Goal: Task Accomplishment & Management: Complete application form

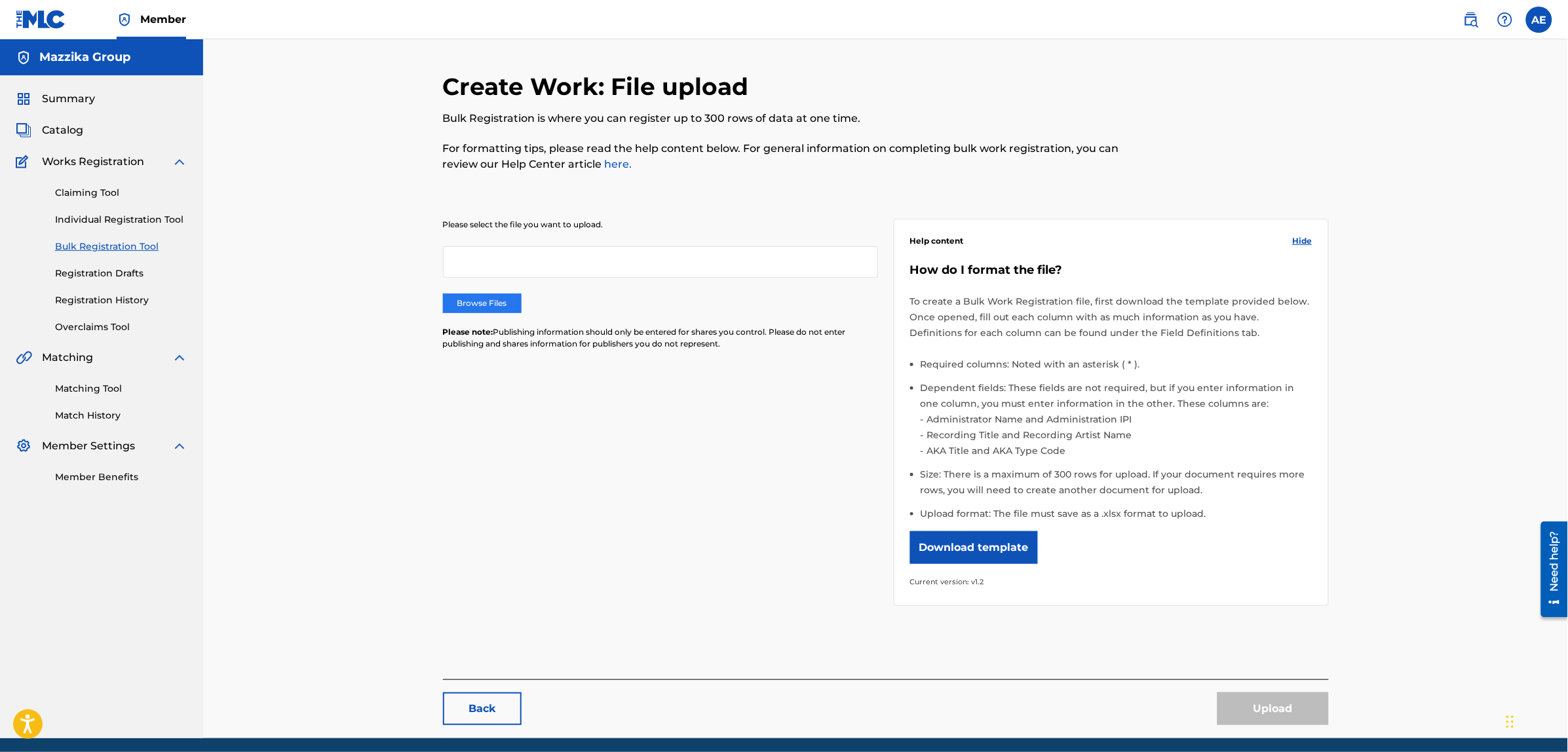
click at [493, 301] on label "Browse Files" at bounding box center [483, 303] width 79 height 20
click at [0, 0] on input "Browse Files" at bounding box center [0, 0] width 0 height 0
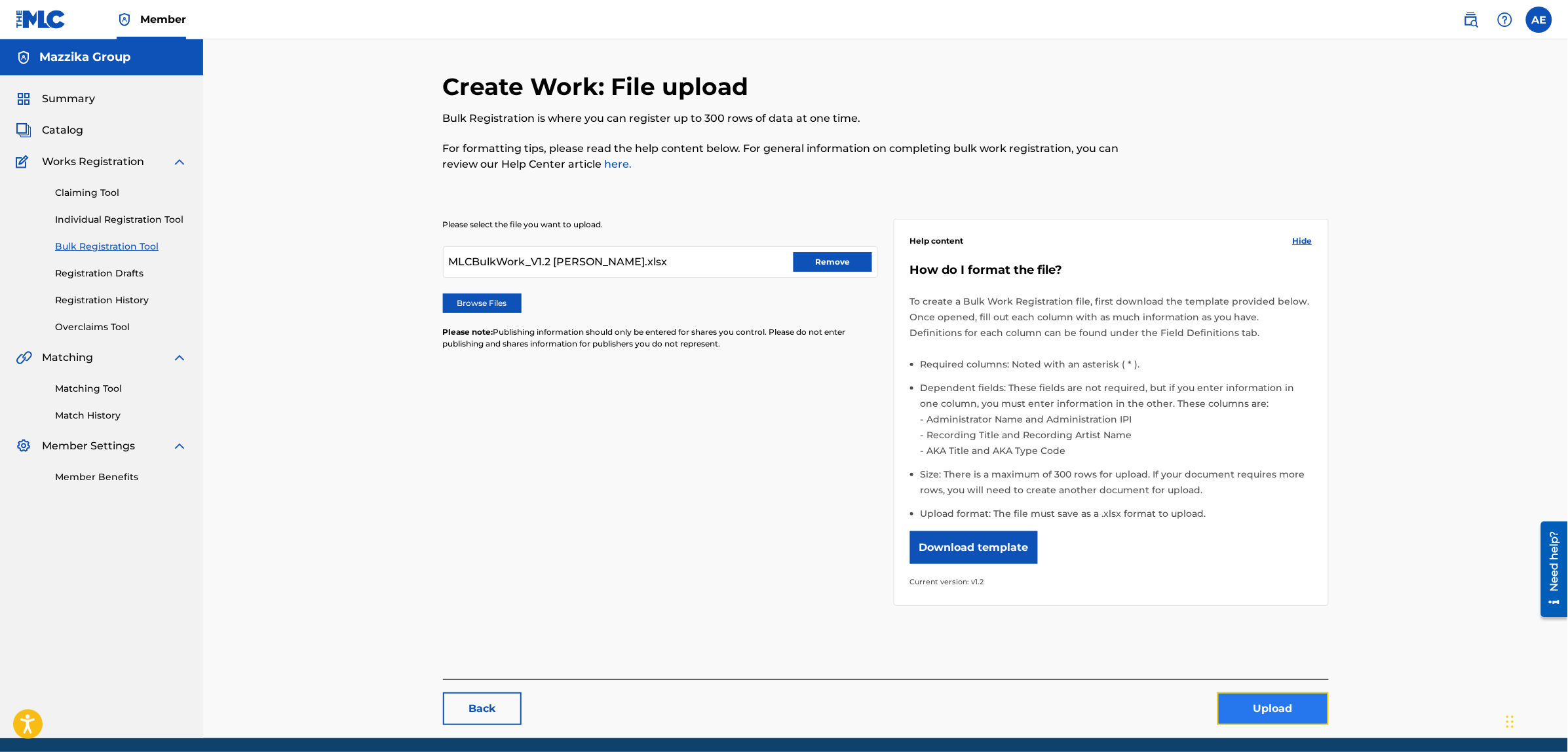
click at [1252, 709] on button "Upload" at bounding box center [1273, 709] width 111 height 33
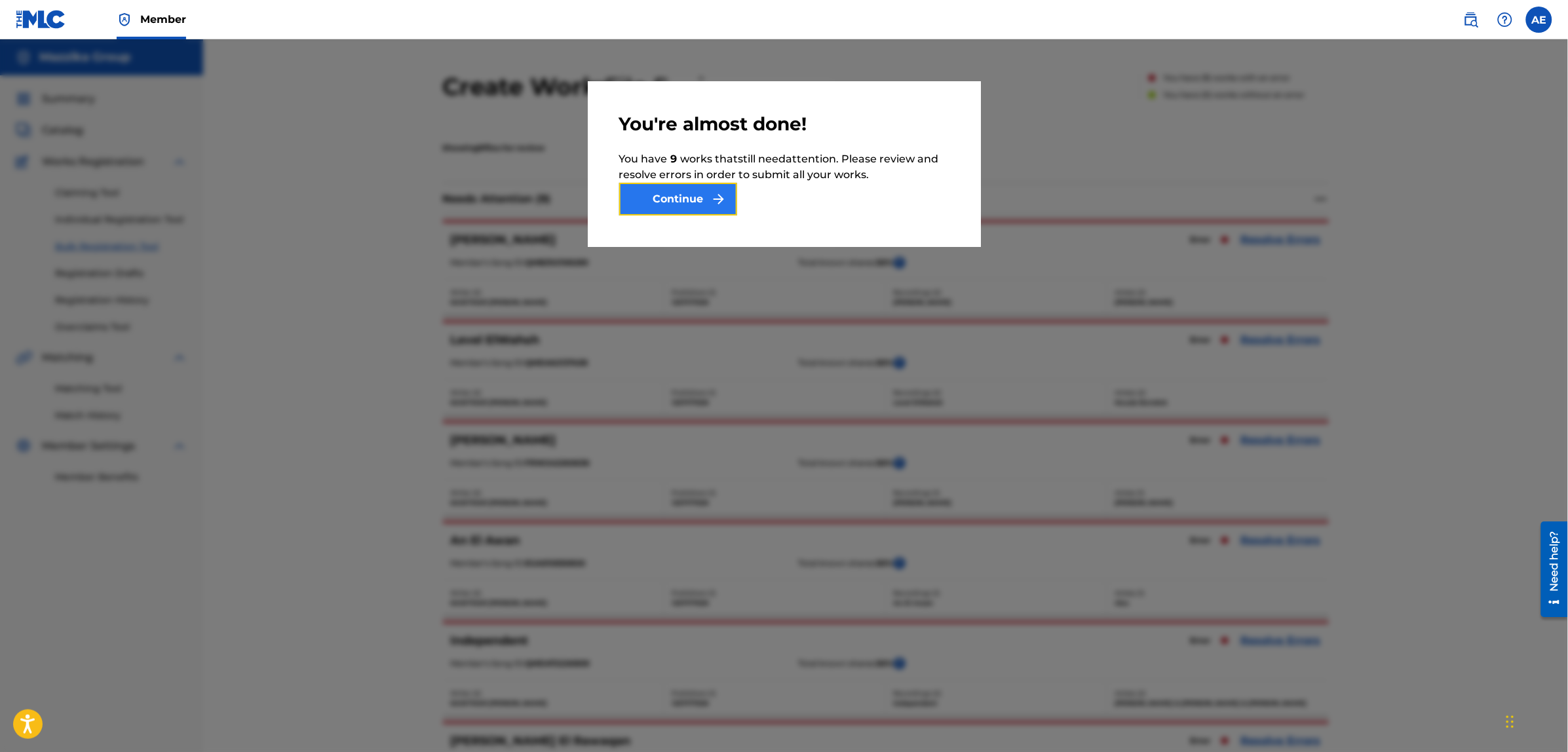
click at [643, 196] on button "Continue" at bounding box center [678, 199] width 118 height 33
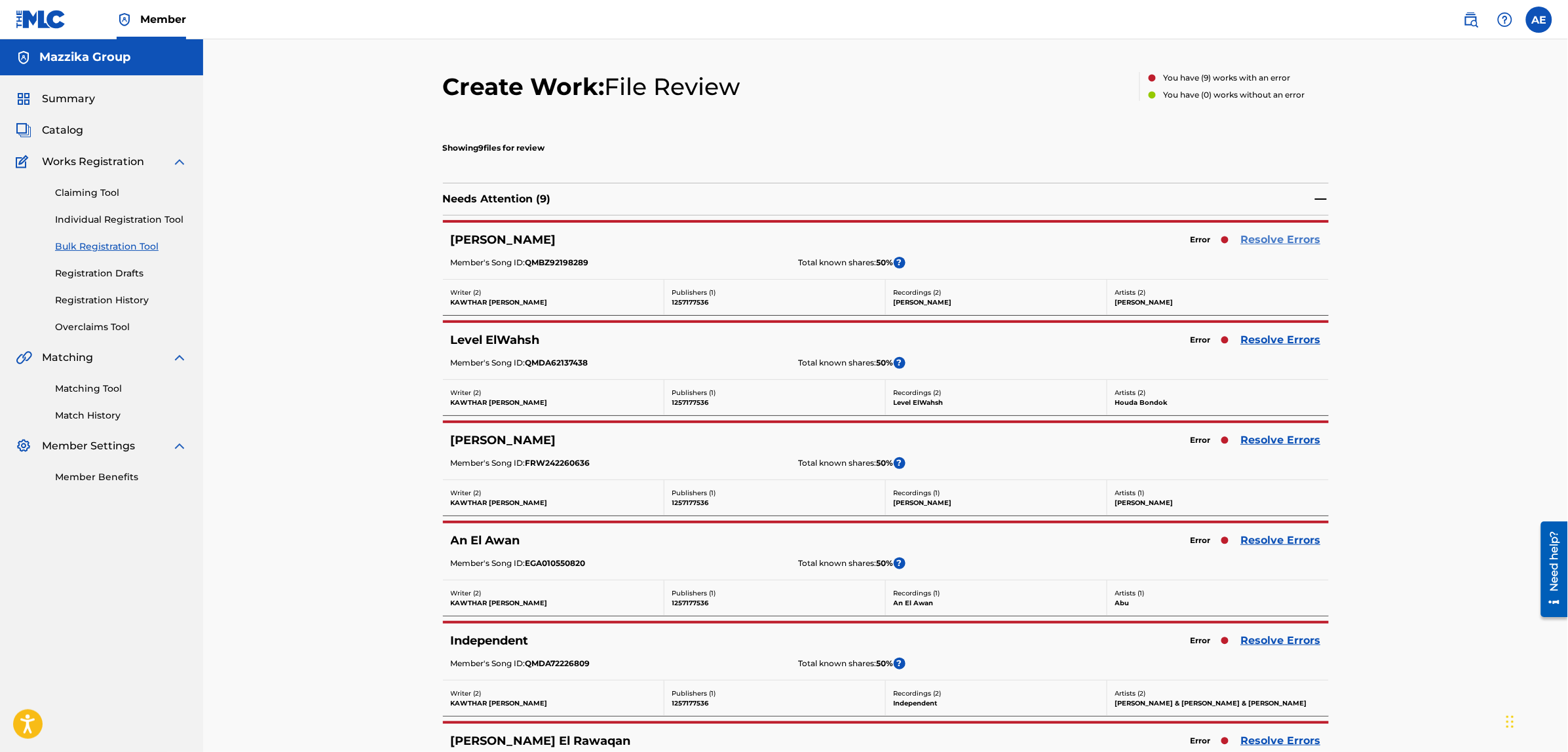
click at [1261, 238] on link "Resolve Errors" at bounding box center [1280, 239] width 80 height 15
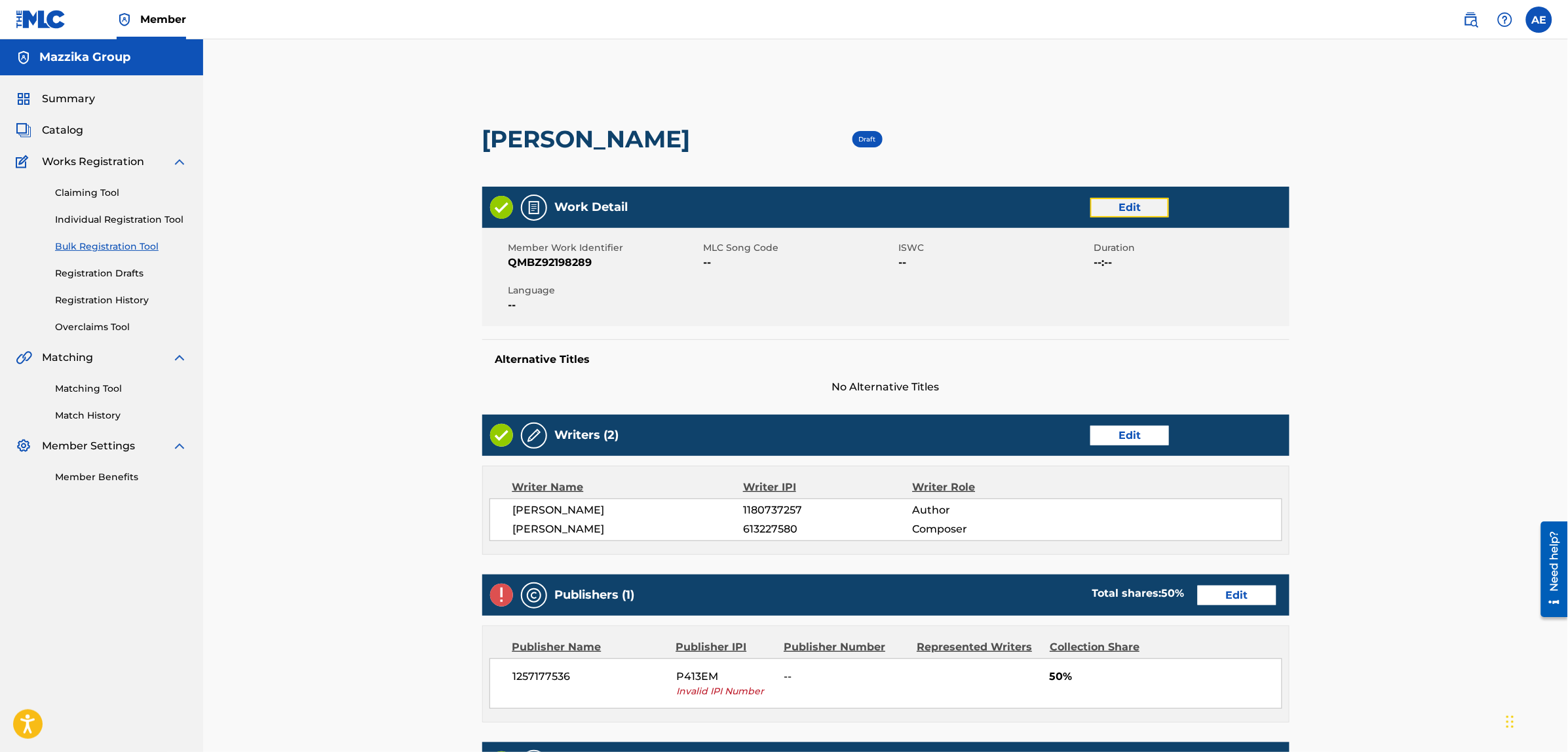
click at [1122, 202] on link "Edit" at bounding box center [1129, 208] width 79 height 20
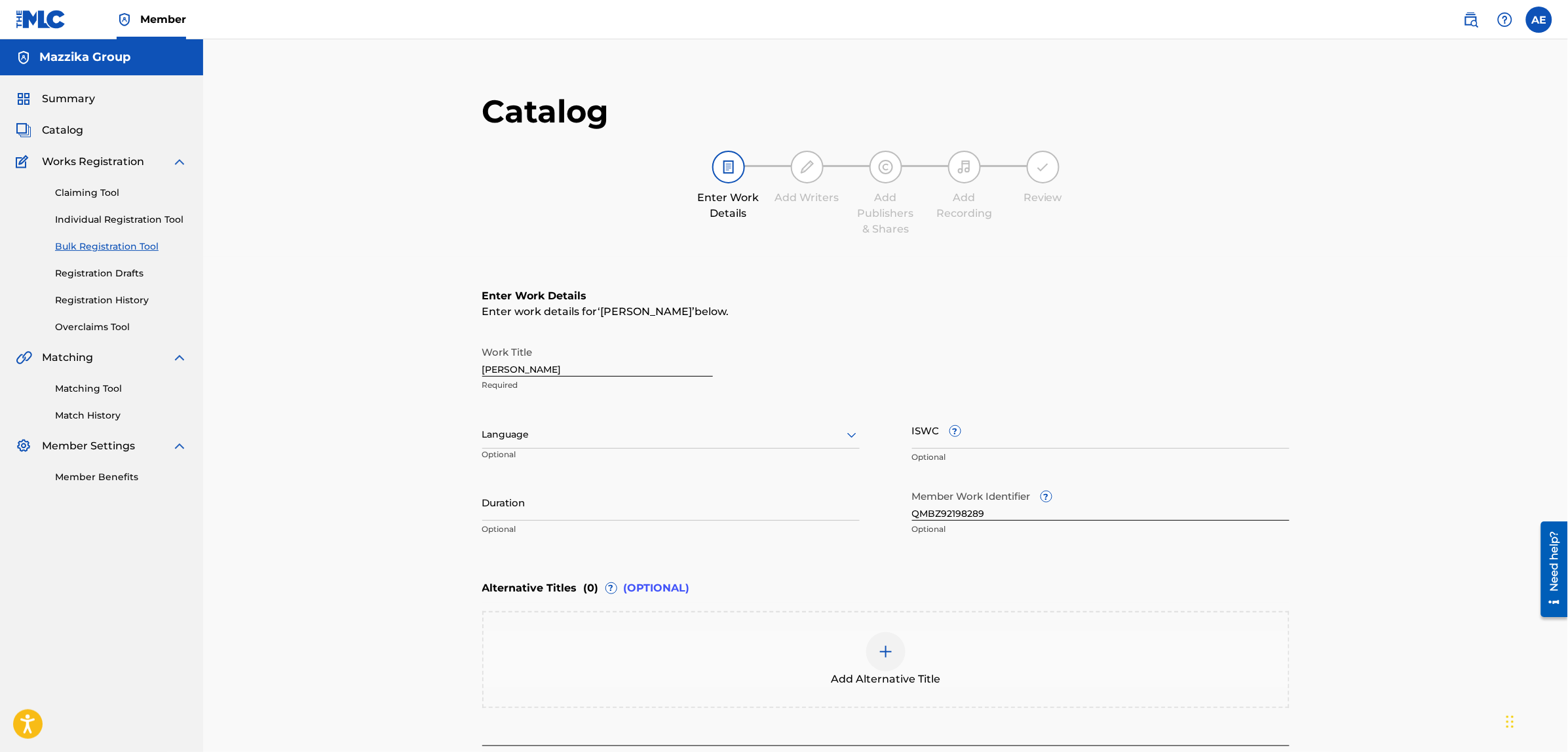
click at [580, 433] on div at bounding box center [670, 434] width 377 height 16
click at [554, 529] on div "Arabic" at bounding box center [670, 535] width 376 height 29
click at [544, 509] on input "Duration" at bounding box center [670, 502] width 377 height 38
paste input "4:06"
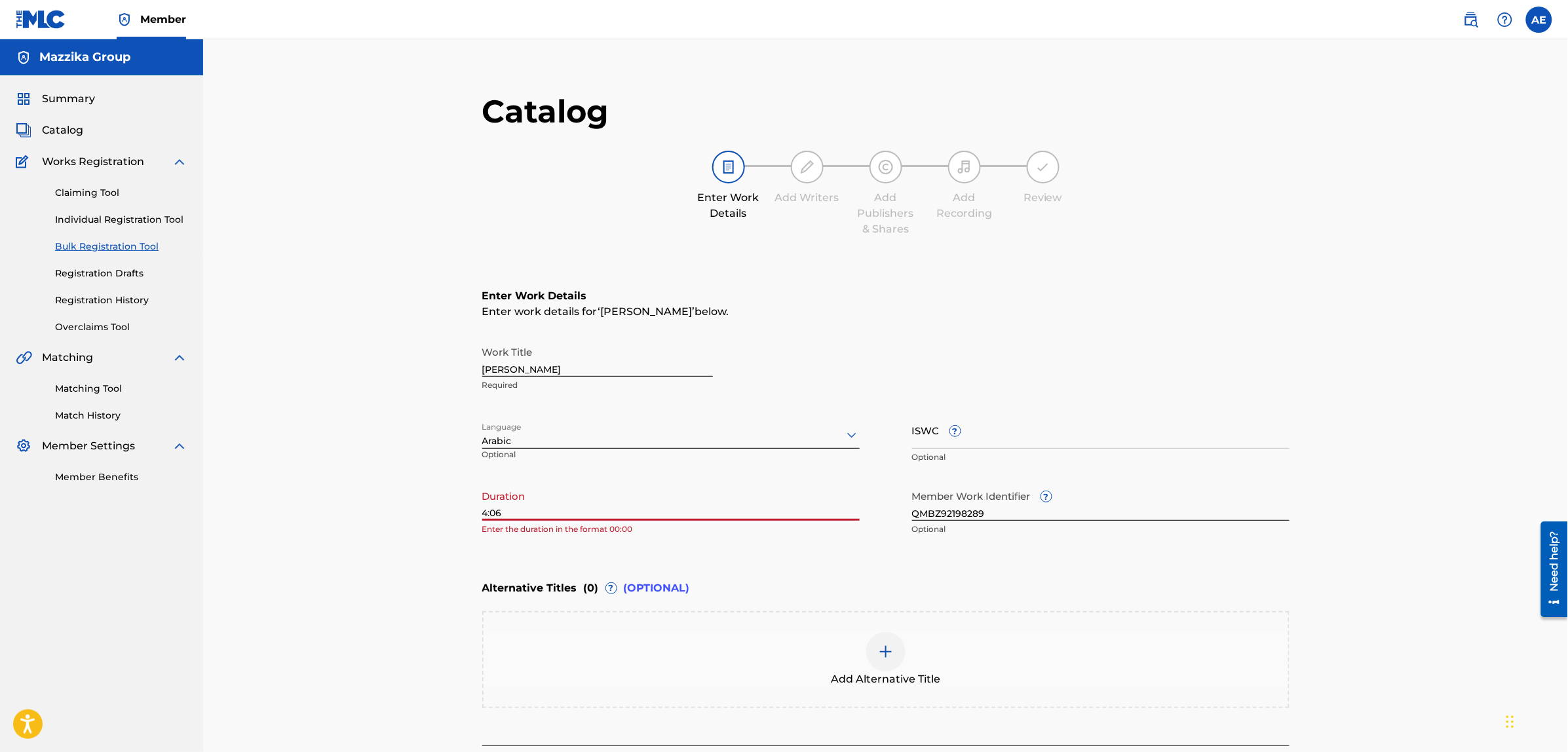
click at [483, 513] on input "4:06" at bounding box center [670, 502] width 377 height 38
type input "04:06"
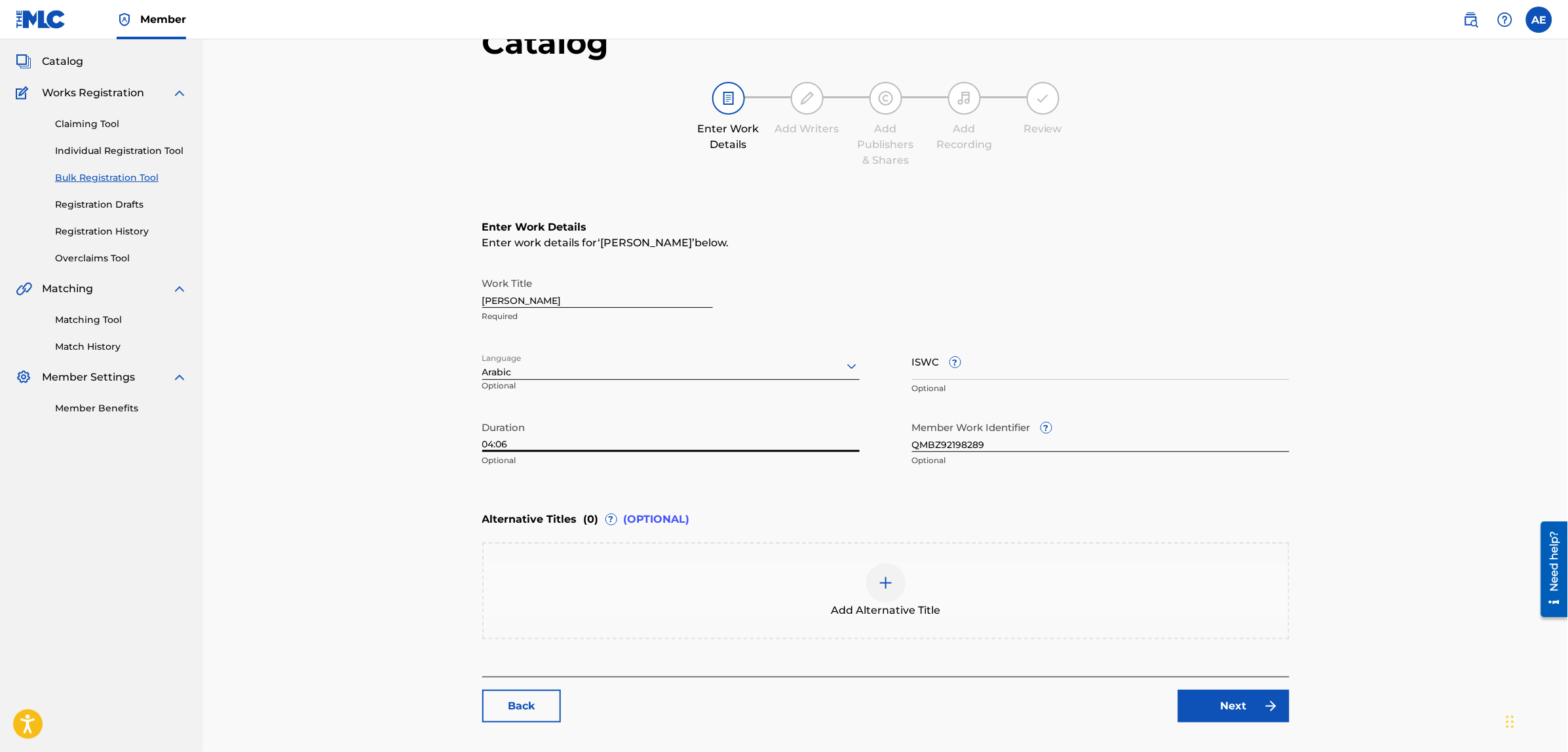
scroll to position [66, 0]
click at [1237, 713] on link "Next" at bounding box center [1234, 709] width 111 height 33
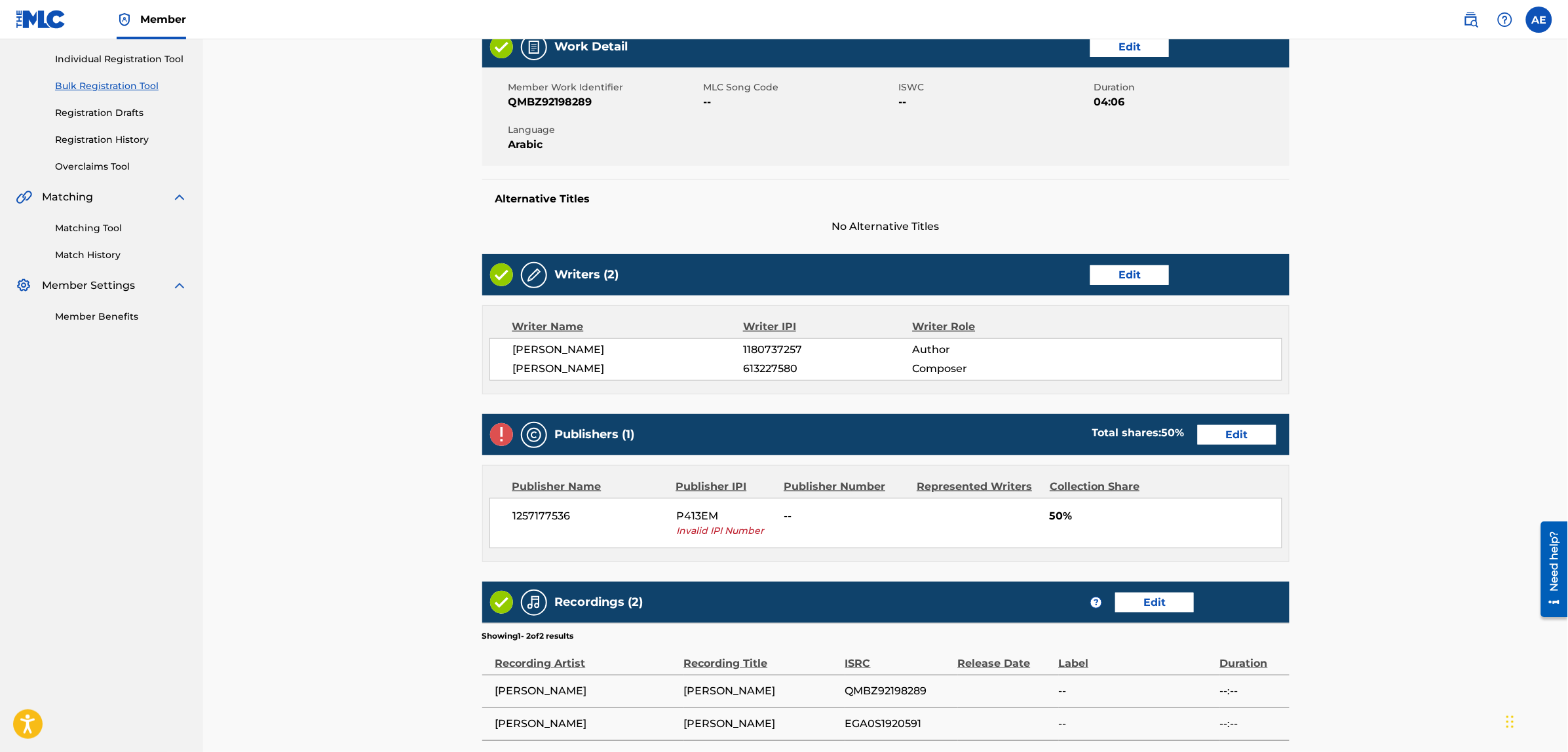
scroll to position [164, 0]
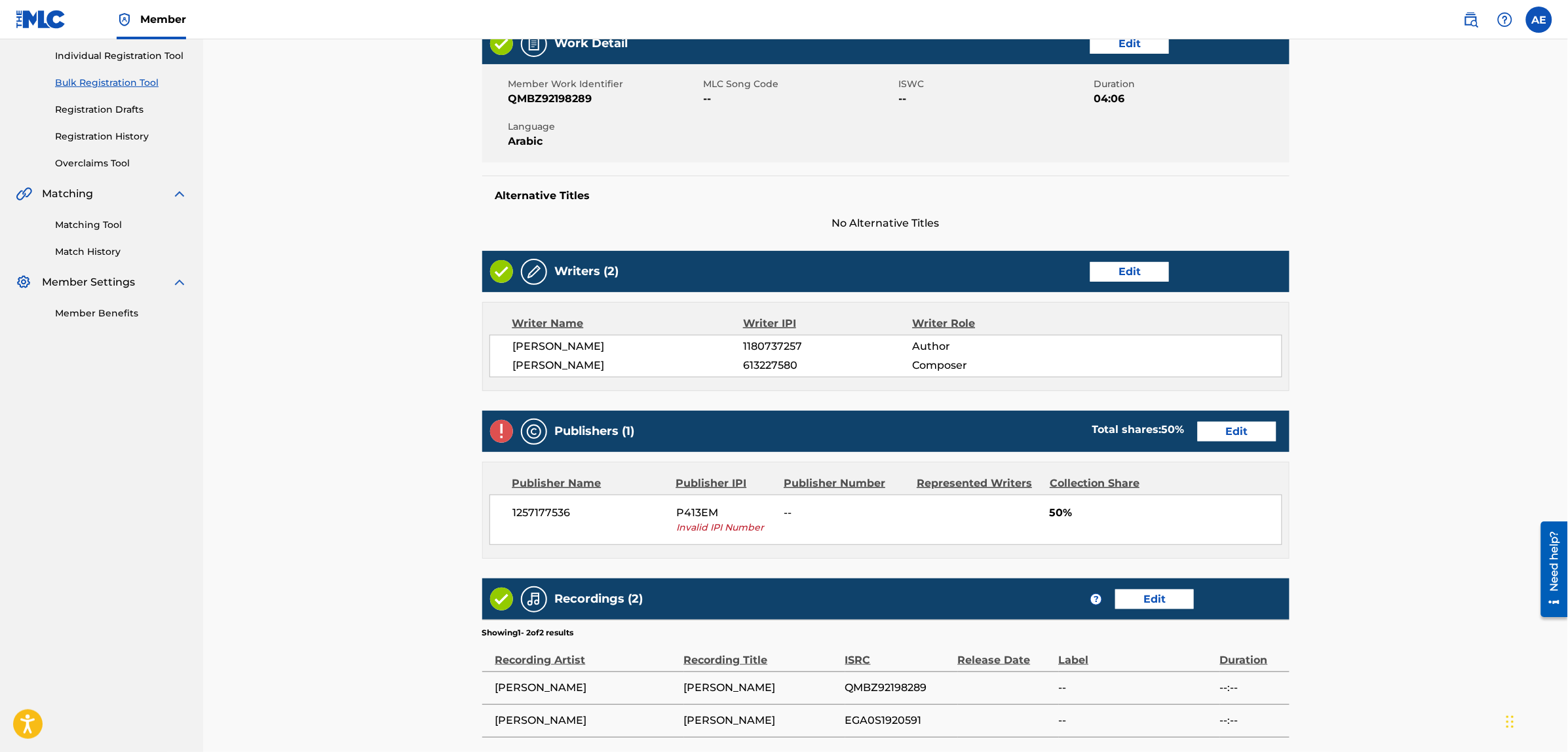
click at [1221, 443] on div "Publishers (1) Total shares: 50 % Edit" at bounding box center [885, 431] width 807 height 41
click at [1222, 427] on link "Edit" at bounding box center [1237, 431] width 79 height 20
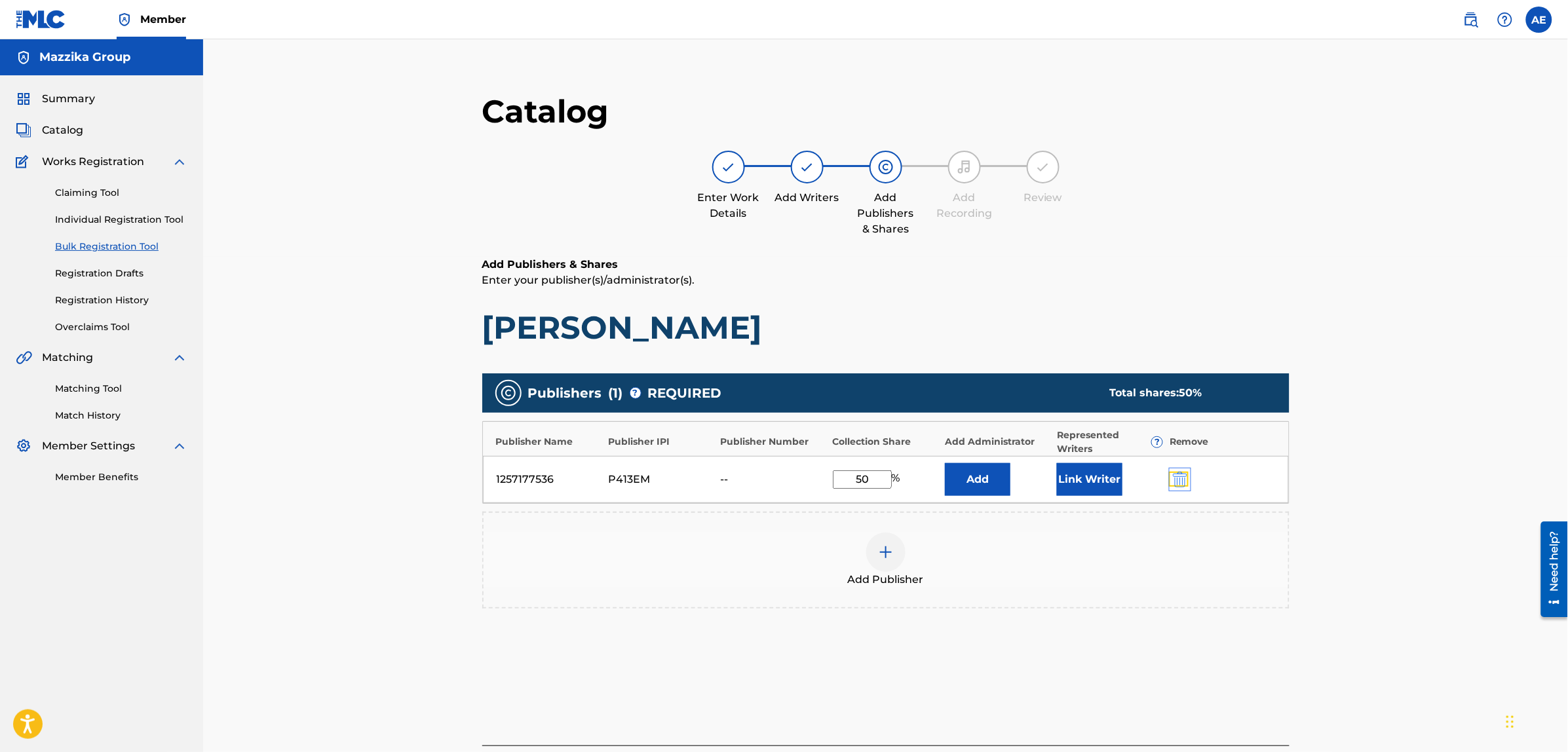
click at [1186, 482] on img "submit" at bounding box center [1180, 479] width 15 height 15
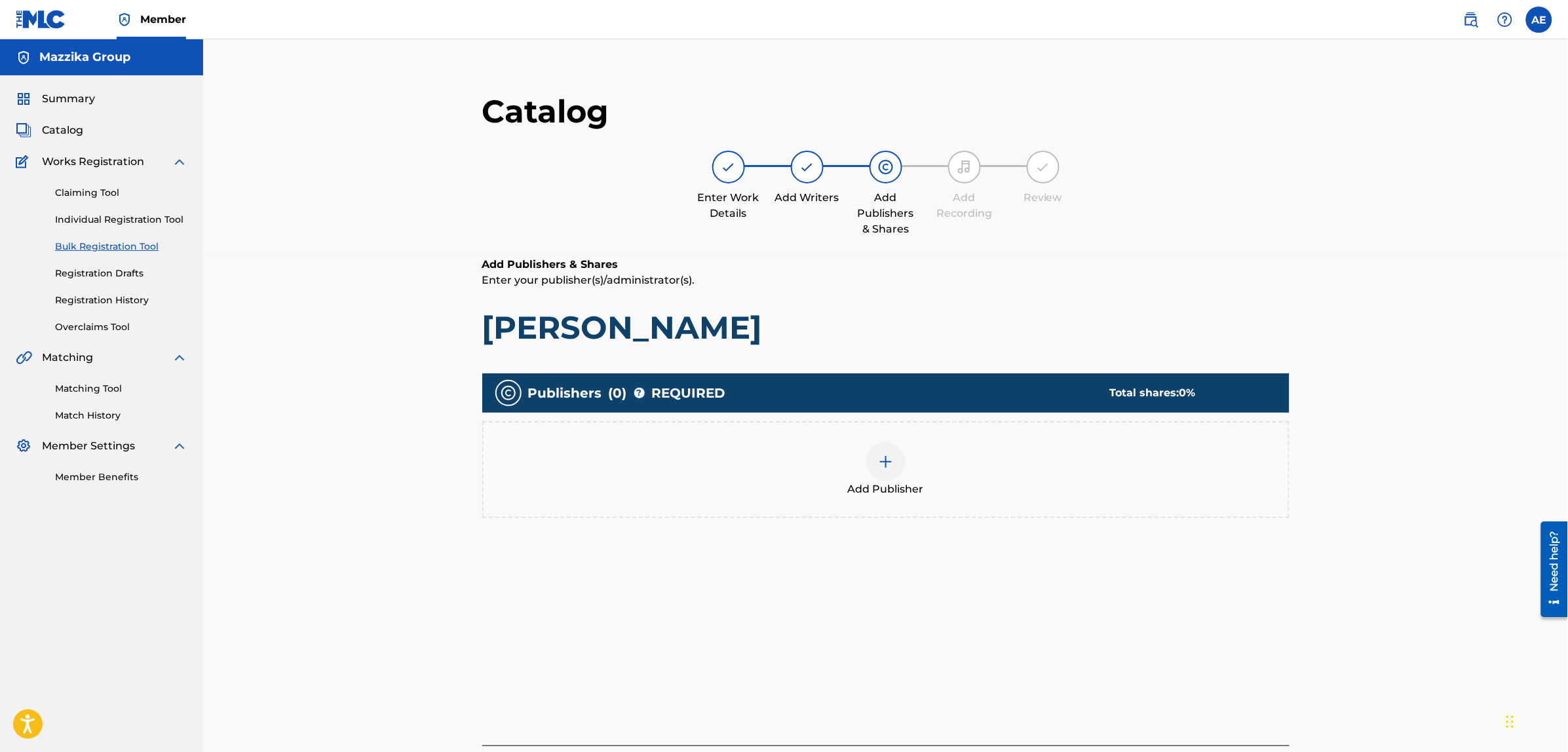
click at [994, 477] on div "Add Publisher" at bounding box center [886, 470] width 804 height 55
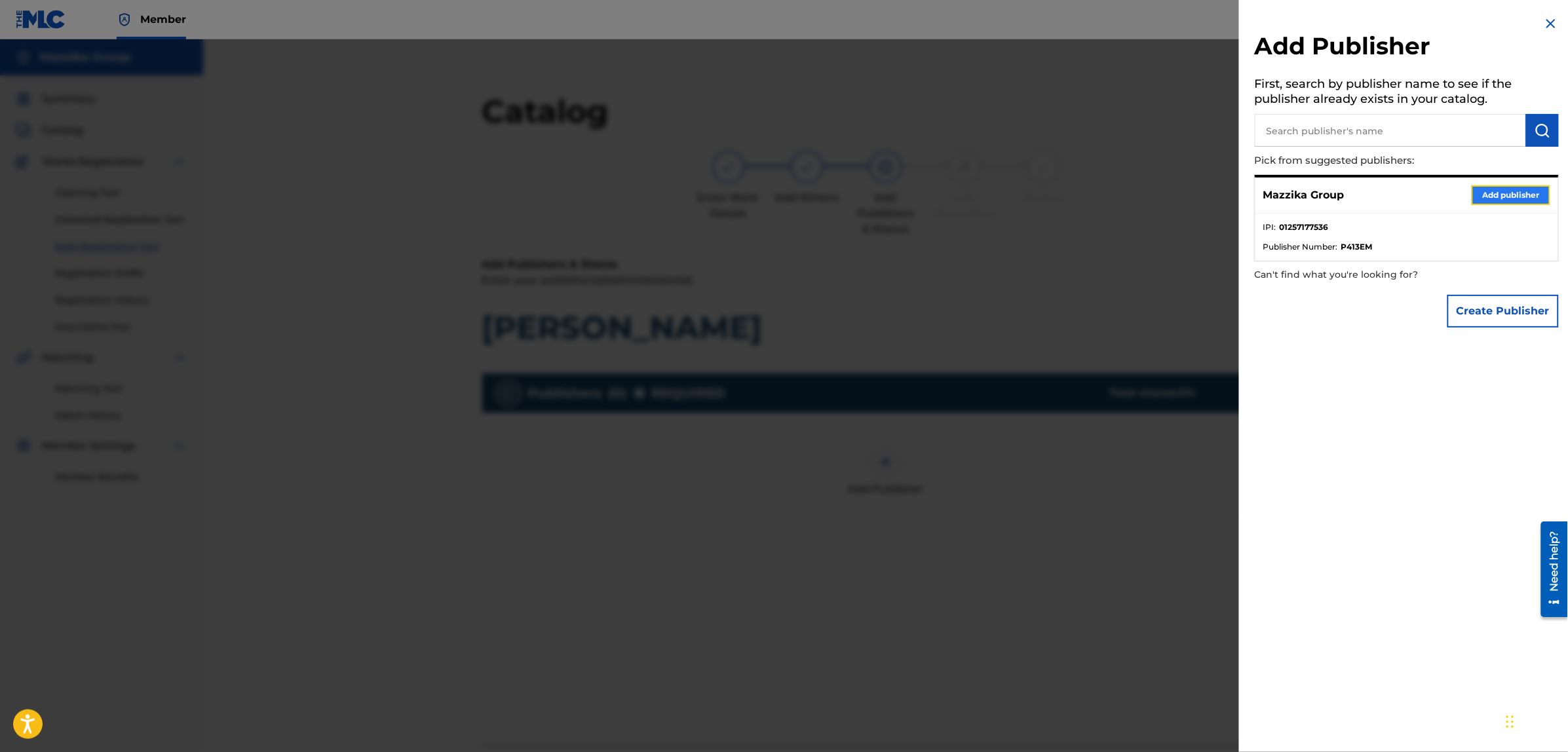
click at [1494, 201] on button "Add publisher" at bounding box center [1511, 195] width 79 height 20
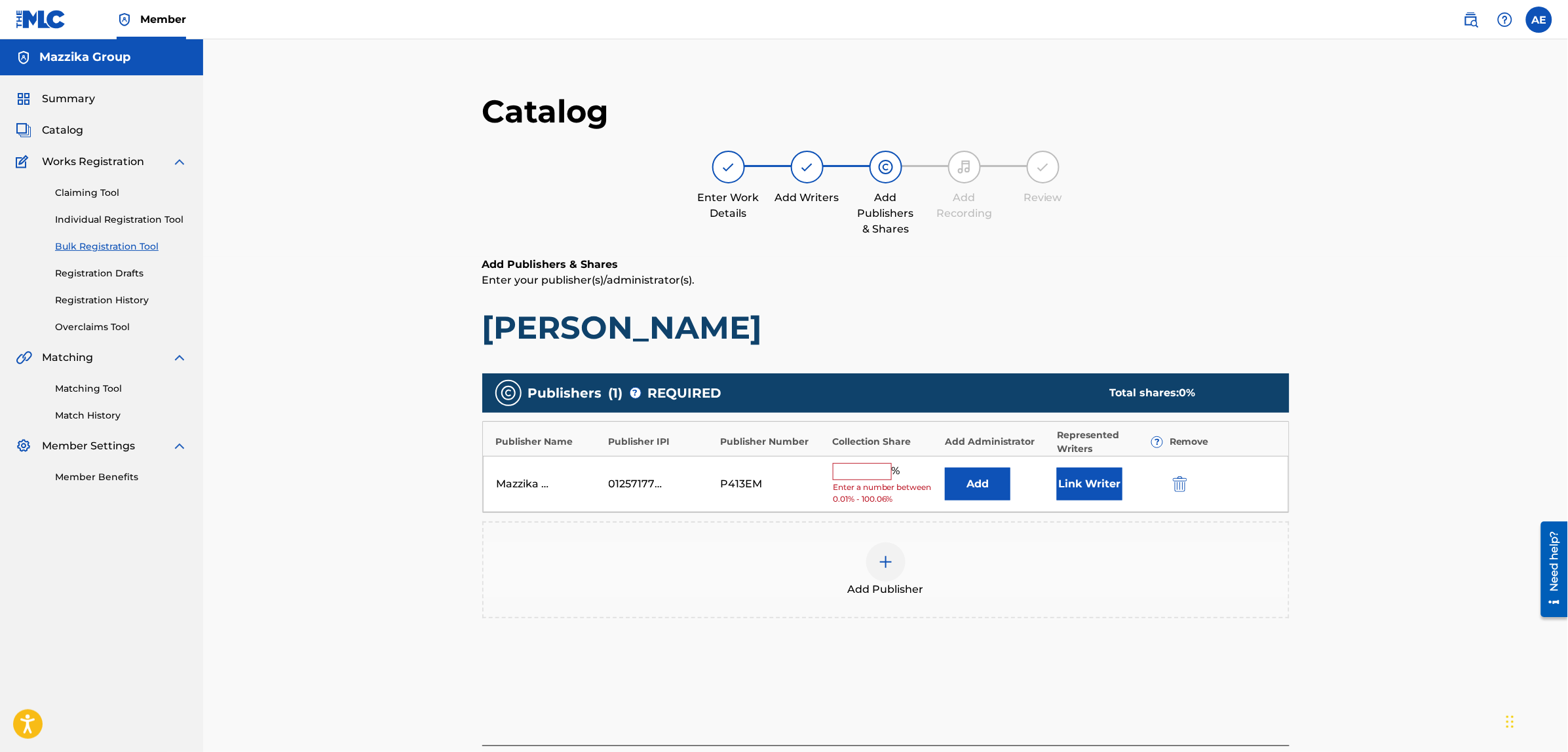
click at [849, 470] on input "text" at bounding box center [862, 472] width 59 height 17
type input "50"
click at [1089, 480] on button "Link Writer" at bounding box center [1090, 479] width 65 height 33
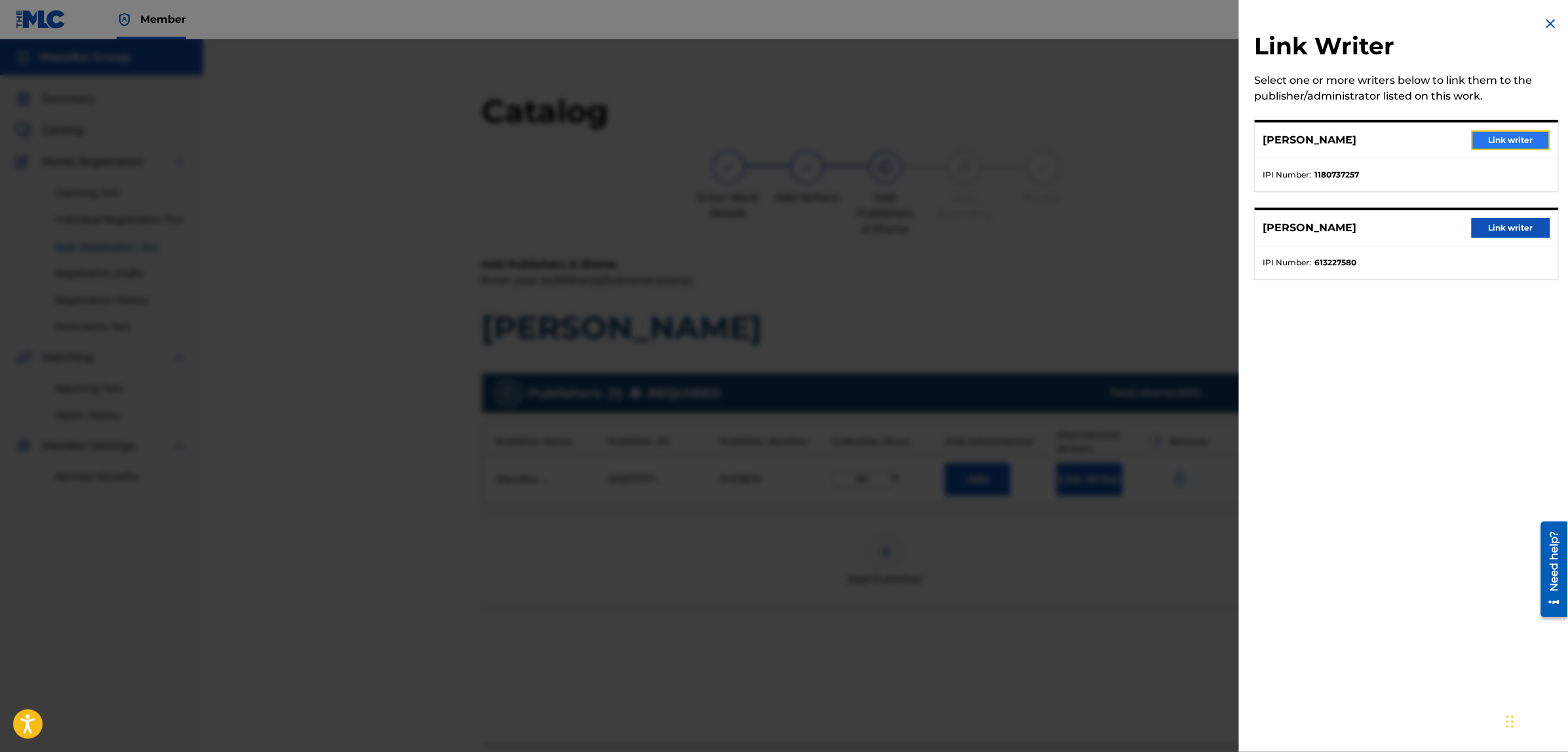
click at [1499, 135] on button "Link writer" at bounding box center [1511, 140] width 79 height 20
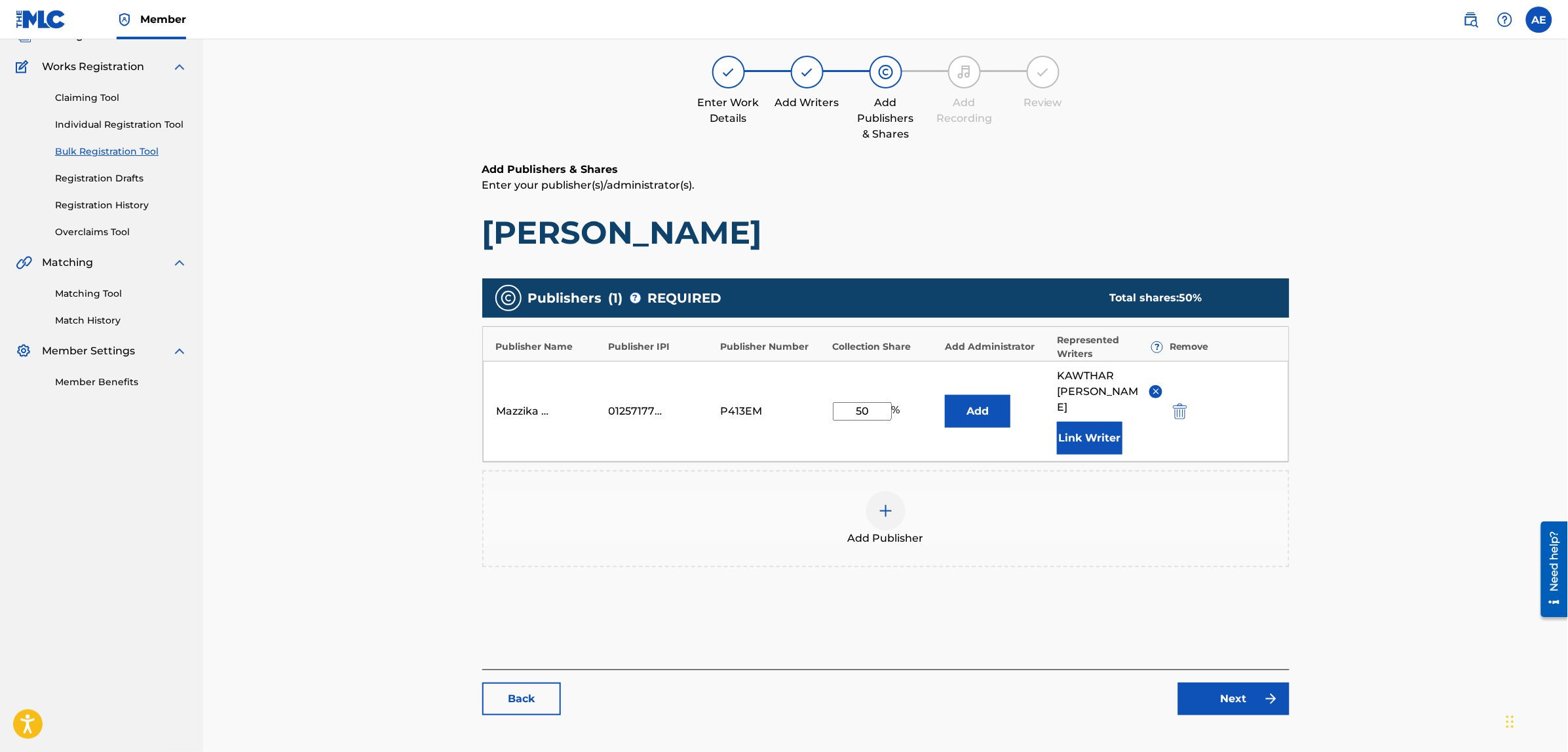
scroll to position [151, 0]
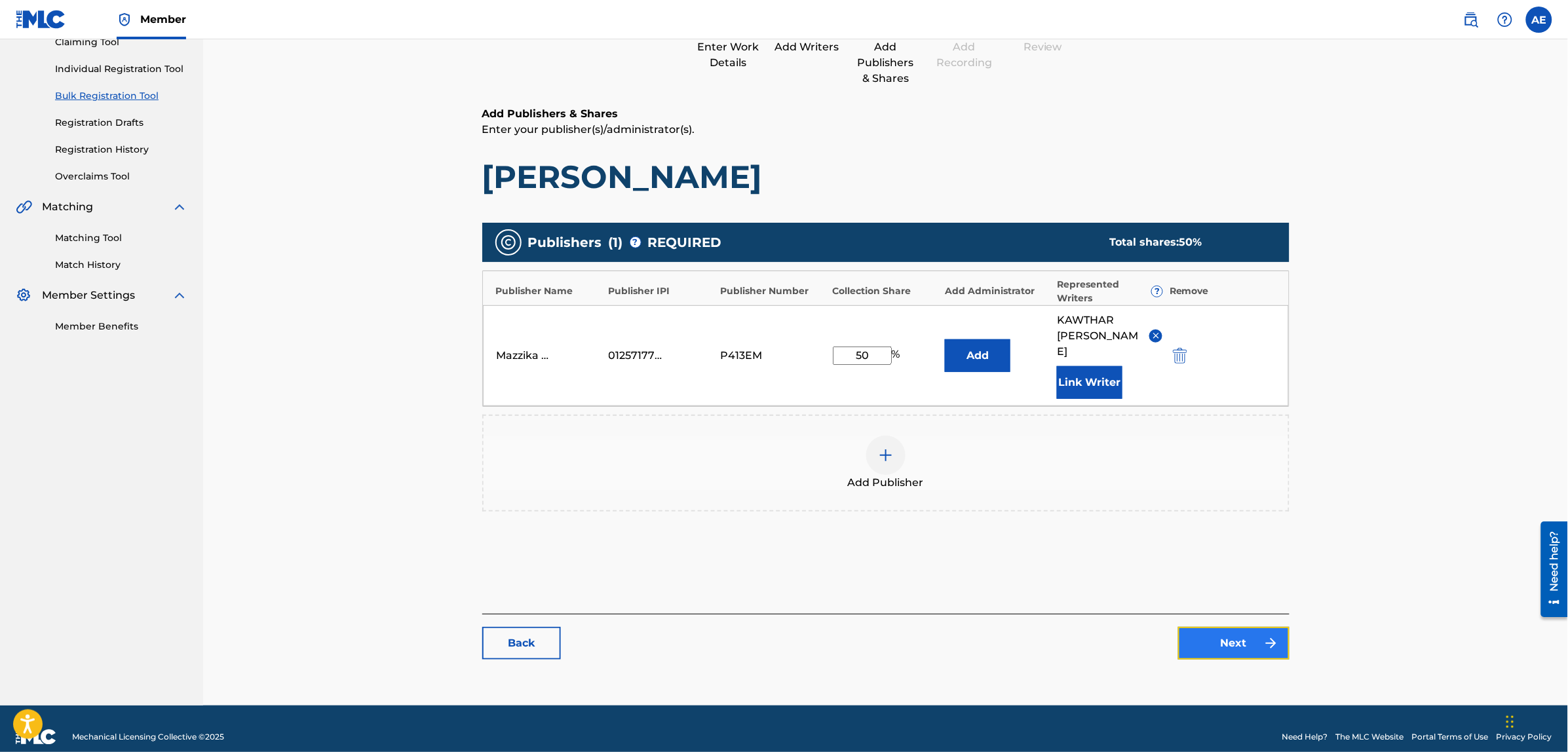
click at [1223, 627] on link "Next" at bounding box center [1234, 643] width 111 height 33
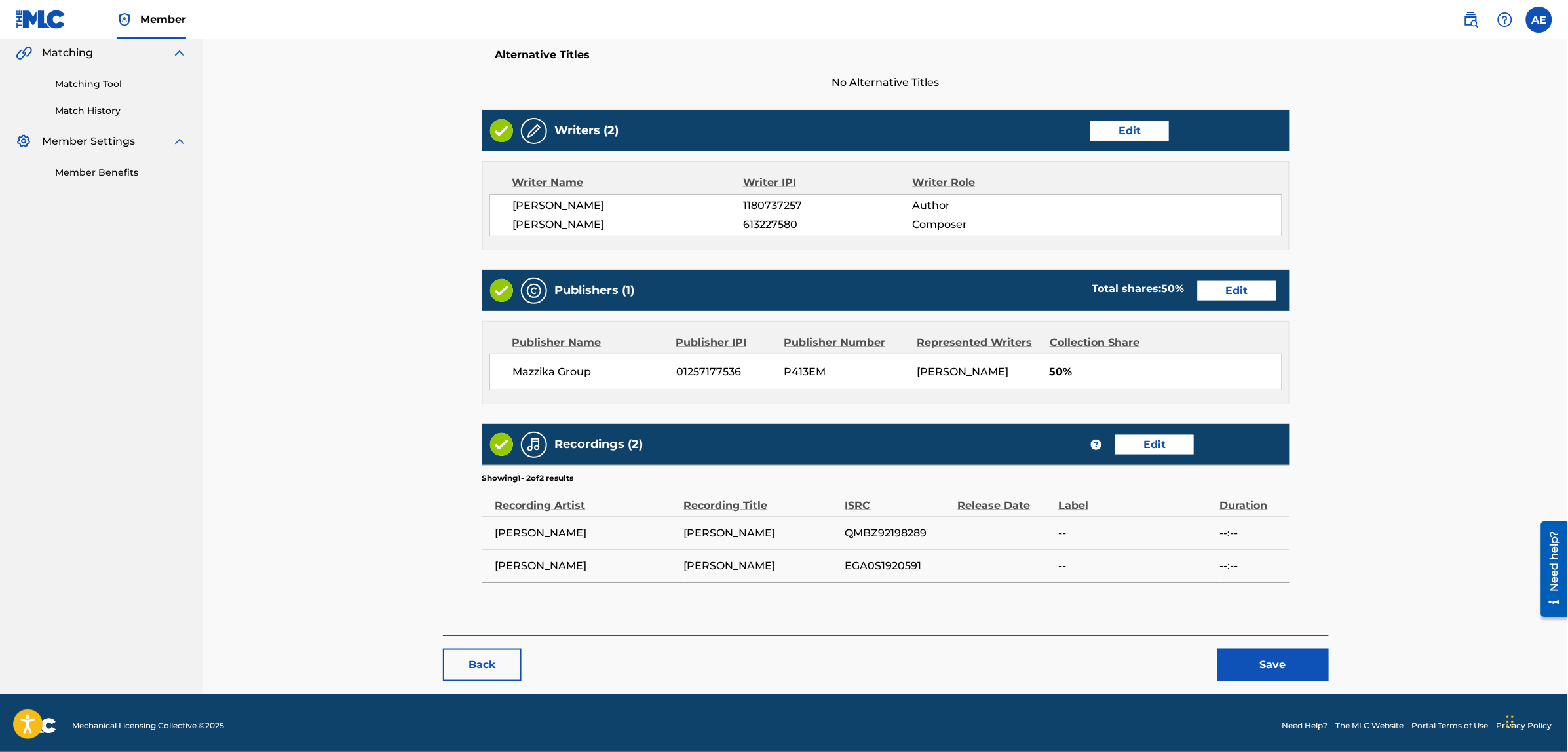
scroll to position [310, 0]
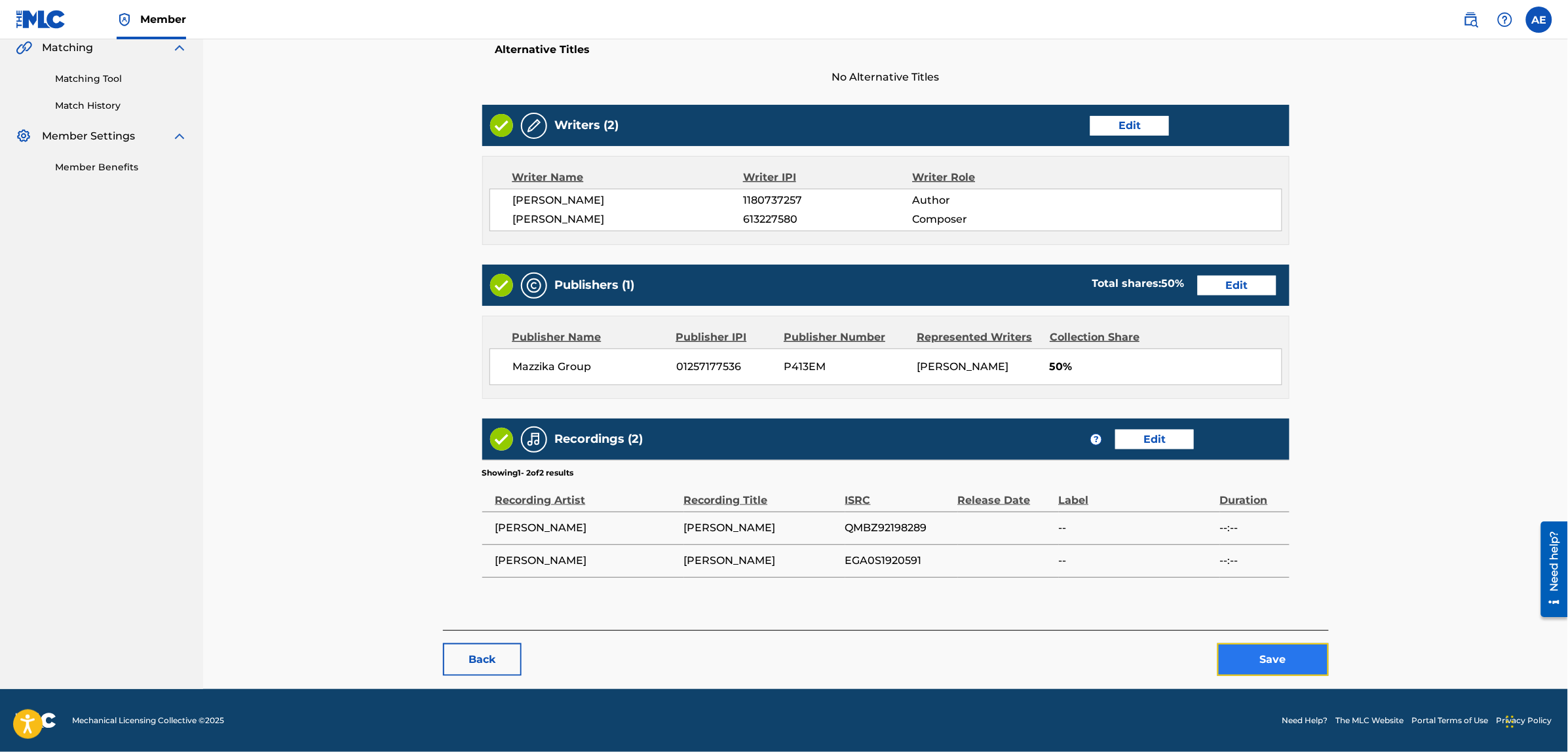
click at [1232, 657] on button "Save" at bounding box center [1273, 659] width 111 height 33
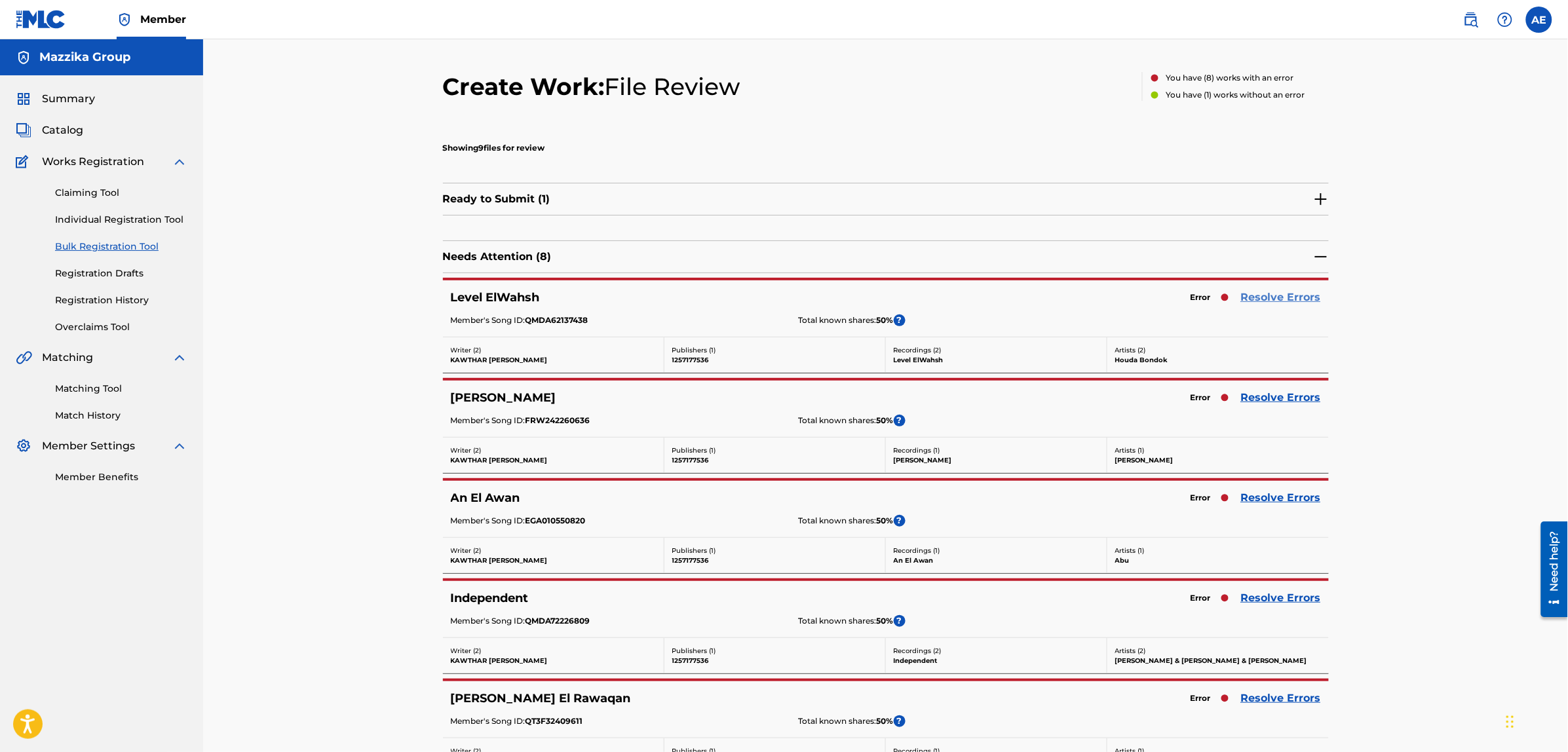
click at [1263, 292] on link "Resolve Errors" at bounding box center [1280, 298] width 80 height 15
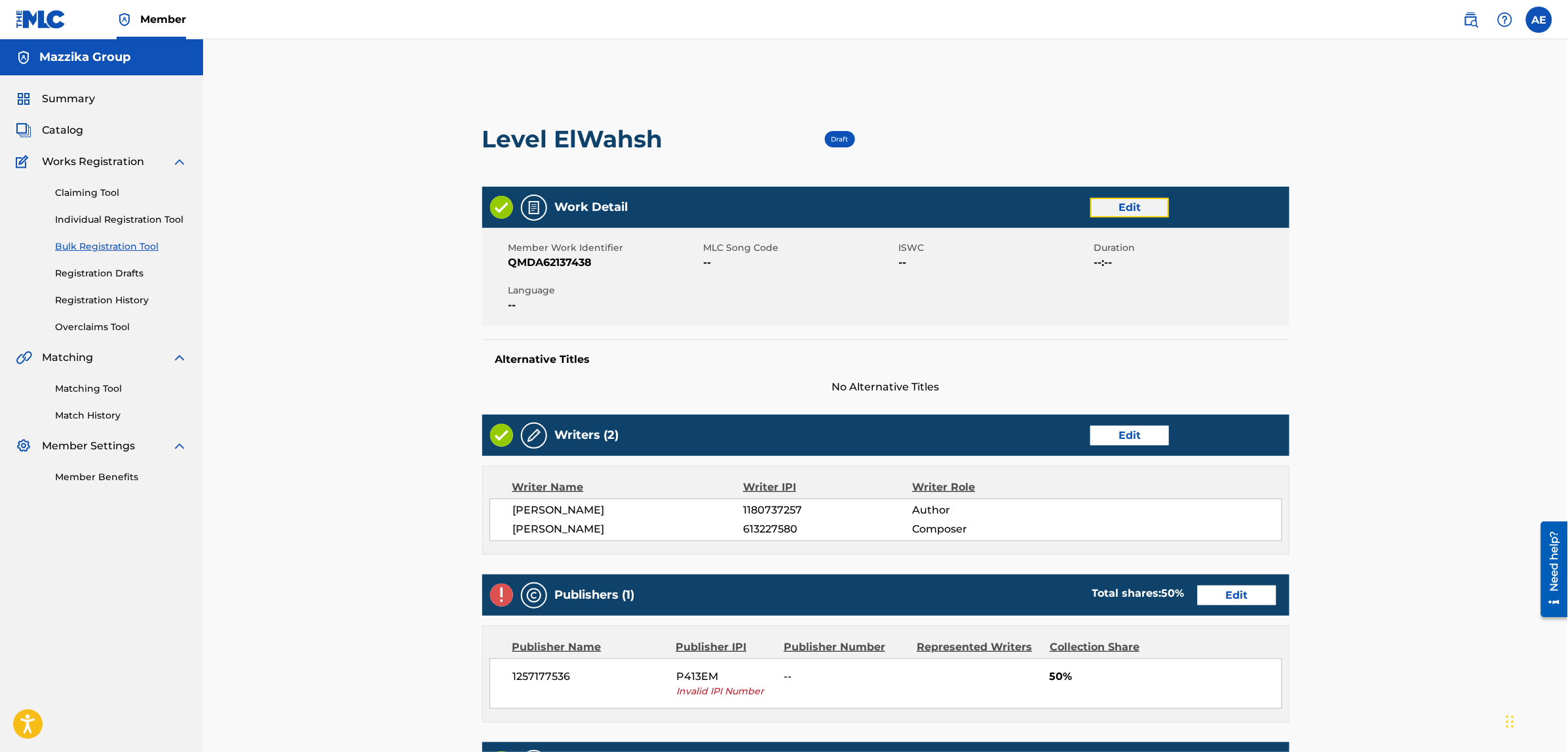
click at [1126, 202] on link "Edit" at bounding box center [1129, 208] width 79 height 20
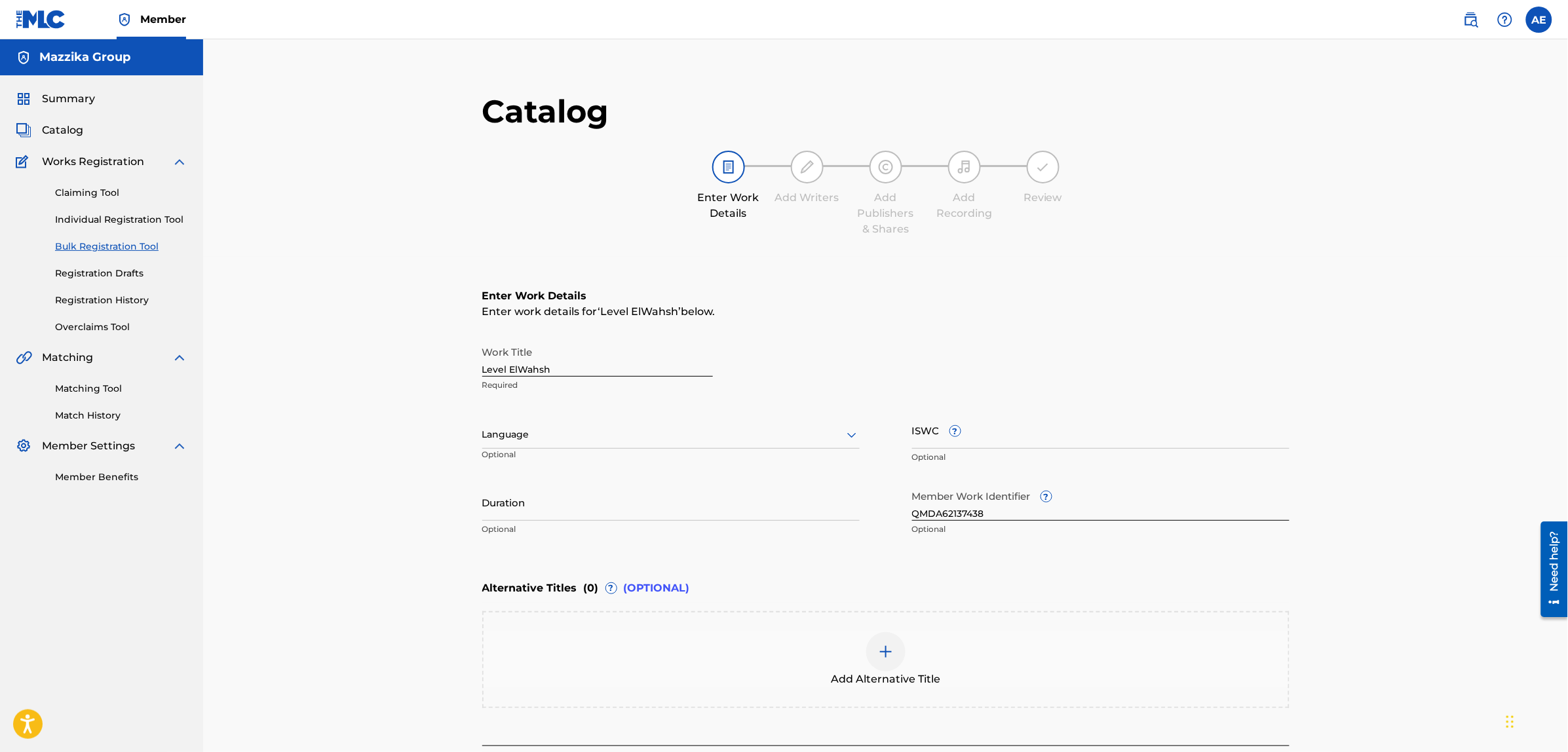
click at [626, 439] on div at bounding box center [670, 434] width 377 height 16
click at [564, 611] on div "Arabic" at bounding box center [670, 617] width 376 height 29
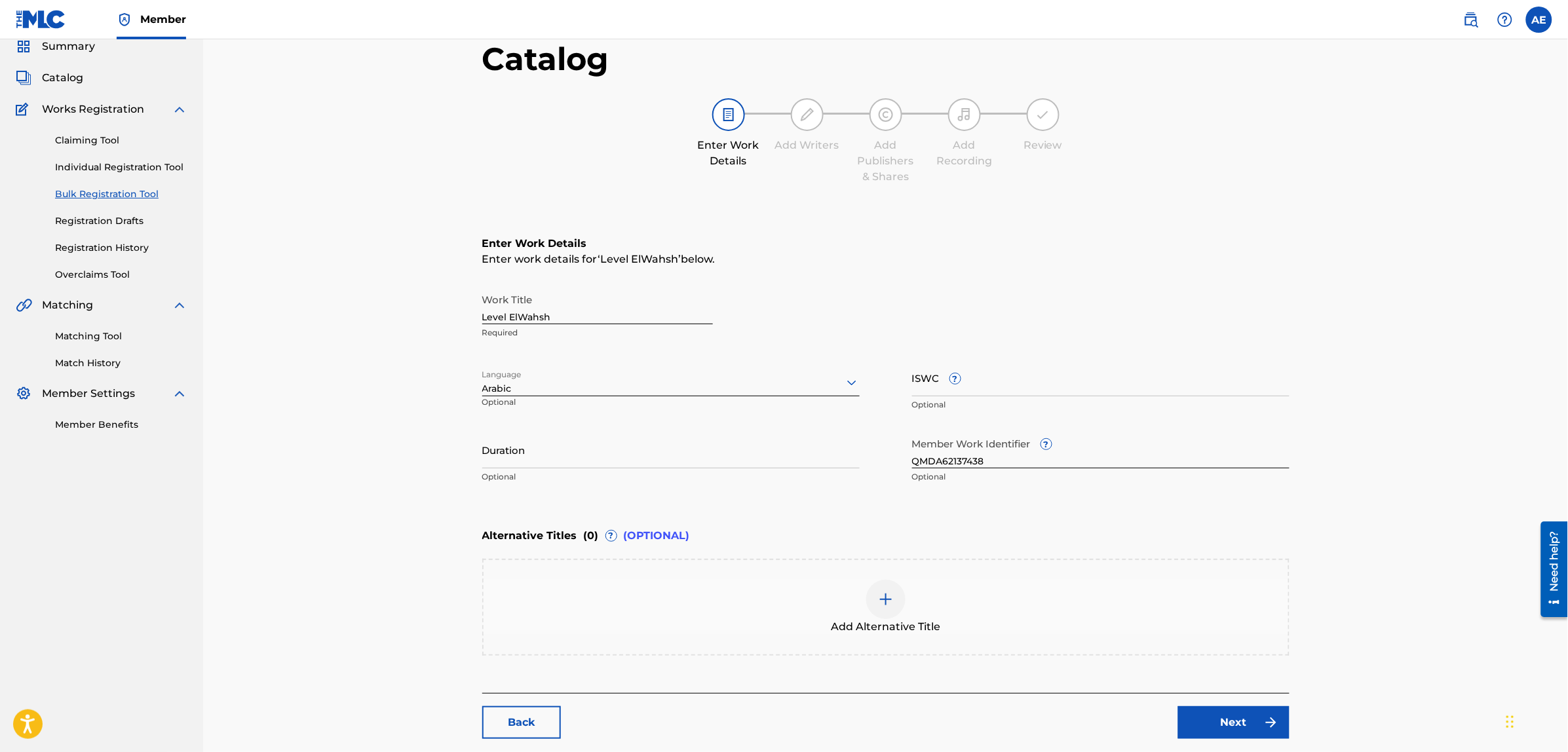
scroll to position [148, 0]
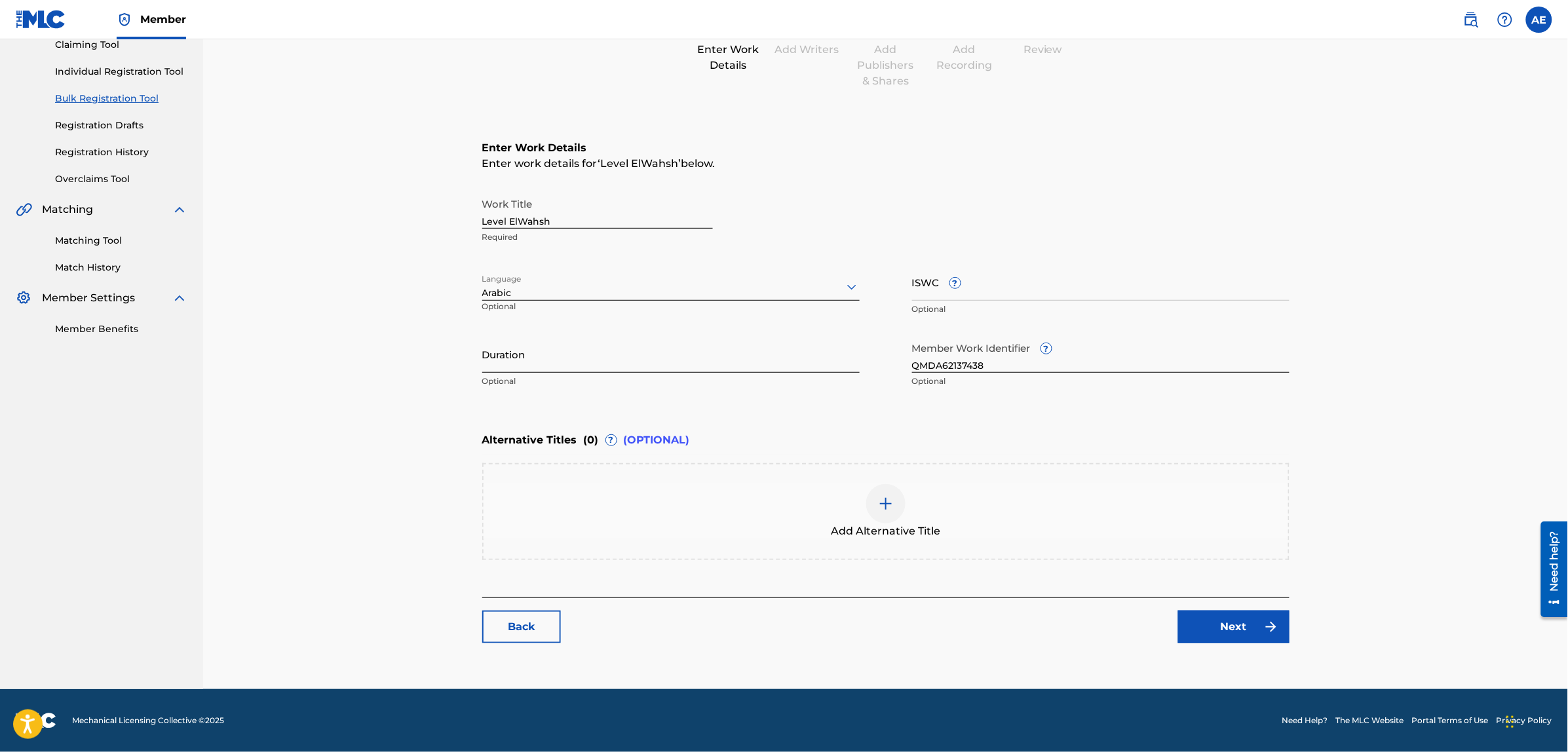
click at [568, 361] on input "Duration" at bounding box center [670, 354] width 377 height 38
paste input "3:22"
click at [483, 365] on input "3:22" at bounding box center [670, 354] width 377 height 38
type input "03:22"
click at [1226, 616] on link "Next" at bounding box center [1234, 627] width 111 height 33
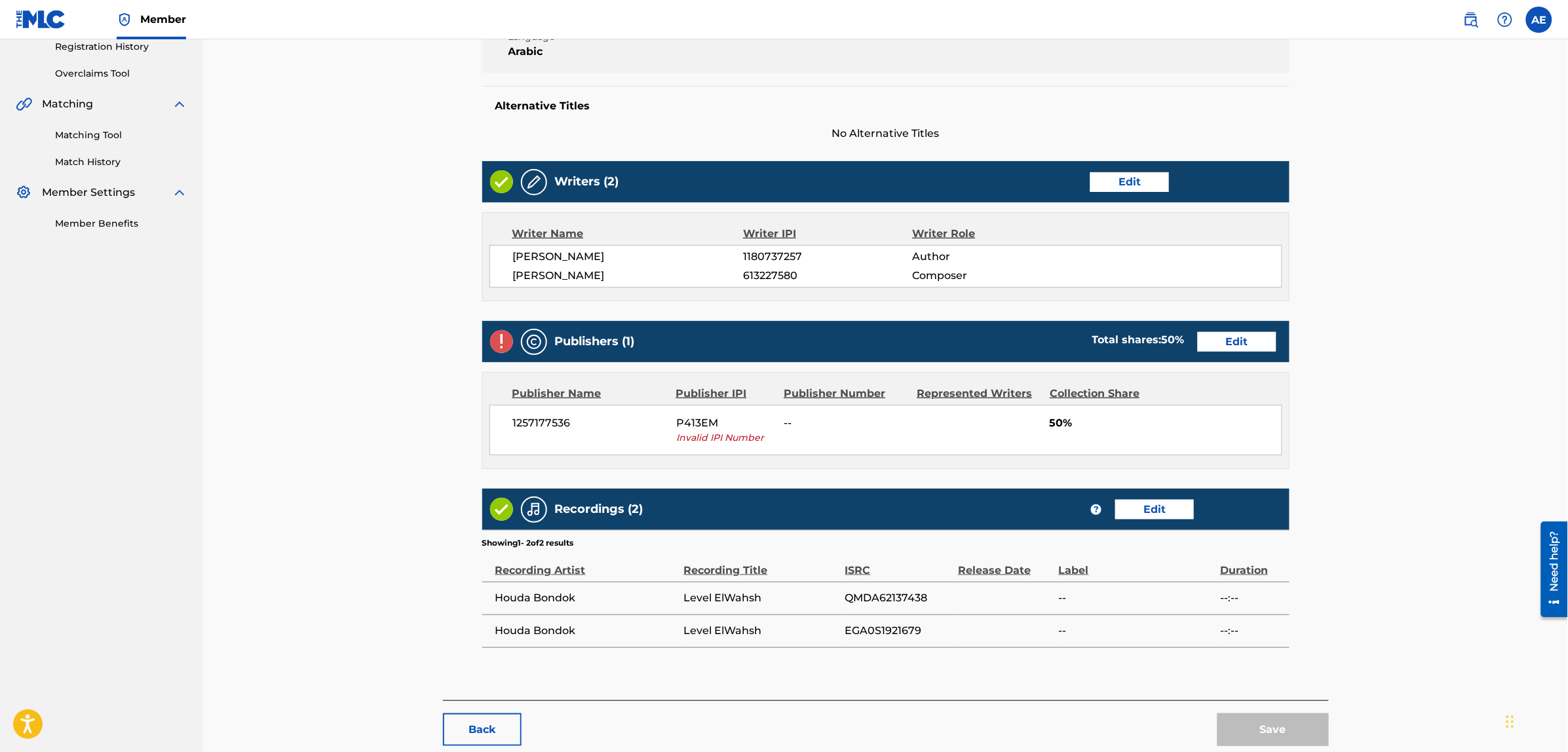
scroll to position [324, 0]
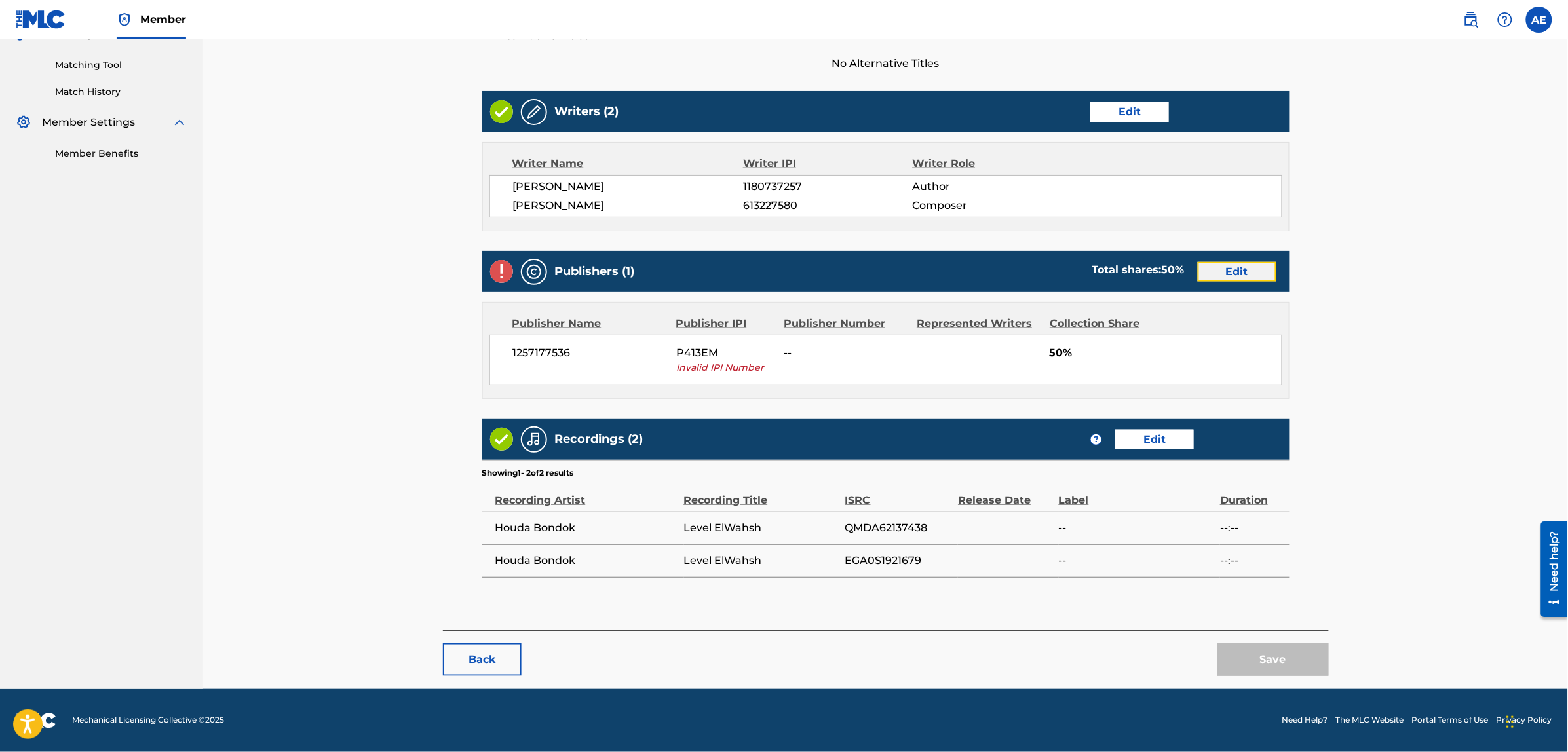
click at [1233, 274] on link "Edit" at bounding box center [1237, 272] width 79 height 20
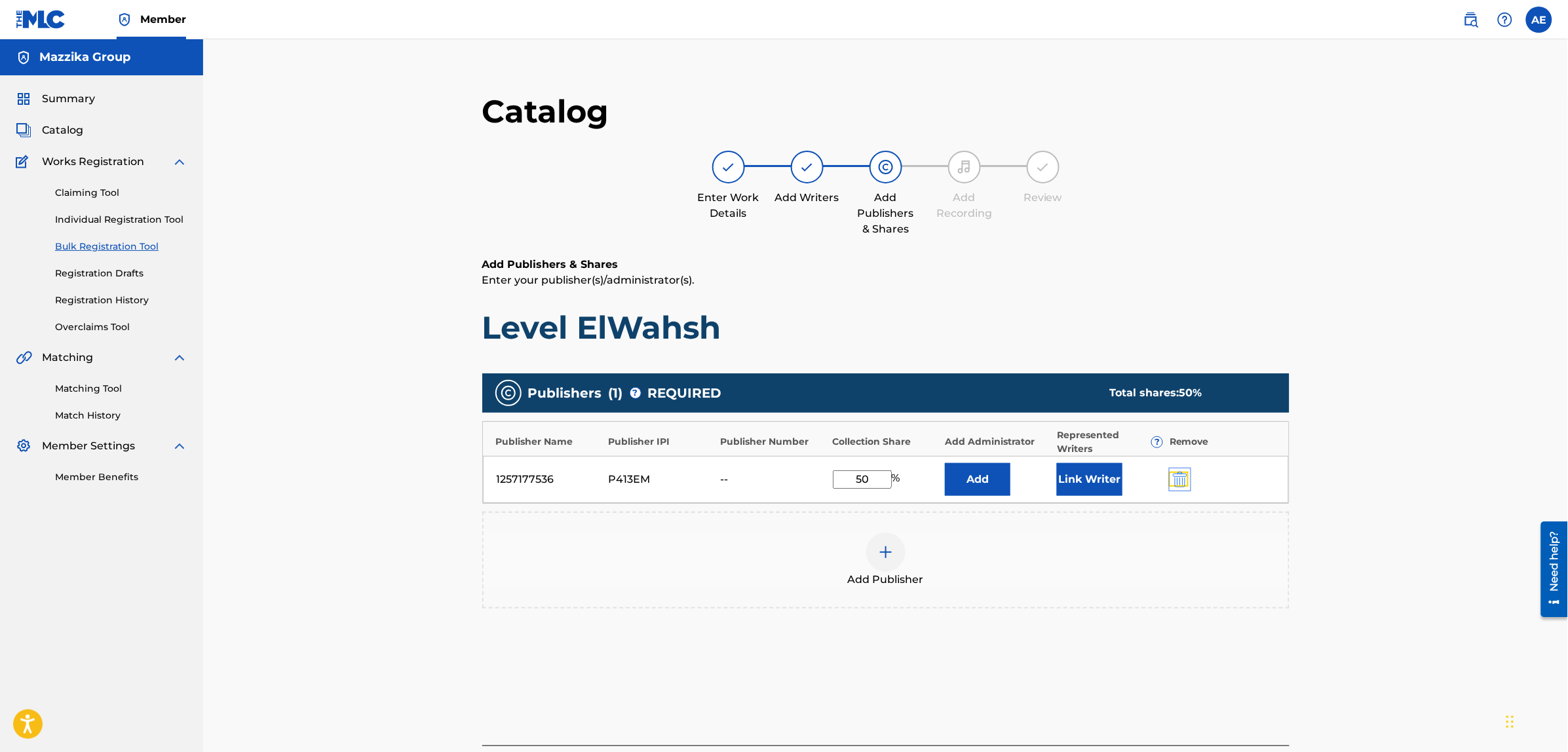
click at [1183, 476] on img "submit" at bounding box center [1180, 479] width 15 height 15
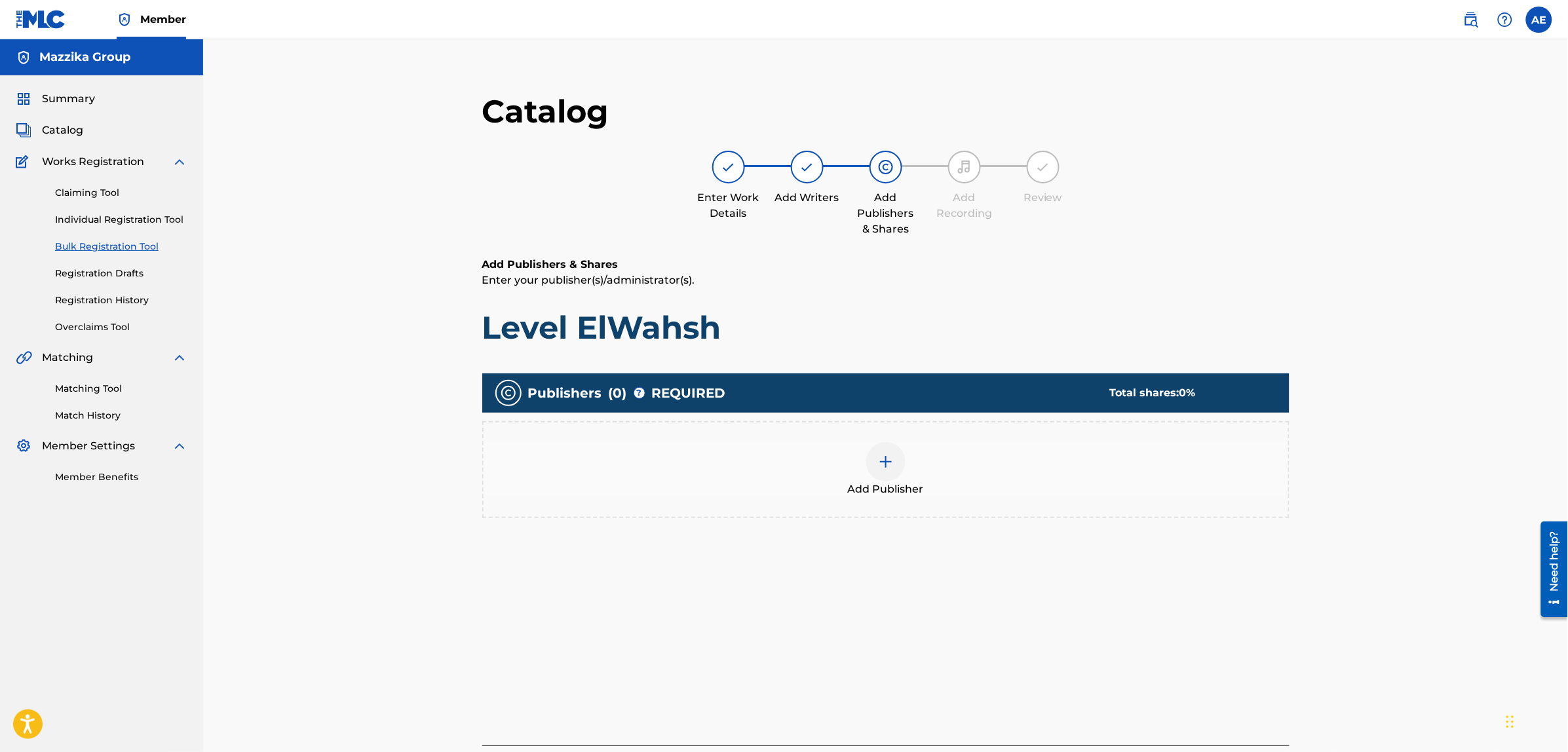
click at [946, 463] on div "Add Publisher" at bounding box center [886, 470] width 804 height 55
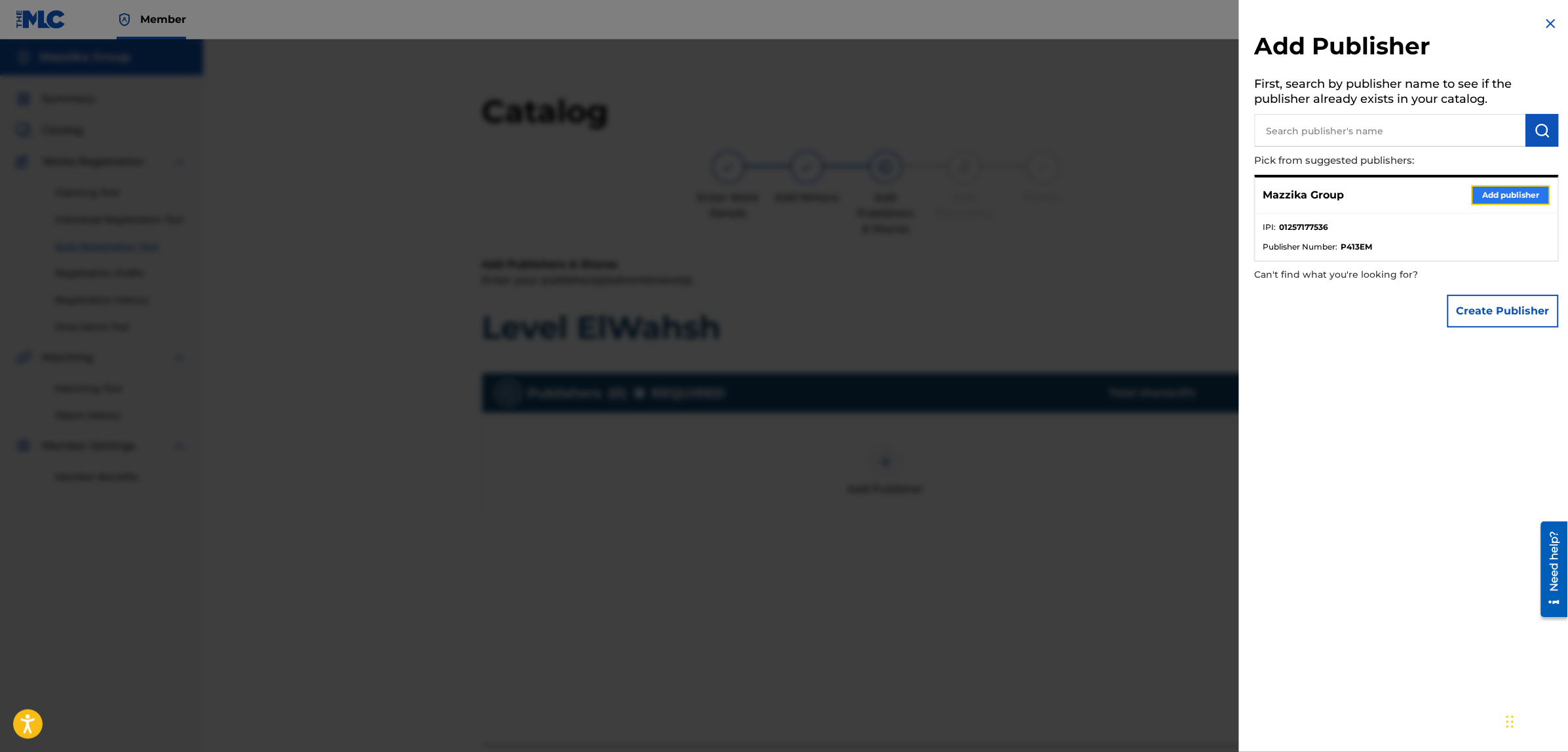
click at [1517, 185] on button "Add publisher" at bounding box center [1511, 195] width 79 height 20
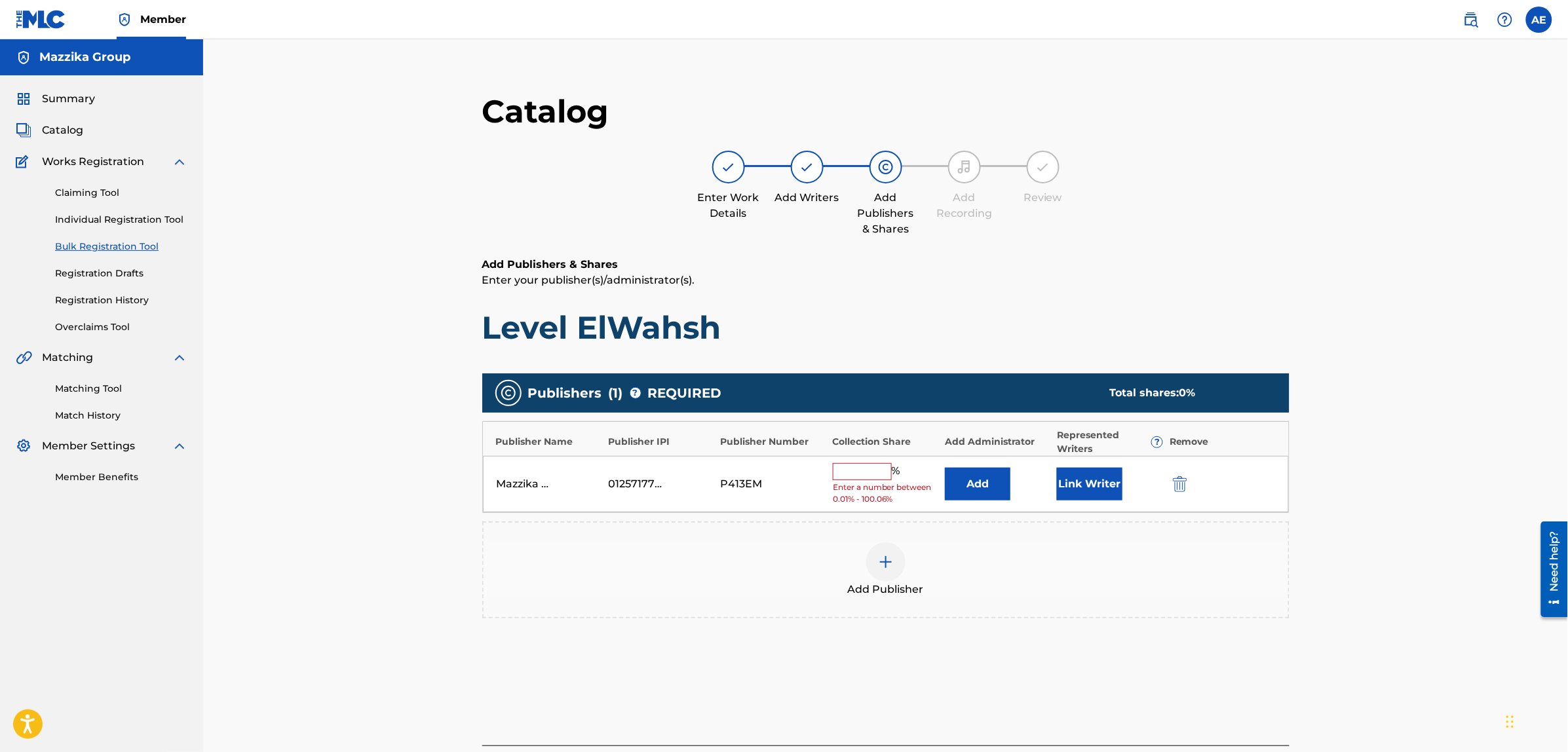
click at [865, 475] on input "text" at bounding box center [862, 472] width 59 height 17
type input "50"
click at [1090, 487] on button "Link Writer" at bounding box center [1090, 479] width 65 height 33
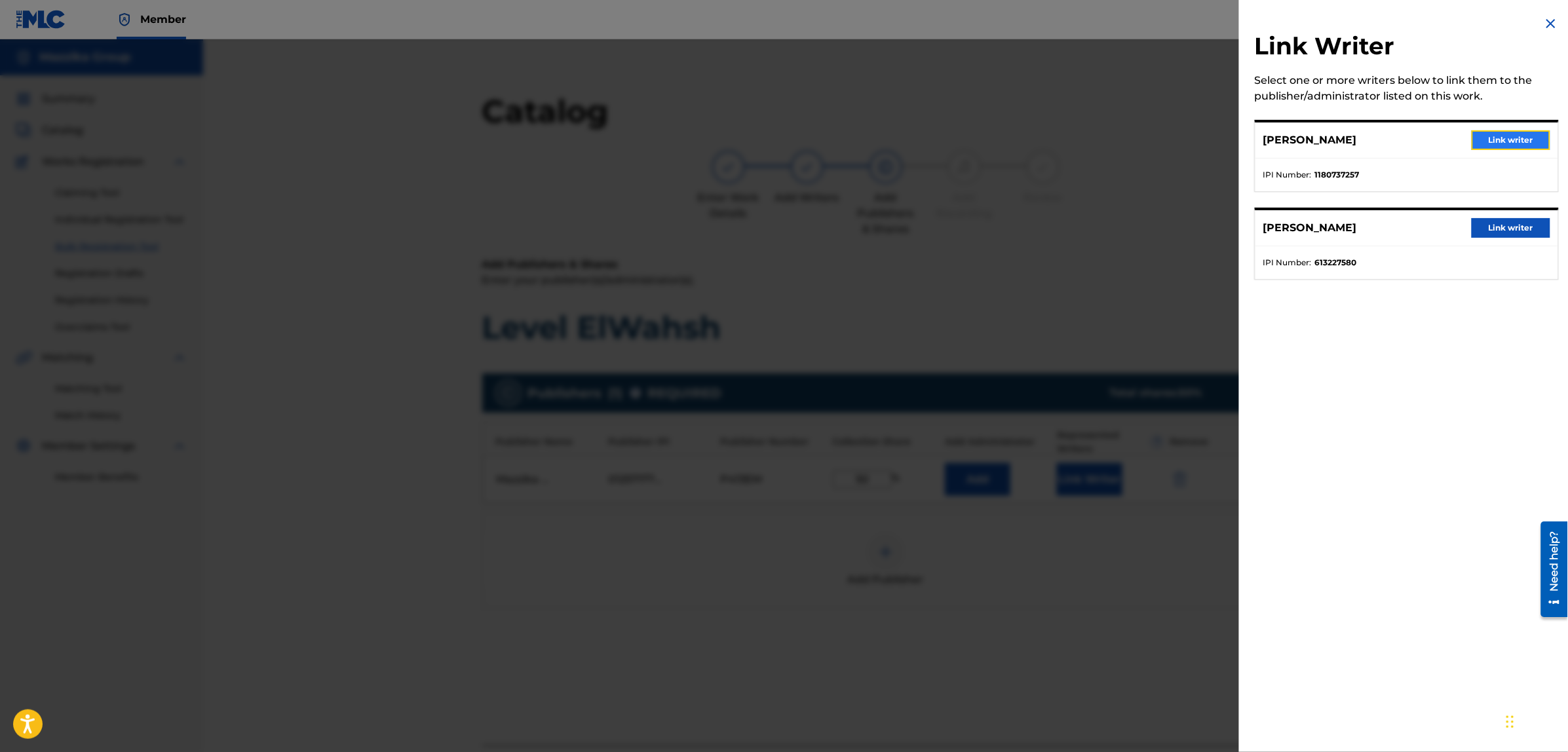
click at [1481, 136] on button "Link writer" at bounding box center [1511, 140] width 79 height 20
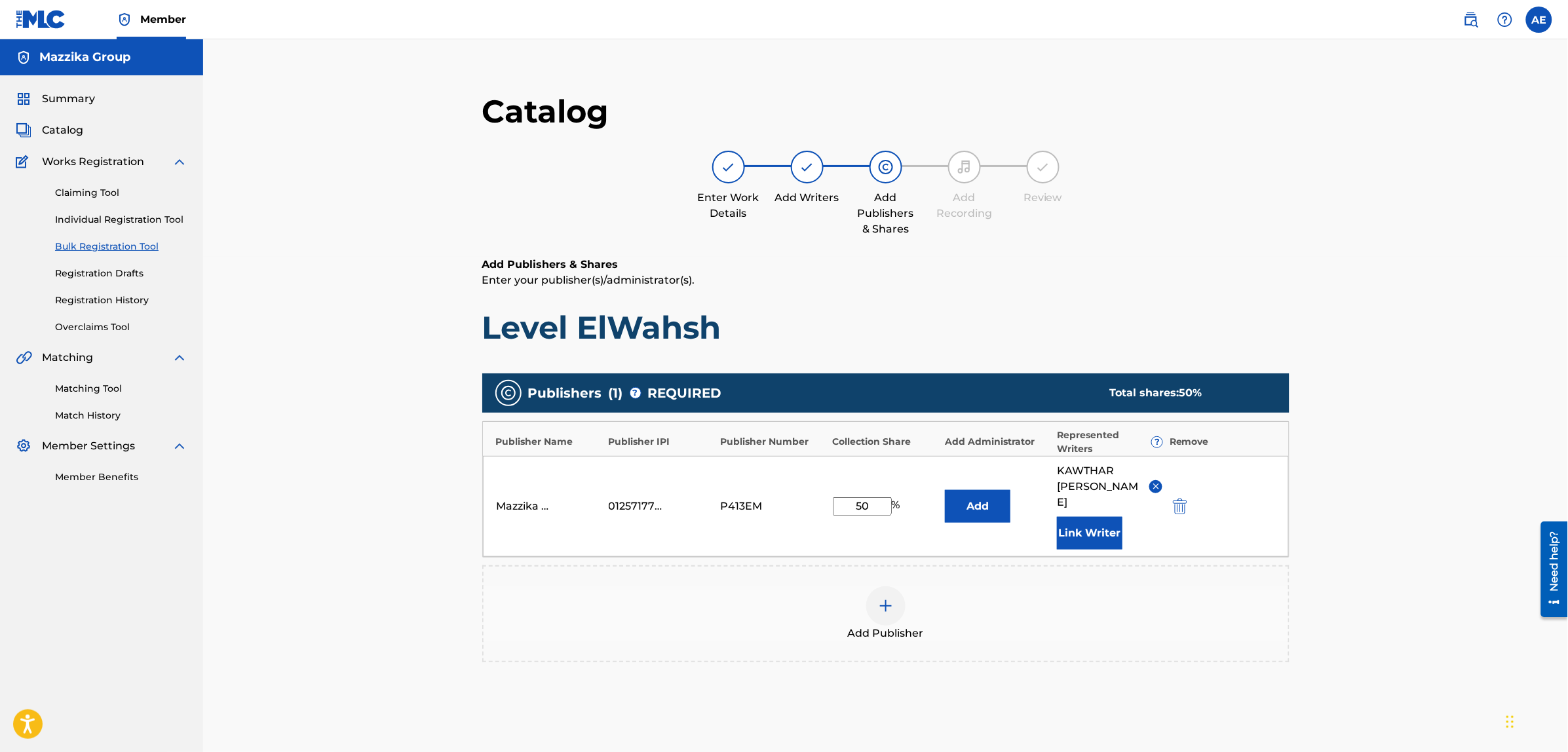
scroll to position [151, 0]
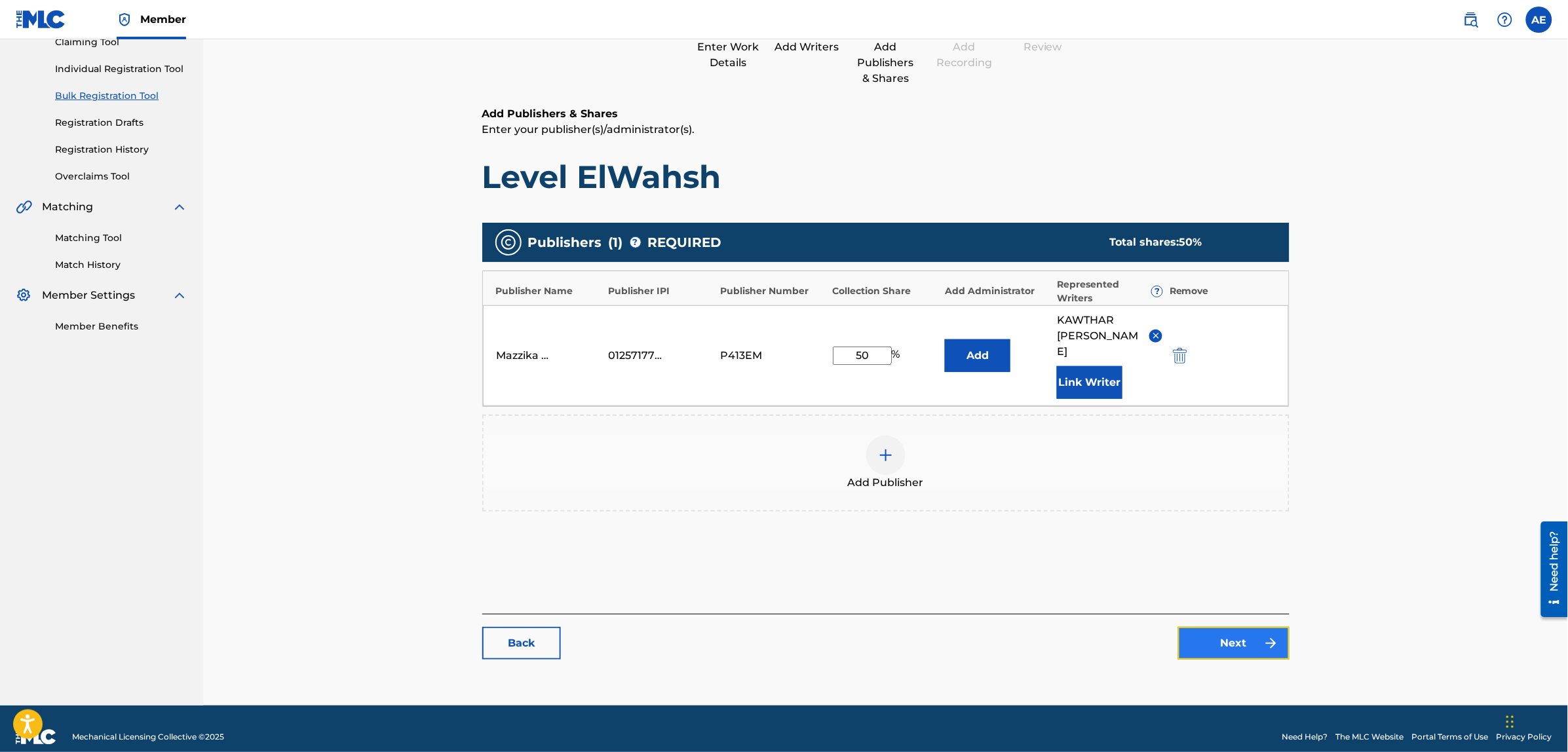
click at [1217, 627] on link "Next" at bounding box center [1234, 643] width 111 height 33
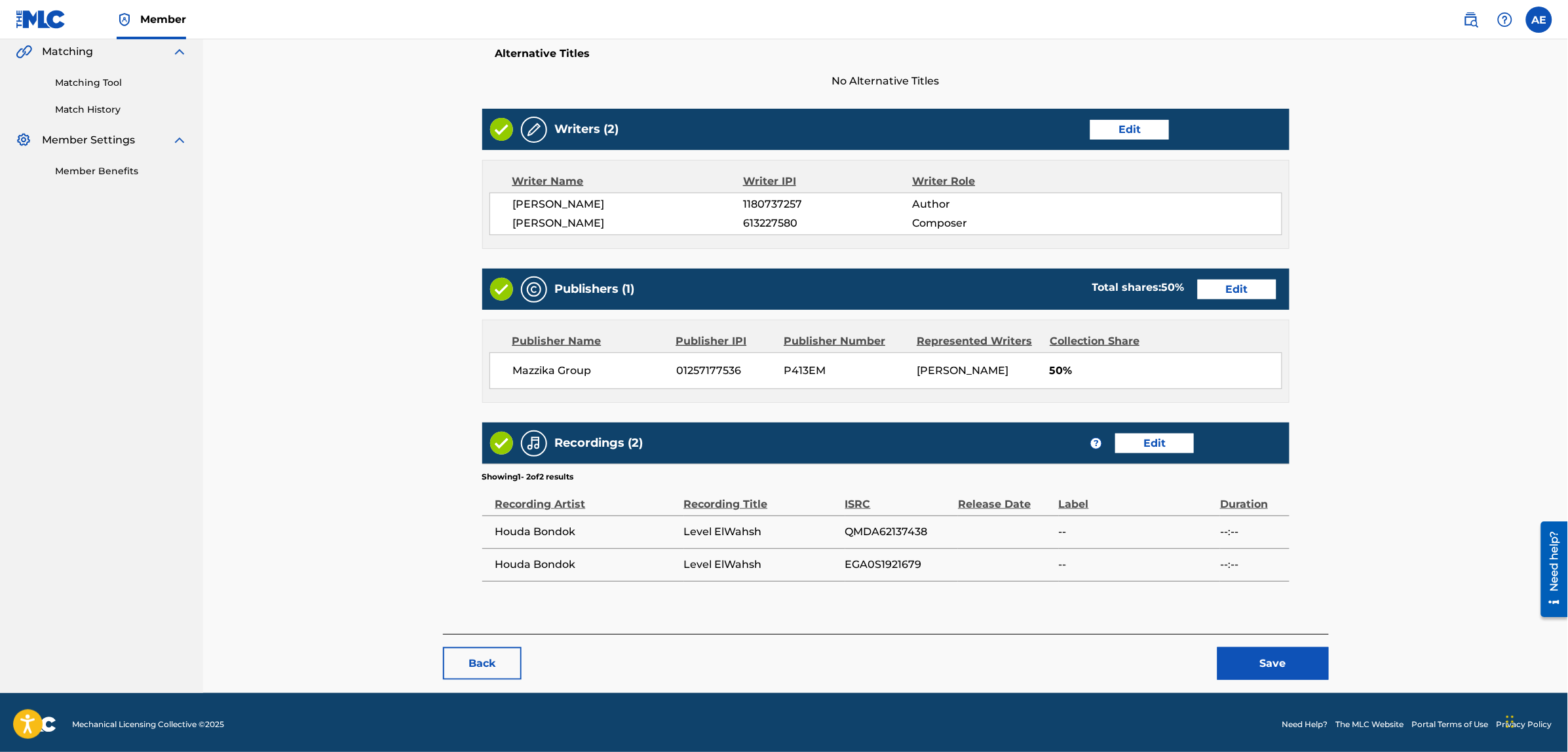
scroll to position [310, 0]
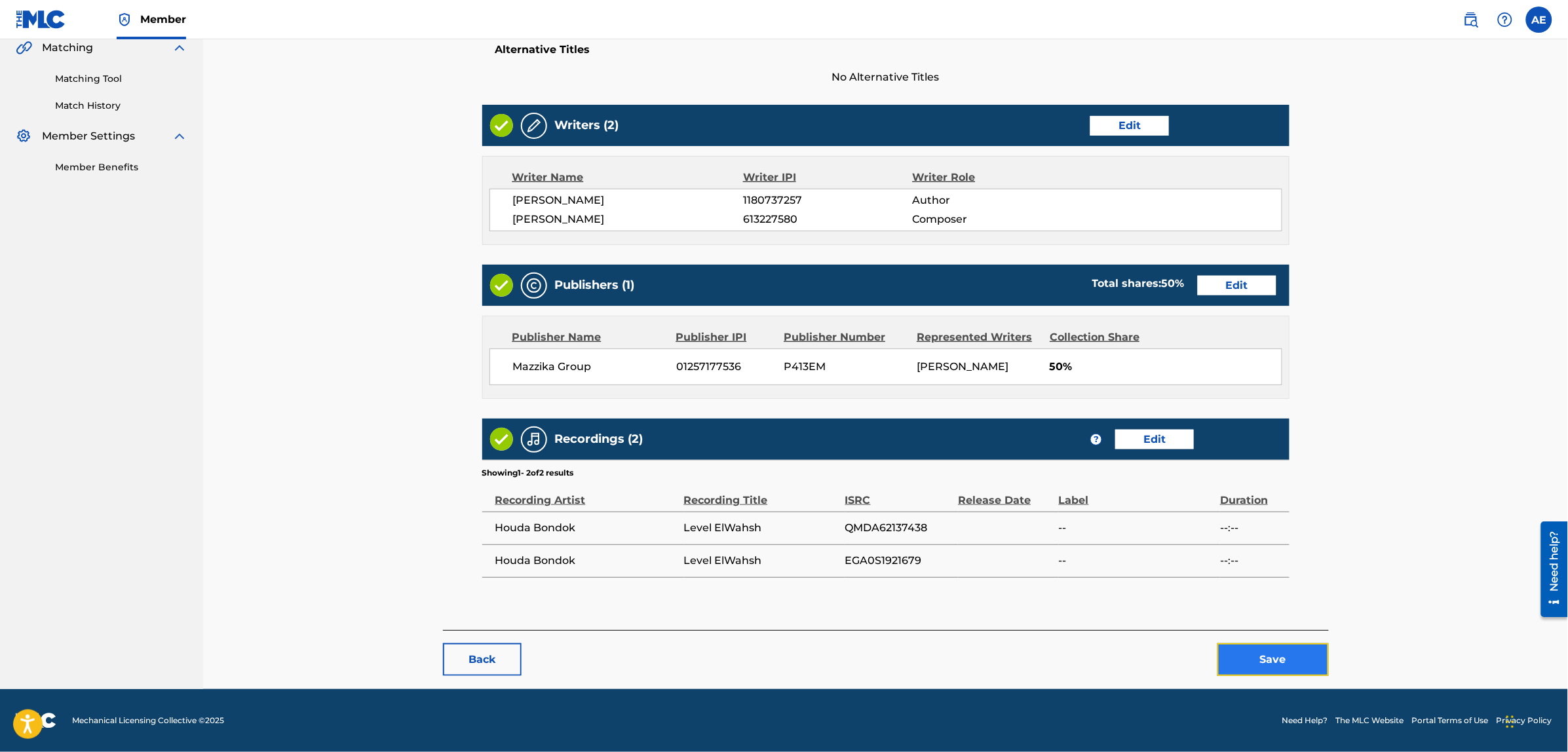
click at [1232, 659] on button "Save" at bounding box center [1273, 659] width 111 height 33
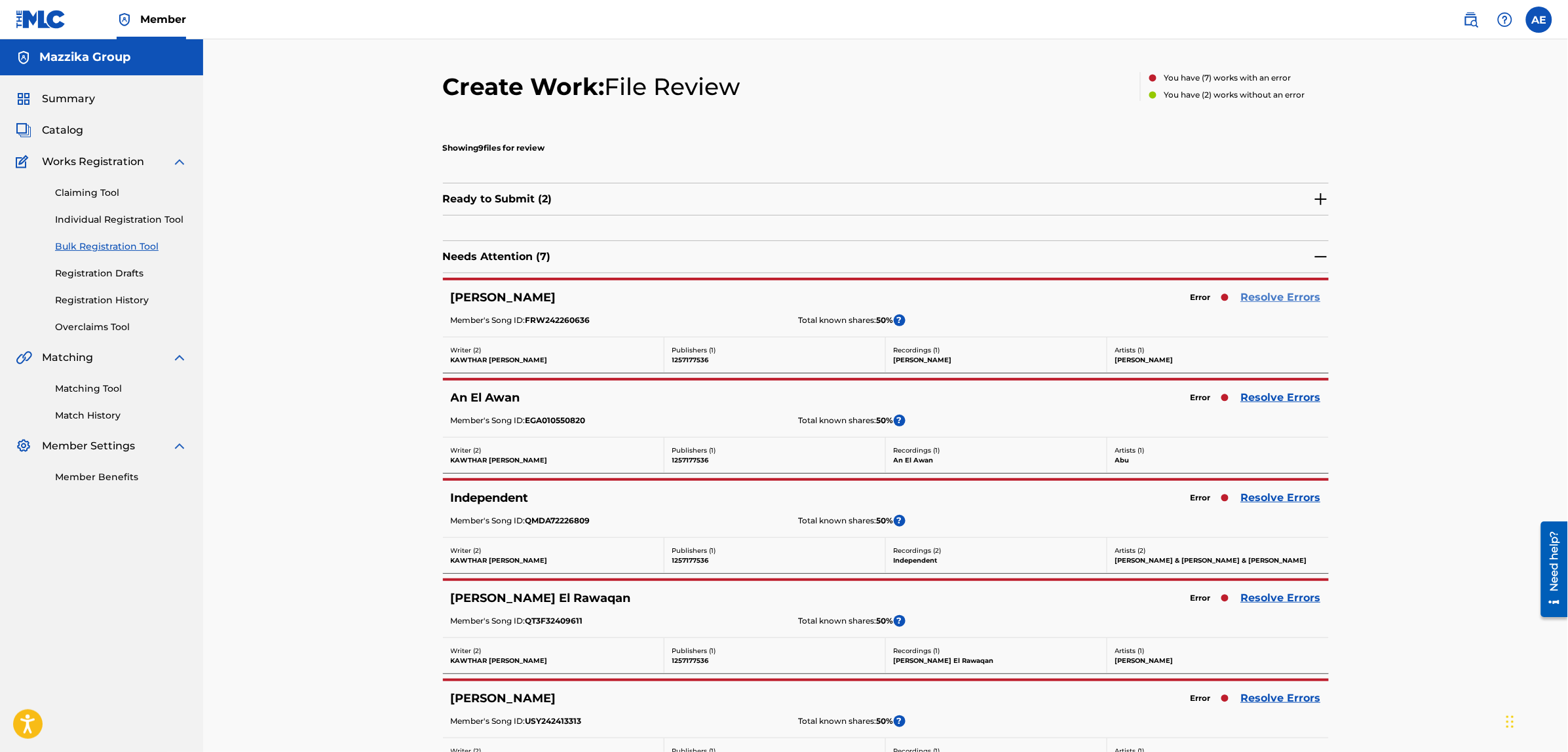
click at [1259, 292] on link "Resolve Errors" at bounding box center [1280, 298] width 80 height 15
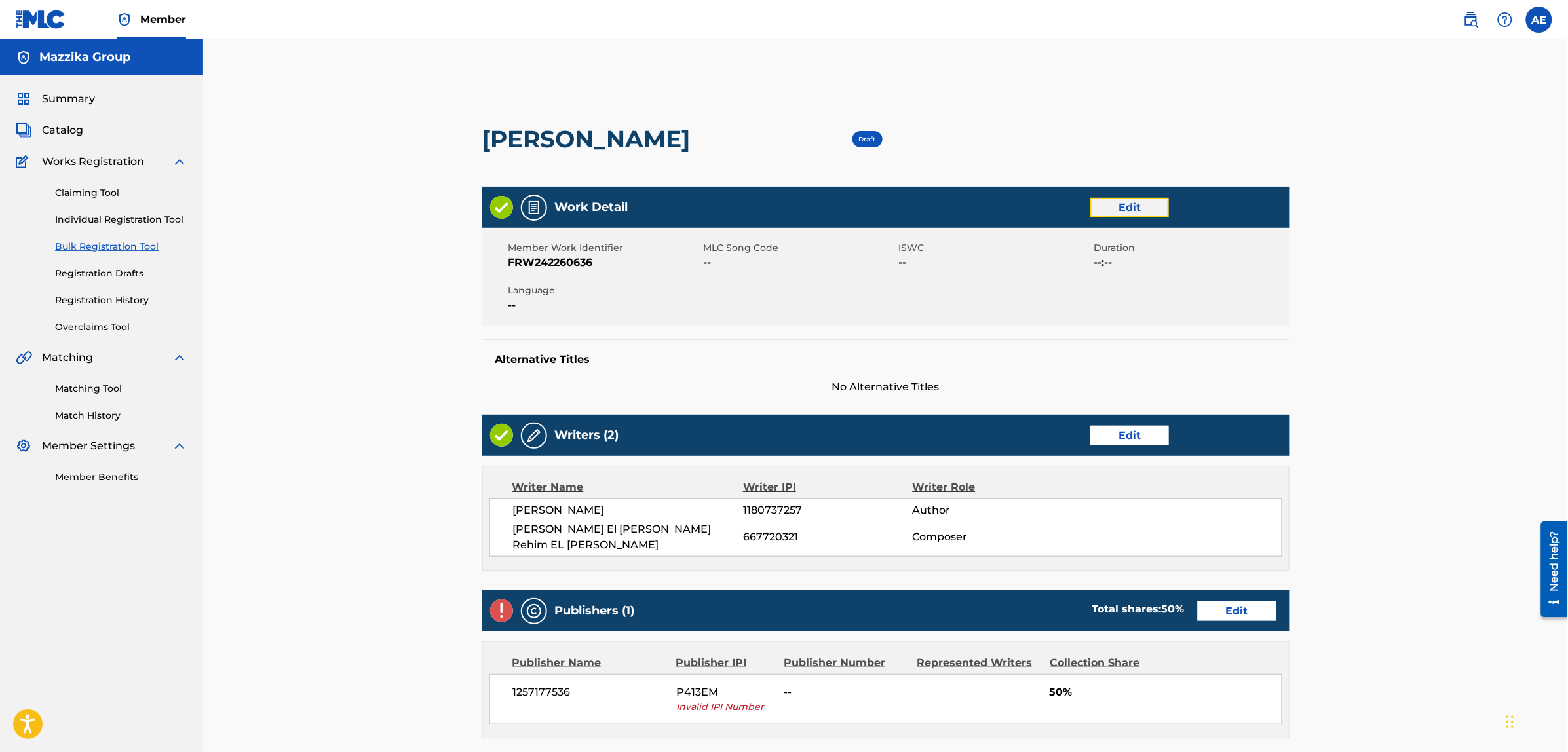
click at [1104, 207] on link "Edit" at bounding box center [1129, 208] width 79 height 20
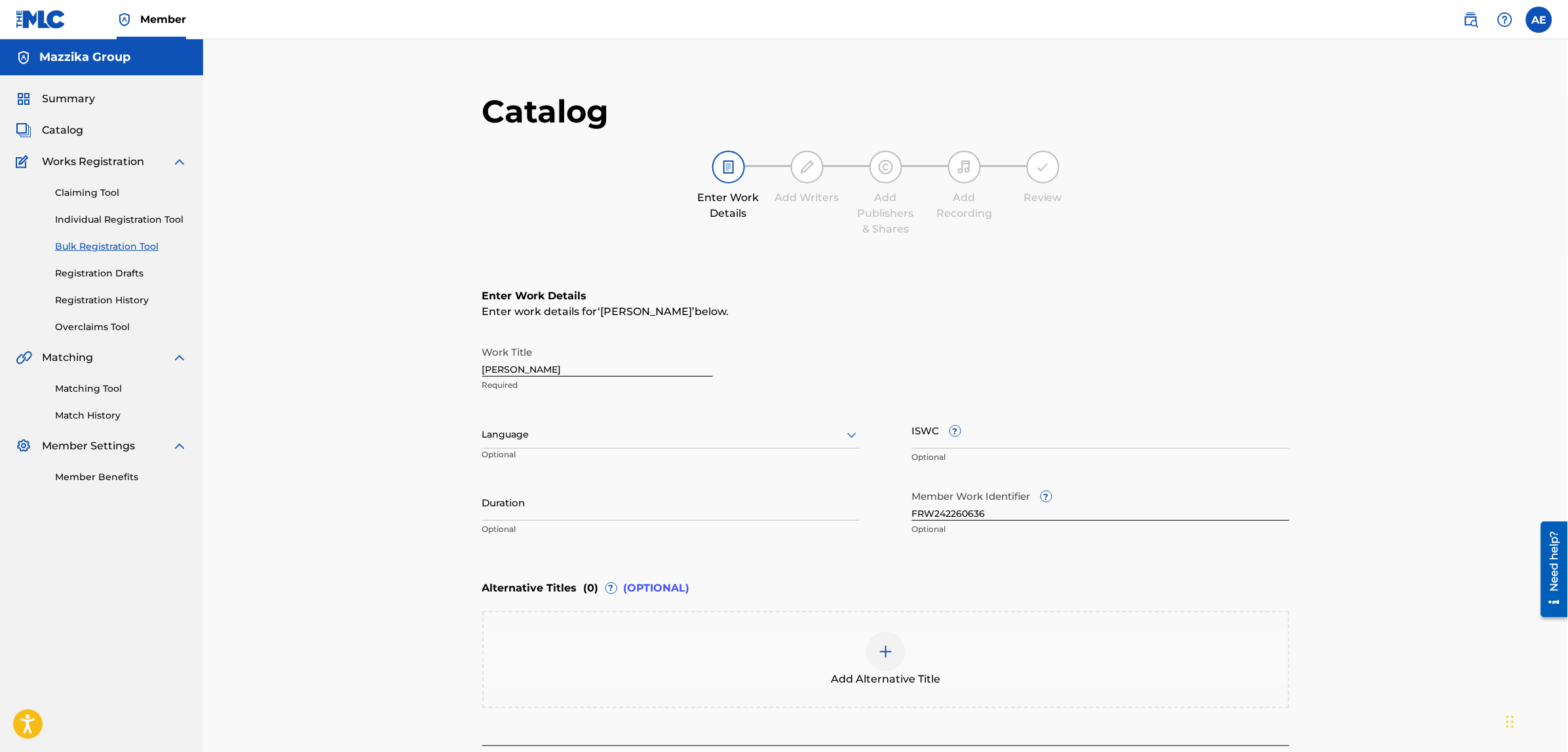
click at [559, 435] on div at bounding box center [670, 434] width 377 height 16
click at [532, 536] on div "Arabic" at bounding box center [670, 535] width 376 height 29
click at [568, 511] on input "Duration" at bounding box center [670, 502] width 377 height 38
click at [547, 515] on input "Duration" at bounding box center [670, 502] width 377 height 38
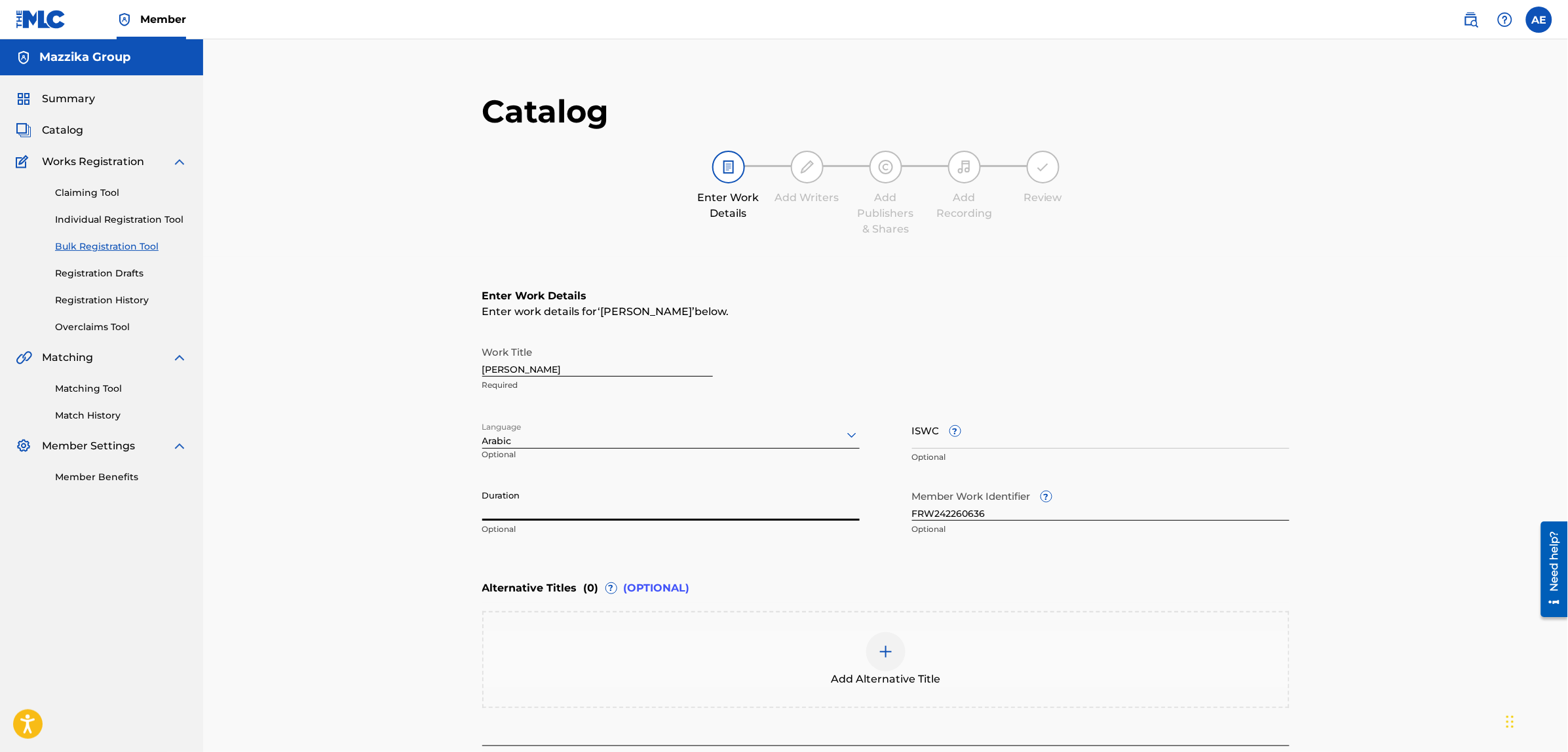
paste input "5:19"
click at [482, 514] on input "5:19" at bounding box center [670, 502] width 377 height 38
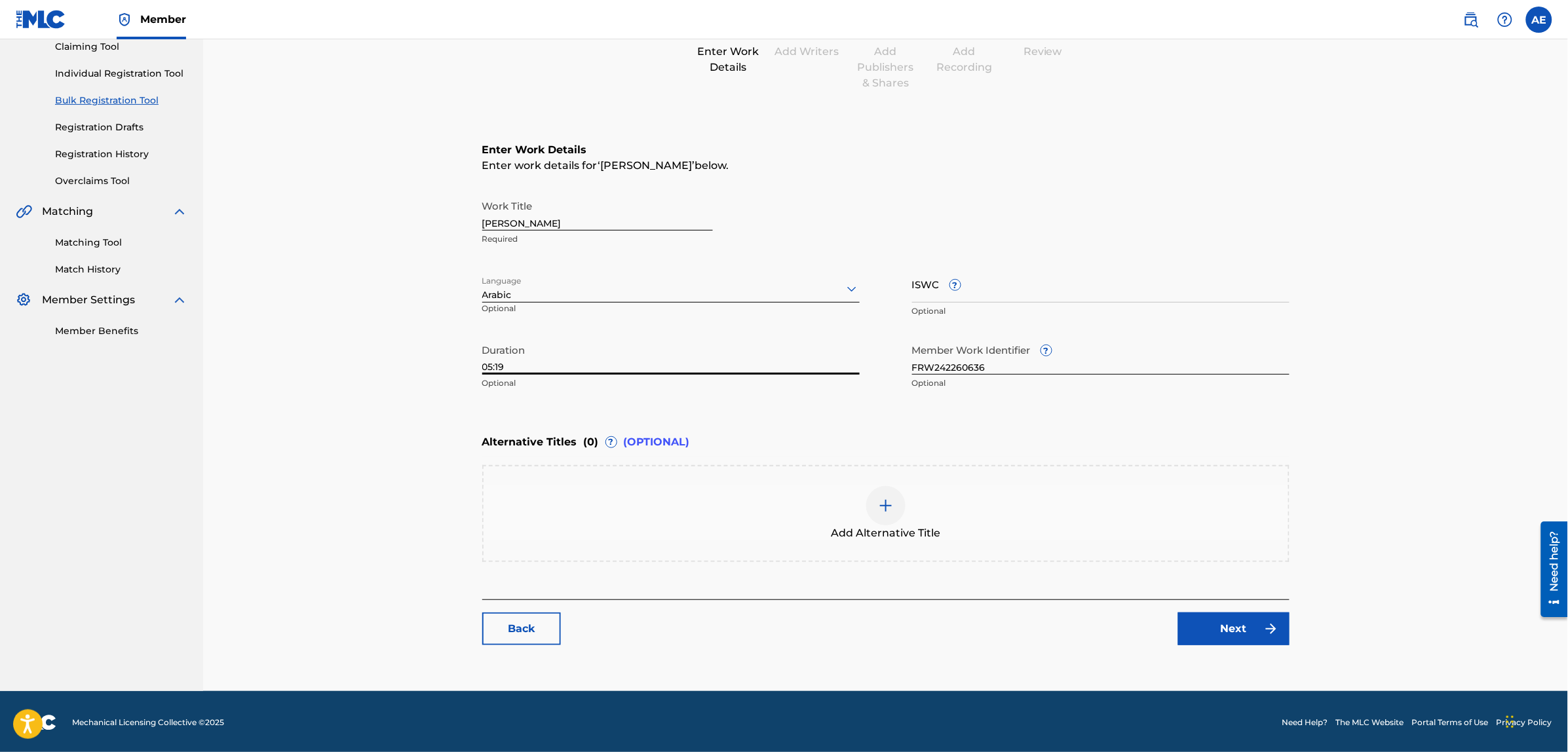
scroll to position [148, 0]
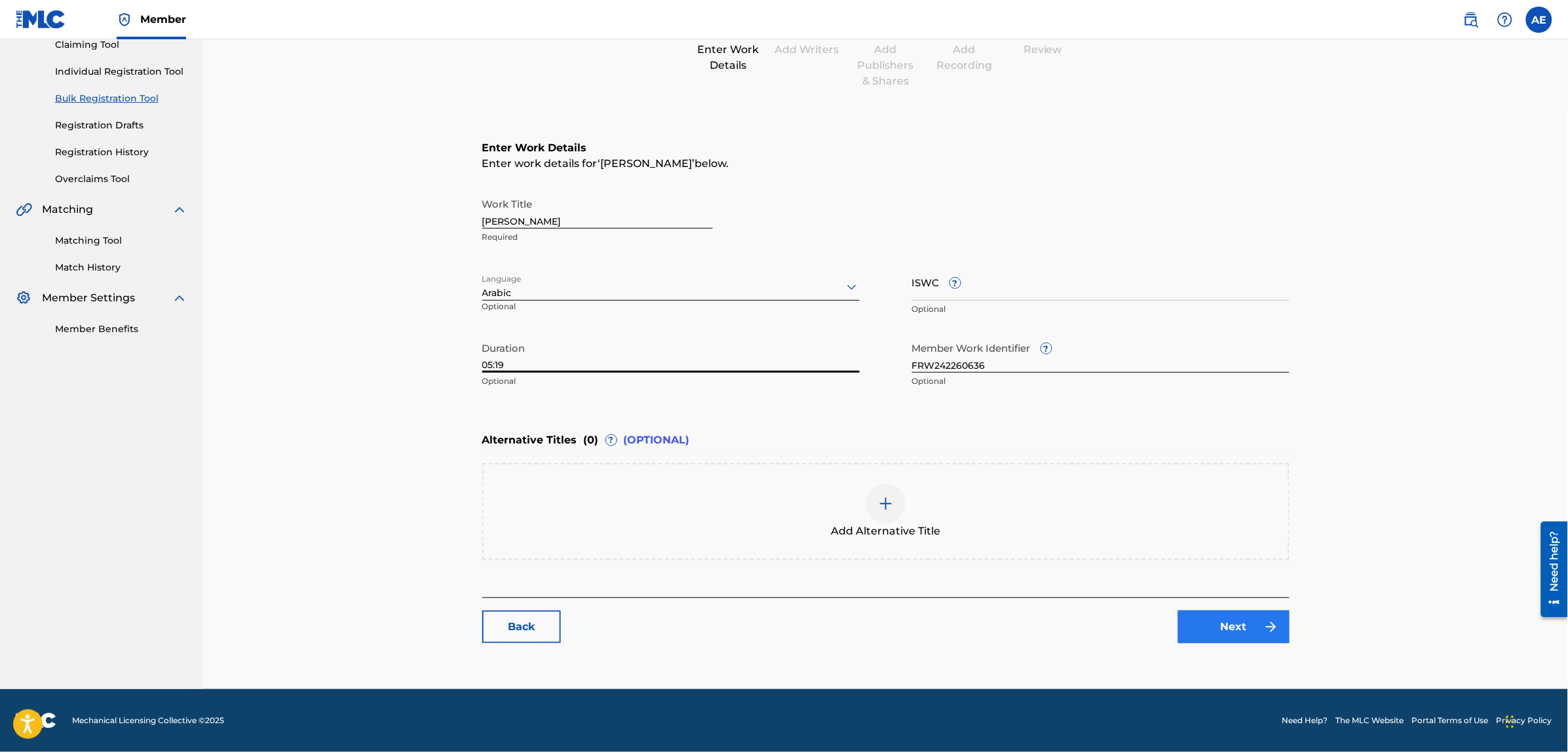
type input "05:19"
click at [1207, 617] on link "Next" at bounding box center [1234, 627] width 111 height 33
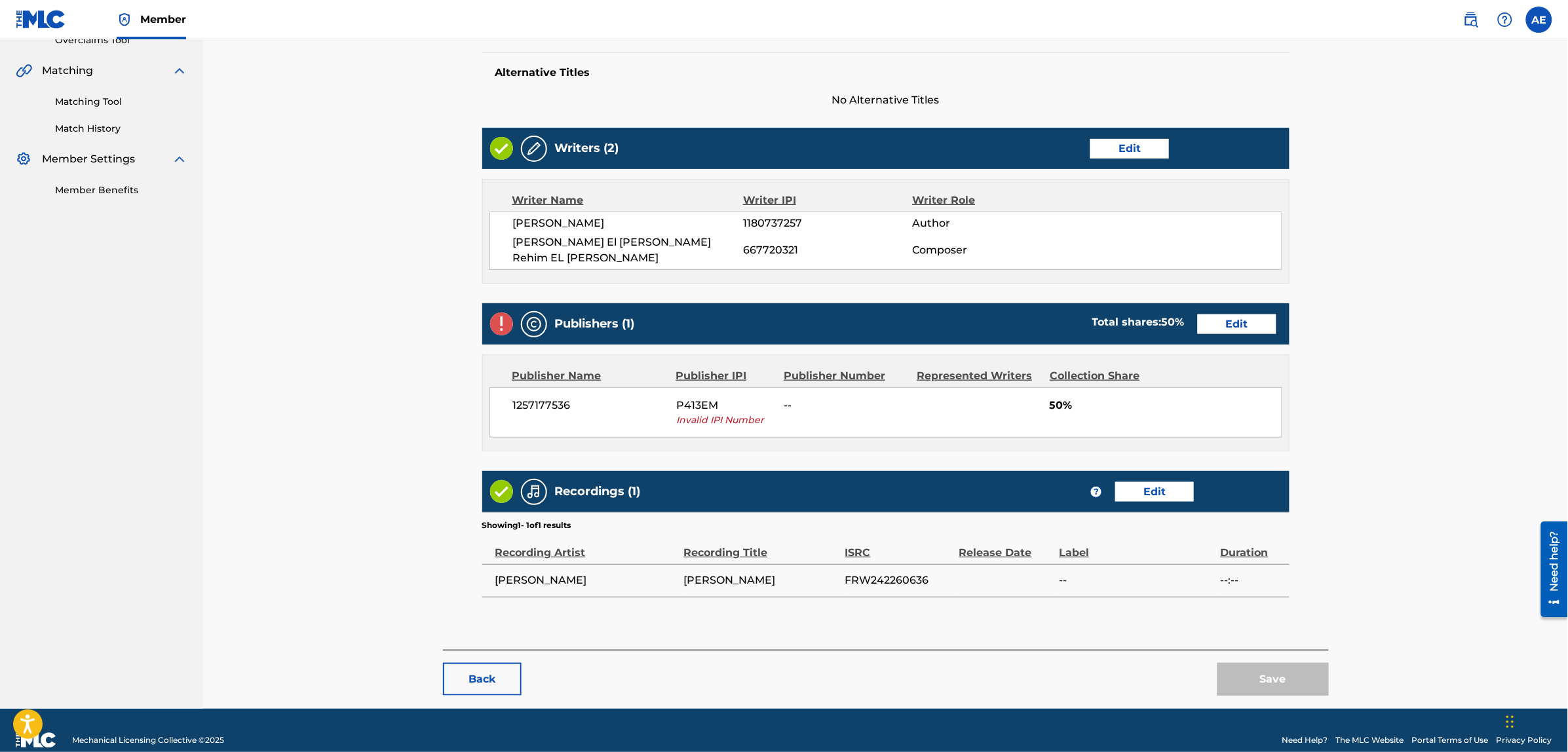
scroll to position [292, 0]
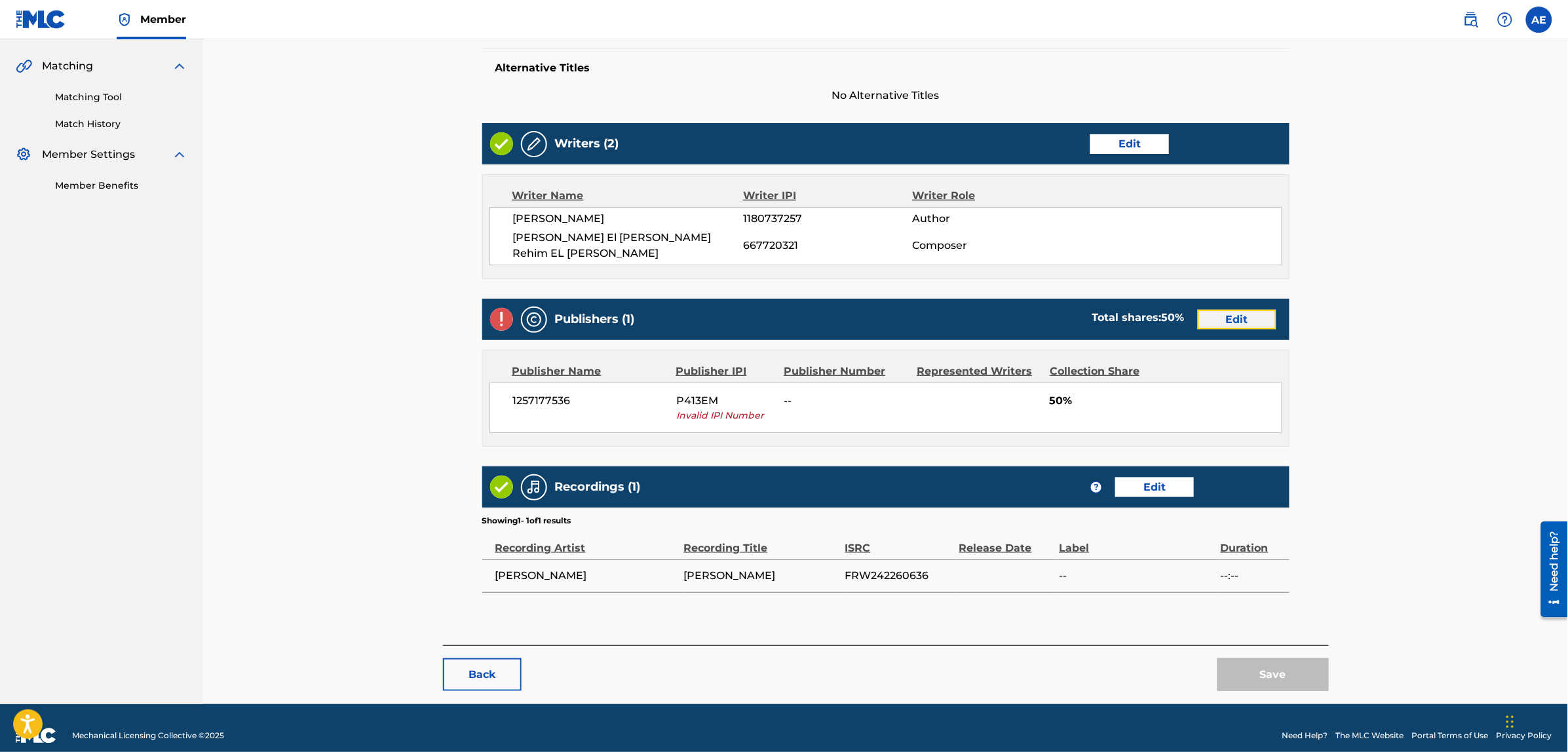
click at [1240, 310] on link "Edit" at bounding box center [1237, 319] width 79 height 20
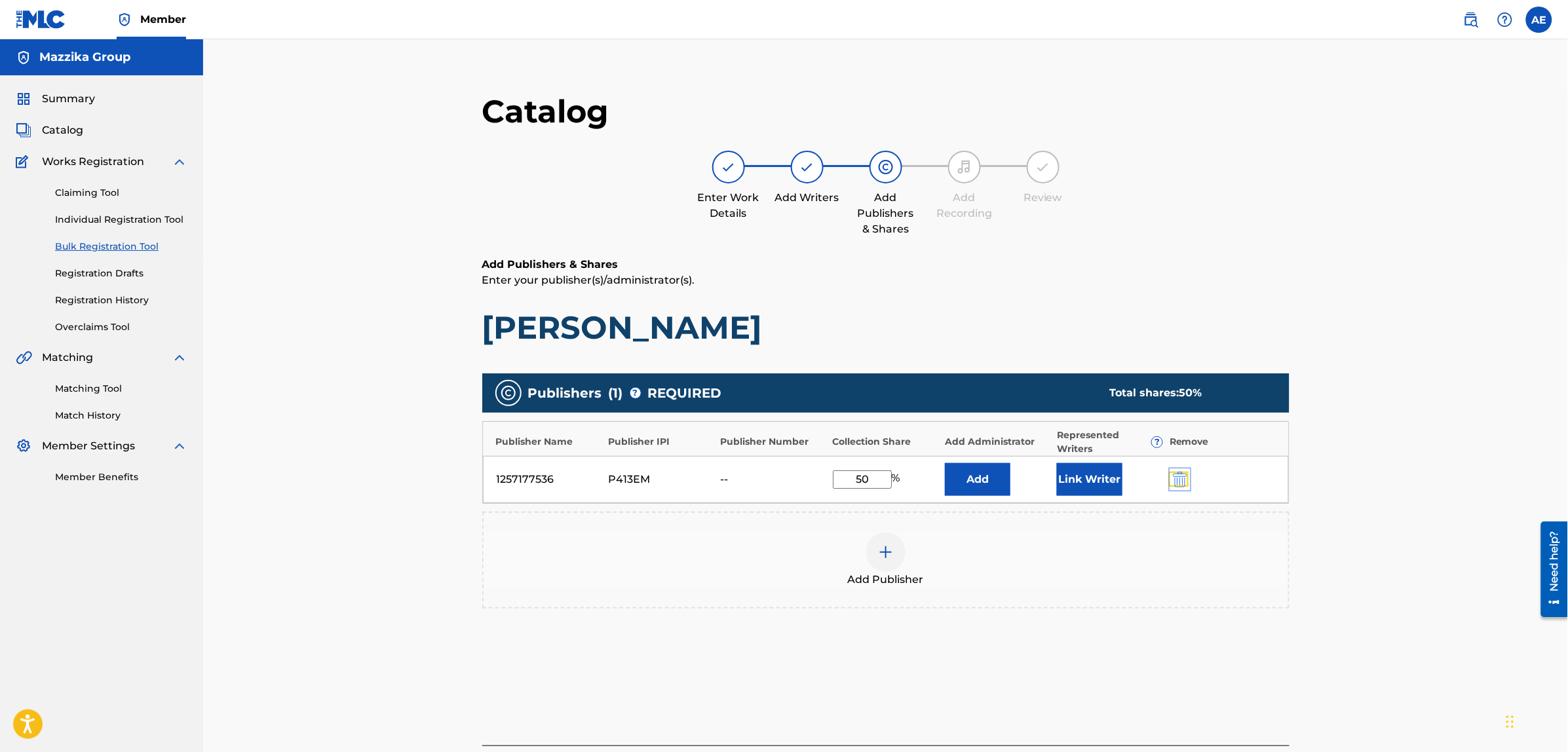
click at [1181, 475] on img "submit" at bounding box center [1180, 479] width 15 height 15
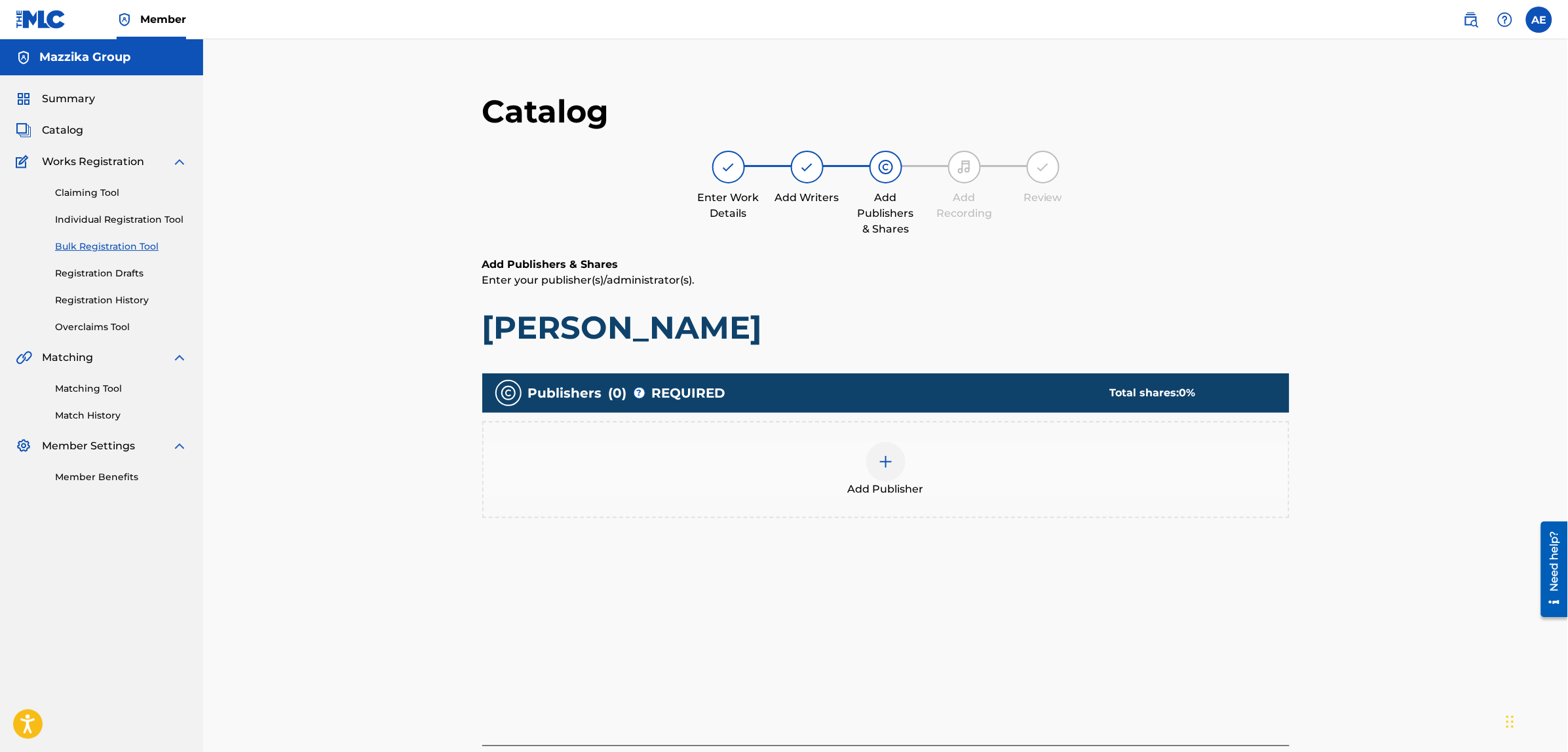
click at [887, 466] on img at bounding box center [886, 462] width 15 height 15
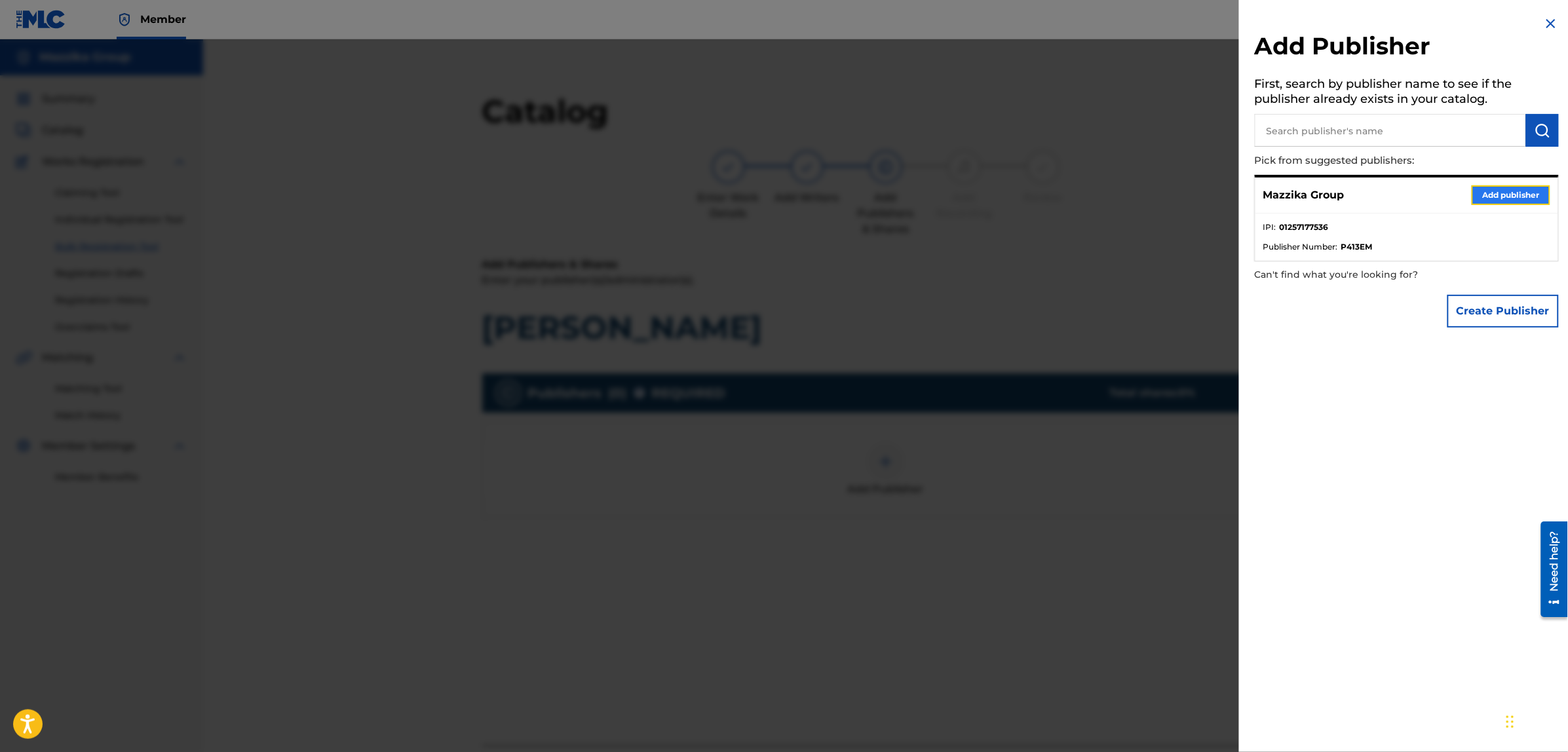
click at [1498, 194] on button "Add publisher" at bounding box center [1511, 195] width 79 height 20
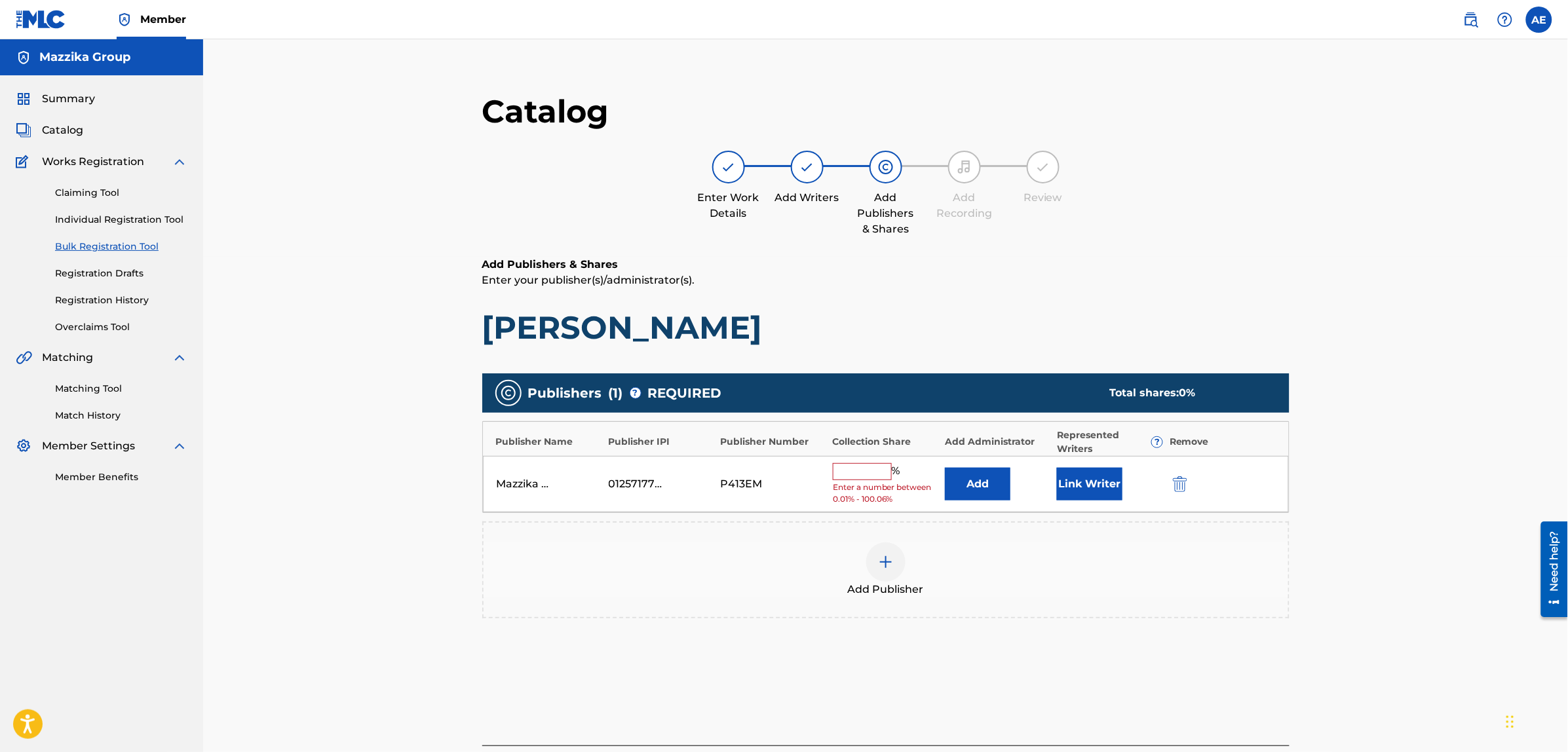
click at [869, 473] on input "text" at bounding box center [862, 472] width 59 height 17
type input "50"
click at [1081, 483] on button "Link Writer" at bounding box center [1090, 479] width 65 height 33
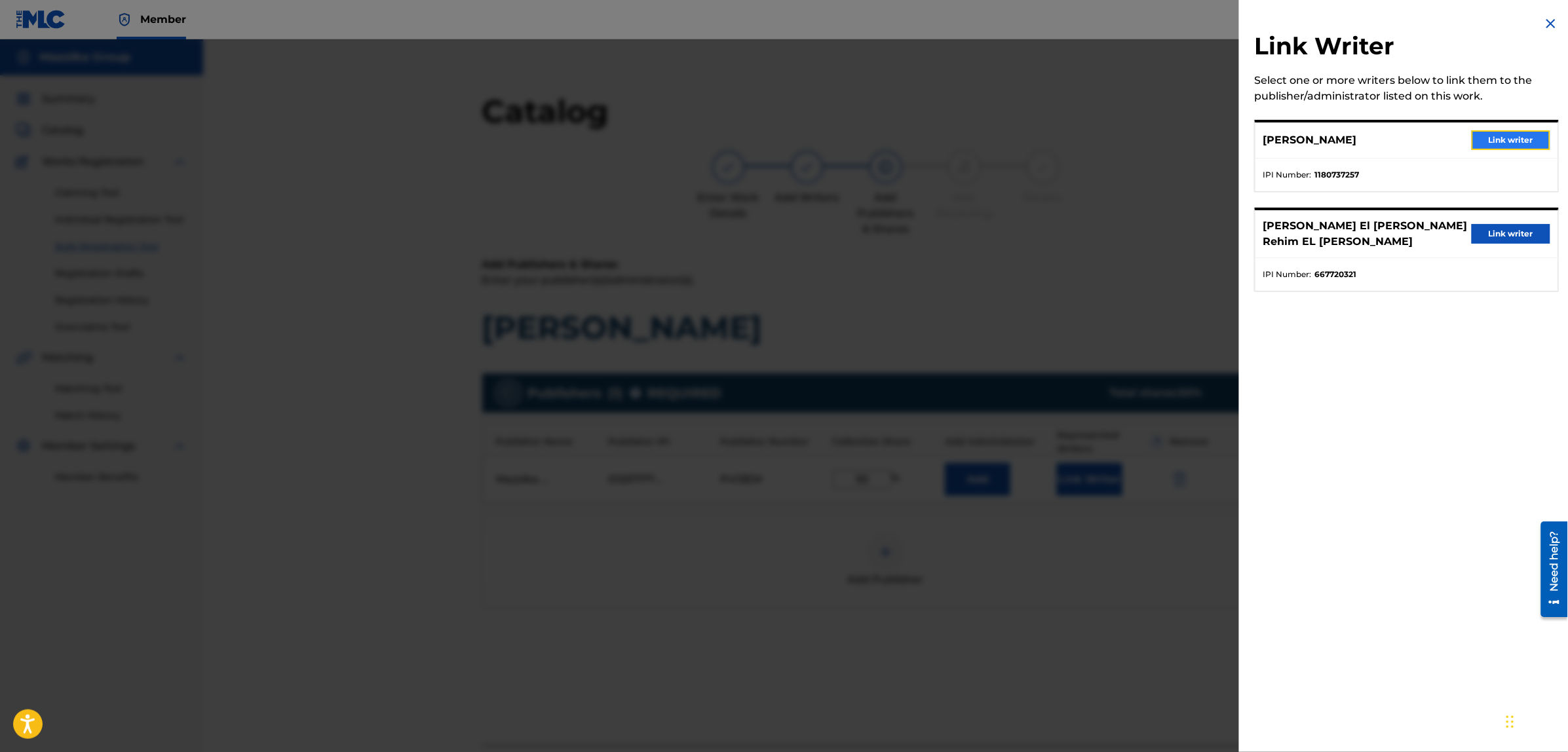
click at [1481, 137] on button "Link writer" at bounding box center [1511, 140] width 79 height 20
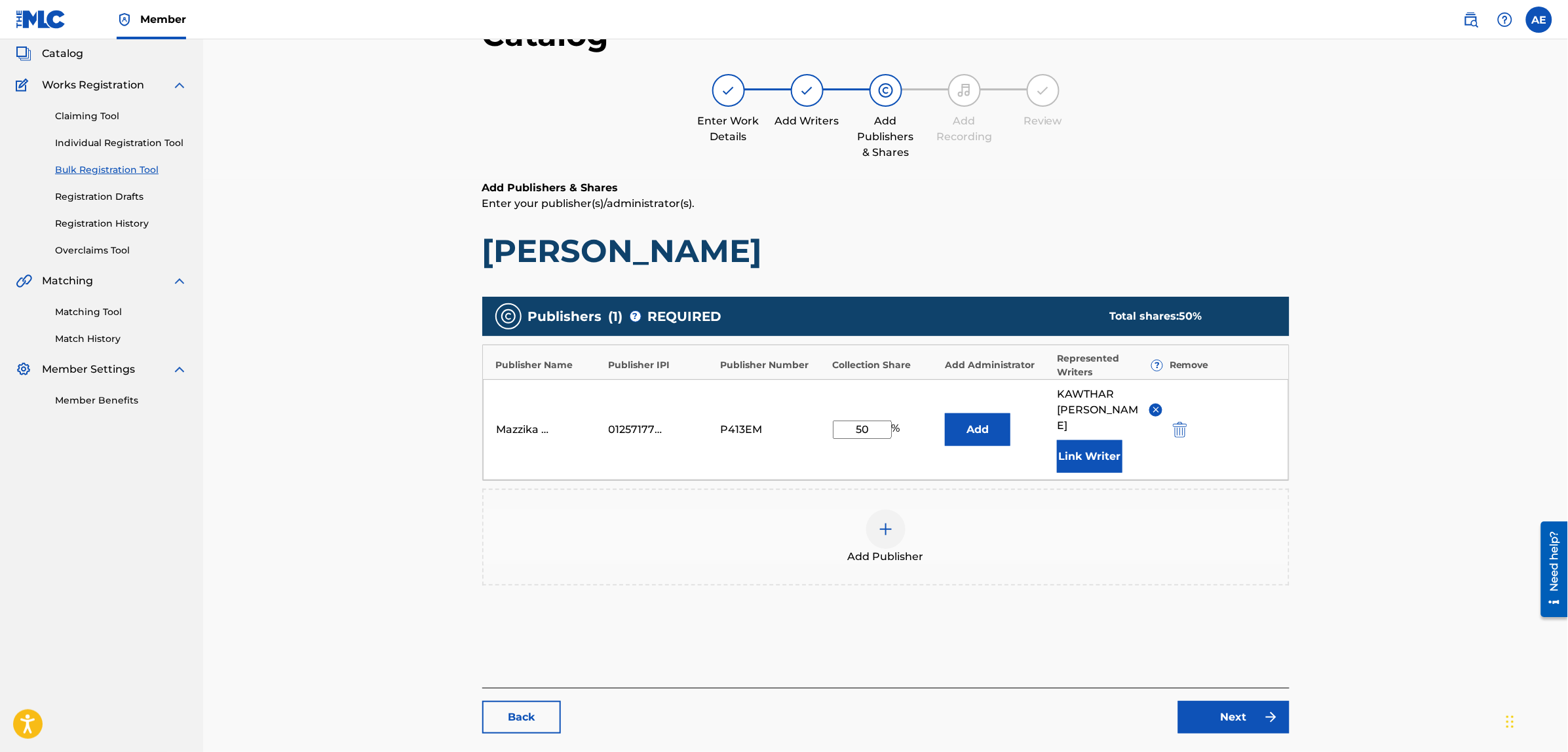
scroll to position [151, 0]
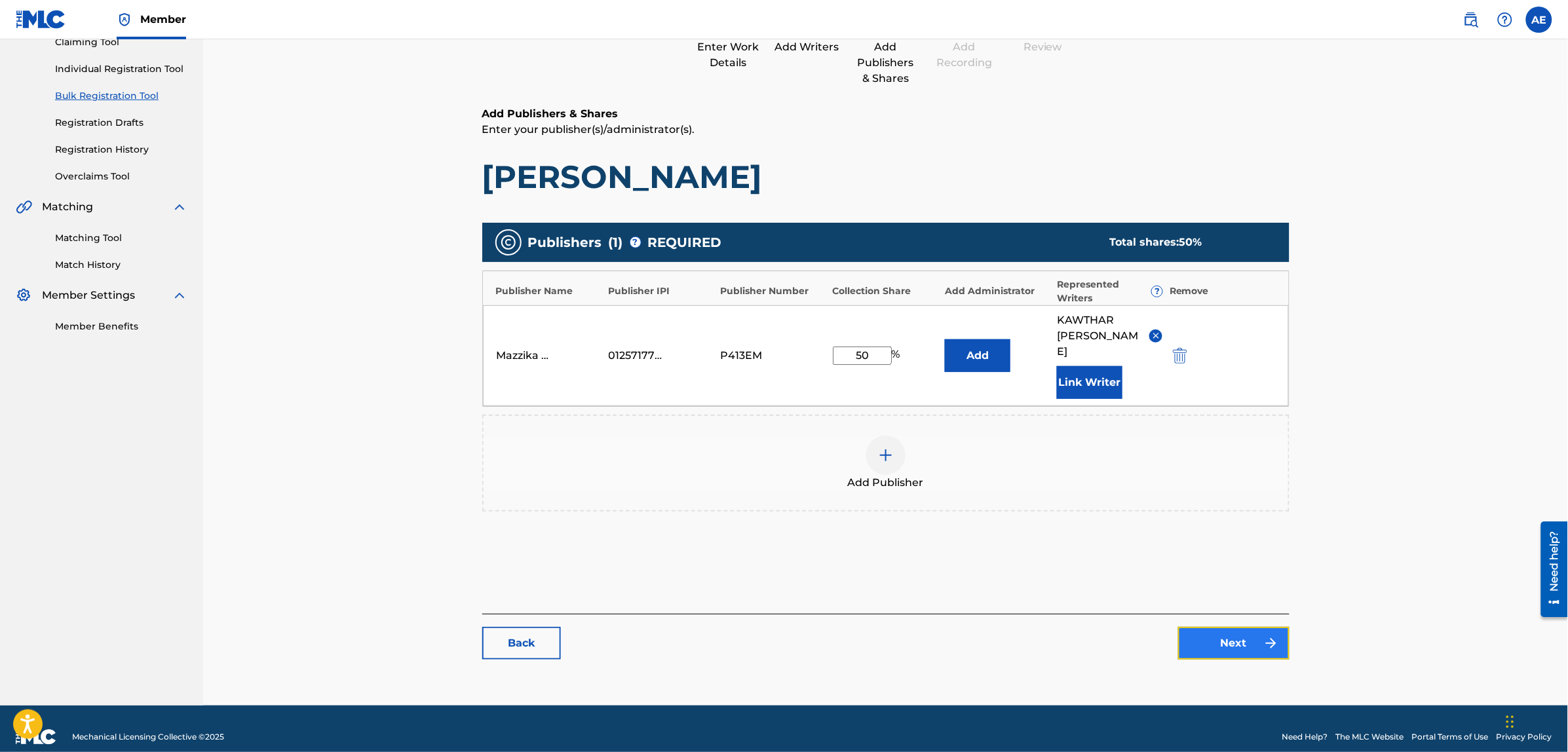
click at [1217, 627] on link "Next" at bounding box center [1234, 643] width 111 height 33
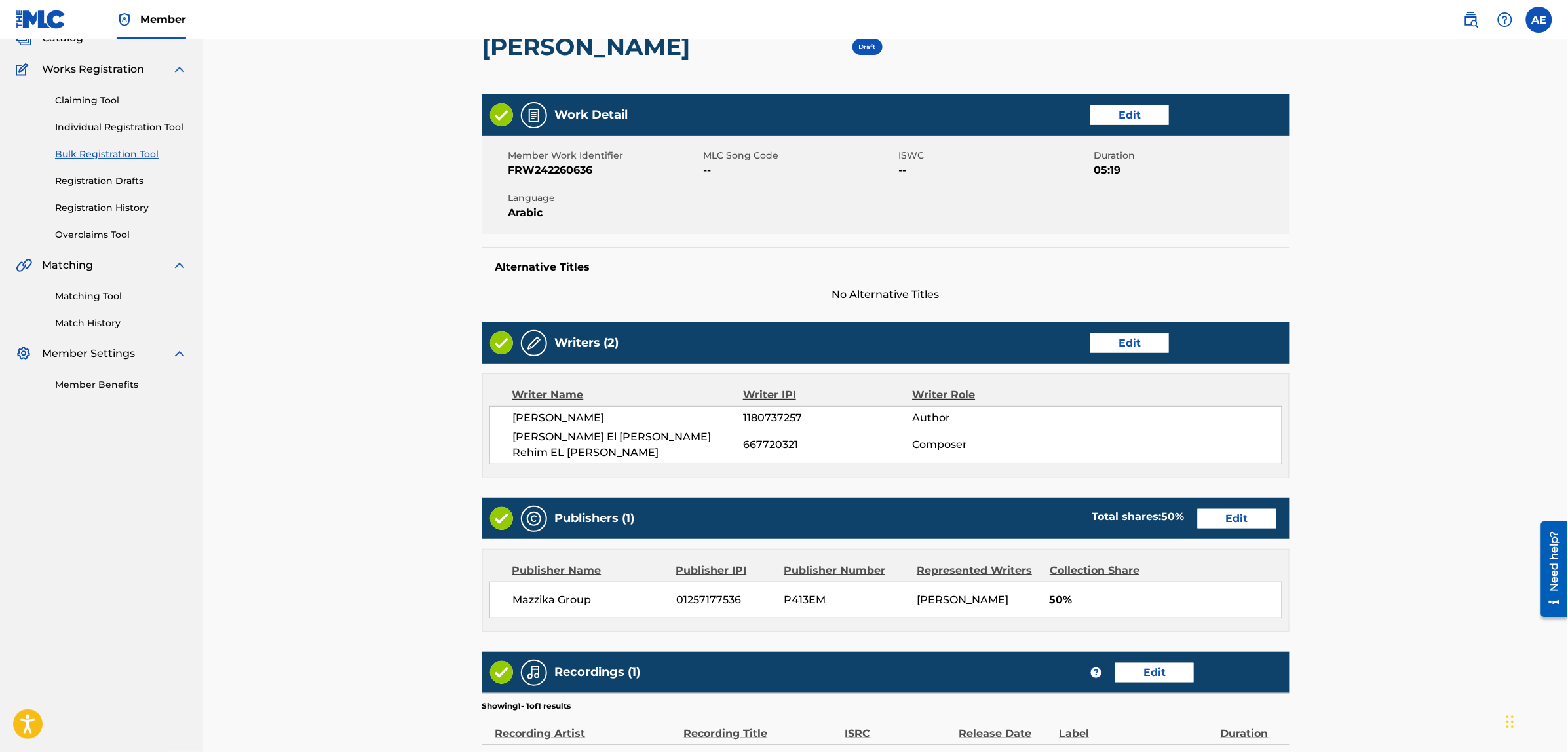
scroll to position [277, 0]
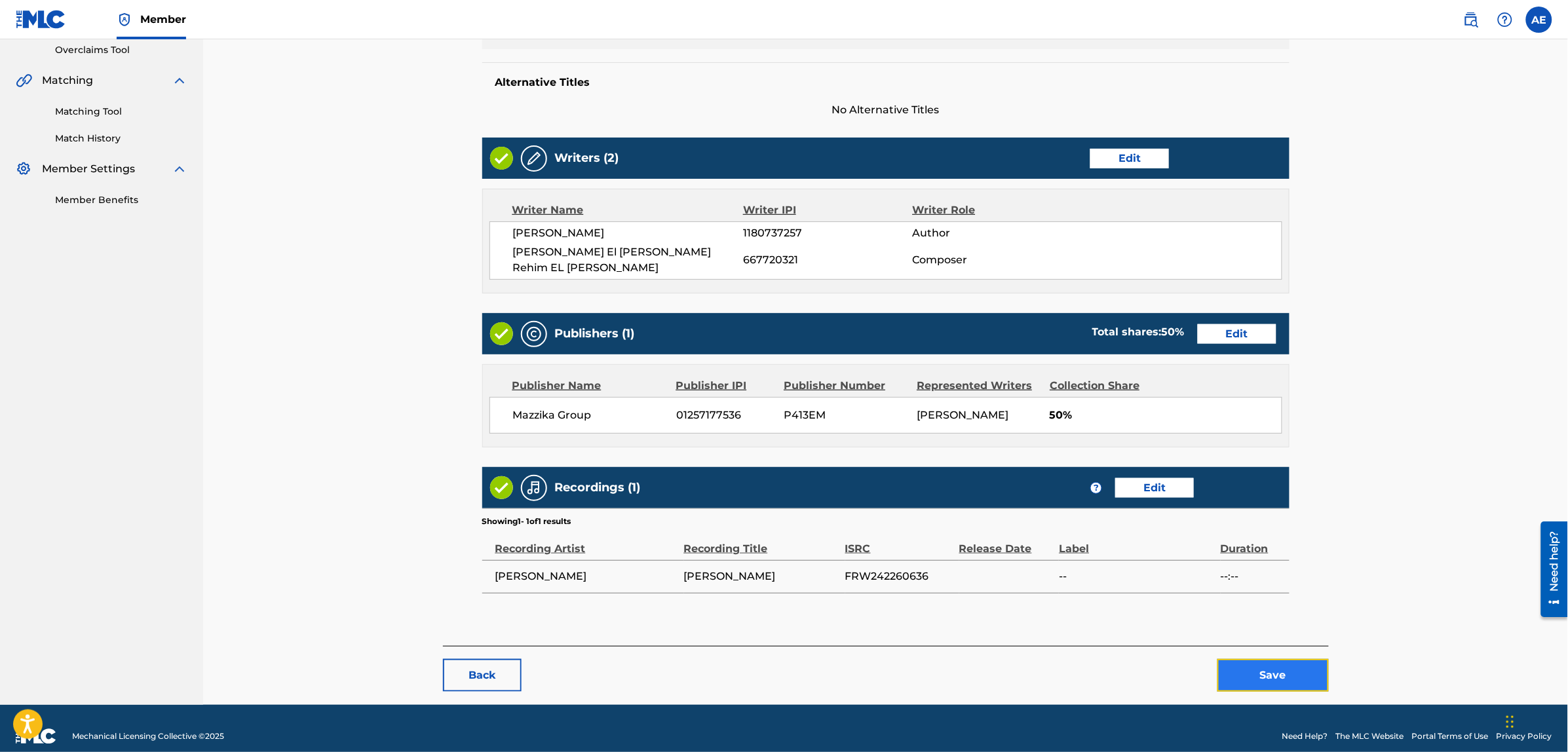
click at [1246, 662] on button "Save" at bounding box center [1273, 676] width 111 height 33
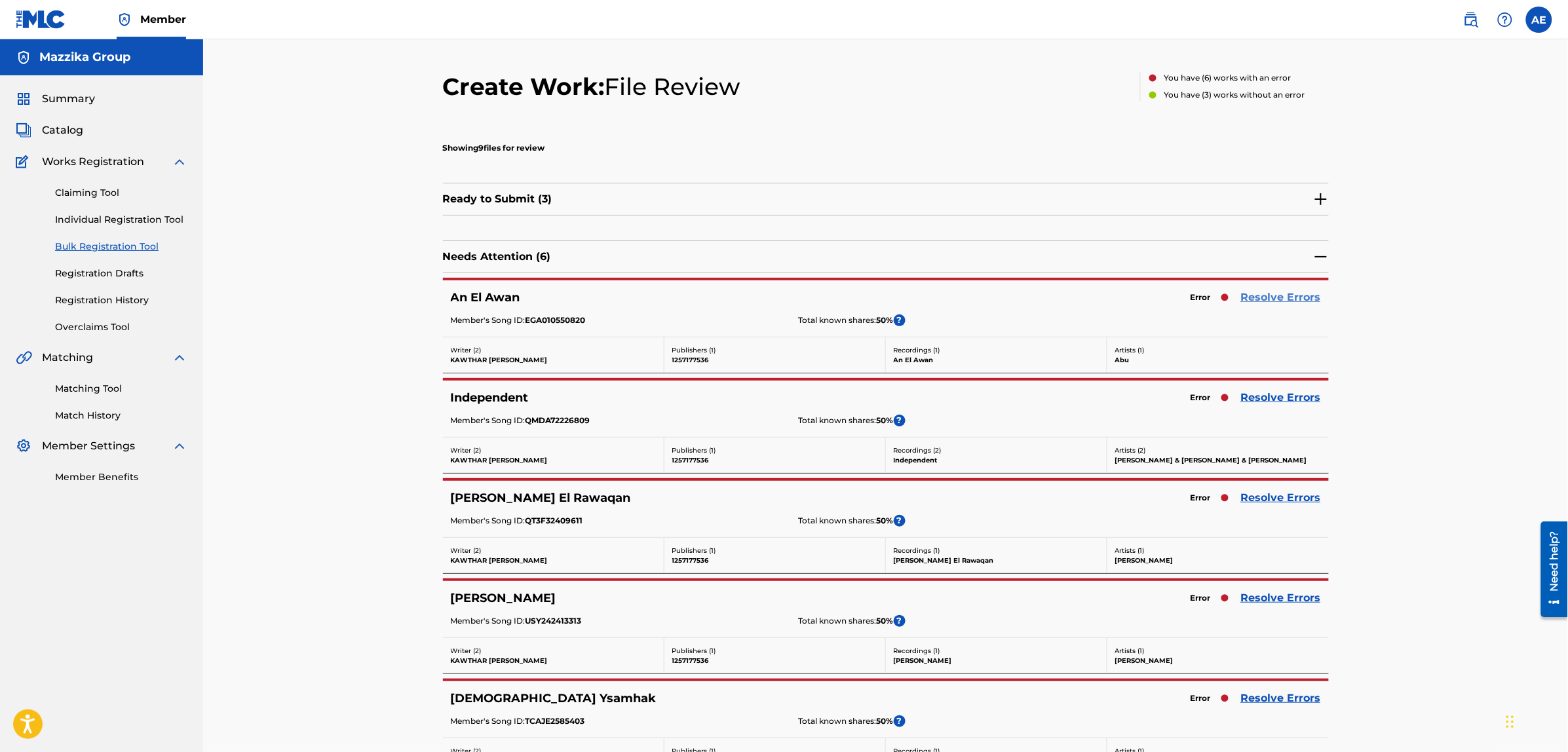
click at [1253, 299] on link "Resolve Errors" at bounding box center [1280, 298] width 80 height 15
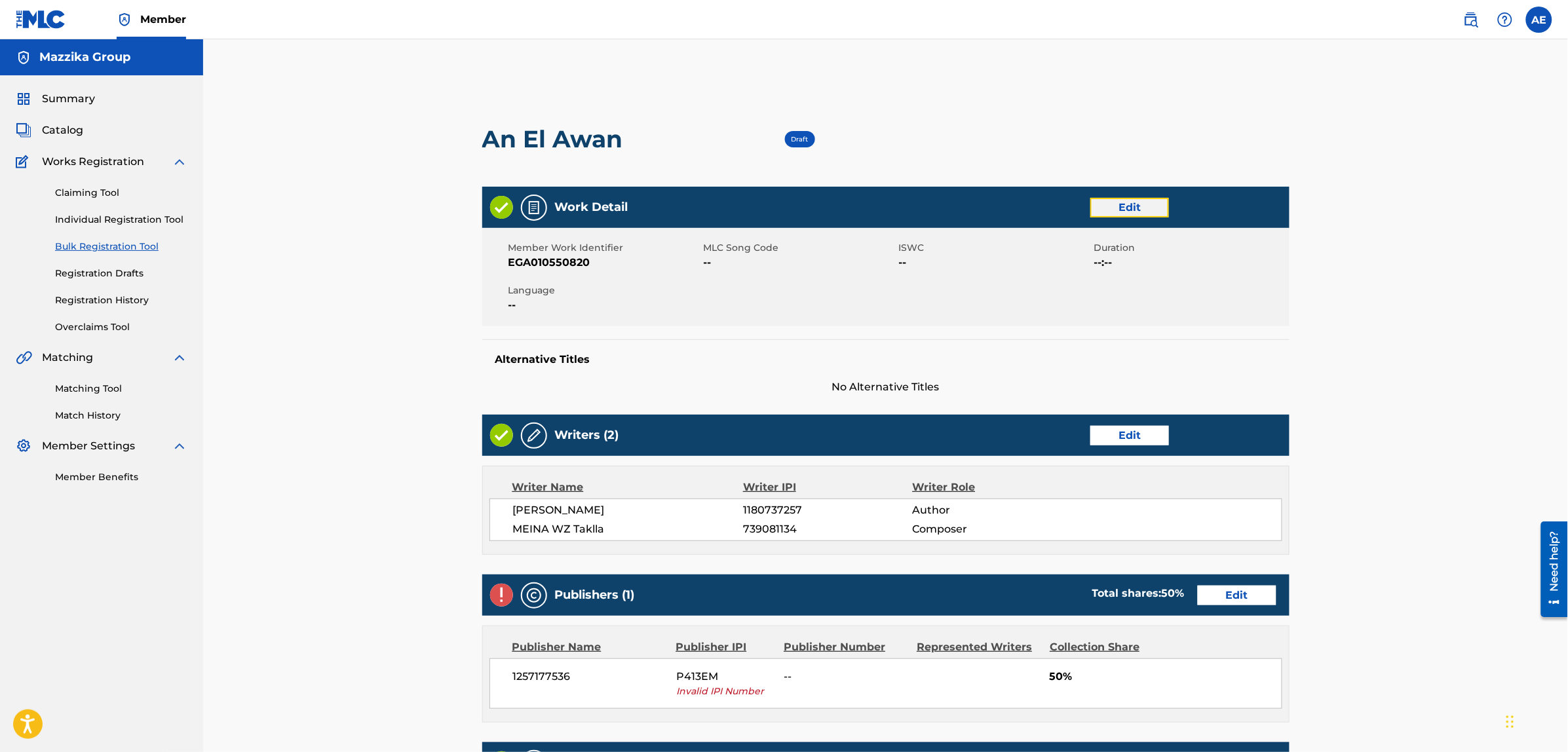
click at [1098, 213] on link "Edit" at bounding box center [1129, 208] width 79 height 20
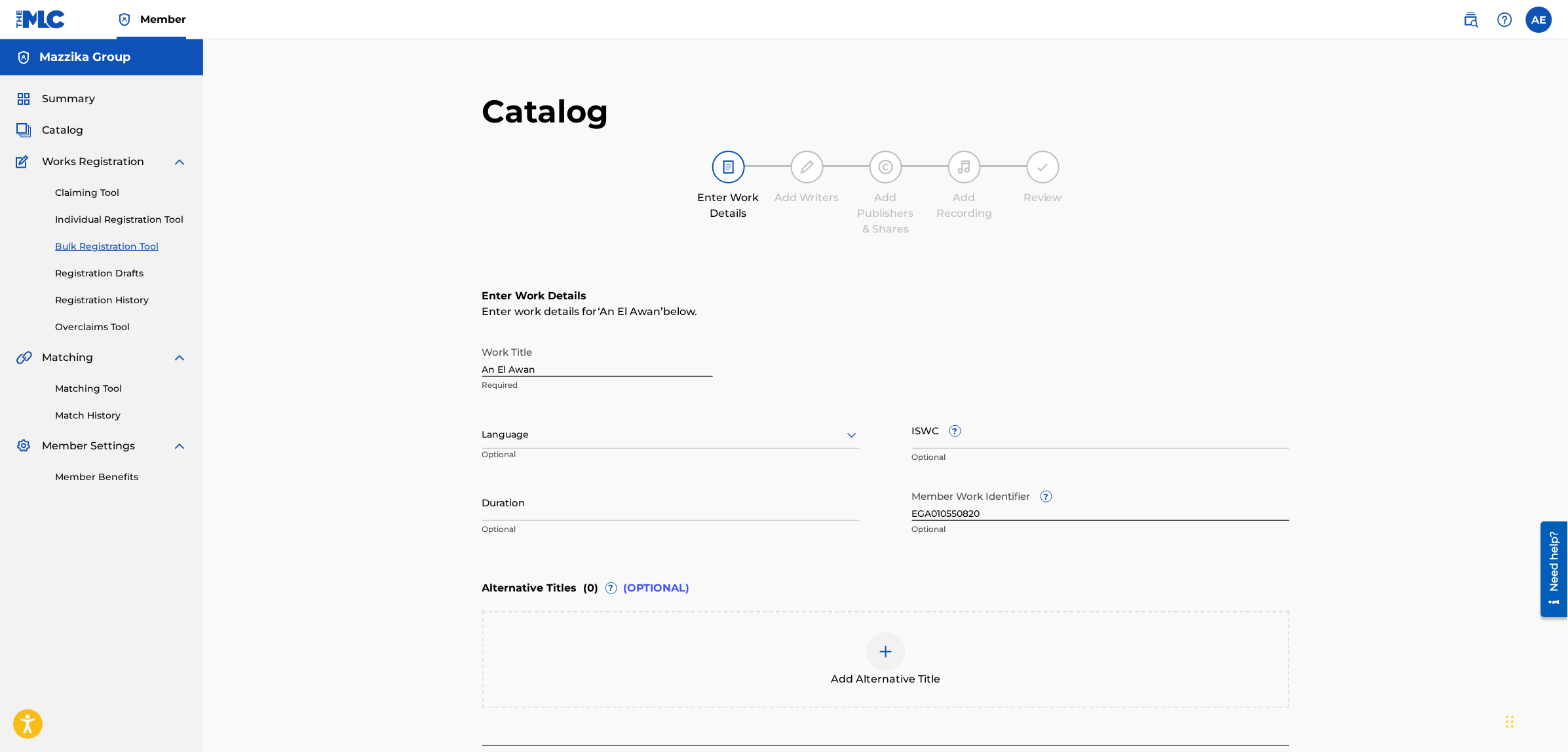
click at [545, 431] on div at bounding box center [670, 434] width 377 height 16
click at [538, 614] on div "Arabic" at bounding box center [670, 617] width 376 height 29
click at [555, 515] on input "Duration" at bounding box center [670, 502] width 377 height 38
paste input "3:38"
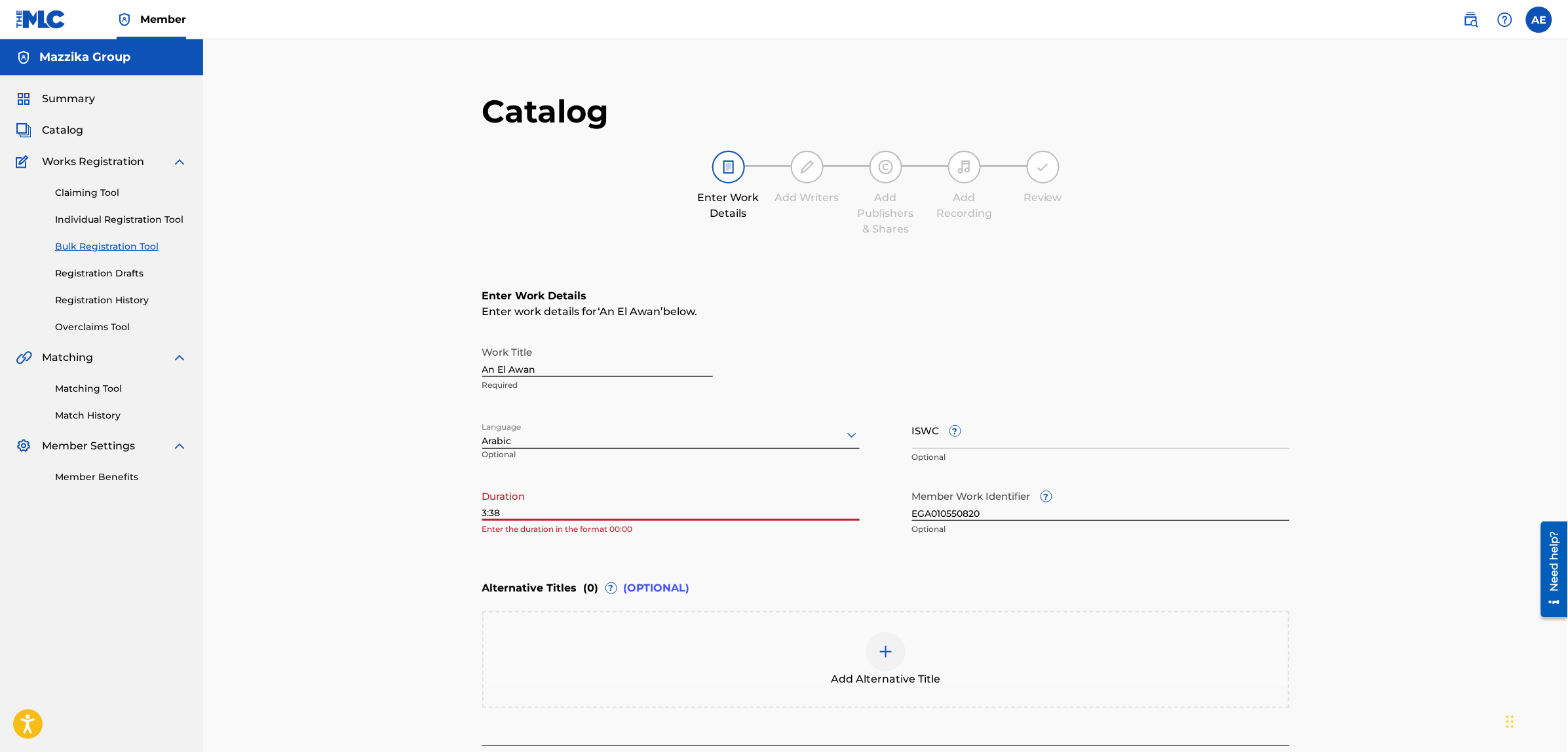
click at [482, 515] on input "3:38" at bounding box center [670, 502] width 377 height 38
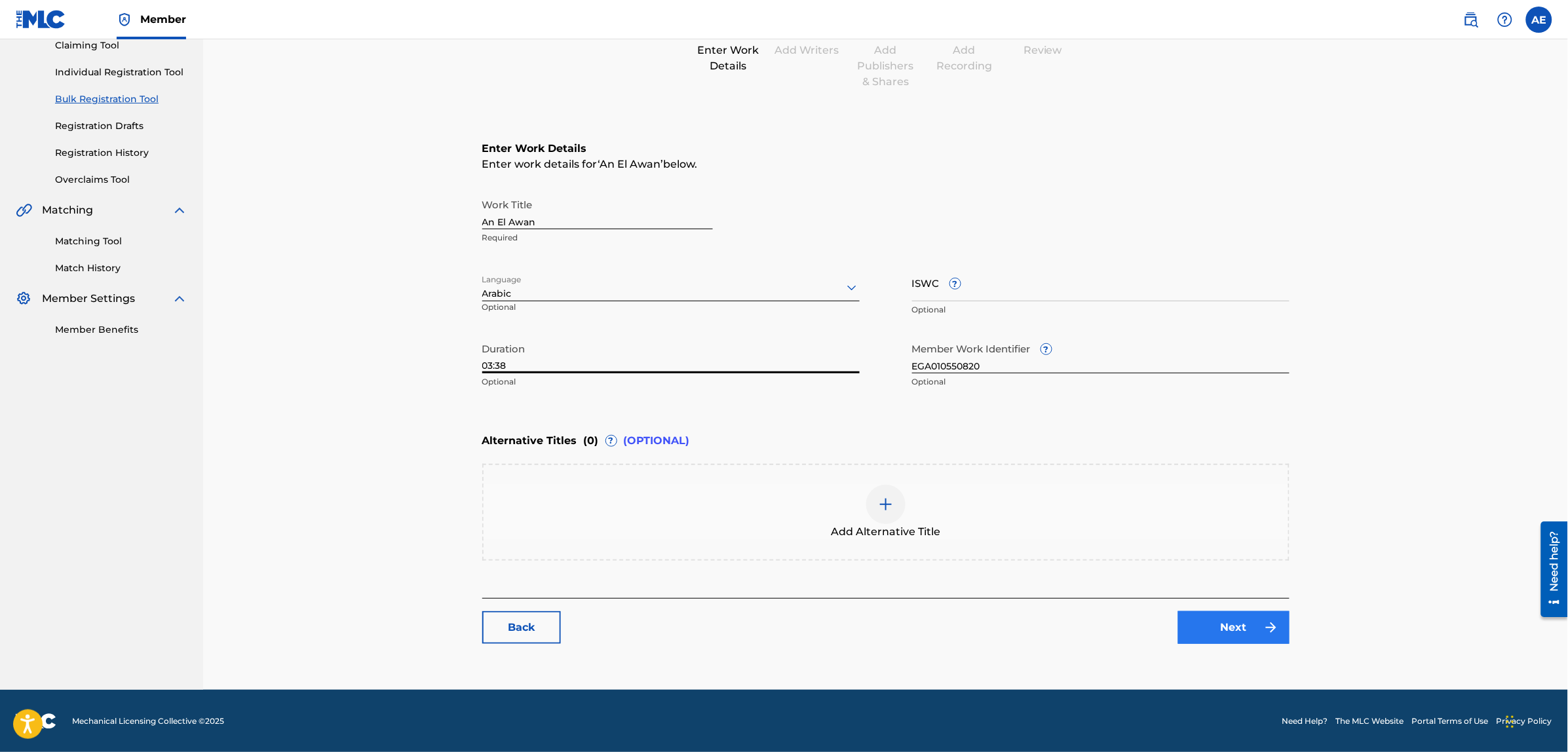
scroll to position [148, 0]
type input "03:38"
click at [1263, 621] on img at bounding box center [1271, 627] width 15 height 15
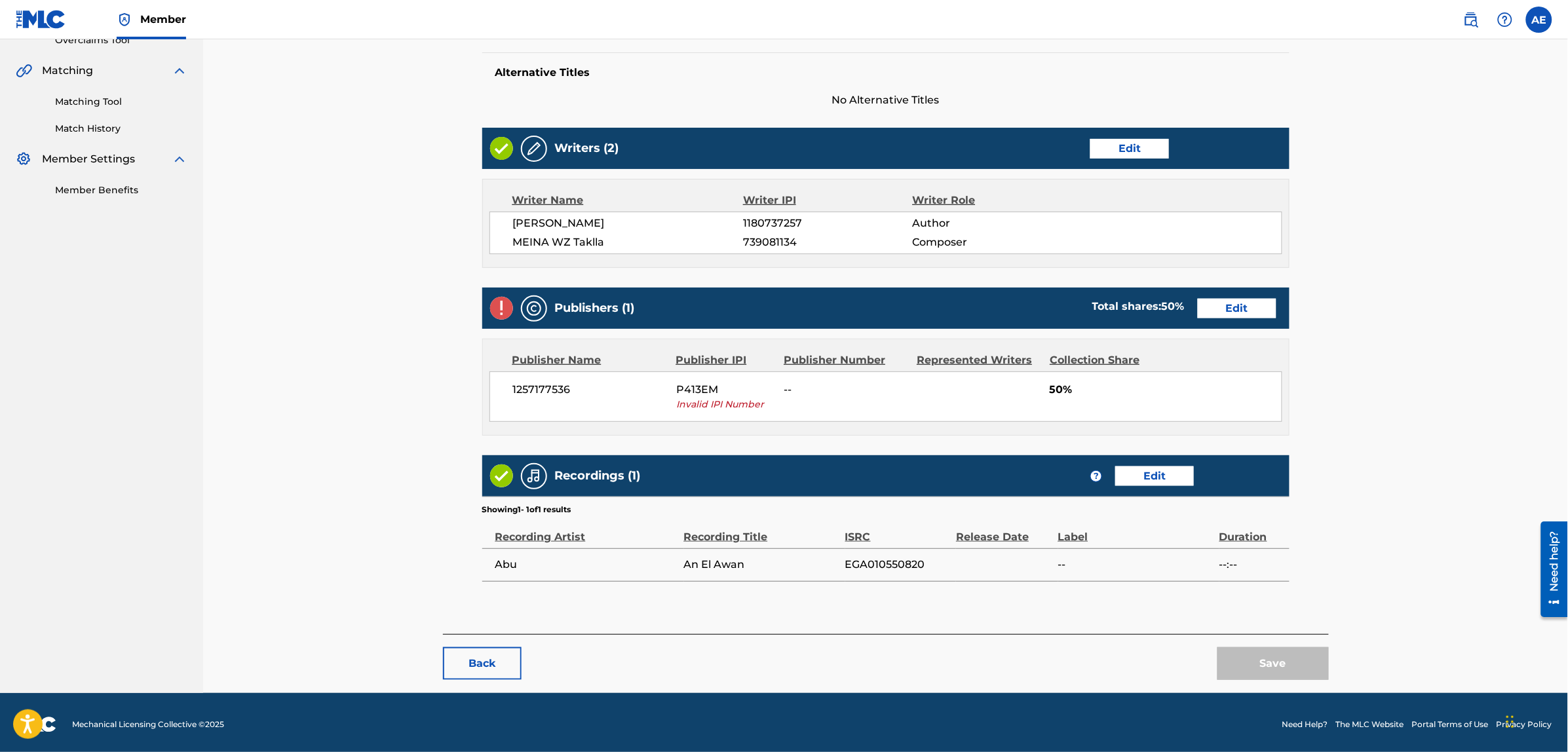
scroll to position [292, 0]
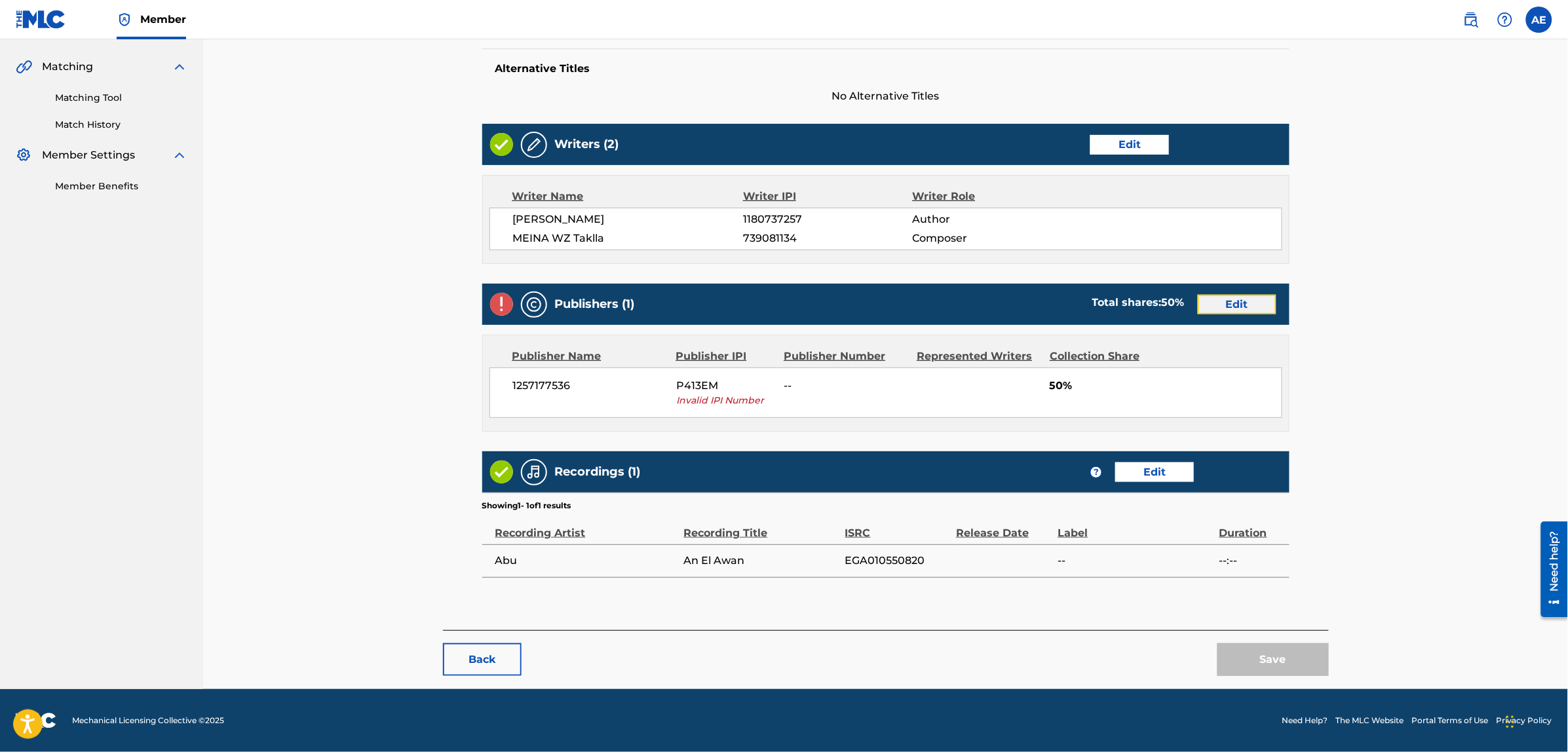
click at [1251, 303] on link "Edit" at bounding box center [1237, 304] width 79 height 20
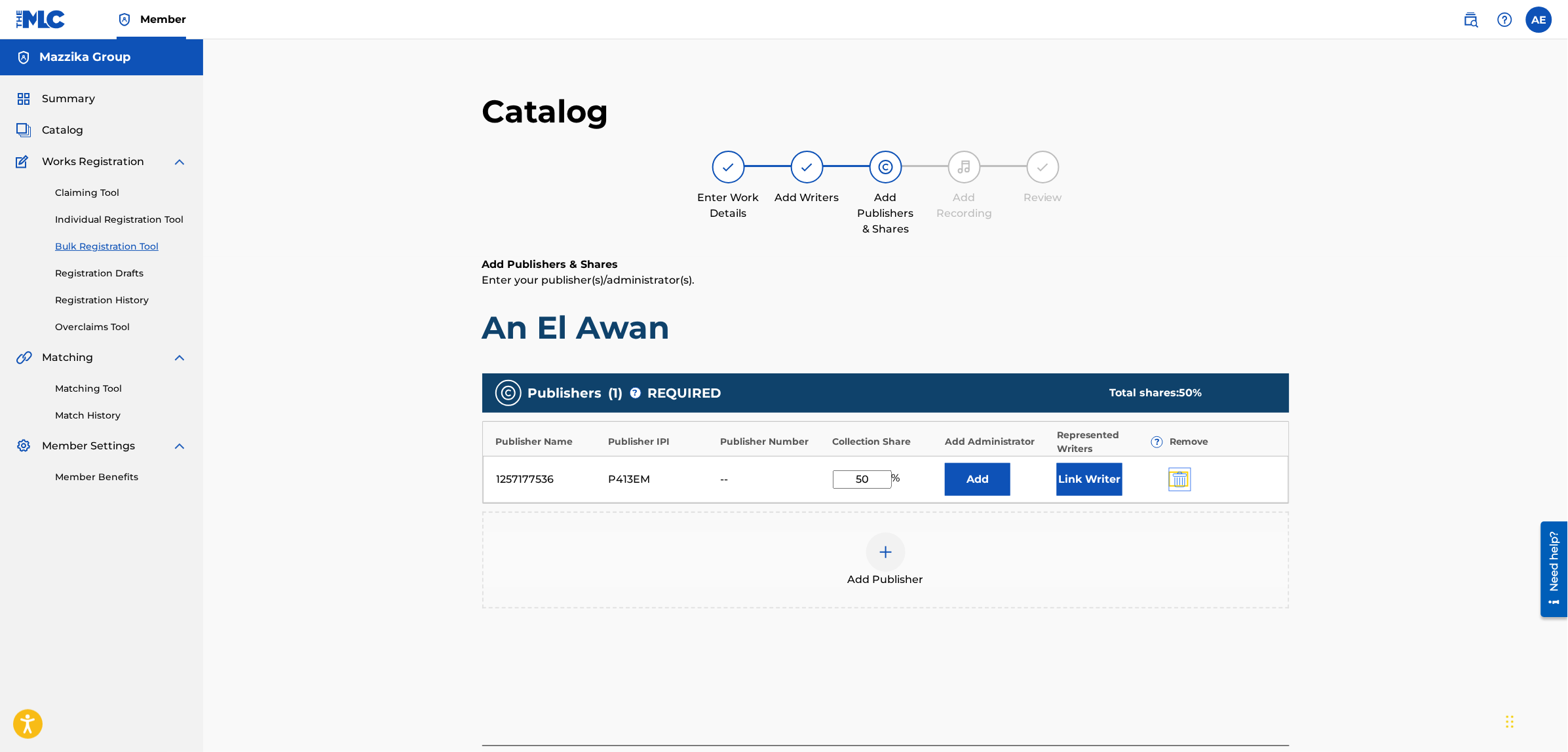
click at [1174, 476] on img "submit" at bounding box center [1180, 479] width 15 height 15
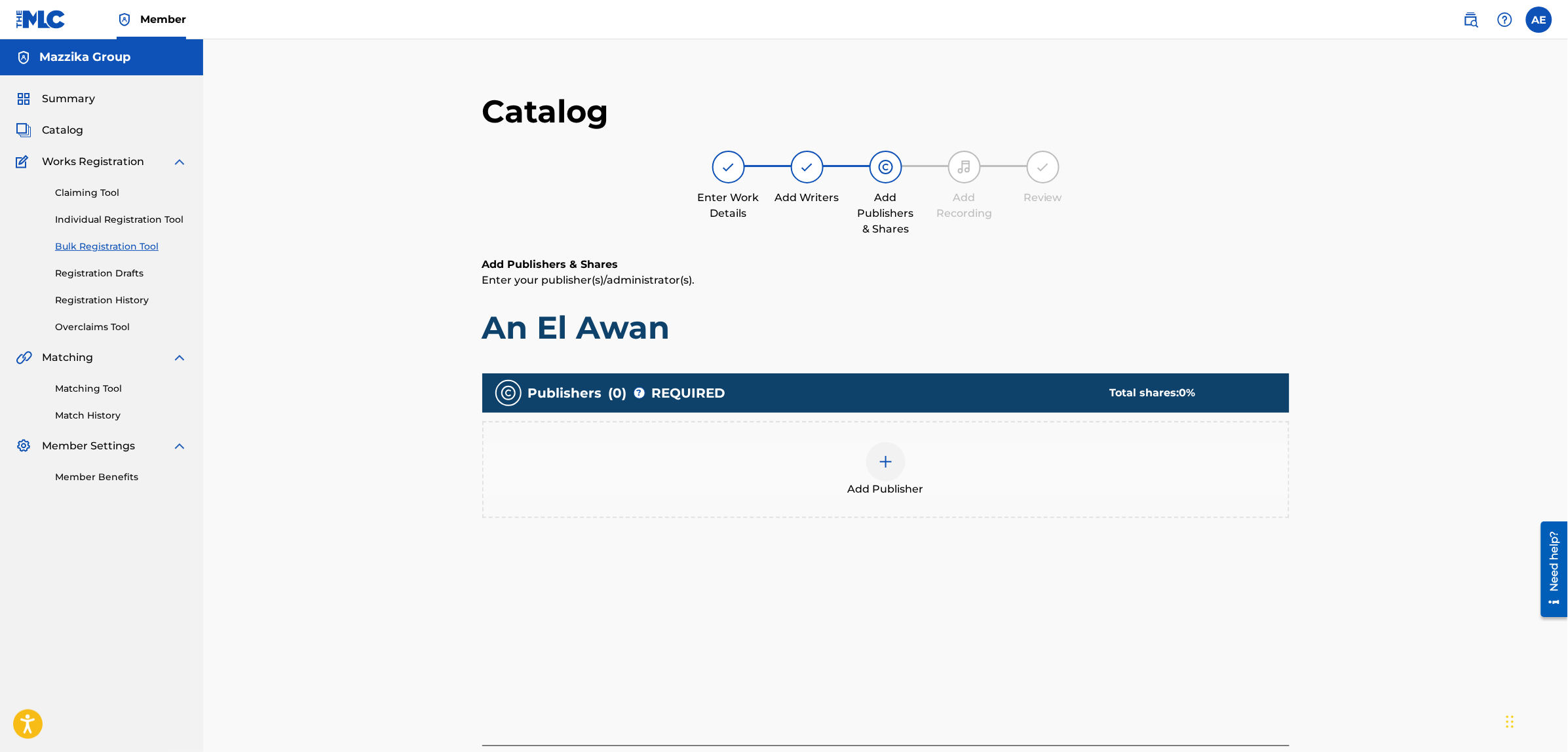
click at [918, 470] on div "Add Publisher" at bounding box center [886, 470] width 804 height 55
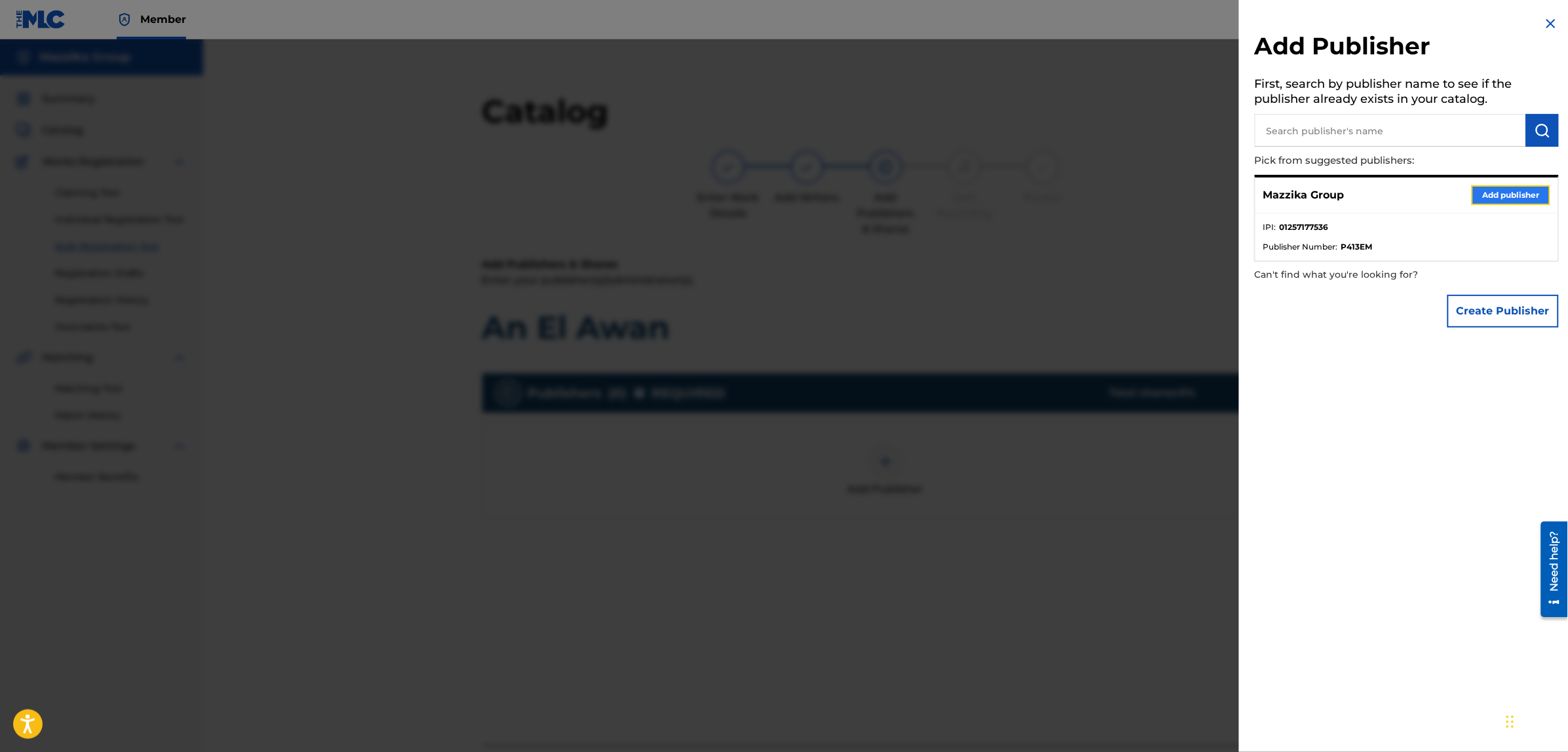
click at [1489, 185] on button "Add publisher" at bounding box center [1511, 195] width 79 height 20
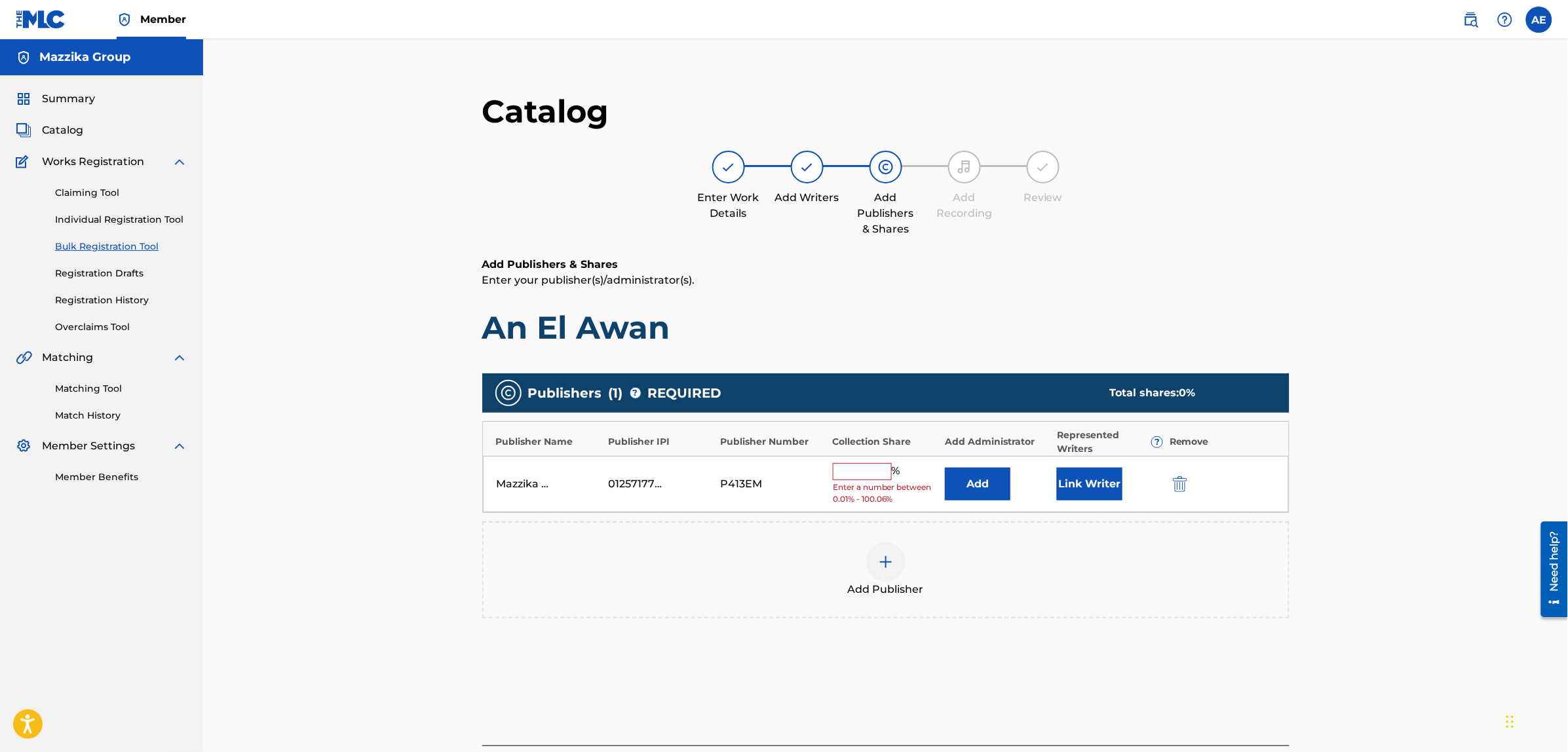
click at [878, 475] on input "text" at bounding box center [862, 472] width 59 height 17
type input "50"
click at [1091, 476] on button "Link Writer" at bounding box center [1090, 479] width 65 height 33
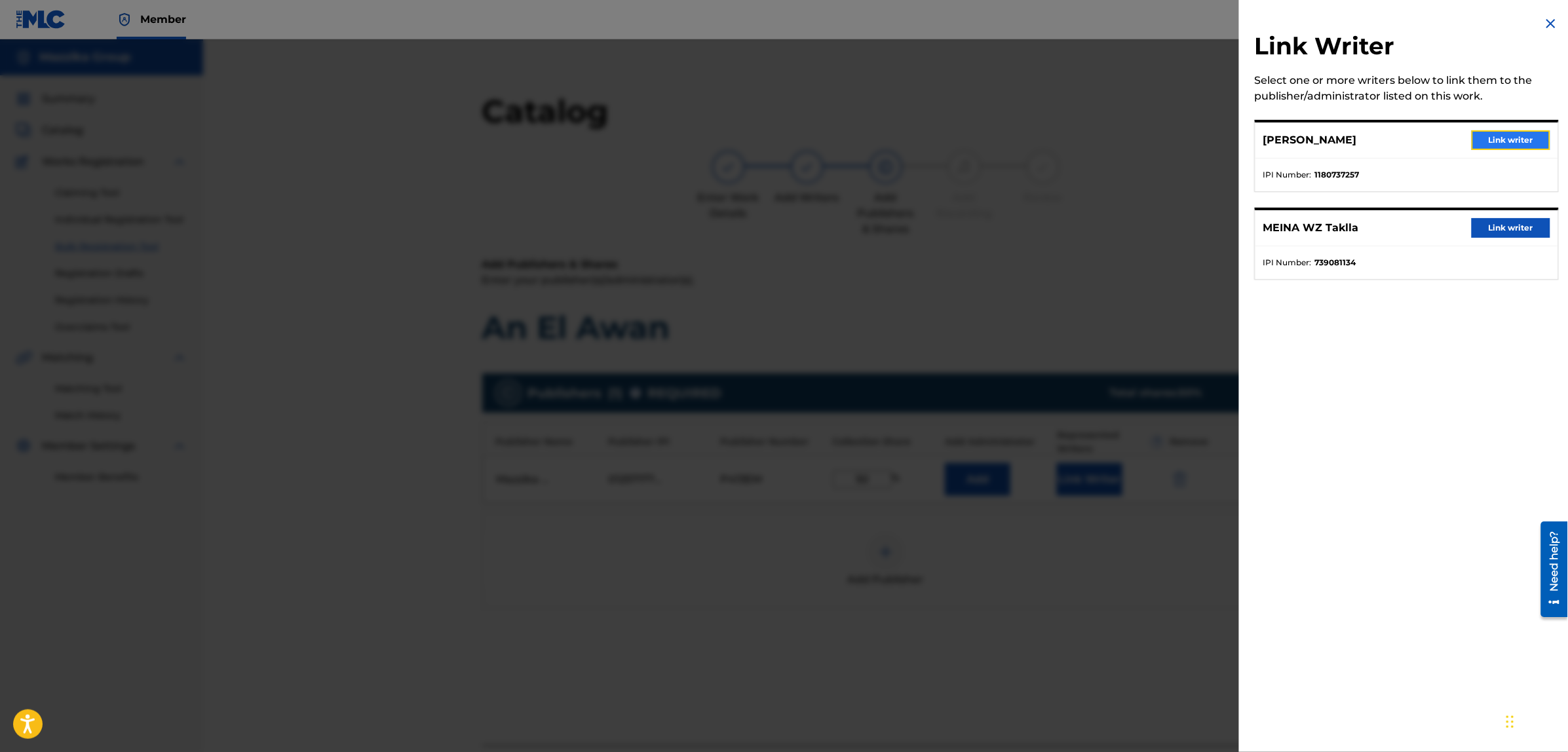
click at [1495, 139] on button "Link writer" at bounding box center [1511, 140] width 79 height 20
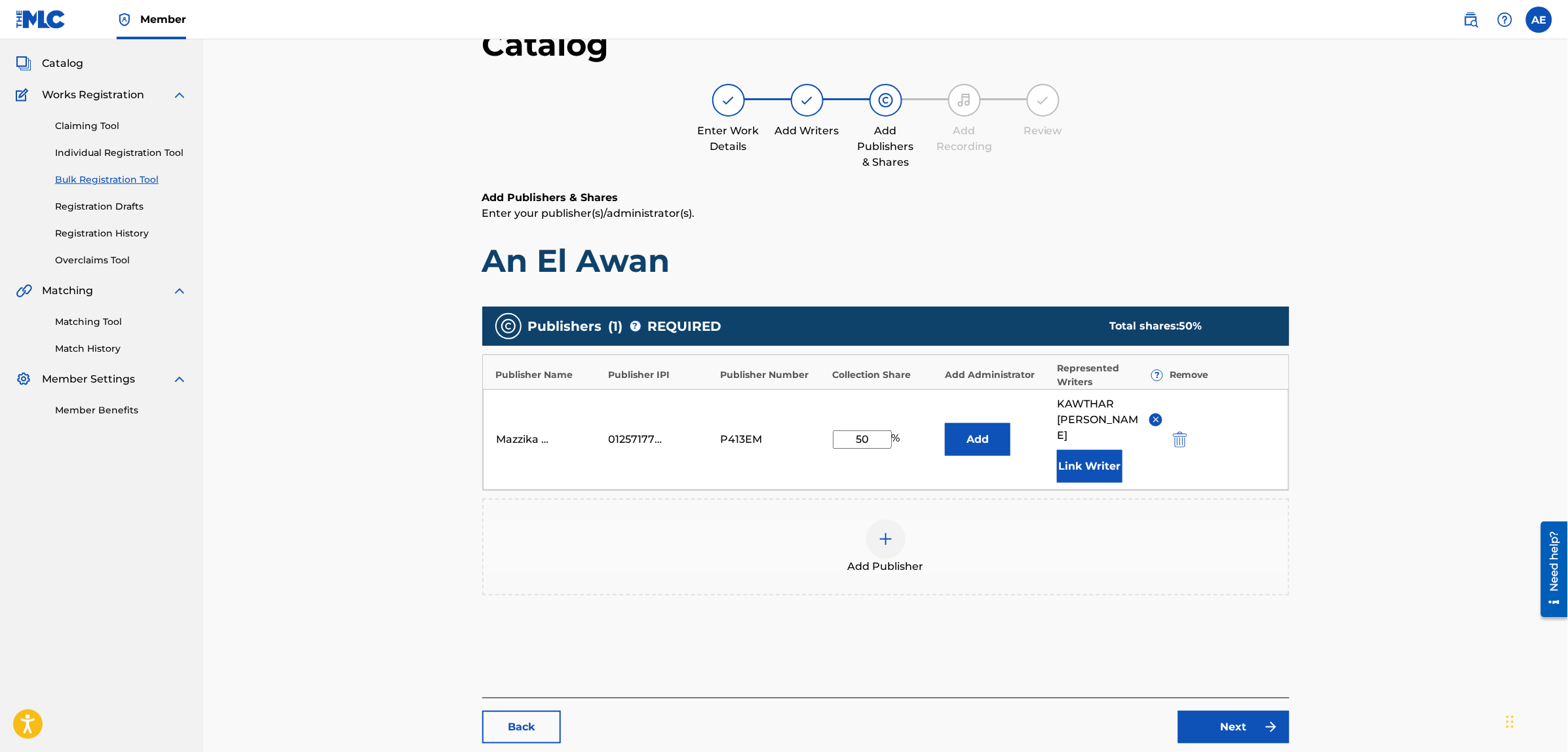
scroll to position [151, 0]
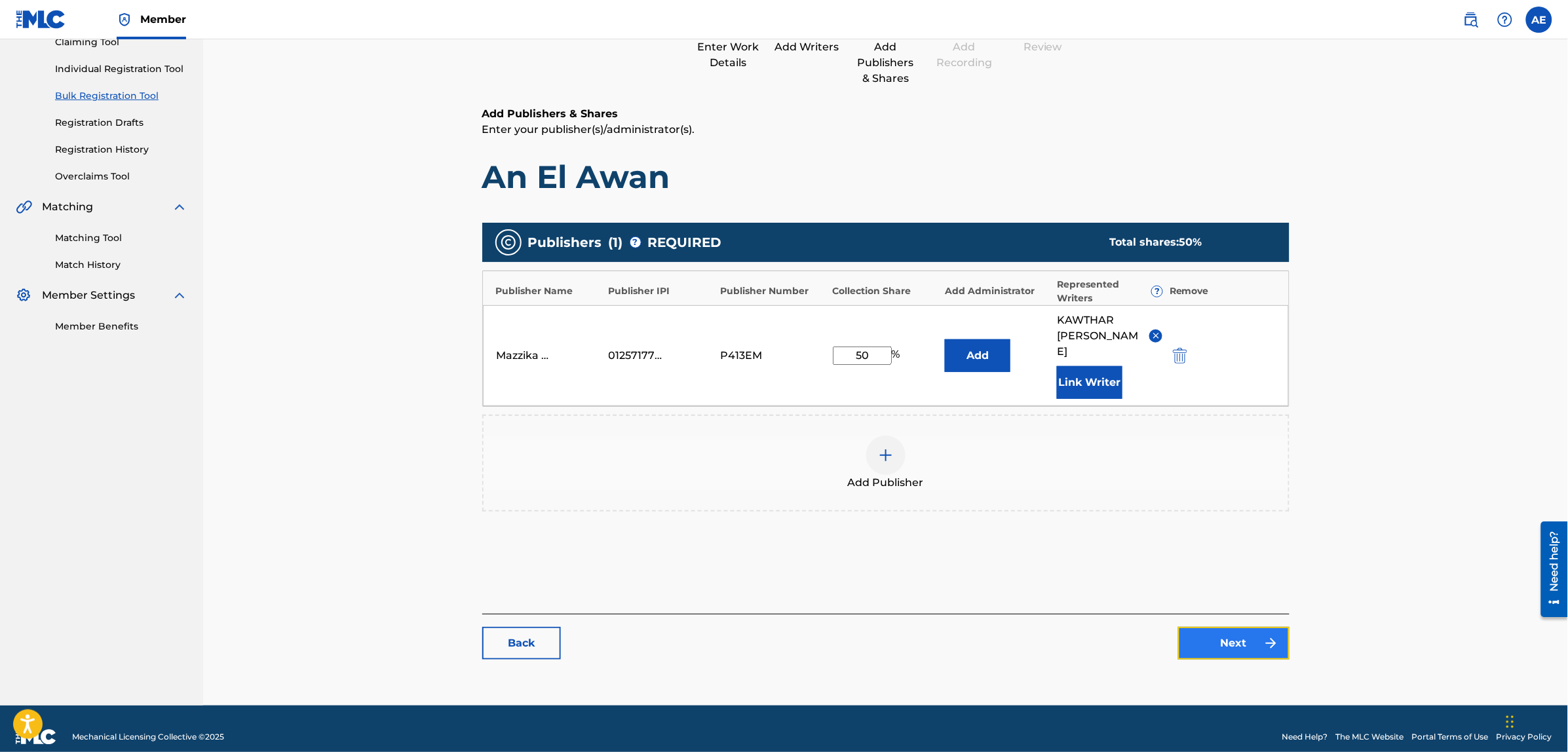
click at [1214, 627] on link "Next" at bounding box center [1234, 643] width 111 height 33
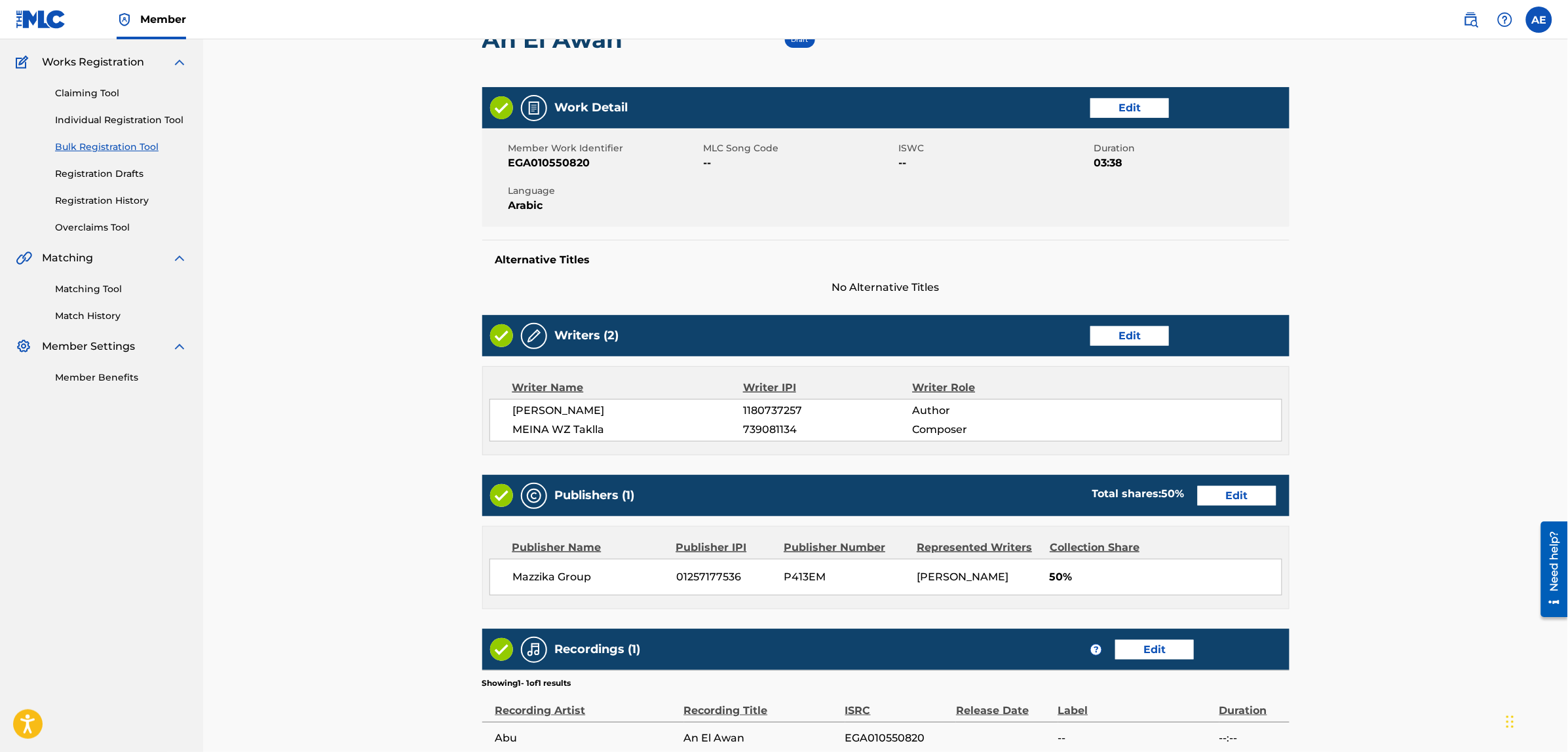
scroll to position [277, 0]
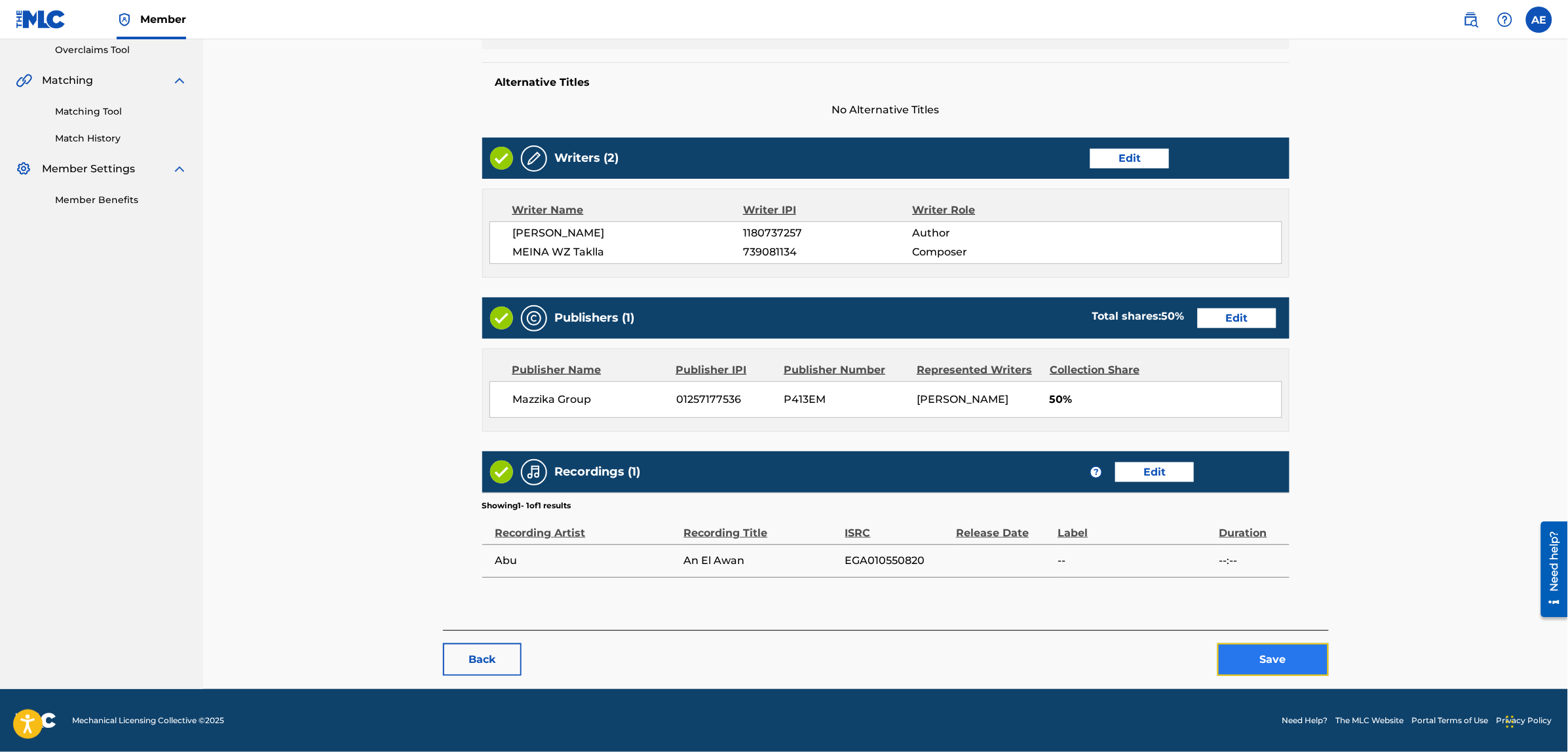
click at [1233, 662] on button "Save" at bounding box center [1273, 659] width 111 height 33
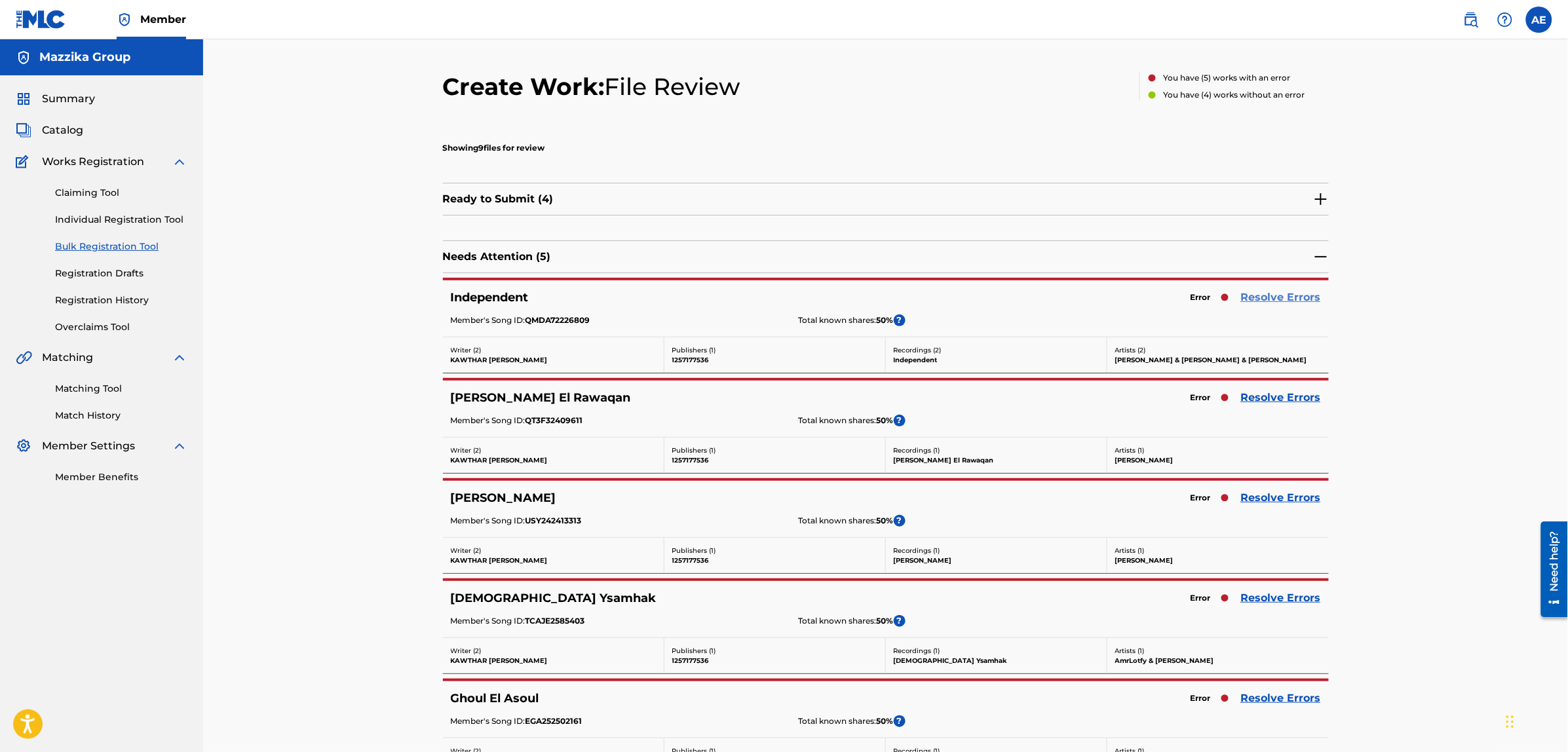
click at [1259, 303] on link "Resolve Errors" at bounding box center [1280, 298] width 80 height 15
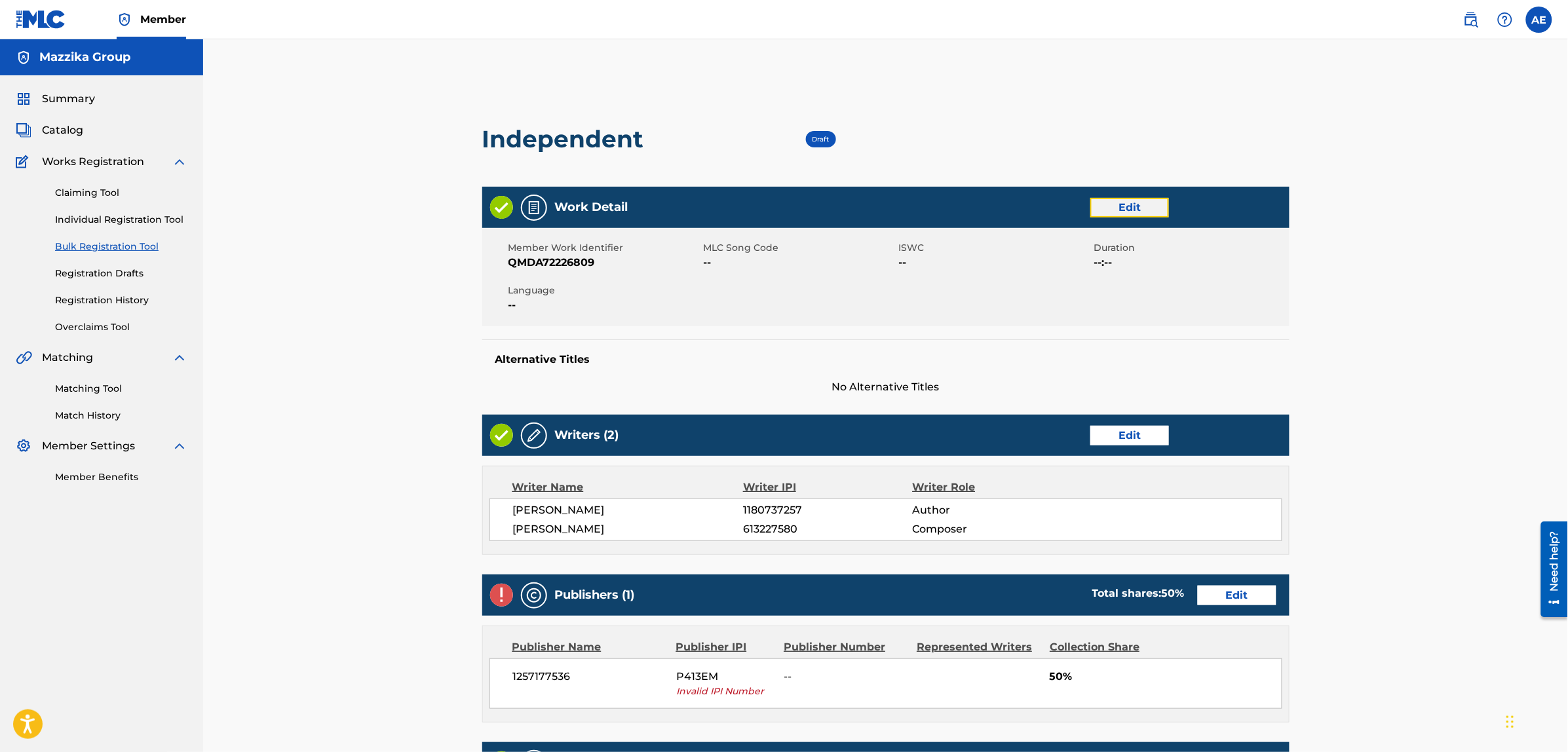
click at [1124, 201] on link "Edit" at bounding box center [1129, 208] width 79 height 20
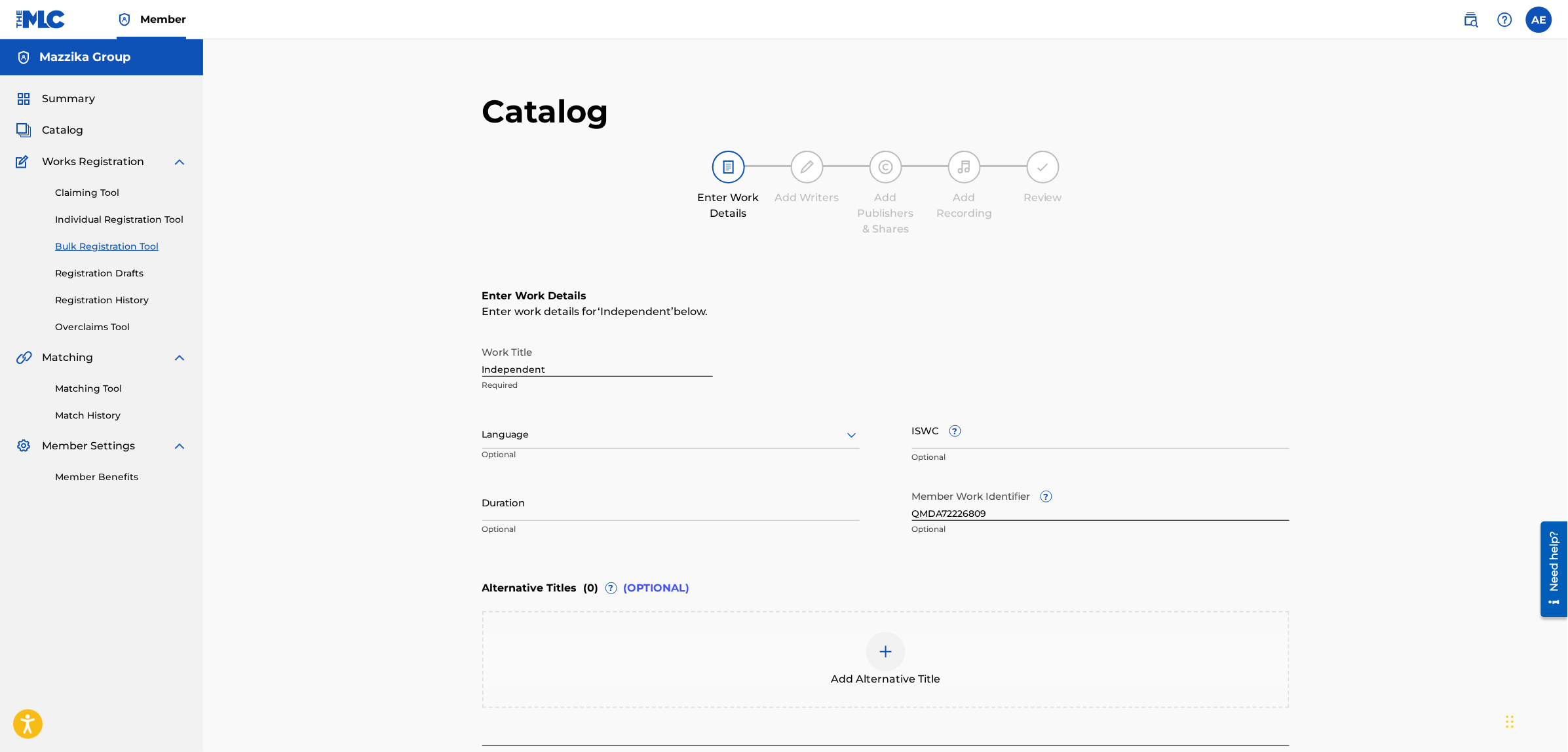
click at [591, 439] on div at bounding box center [670, 434] width 377 height 16
click at [529, 611] on div "Arabic" at bounding box center [670, 617] width 376 height 29
click at [546, 511] on input "Duration" at bounding box center [670, 502] width 377 height 38
click at [520, 495] on input "Duration" at bounding box center [670, 502] width 377 height 38
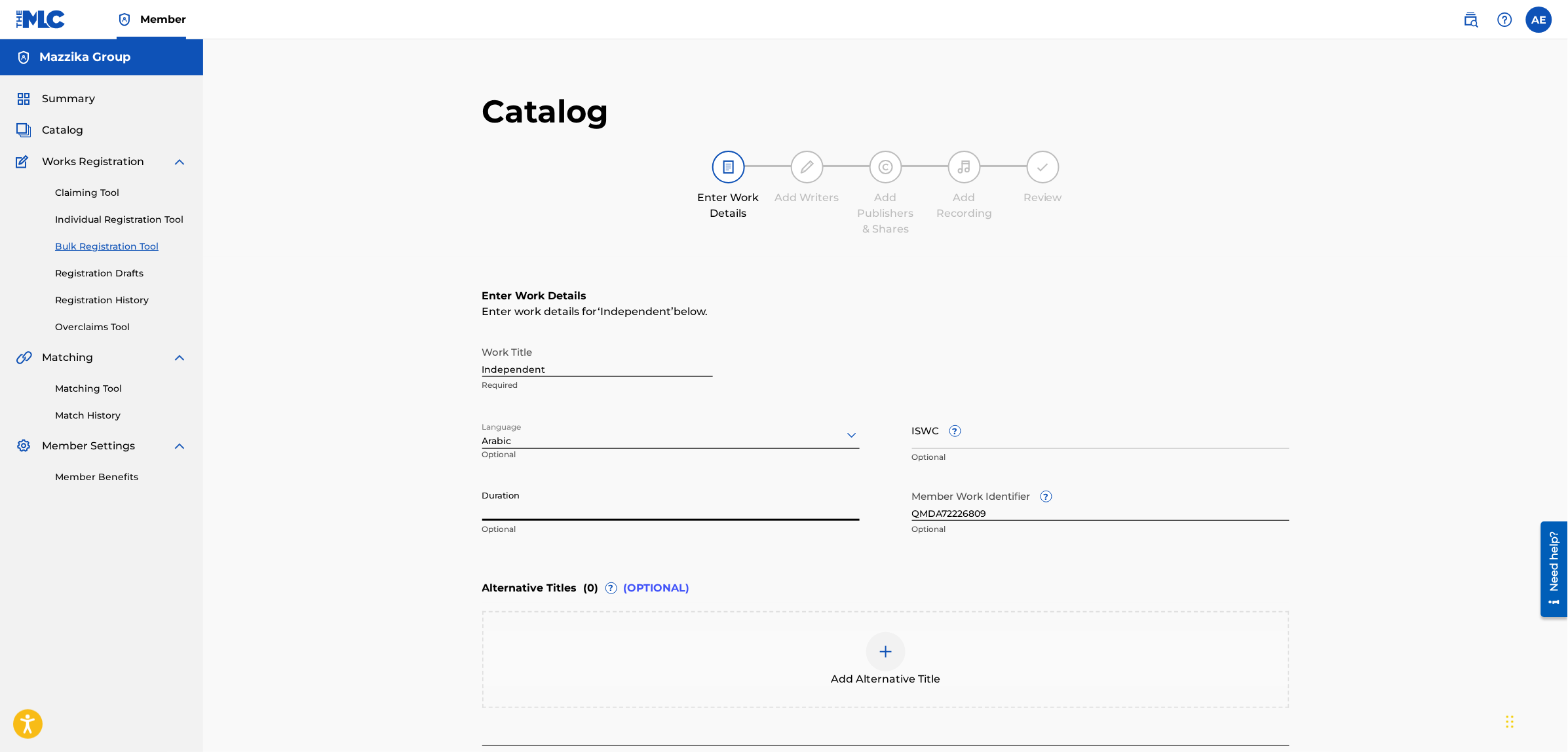
paste input "4:11"
click at [482, 512] on input "4:11" at bounding box center [670, 502] width 377 height 38
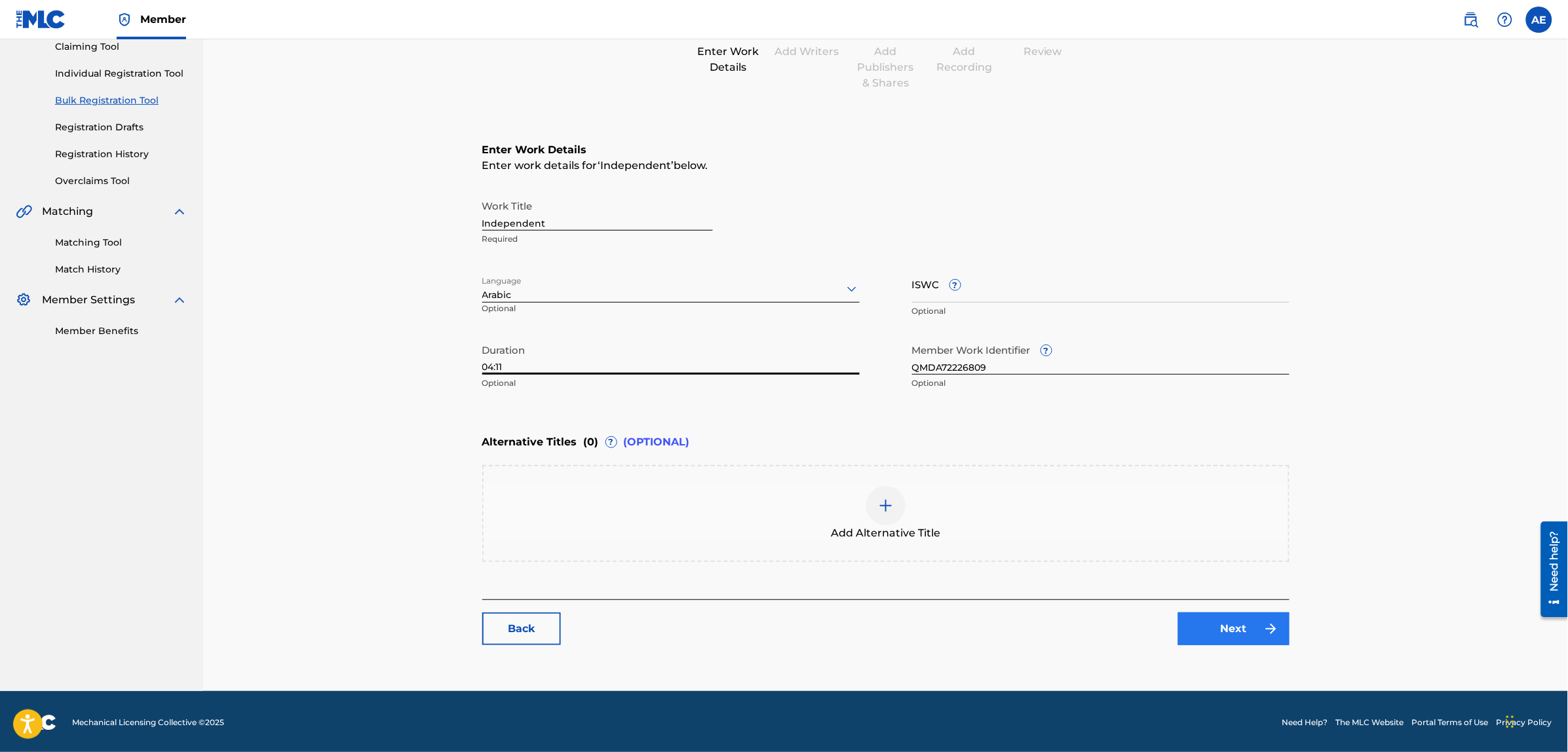
scroll to position [148, 0]
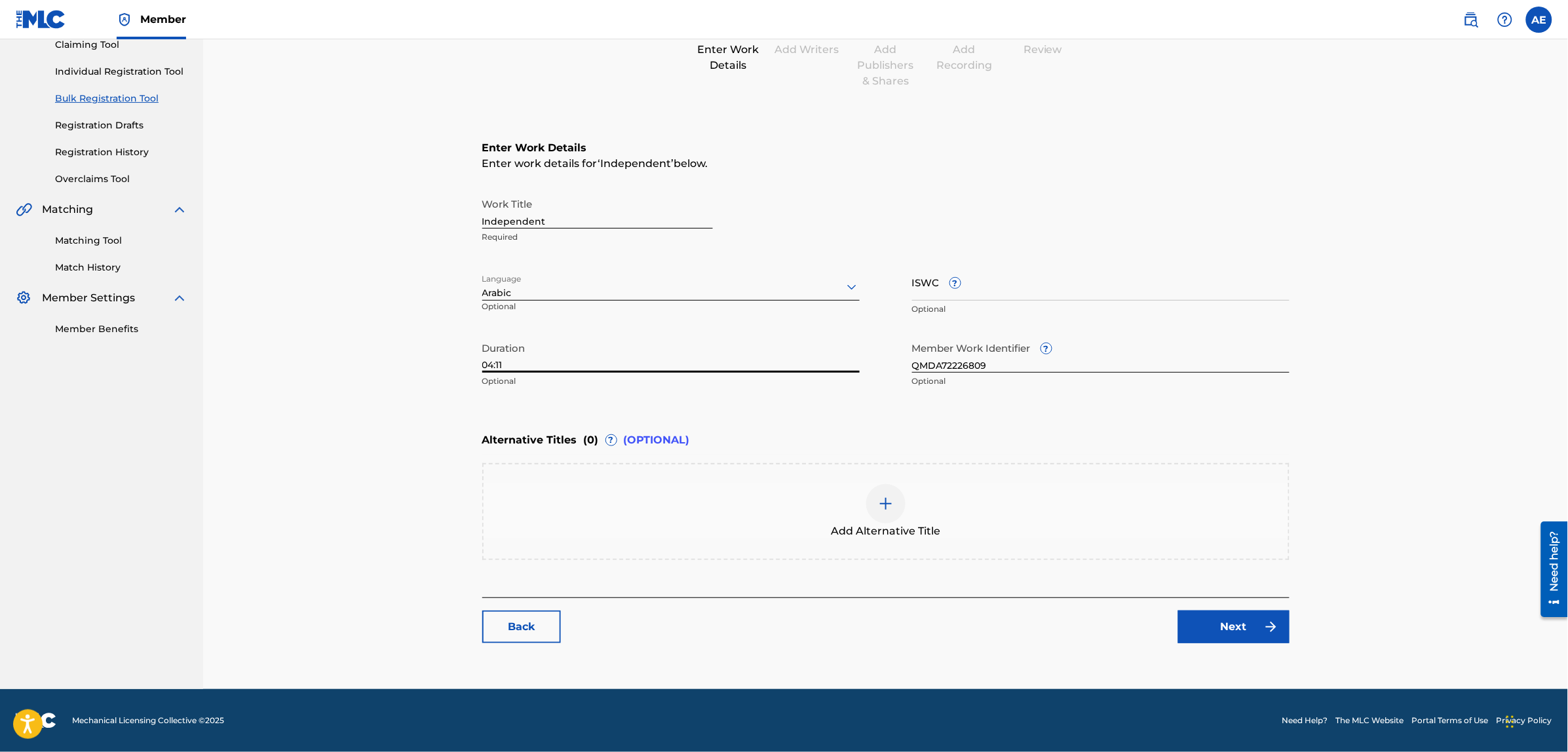
type input "04:11"
click at [1289, 632] on div "Back Next" at bounding box center [885, 620] width 807 height 45
click at [1279, 633] on img at bounding box center [1271, 627] width 15 height 15
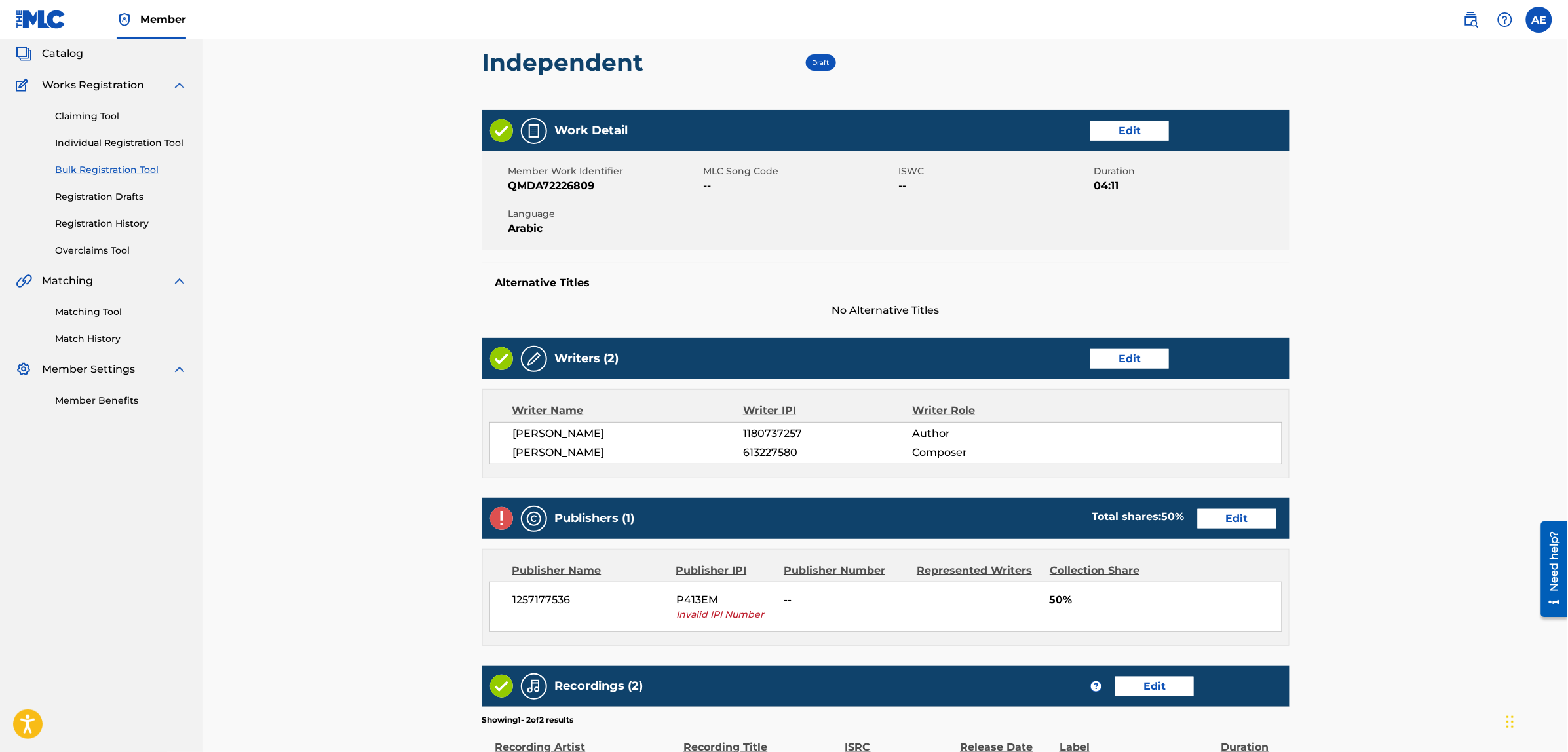
scroll to position [82, 0]
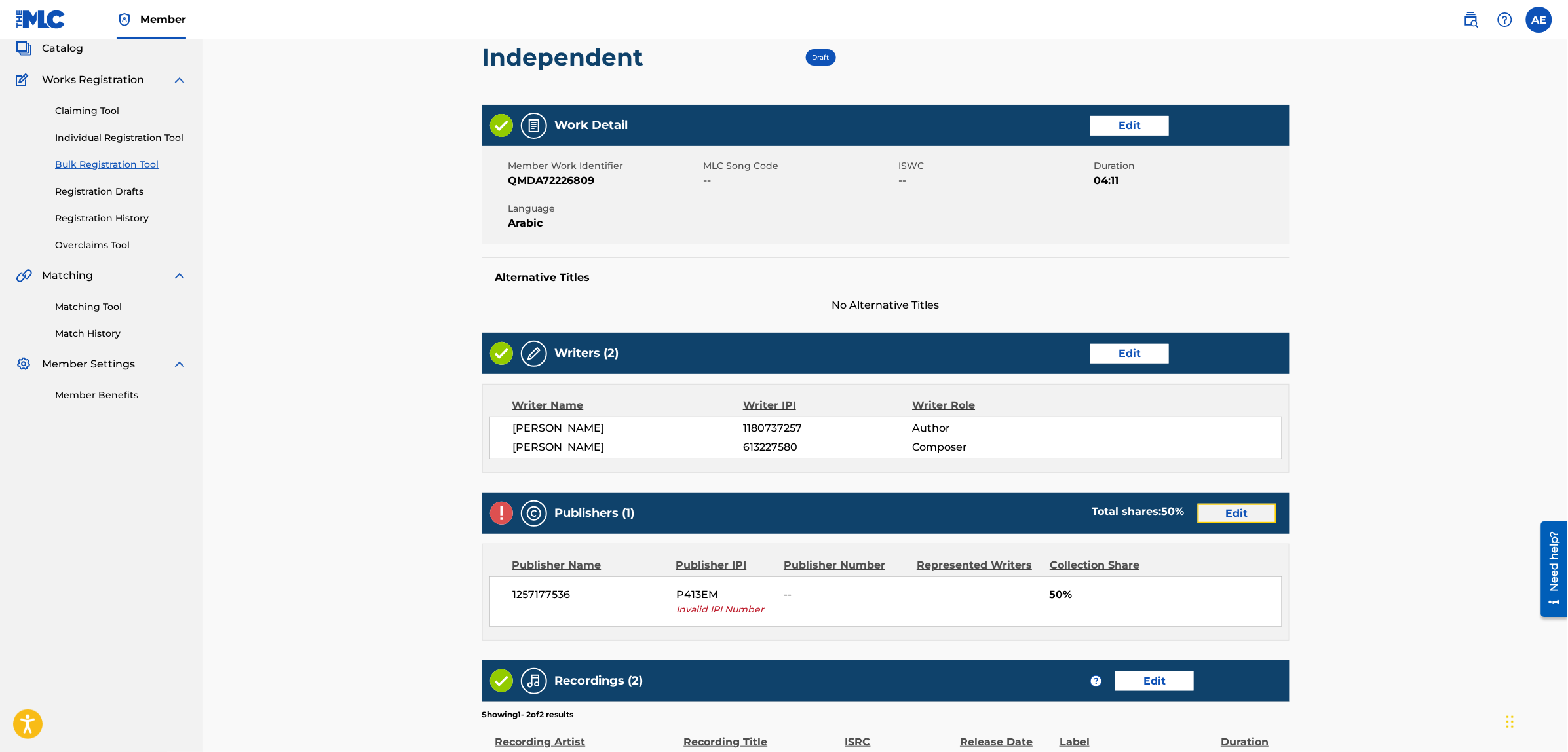
click at [1227, 504] on link "Edit" at bounding box center [1237, 514] width 79 height 20
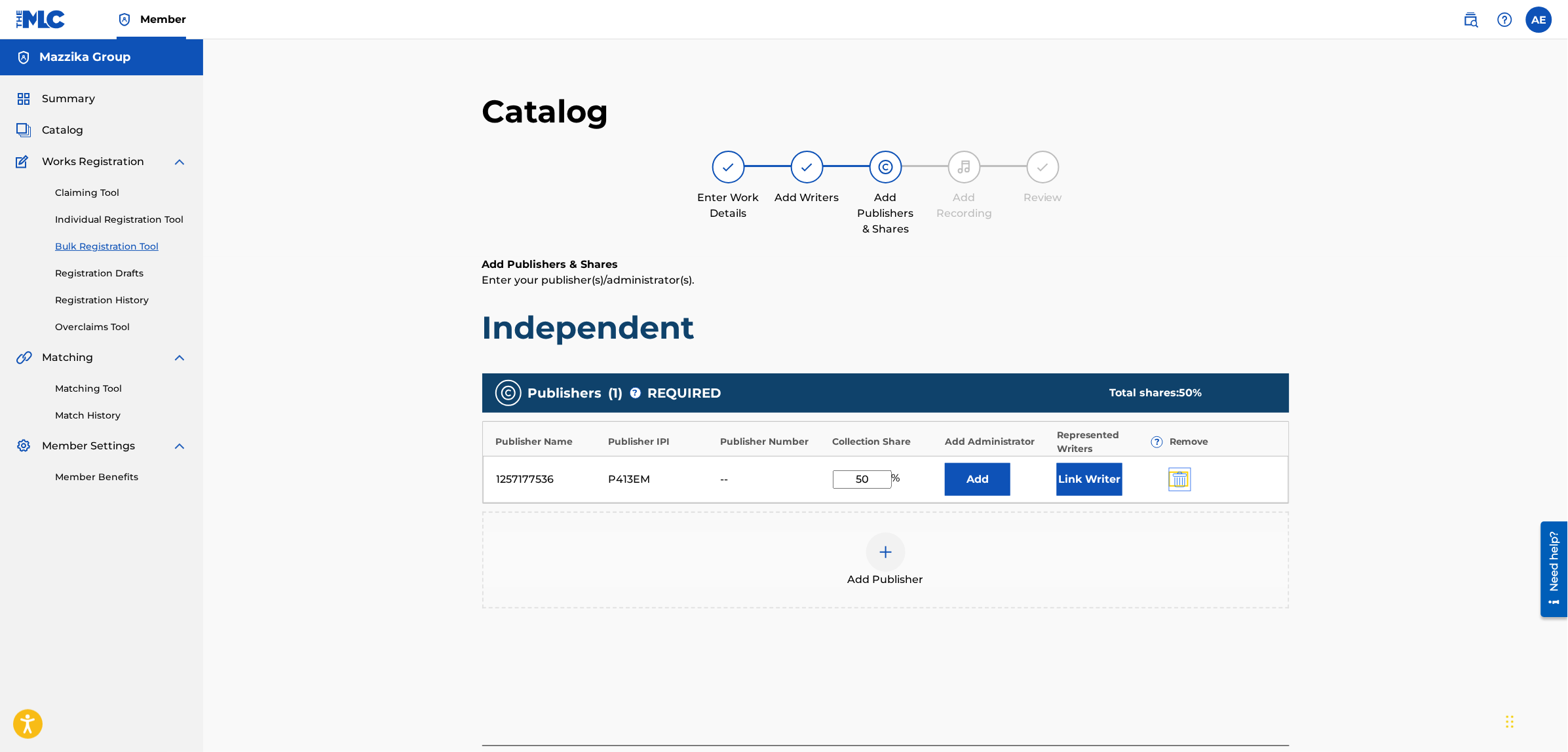
click at [1178, 477] on img "submit" at bounding box center [1180, 479] width 15 height 15
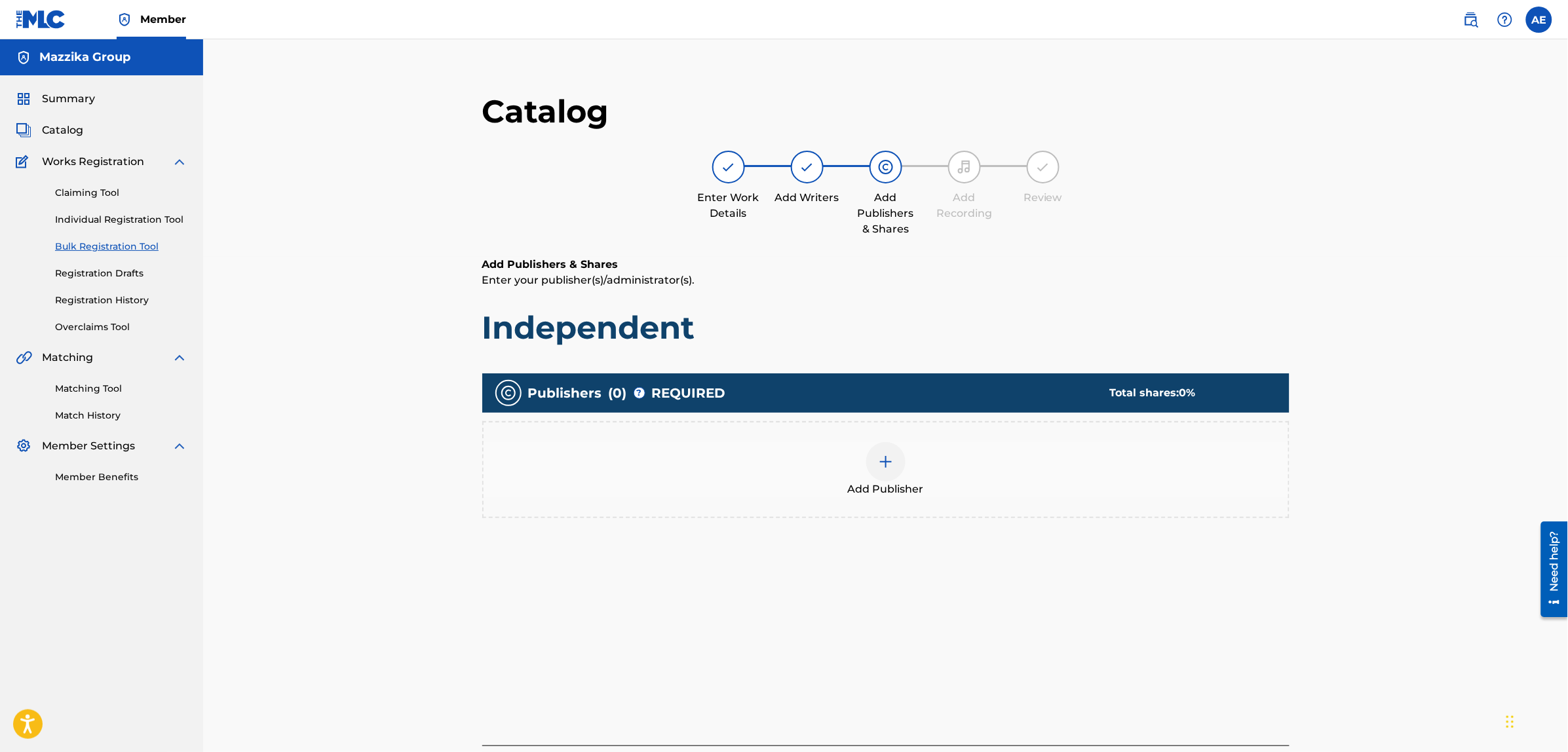
click at [912, 484] on span "Add Publisher" at bounding box center [886, 490] width 76 height 15
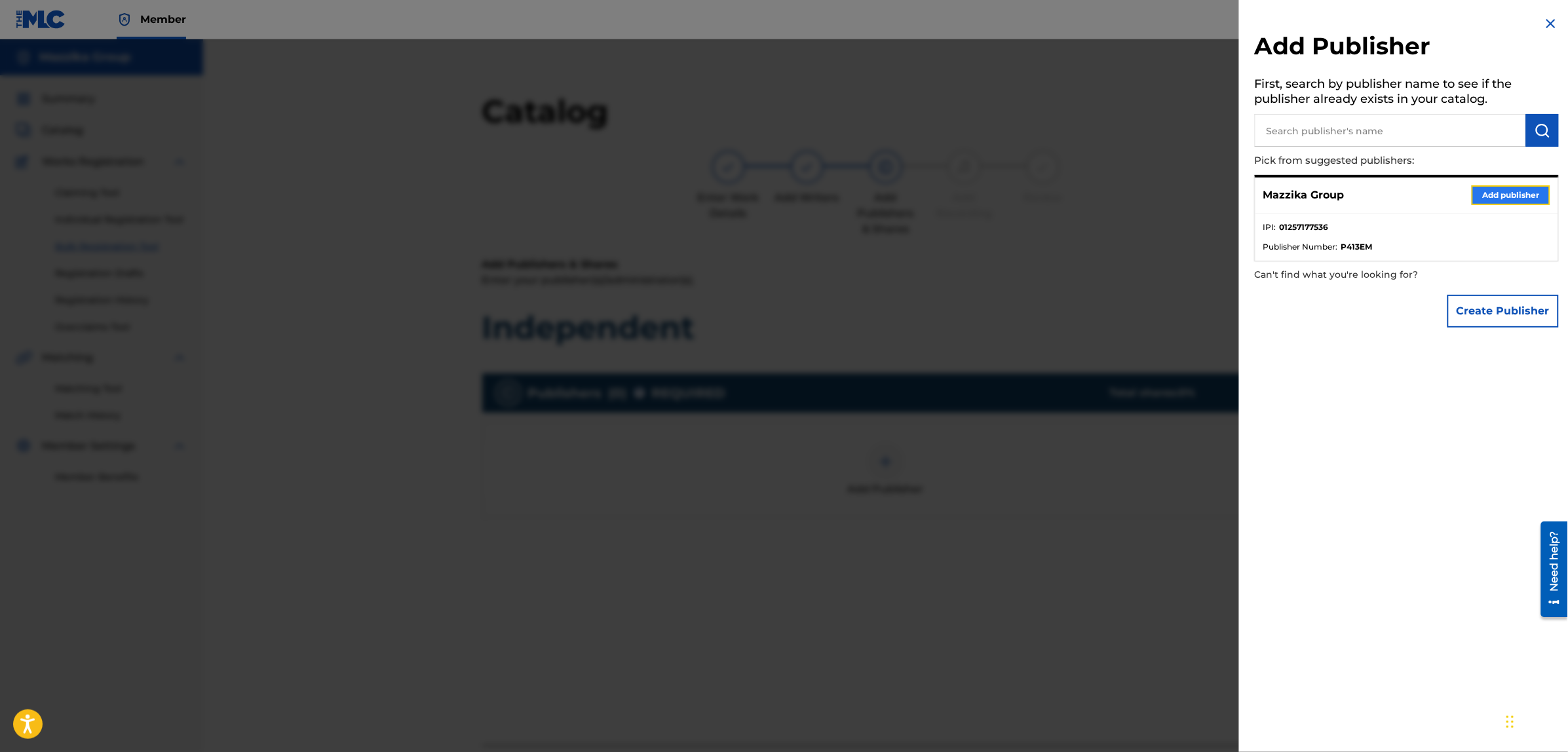
click at [1505, 187] on button "Add publisher" at bounding box center [1511, 195] width 79 height 20
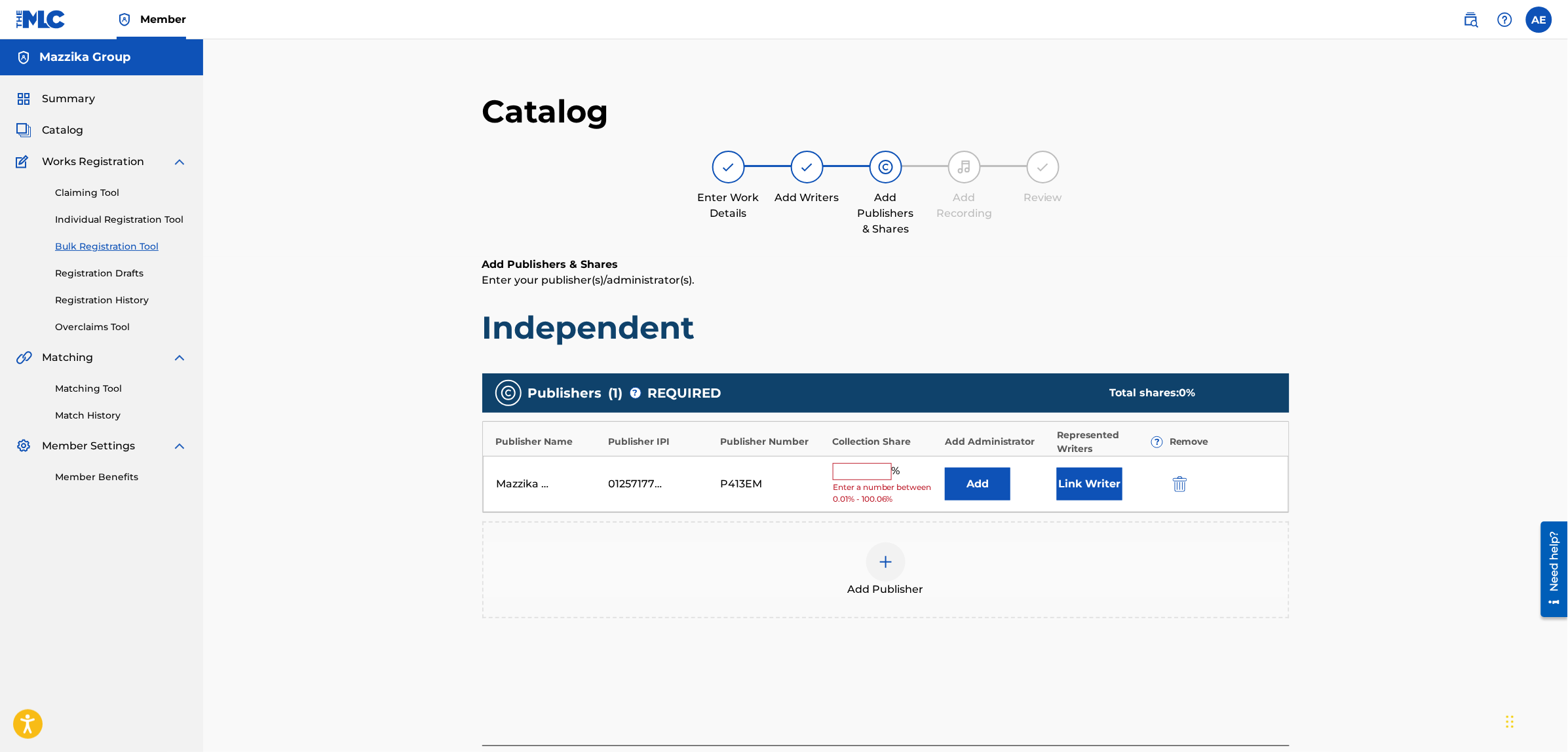
click at [858, 475] on input "text" at bounding box center [862, 472] width 59 height 17
type input "50"
click at [1082, 483] on button "Link Writer" at bounding box center [1090, 479] width 65 height 33
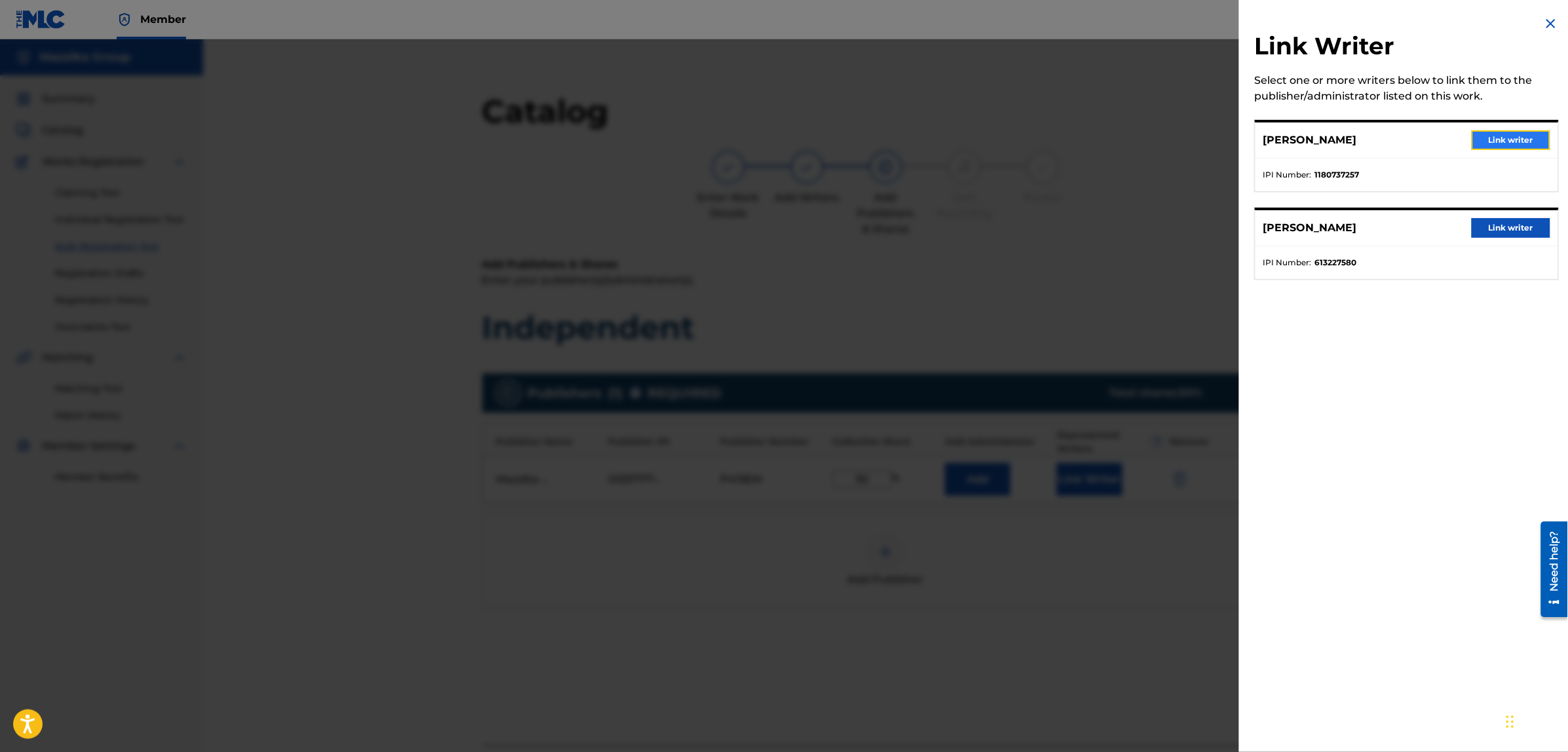
click at [1487, 142] on button "Link writer" at bounding box center [1511, 140] width 79 height 20
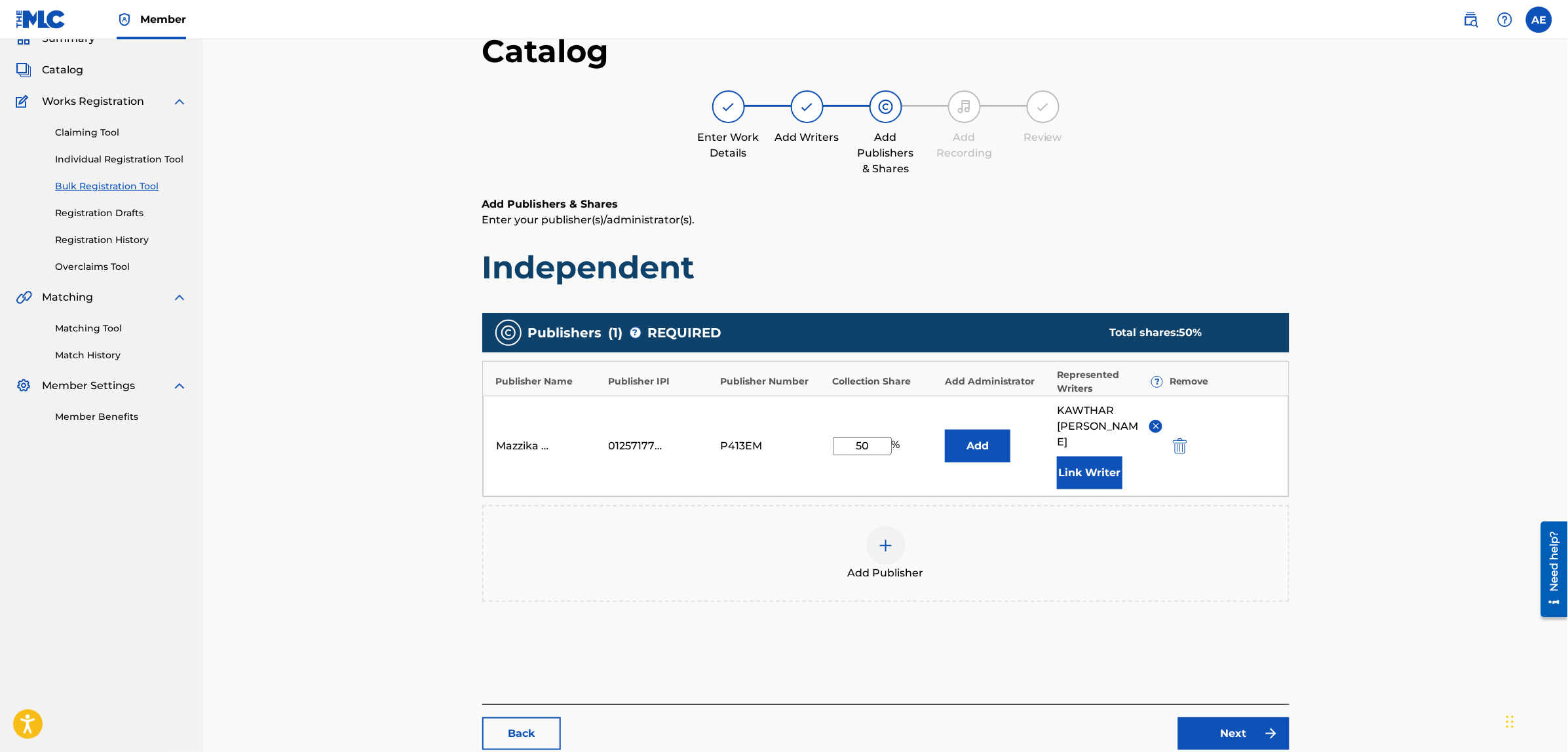
scroll to position [151, 0]
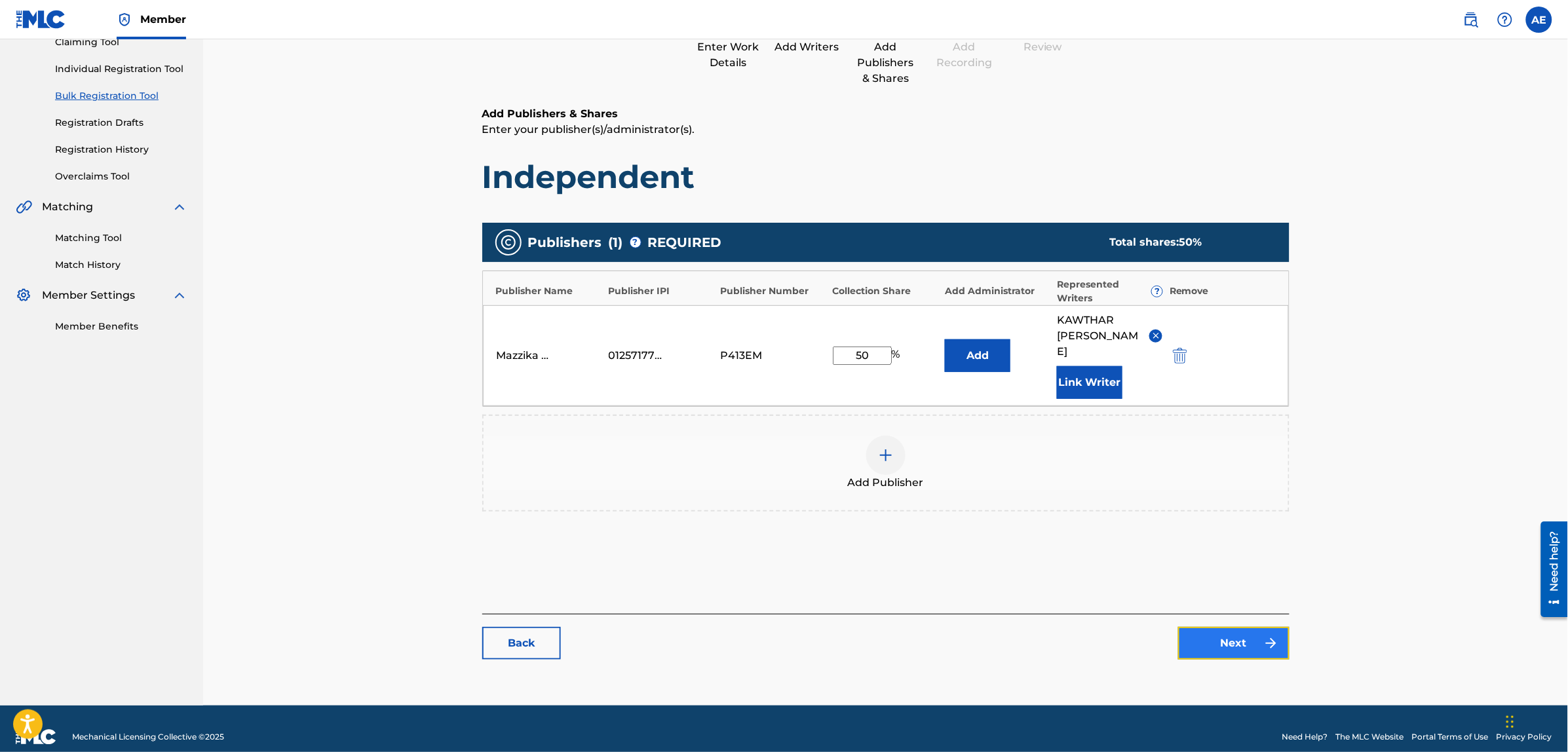
click at [1227, 635] on link "Next" at bounding box center [1234, 643] width 111 height 33
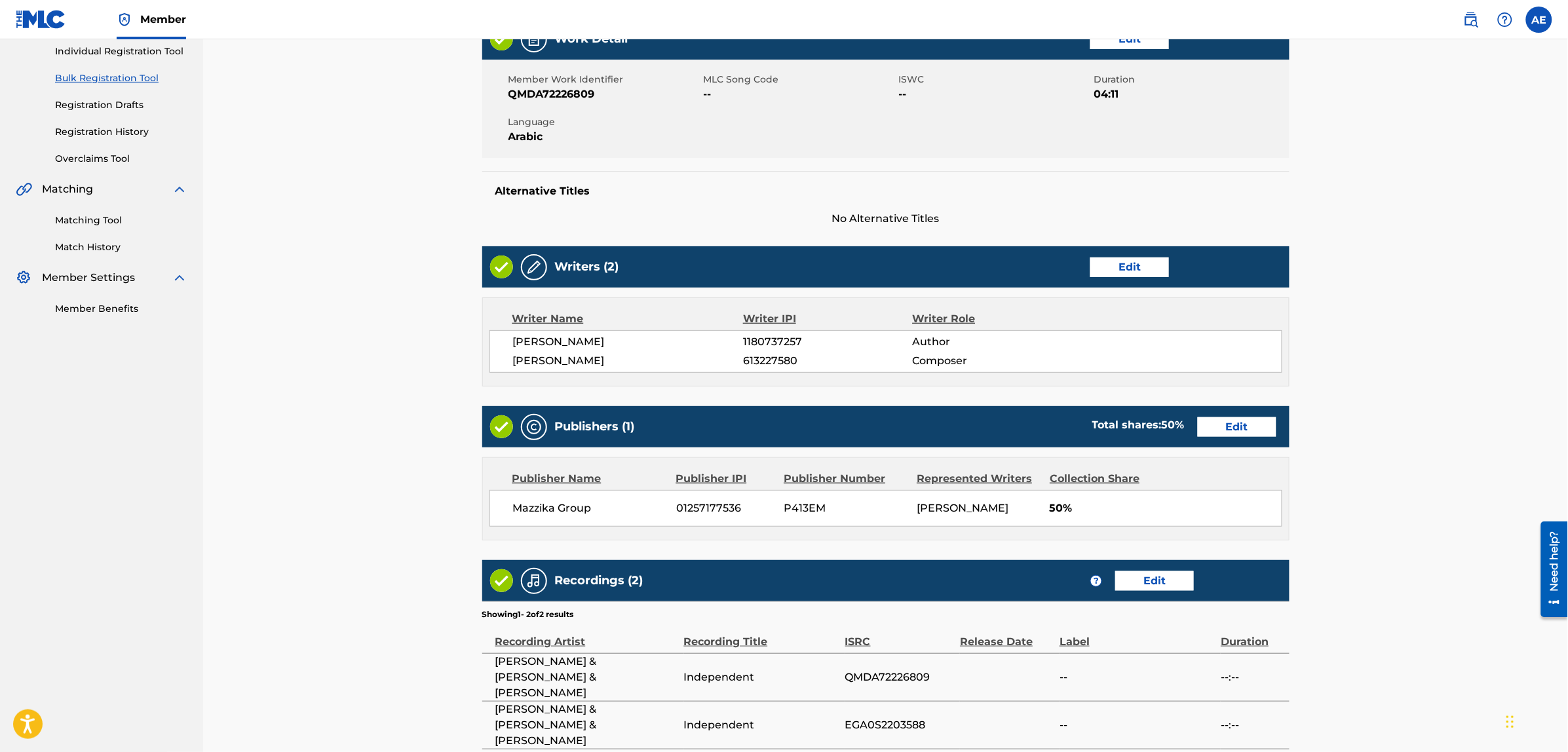
scroll to position [310, 0]
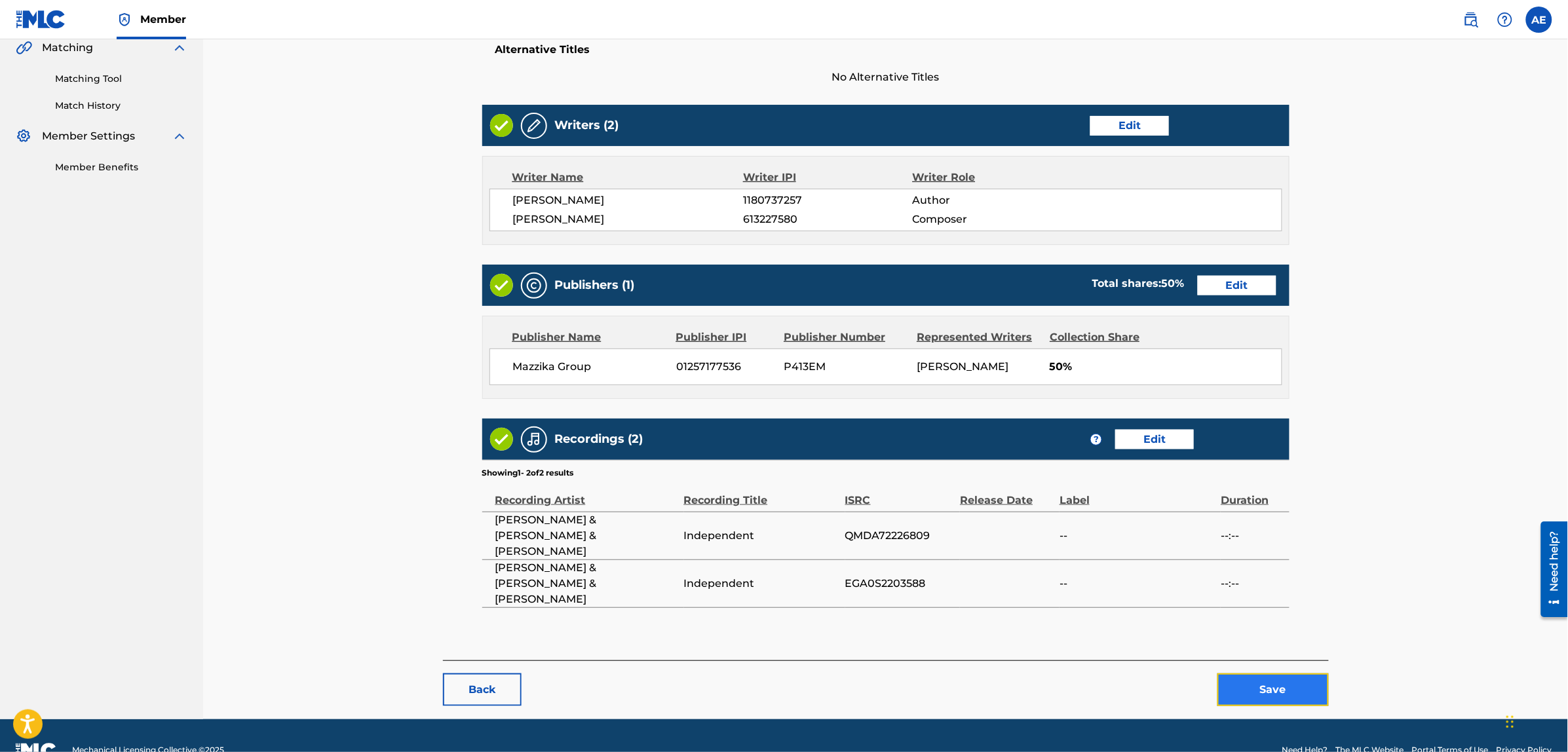
click at [1235, 674] on button "Save" at bounding box center [1273, 690] width 111 height 33
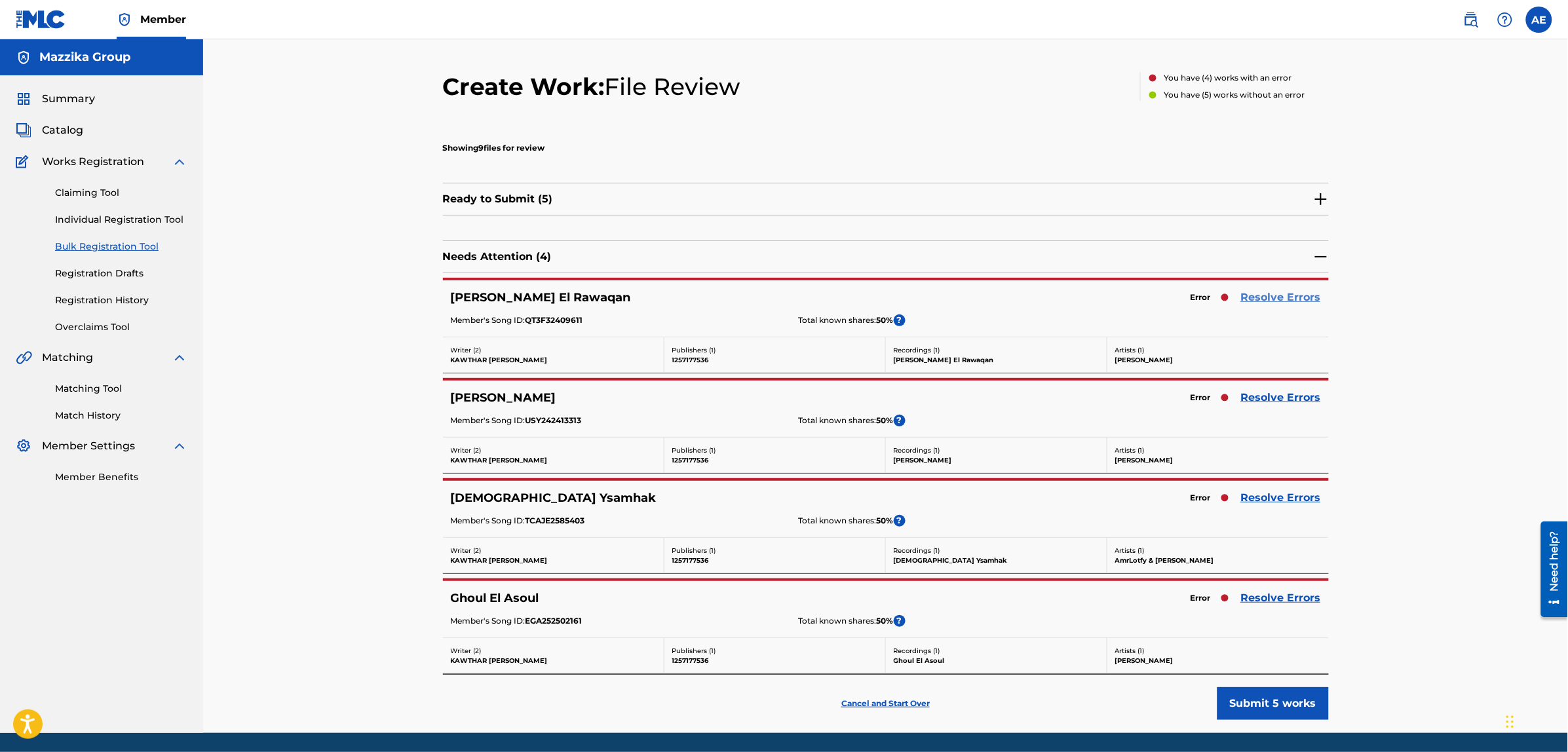
click at [1258, 298] on link "Resolve Errors" at bounding box center [1280, 298] width 80 height 15
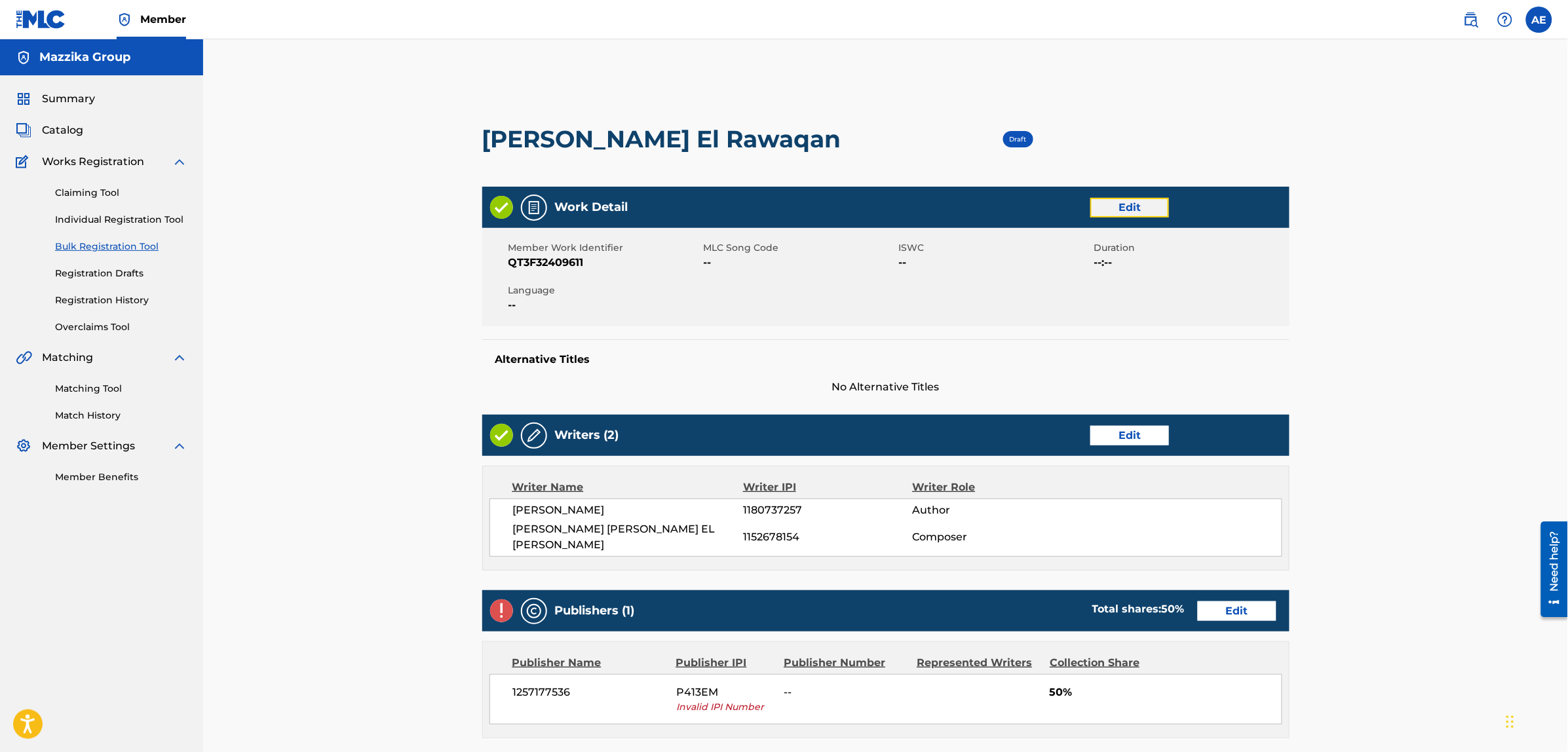
click at [1118, 208] on link "Edit" at bounding box center [1129, 208] width 79 height 20
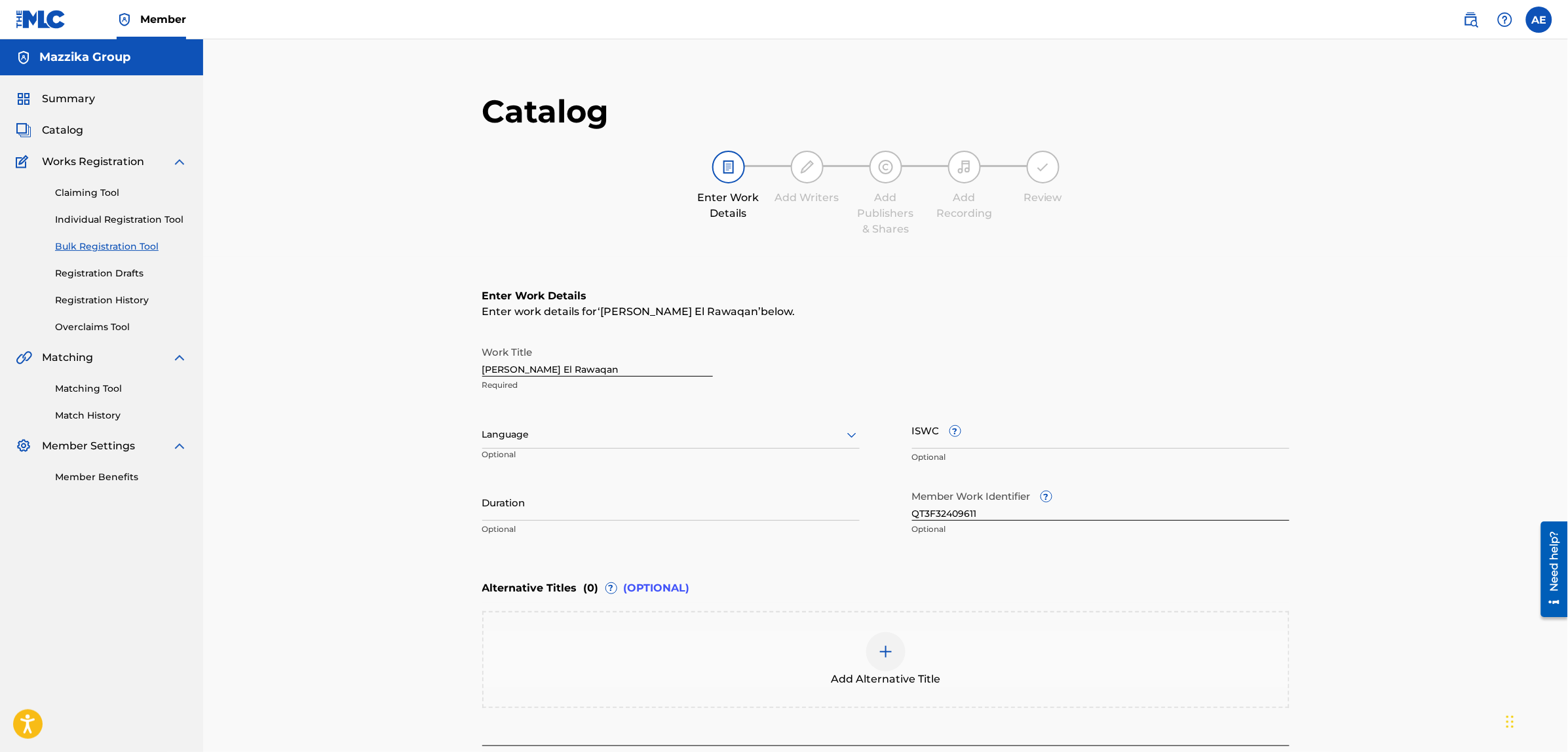
click at [575, 434] on div at bounding box center [670, 434] width 377 height 16
click at [532, 615] on div "Arabic" at bounding box center [670, 617] width 376 height 29
click at [538, 505] on input "Duration" at bounding box center [670, 502] width 377 height 38
paste input "3:55"
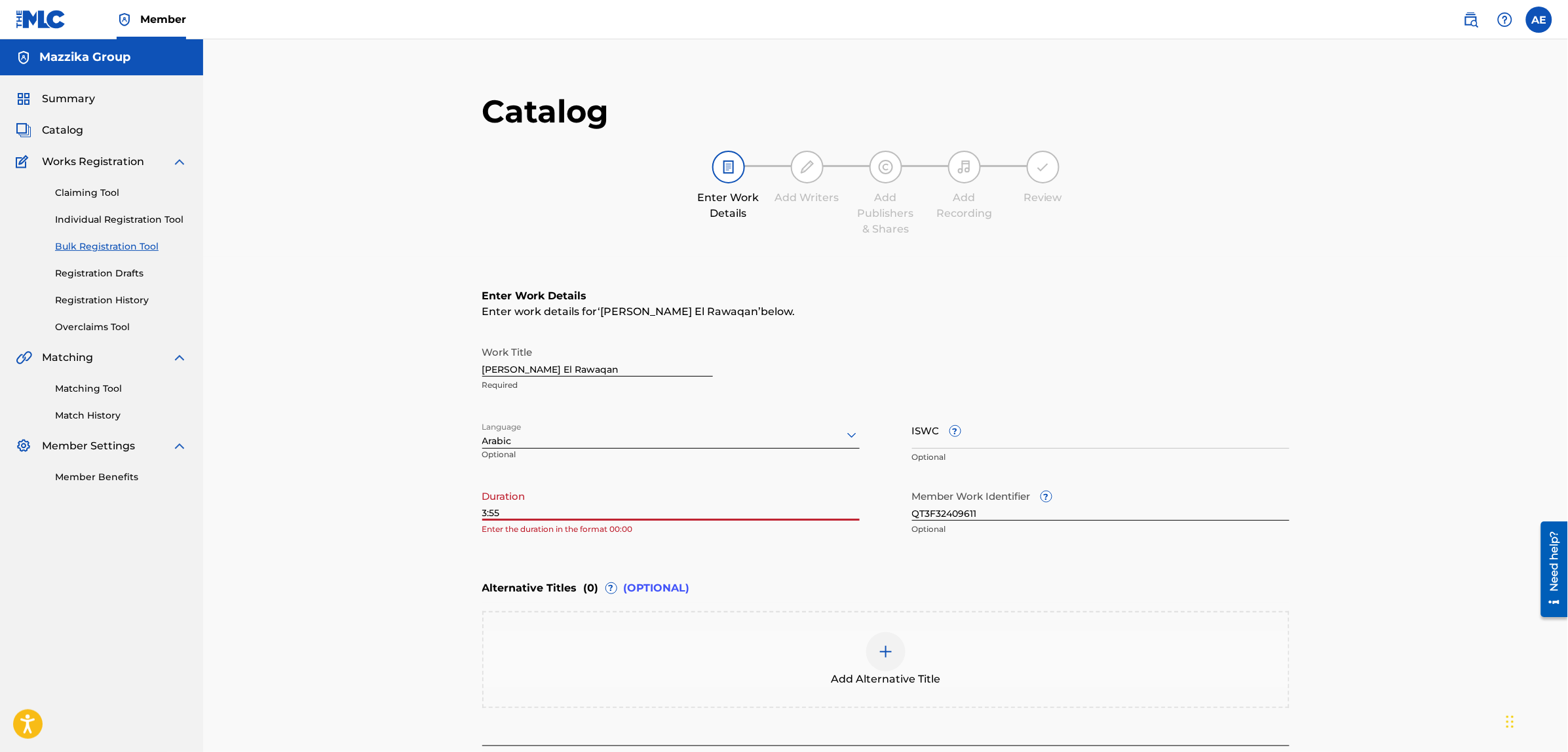
click at [482, 513] on input "3:55" at bounding box center [670, 502] width 377 height 38
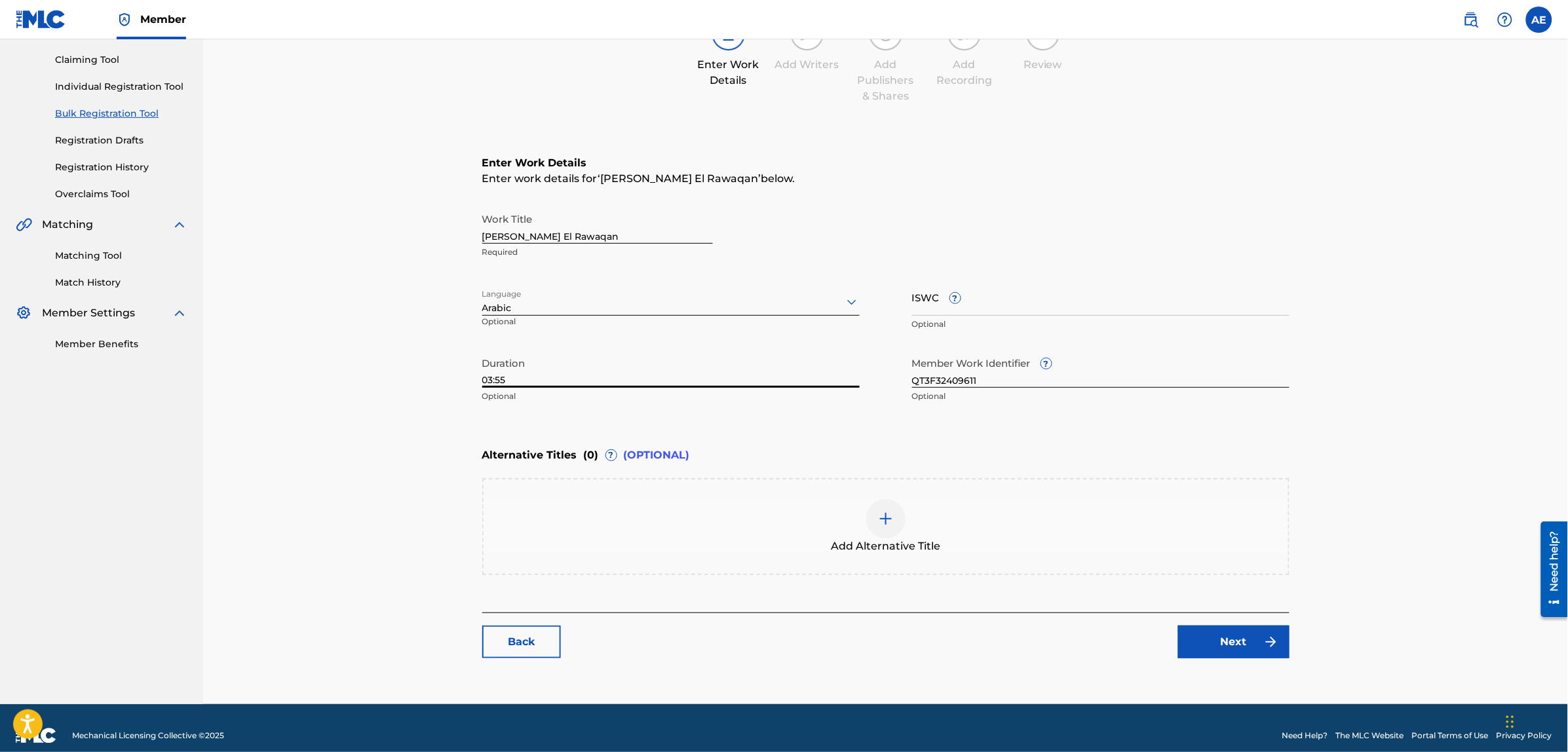
scroll to position [148, 0]
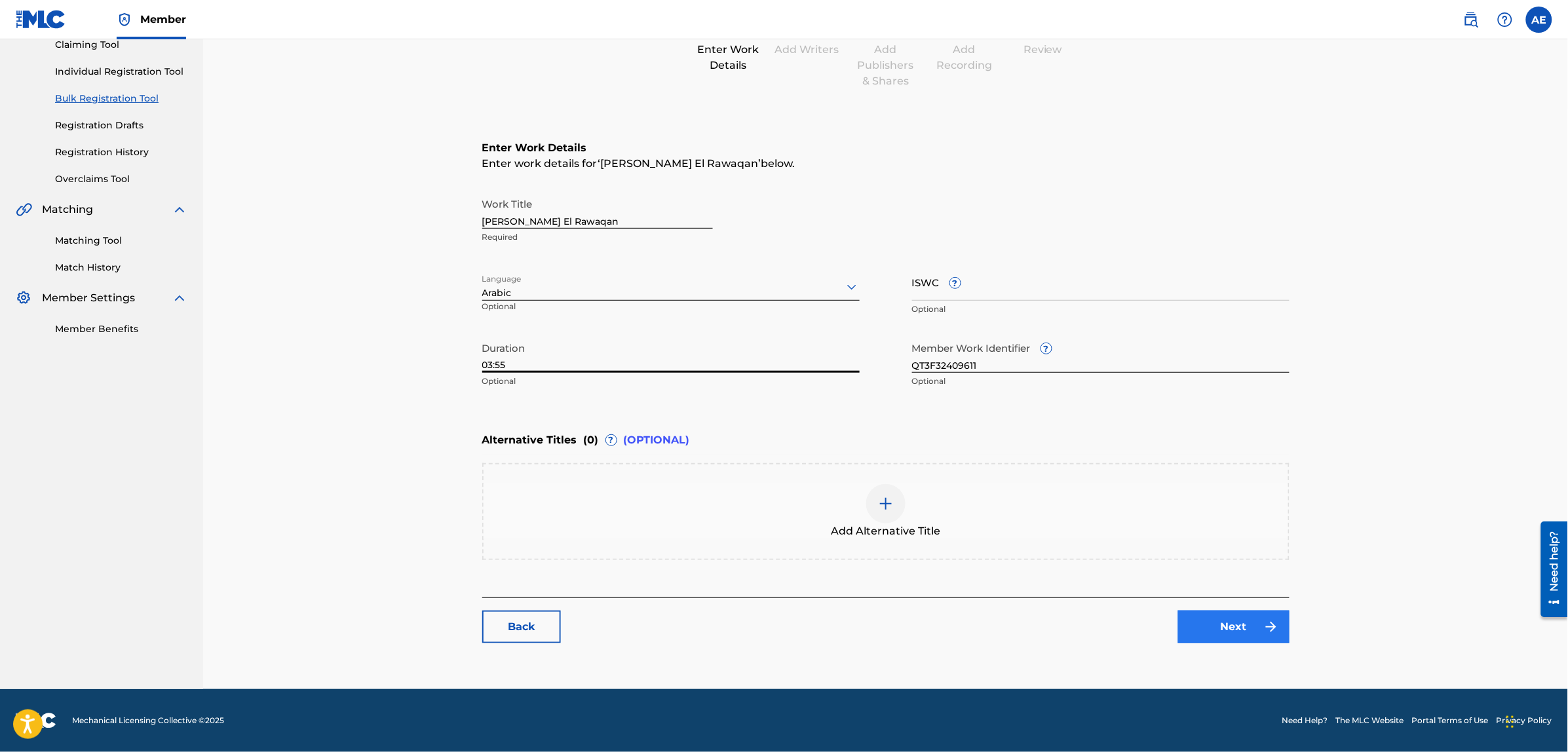
type input "03:55"
click at [1232, 621] on link "Next" at bounding box center [1234, 627] width 111 height 33
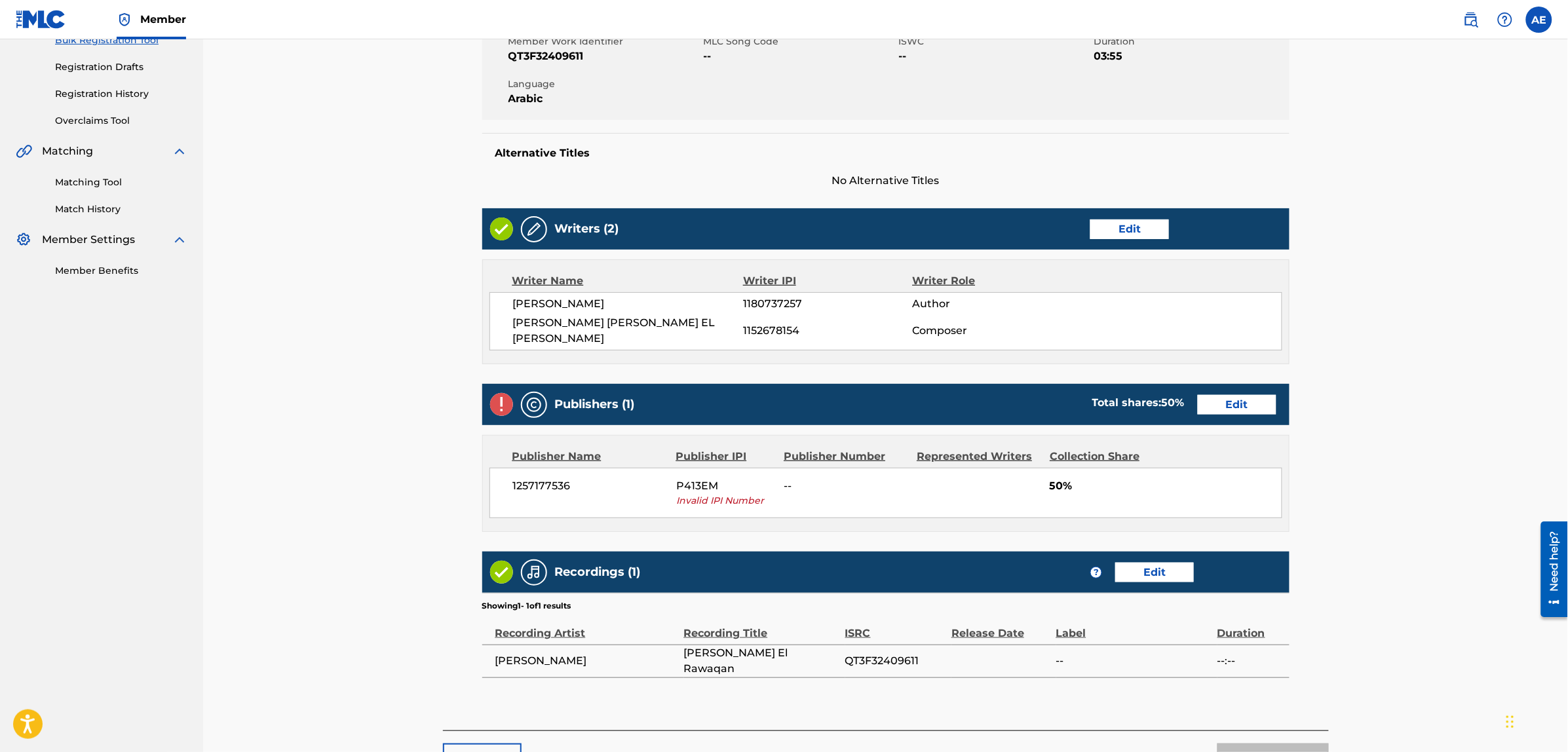
scroll to position [246, 0]
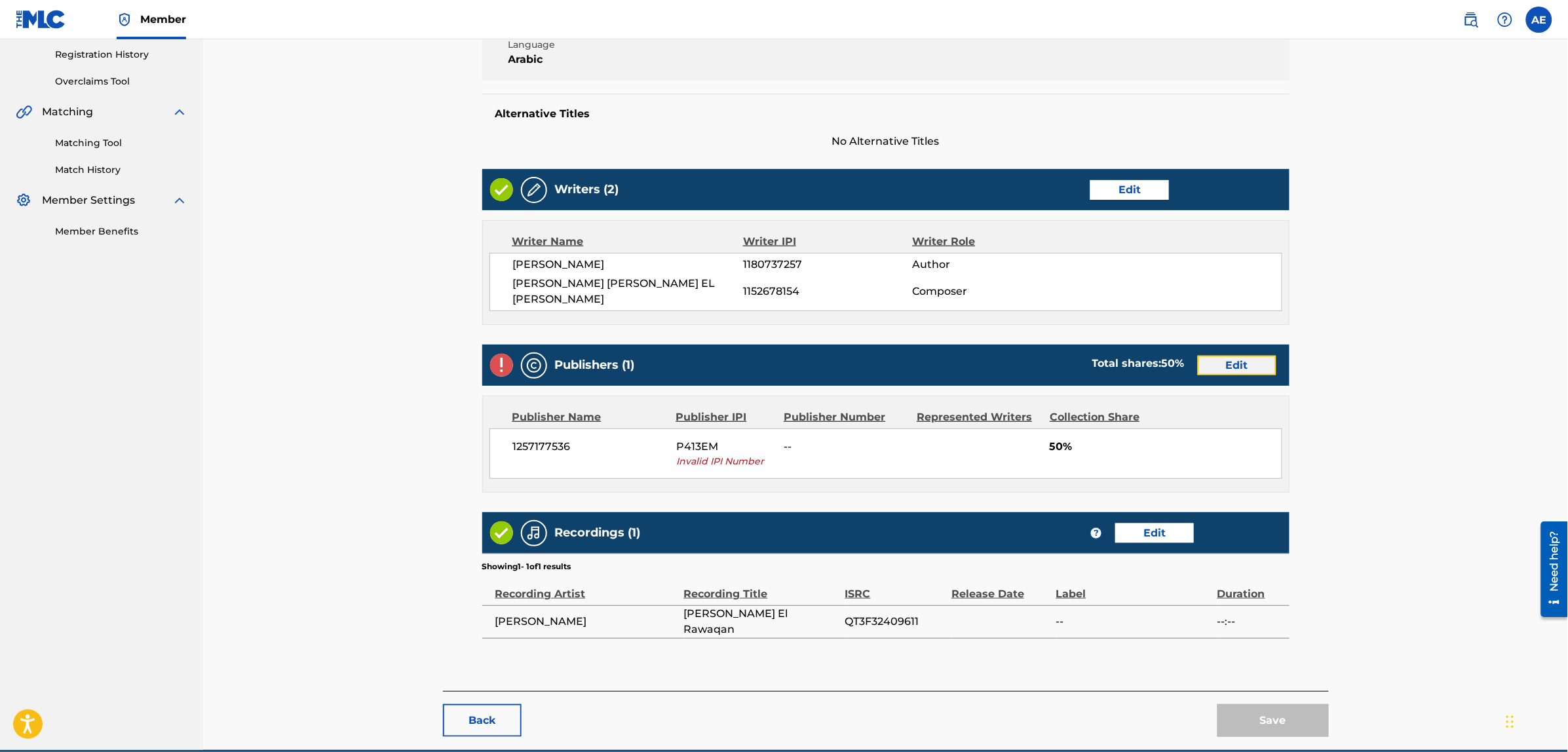
click at [1229, 364] on link "Edit" at bounding box center [1237, 365] width 79 height 20
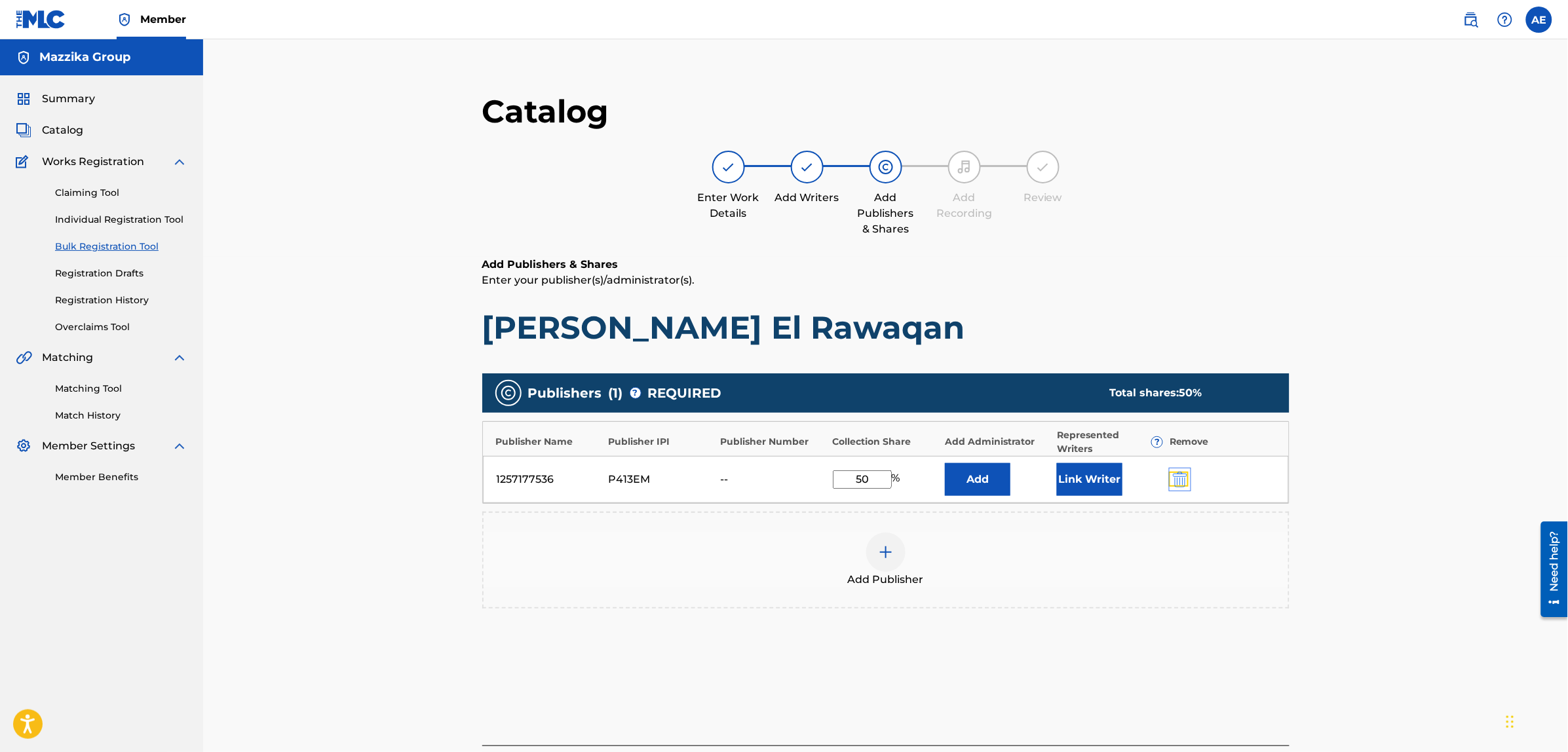
click at [1179, 479] on img "submit" at bounding box center [1180, 479] width 15 height 15
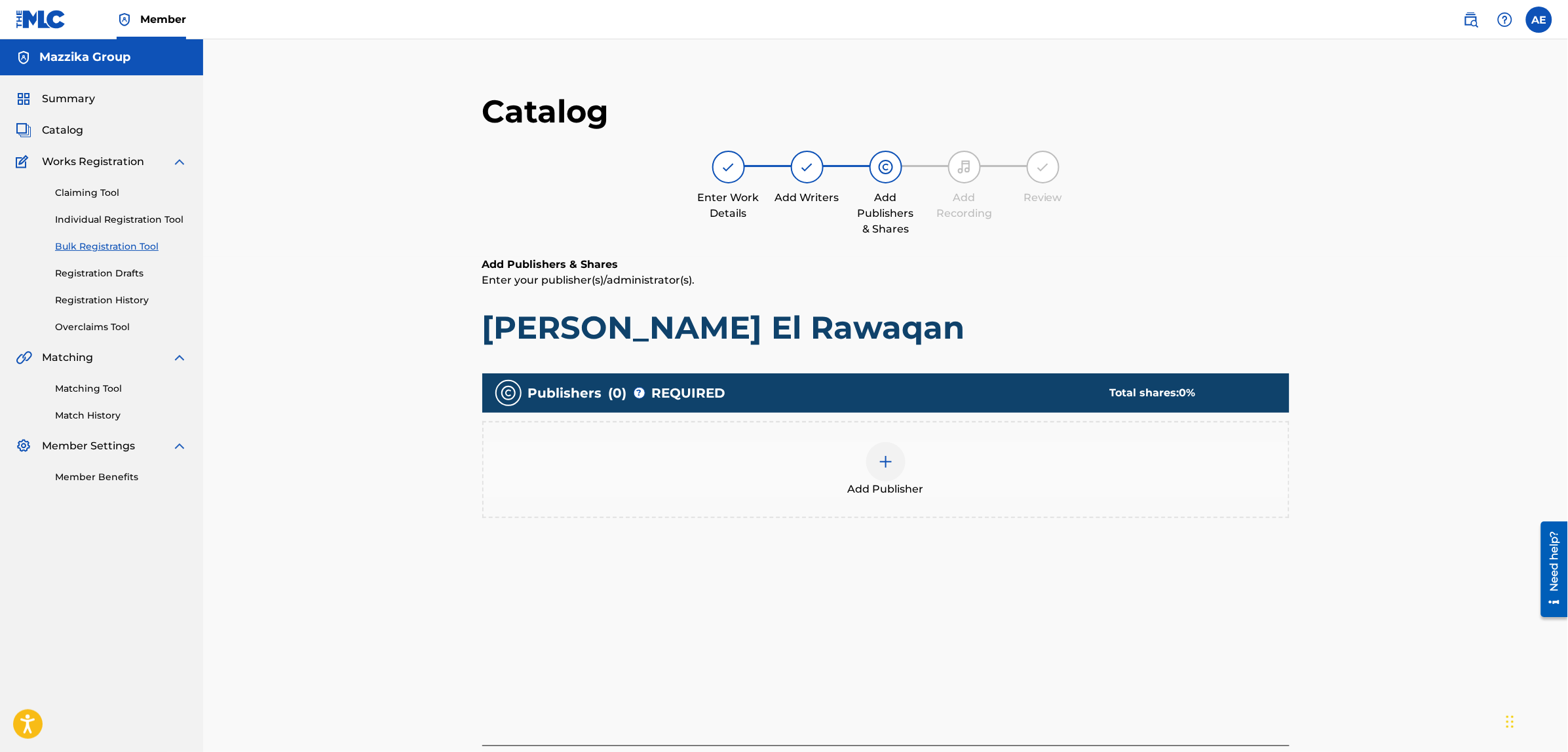
click at [1174, 476] on div "Add Publisher" at bounding box center [886, 470] width 804 height 55
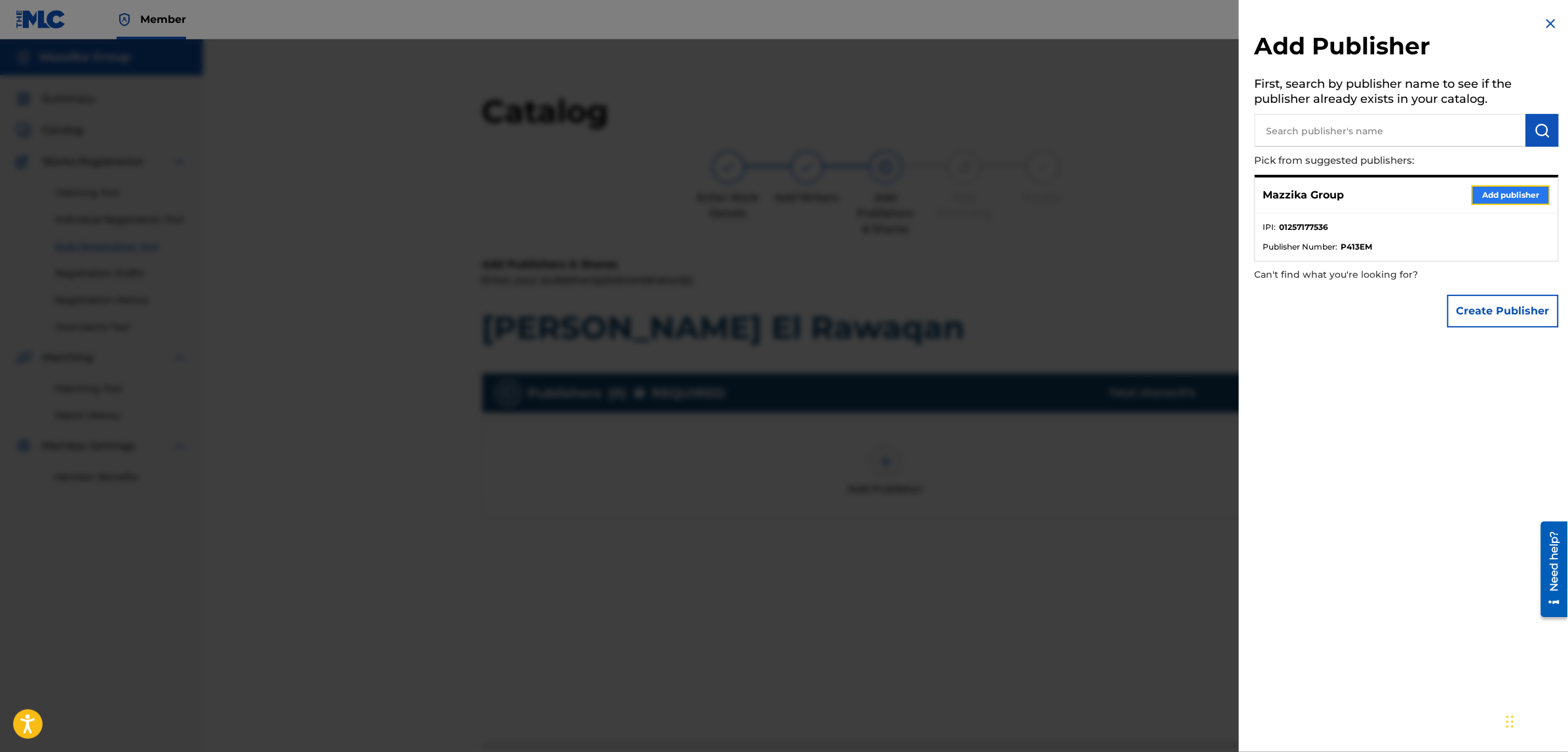
click at [1495, 192] on button "Add publisher" at bounding box center [1511, 195] width 79 height 20
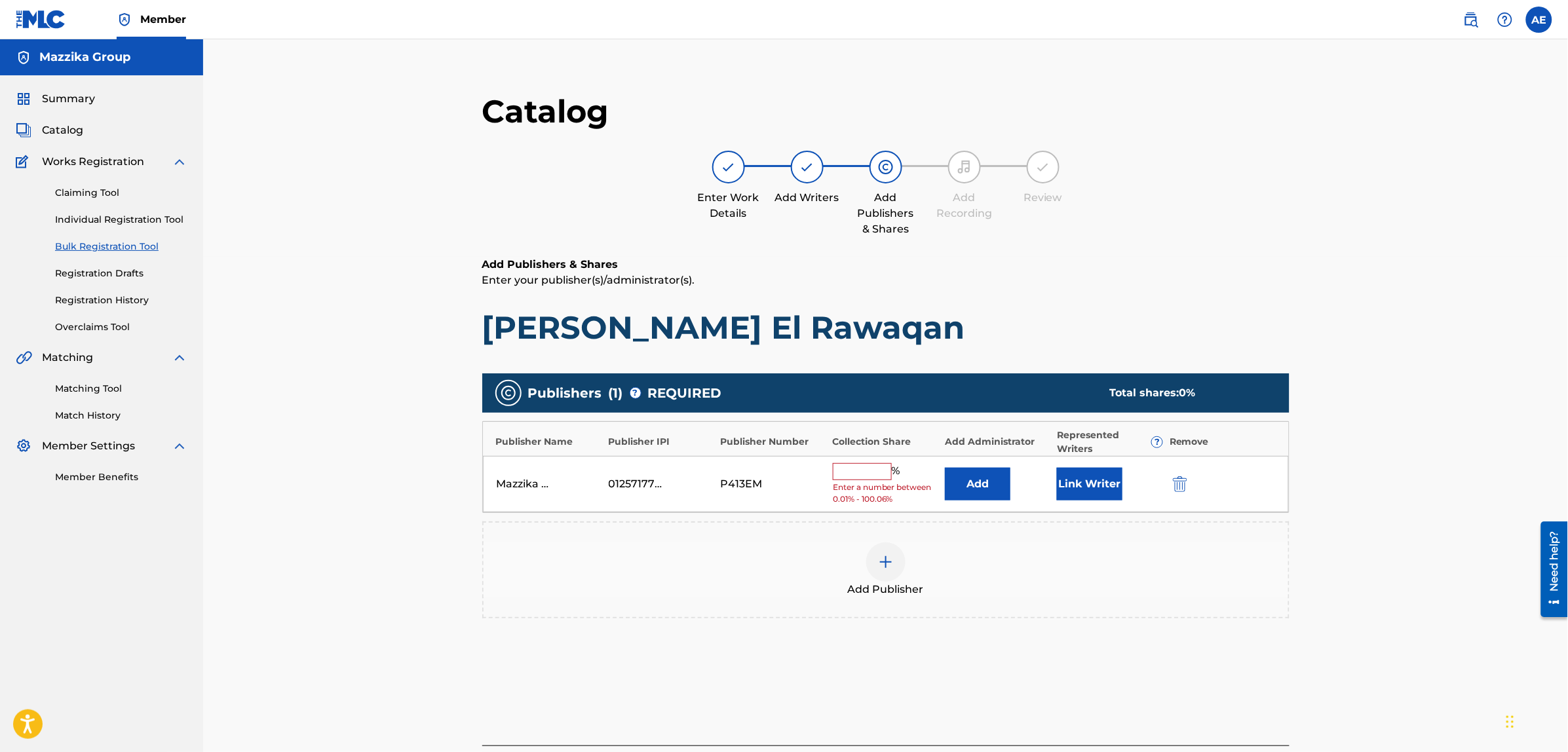
click at [853, 473] on input "text" at bounding box center [862, 472] width 59 height 17
type input "50"
click at [1082, 479] on button "Link Writer" at bounding box center [1090, 479] width 65 height 33
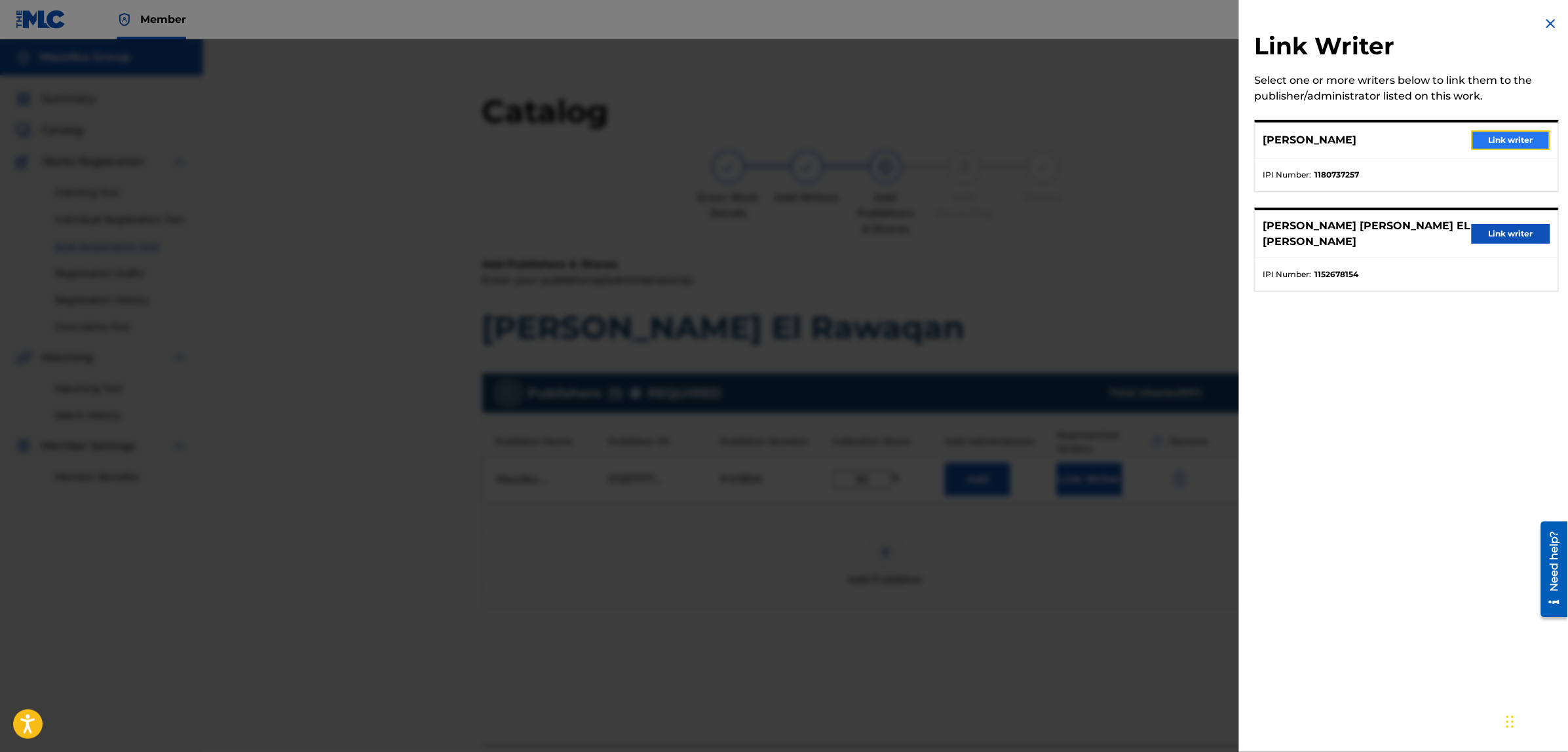
click at [1486, 143] on button "Link writer" at bounding box center [1511, 140] width 79 height 20
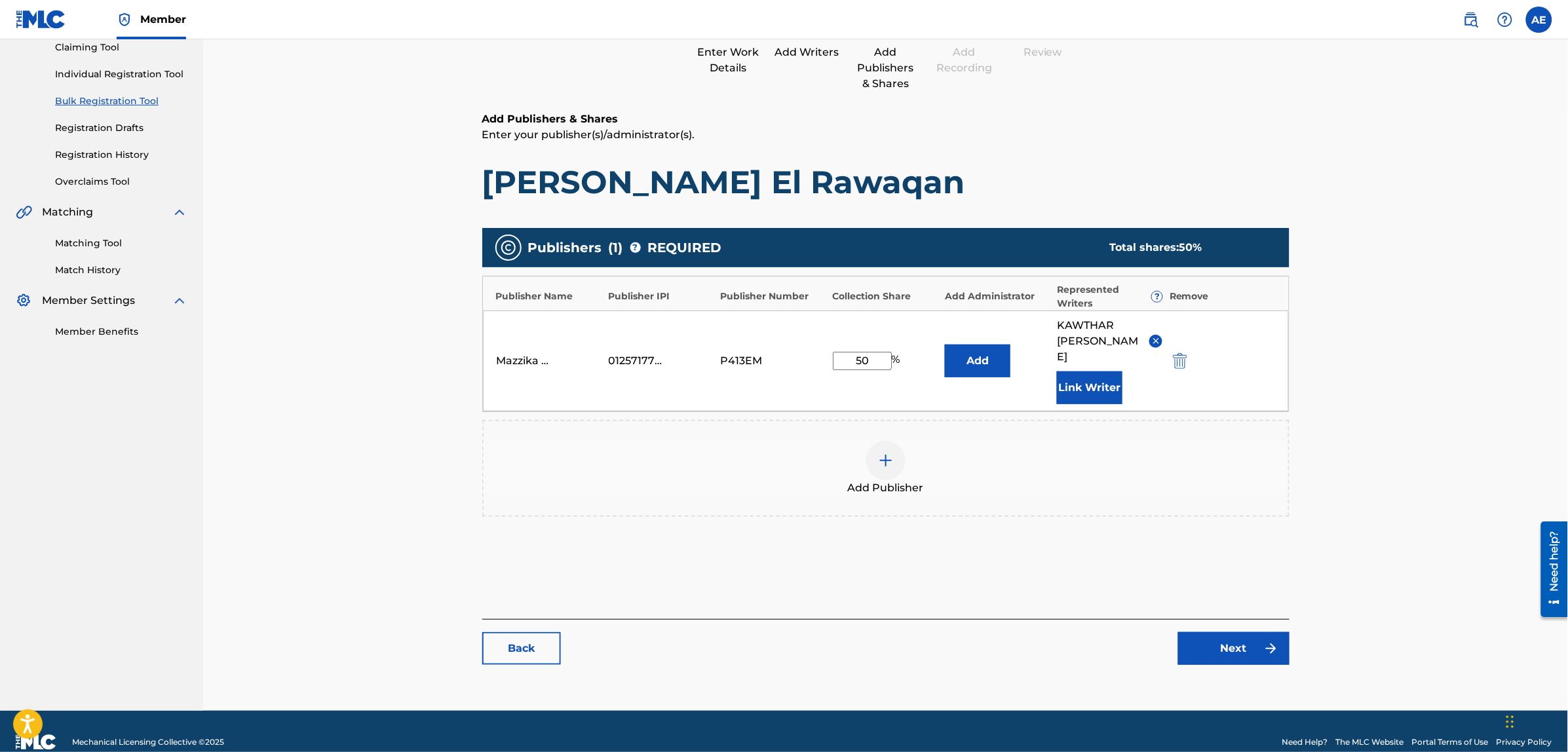
scroll to position [151, 0]
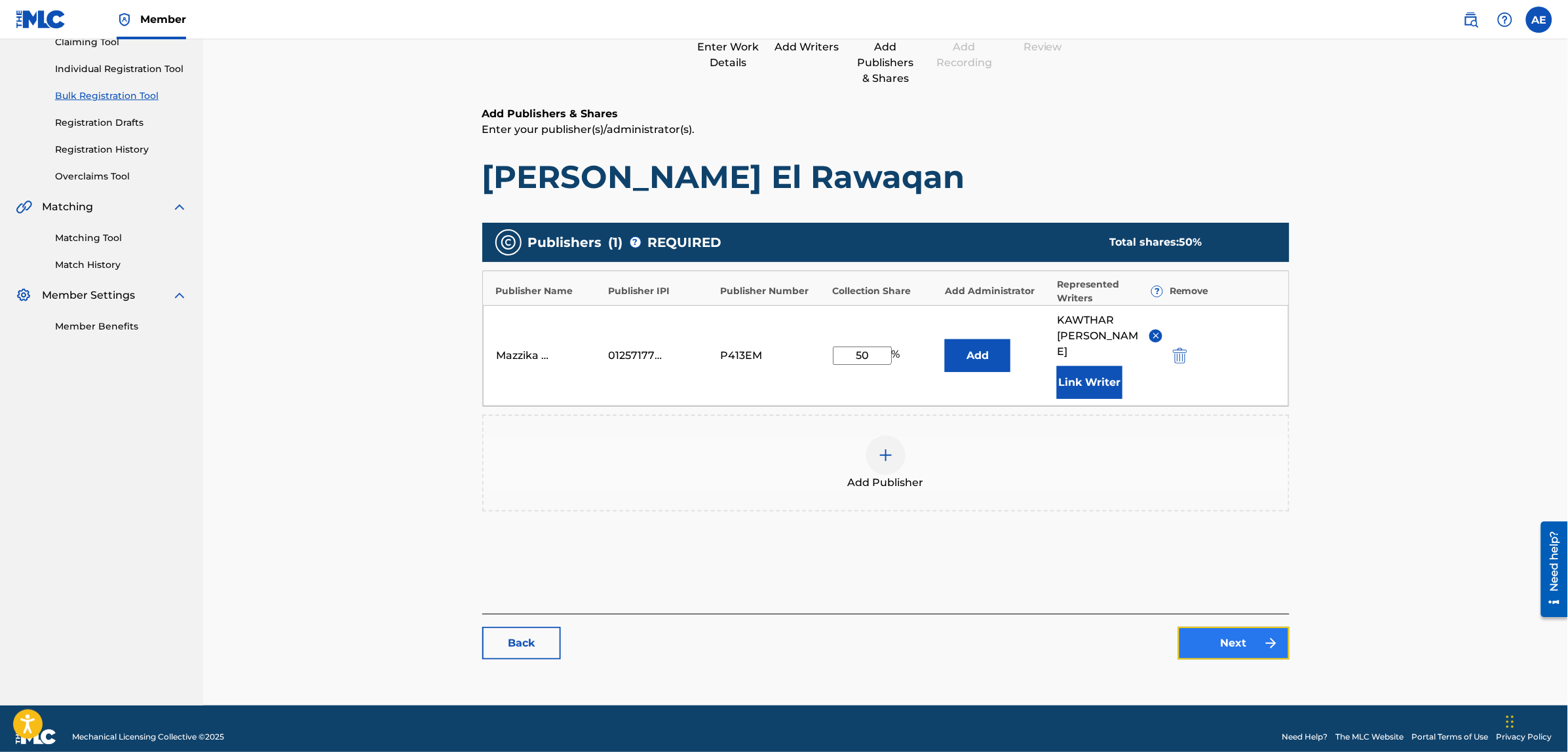
click at [1207, 627] on link "Next" at bounding box center [1234, 643] width 111 height 33
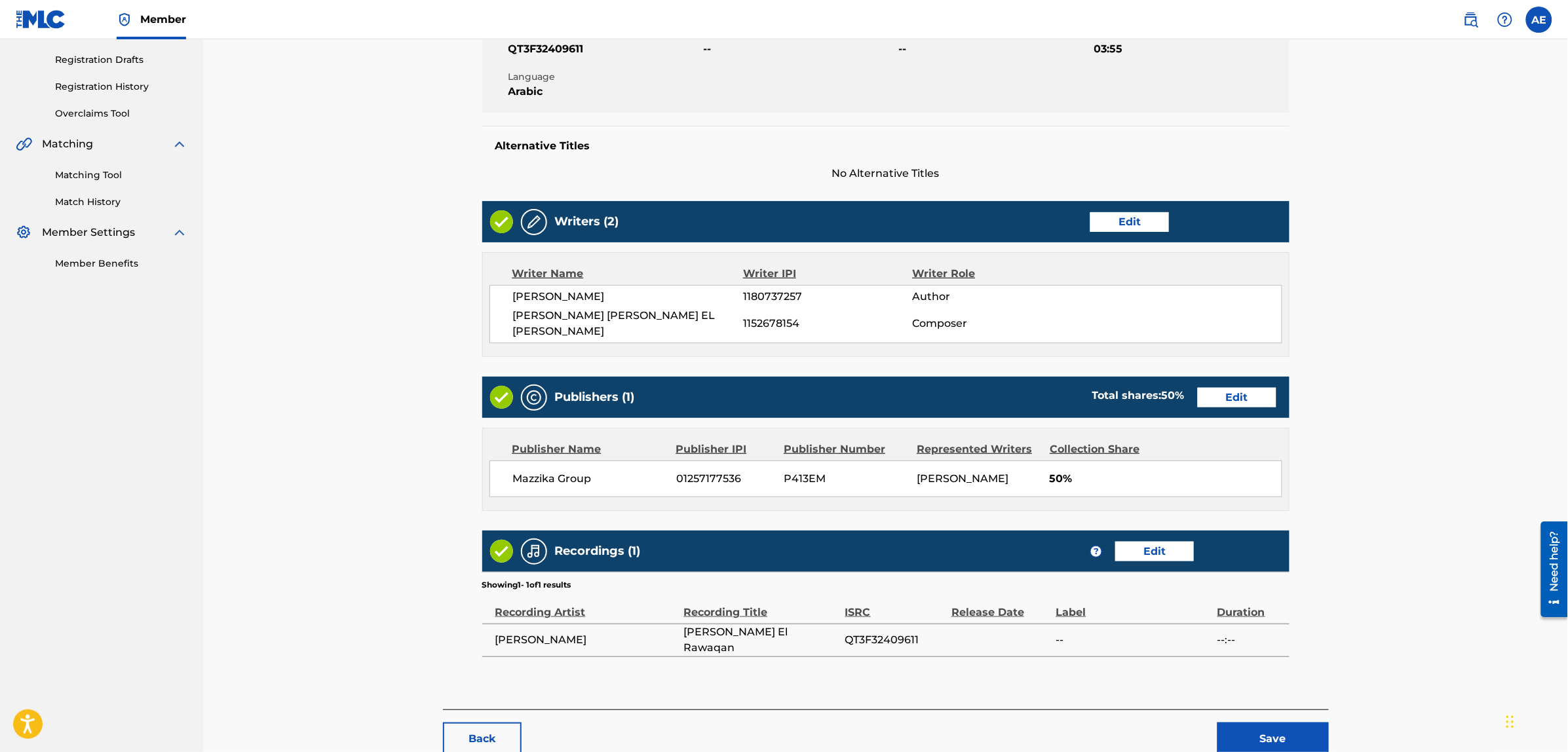
scroll to position [293, 0]
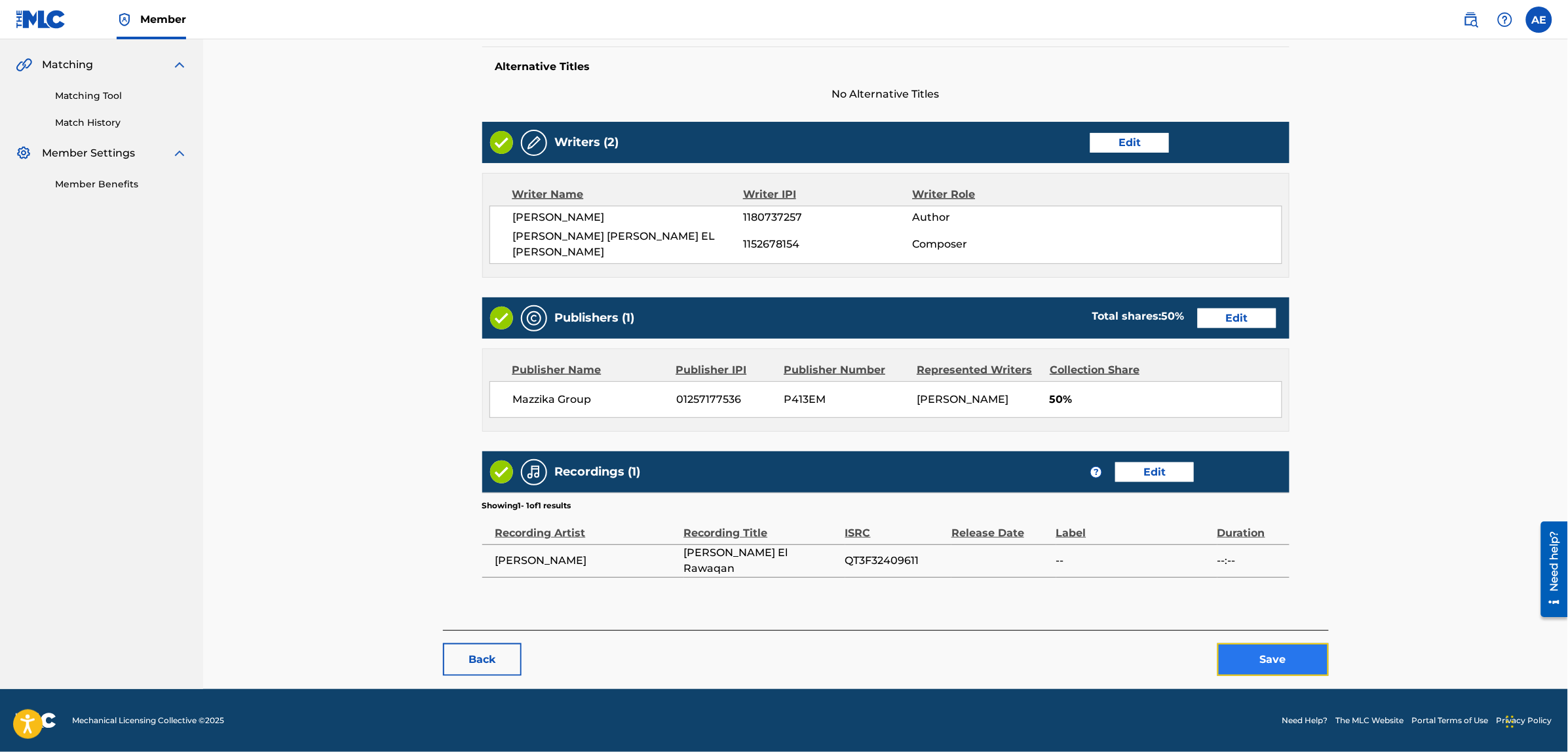
click at [1247, 649] on button "Save" at bounding box center [1273, 659] width 111 height 33
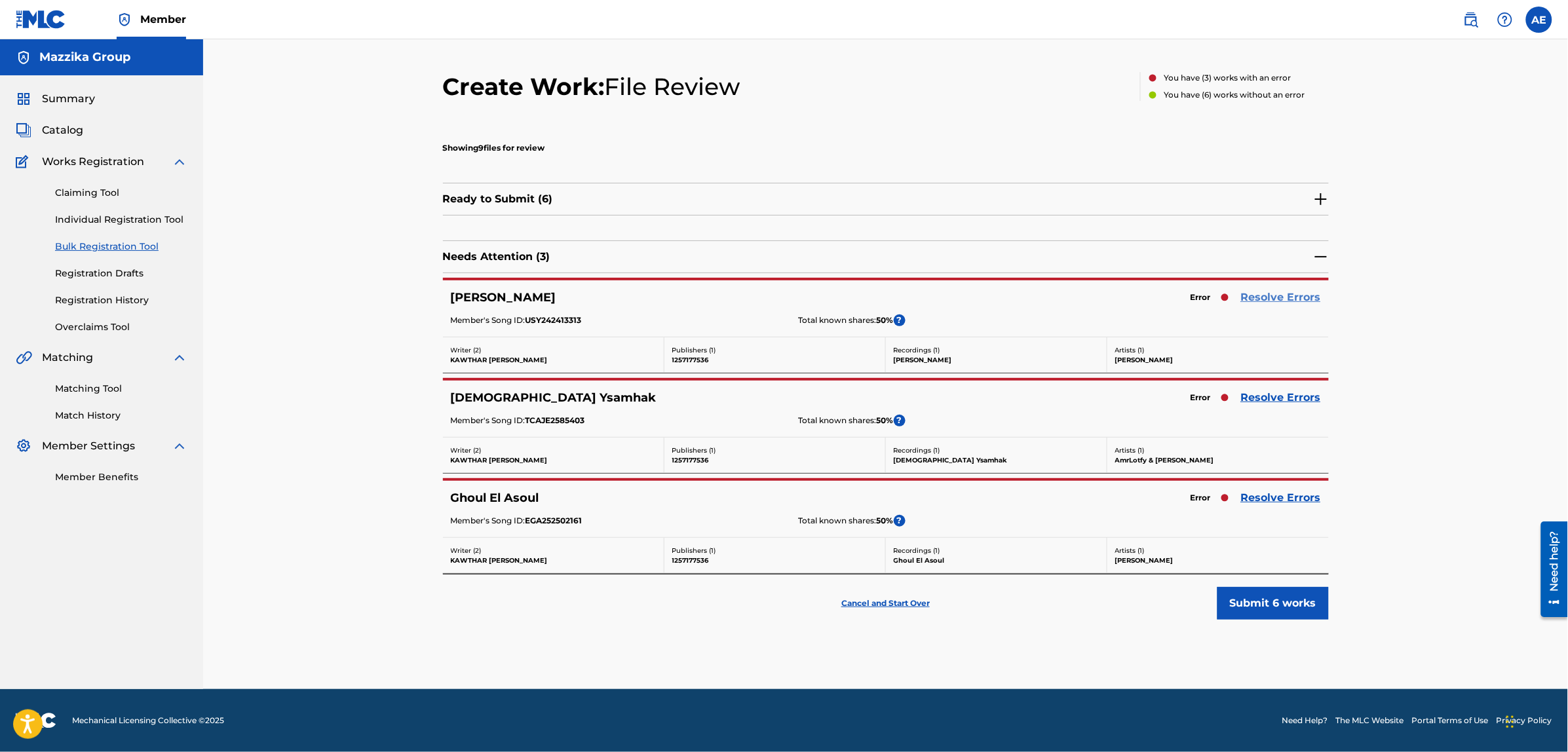
click at [1254, 301] on link "Resolve Errors" at bounding box center [1280, 298] width 80 height 15
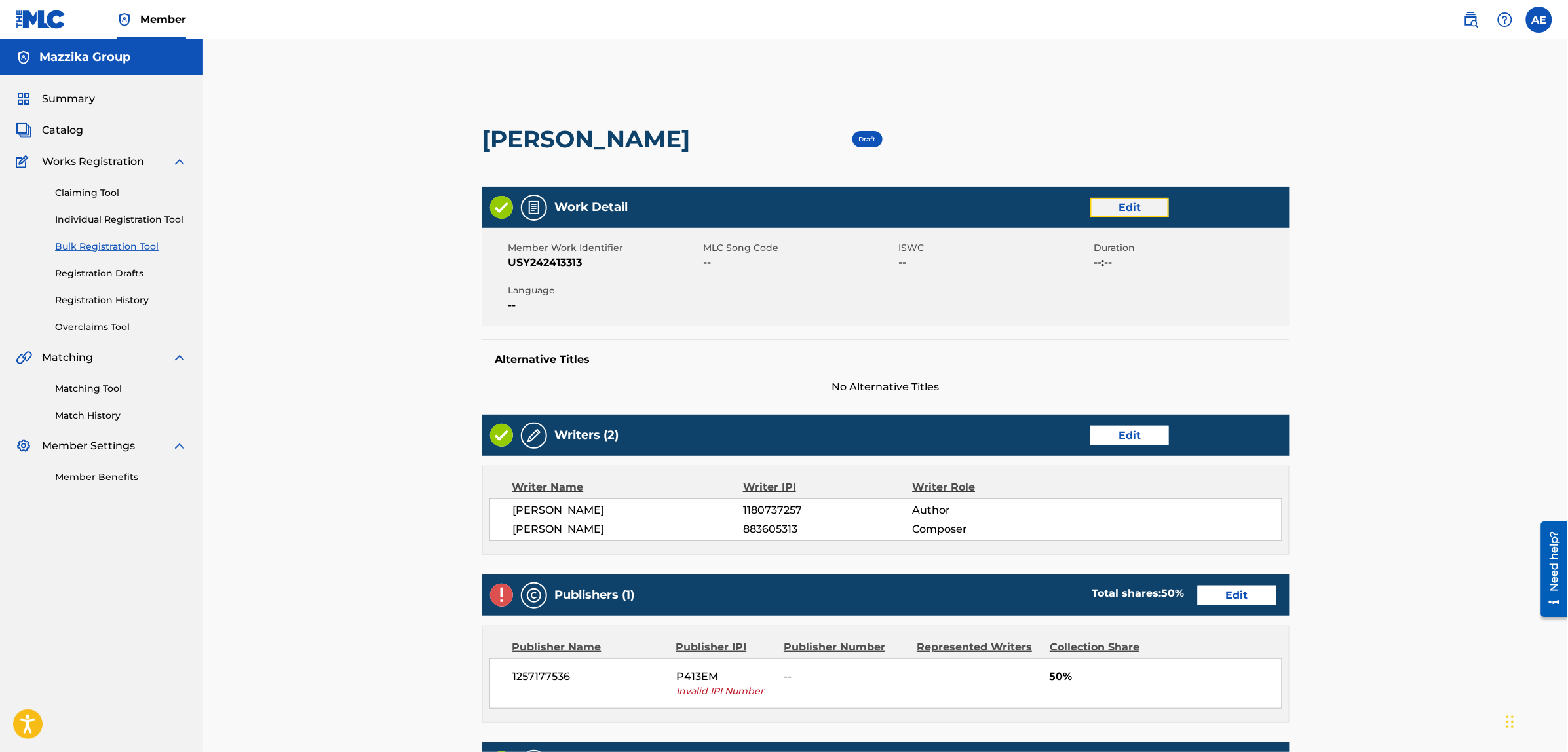
click at [1118, 207] on link "Edit" at bounding box center [1129, 208] width 79 height 20
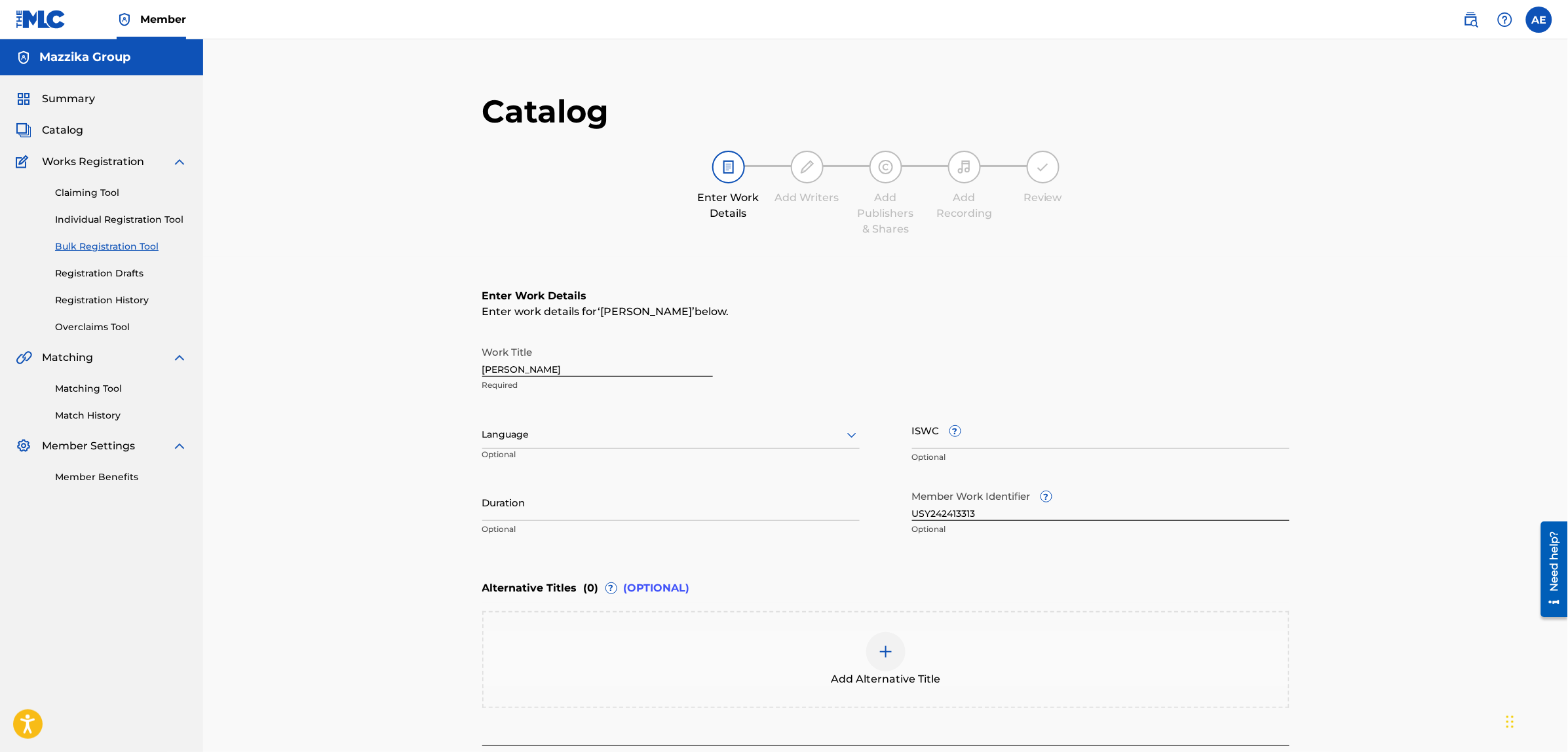
click at [621, 435] on div at bounding box center [670, 434] width 377 height 16
click at [568, 612] on div "Arabic" at bounding box center [670, 617] width 376 height 29
click at [568, 521] on div "Duration Optional" at bounding box center [670, 513] width 377 height 59
click at [568, 509] on input "Duration" at bounding box center [670, 502] width 377 height 38
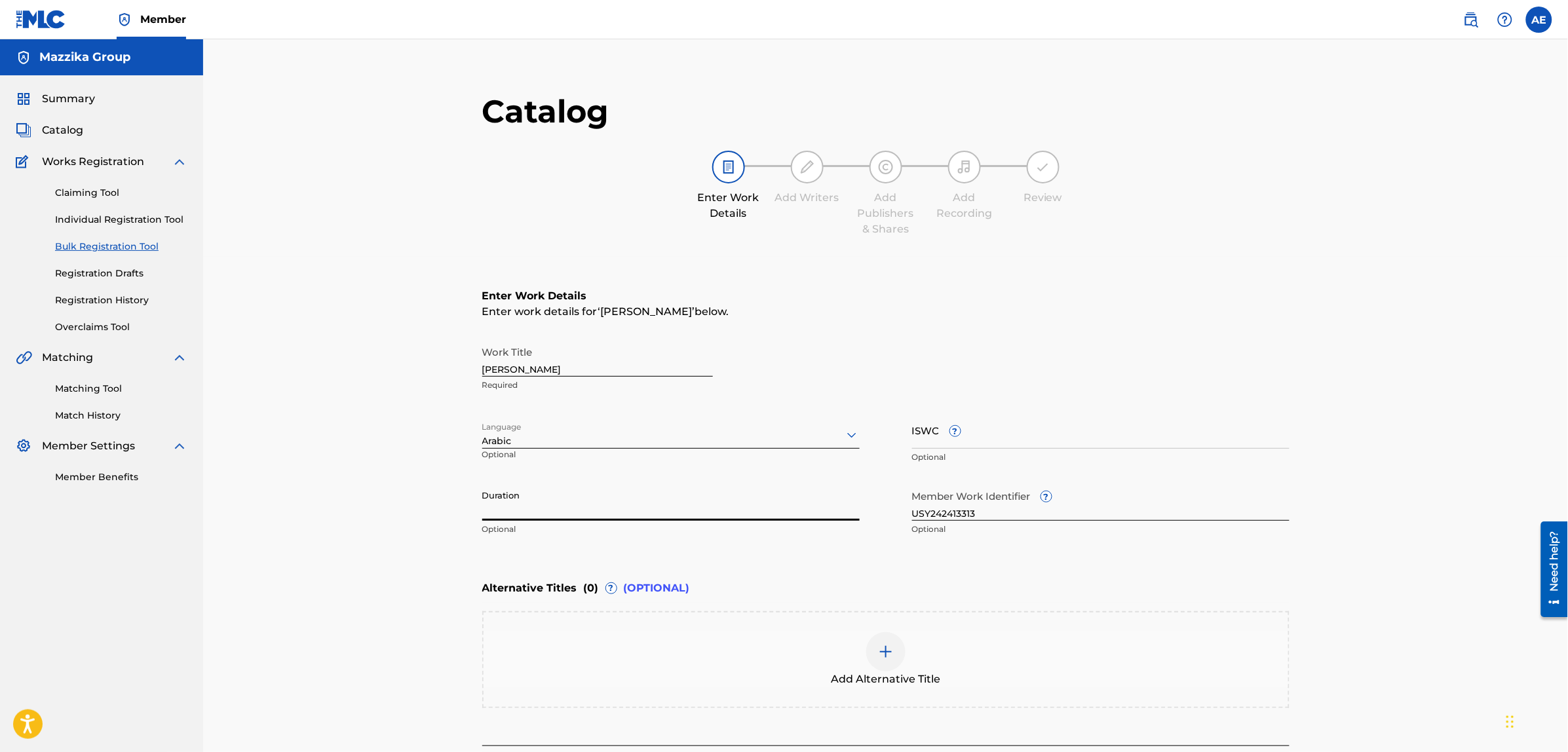
paste input "3:51"
click at [482, 509] on input "3:51" at bounding box center [670, 502] width 377 height 38
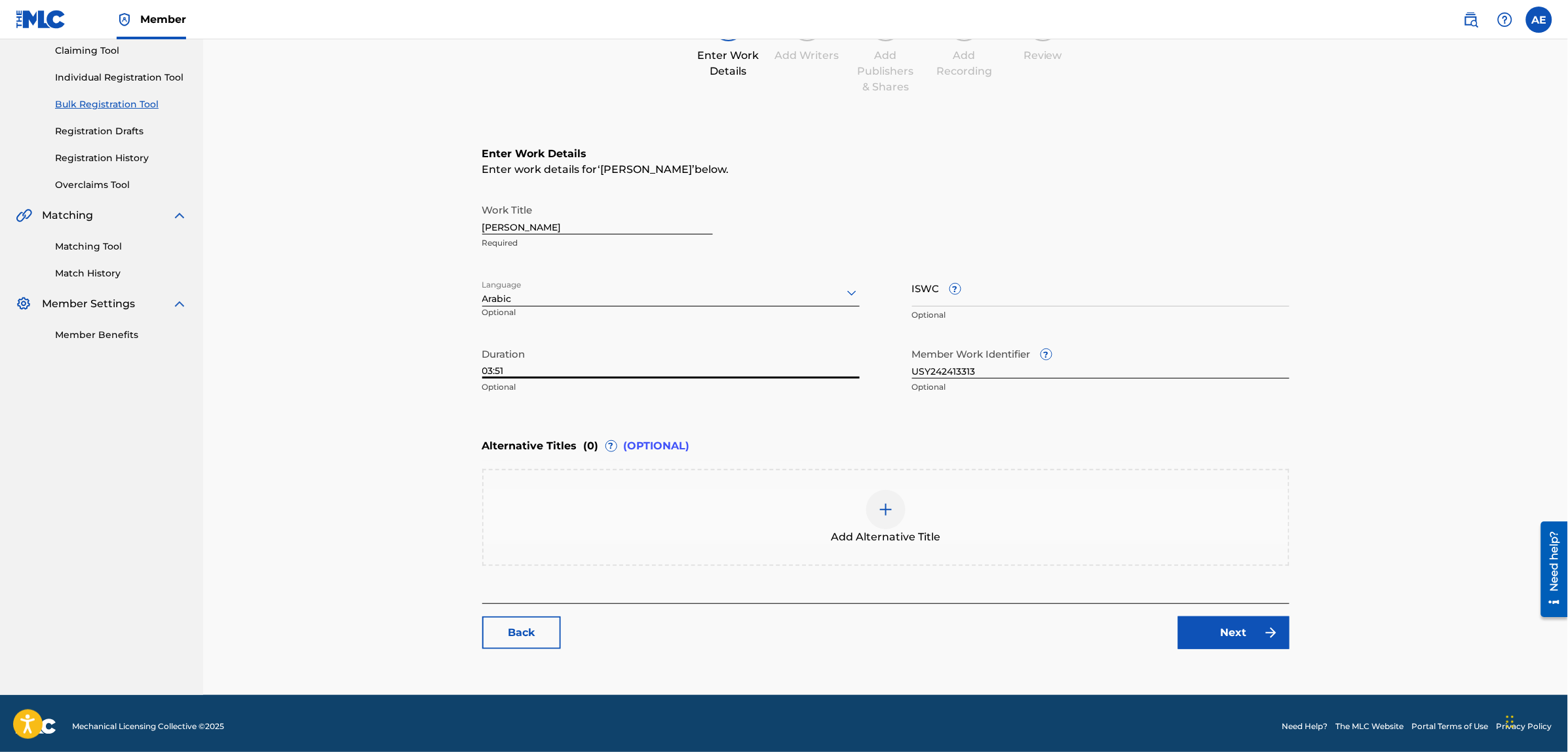
scroll to position [148, 0]
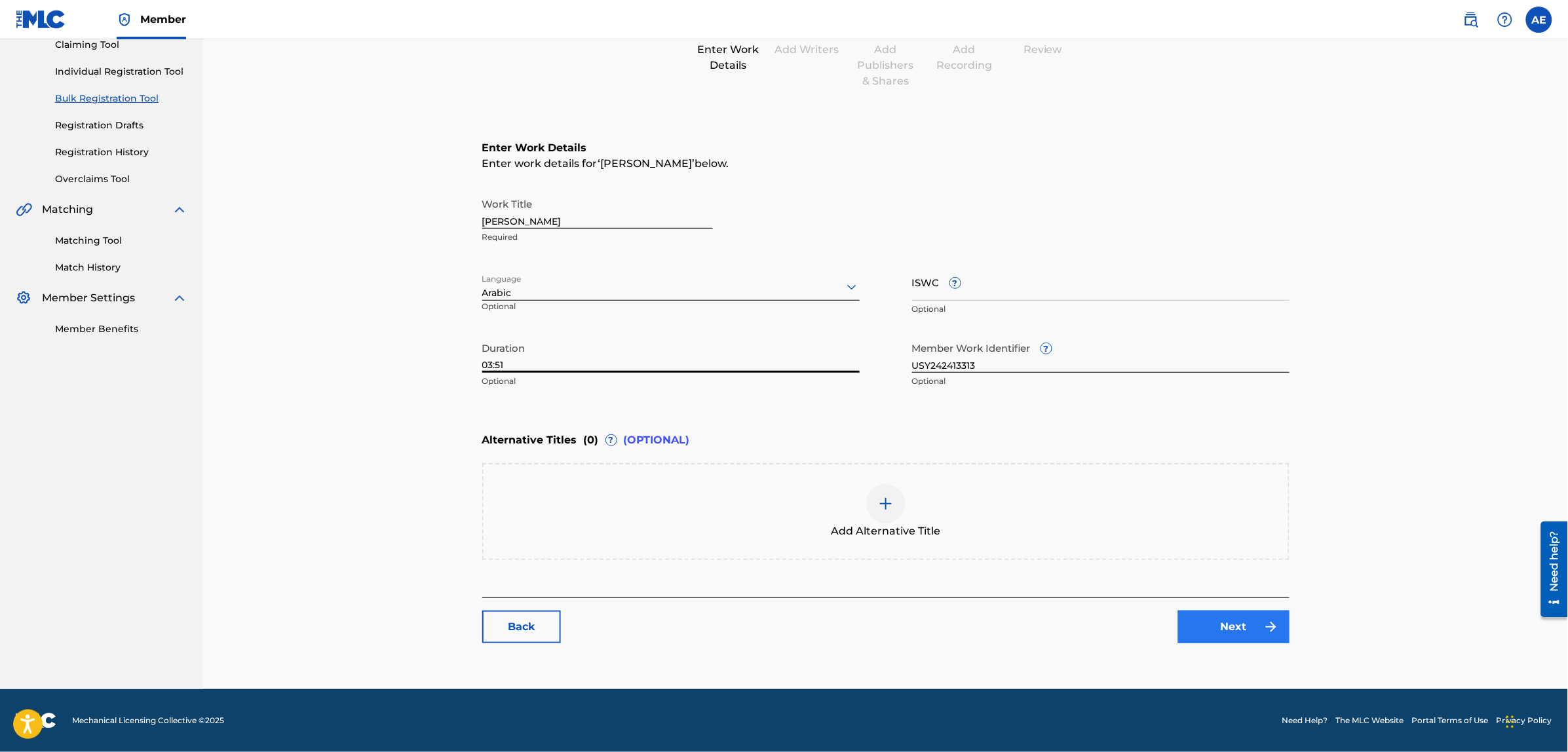
type input "03:51"
click at [1284, 640] on link "Next" at bounding box center [1234, 627] width 111 height 33
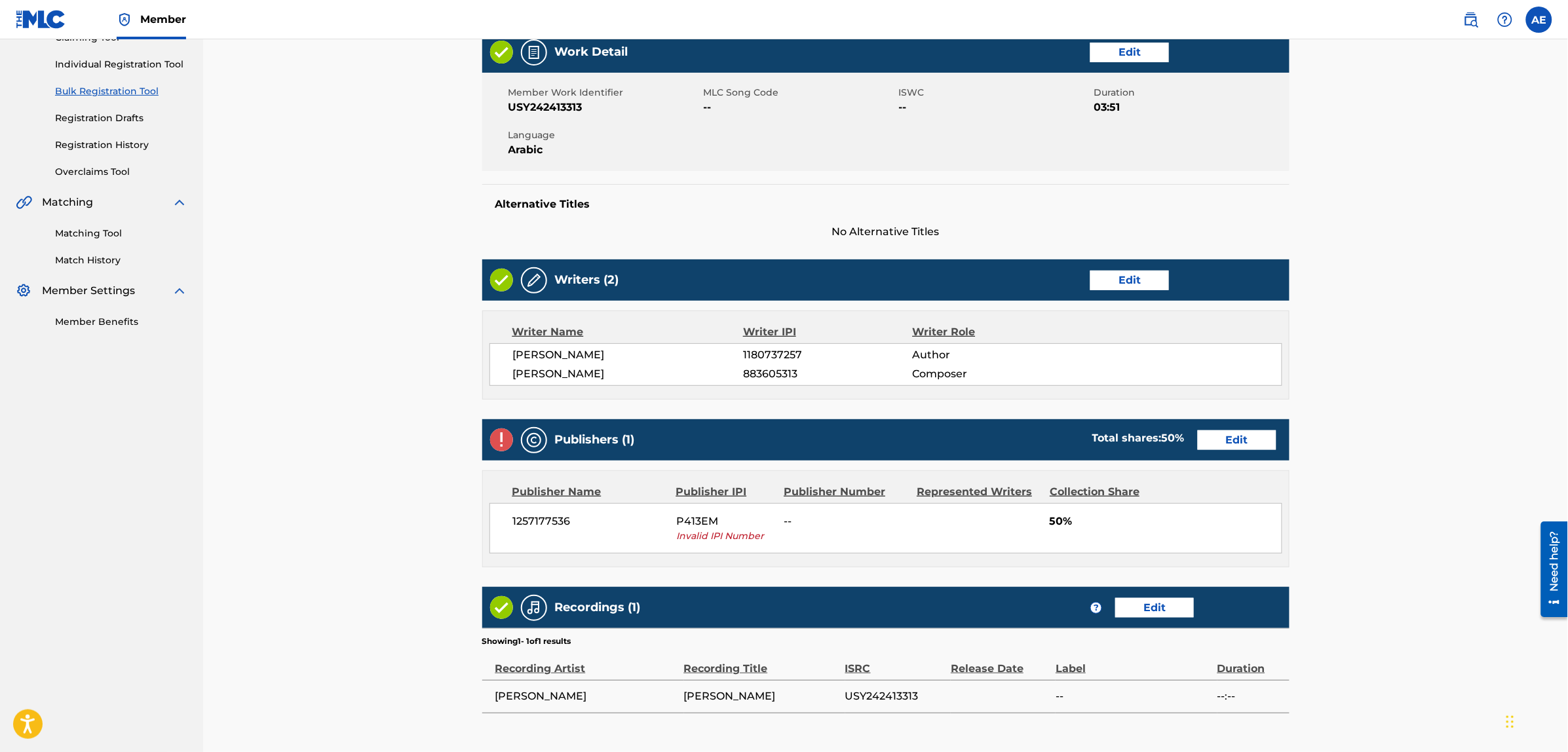
scroll to position [164, 0]
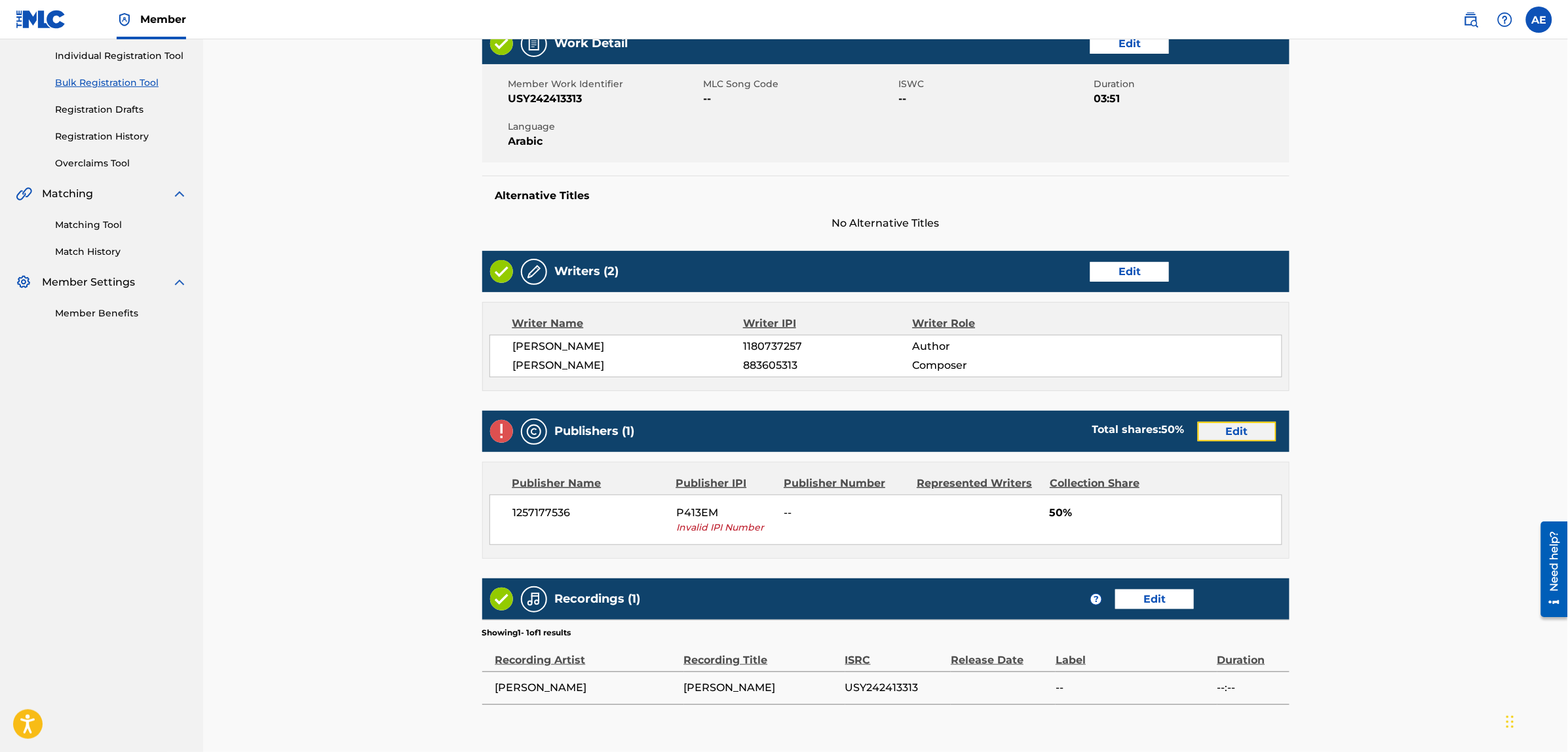
click at [1225, 427] on link "Edit" at bounding box center [1237, 431] width 79 height 20
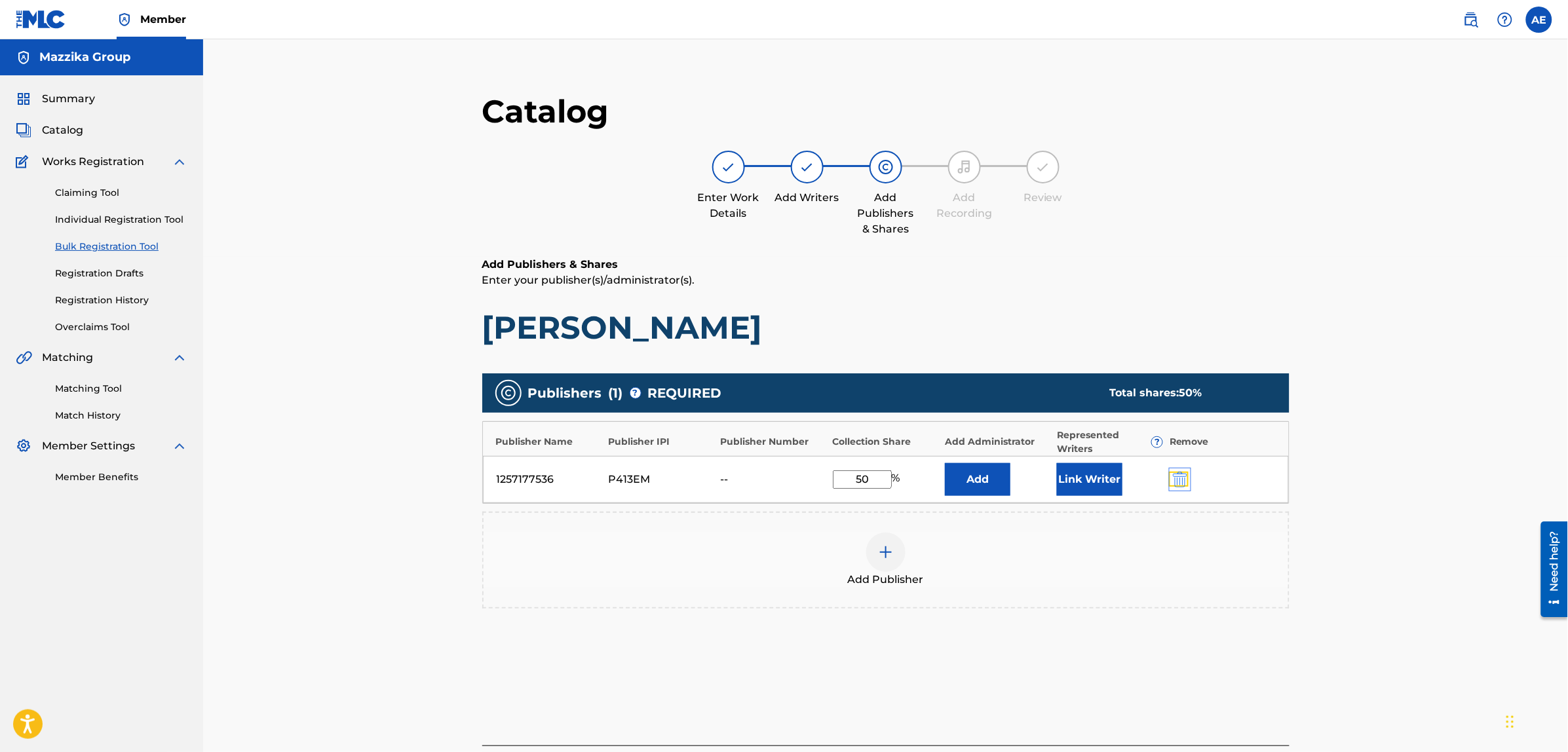
click at [1177, 472] on img "submit" at bounding box center [1180, 479] width 15 height 15
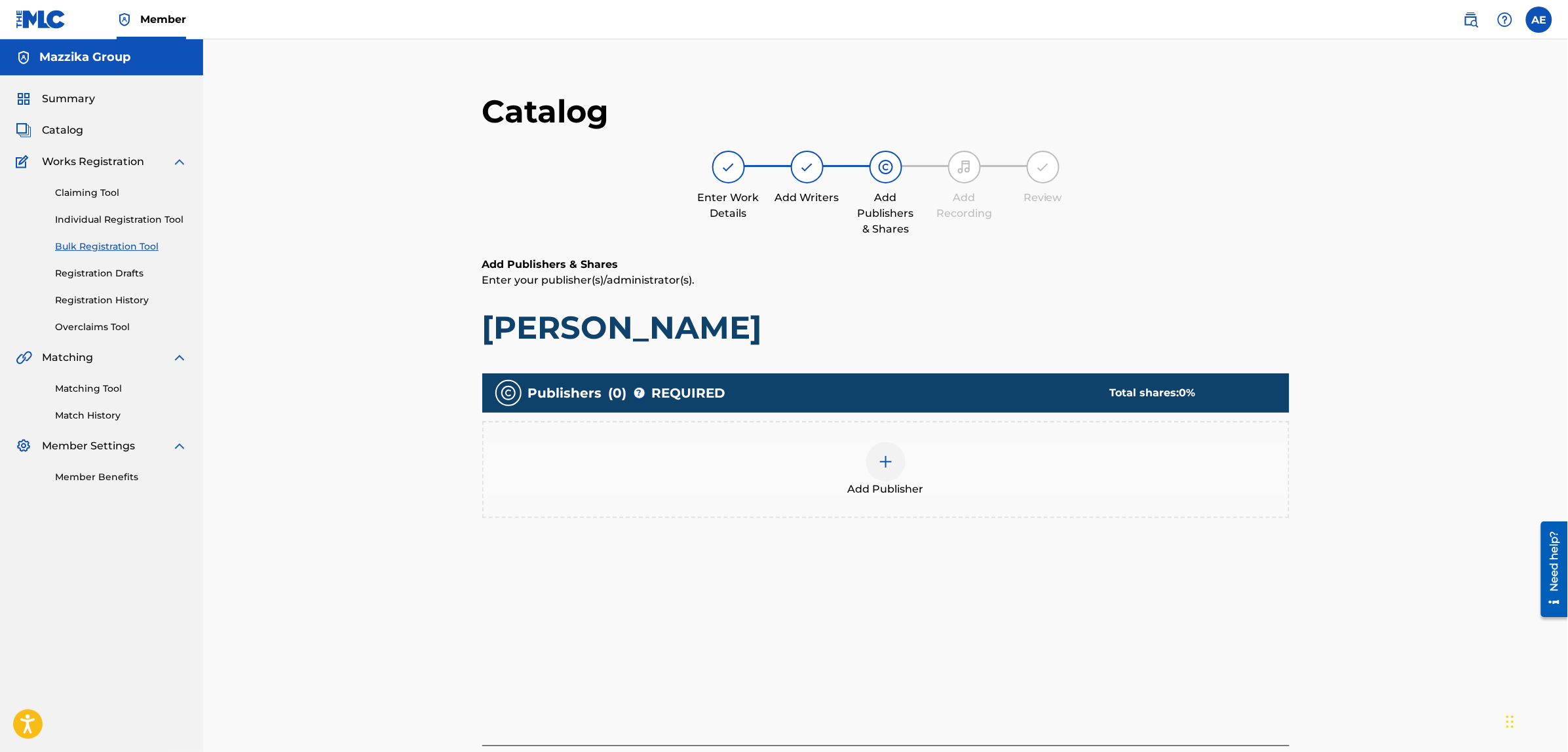
click at [982, 464] on div "Add Publisher" at bounding box center [886, 470] width 804 height 55
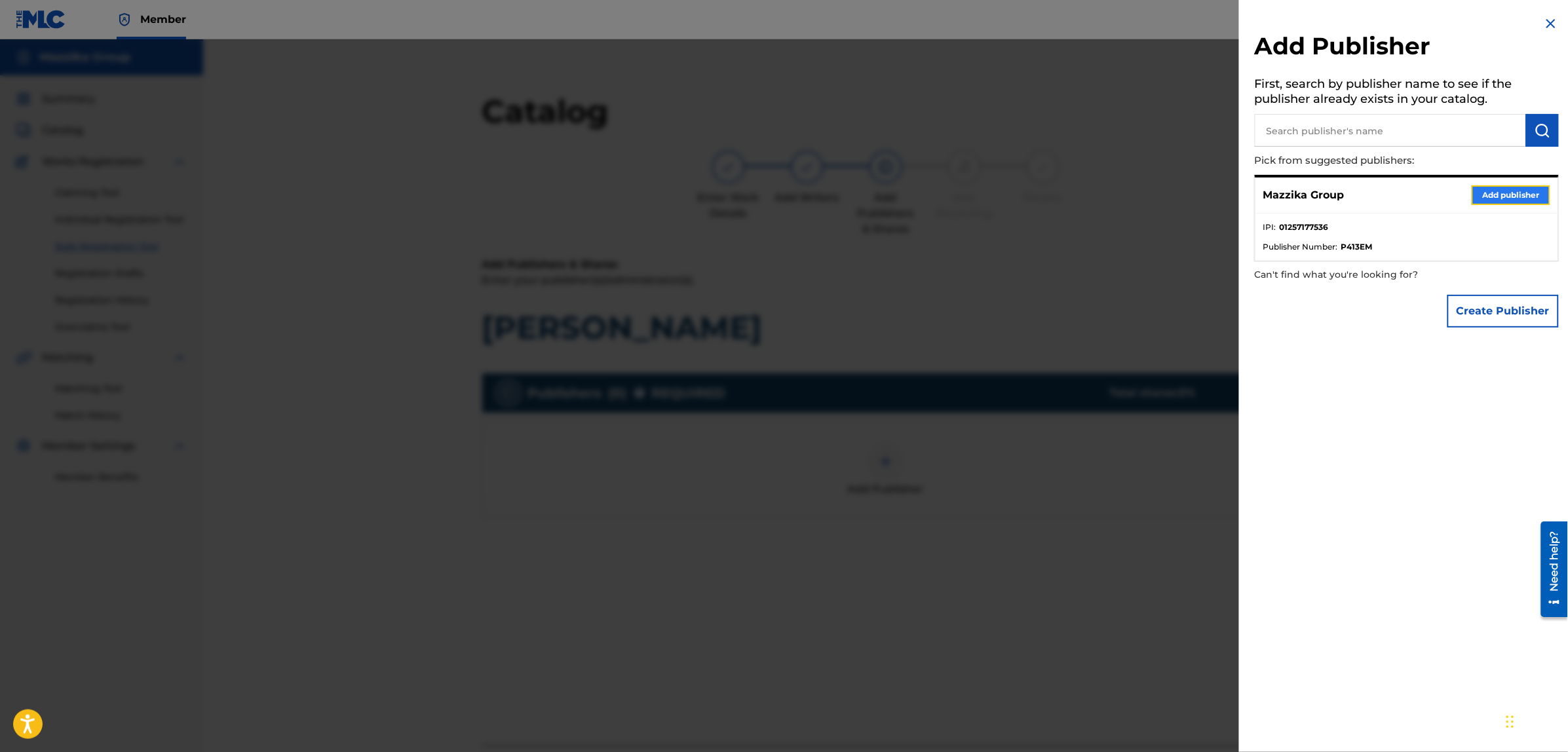
click at [1497, 192] on button "Add publisher" at bounding box center [1511, 195] width 79 height 20
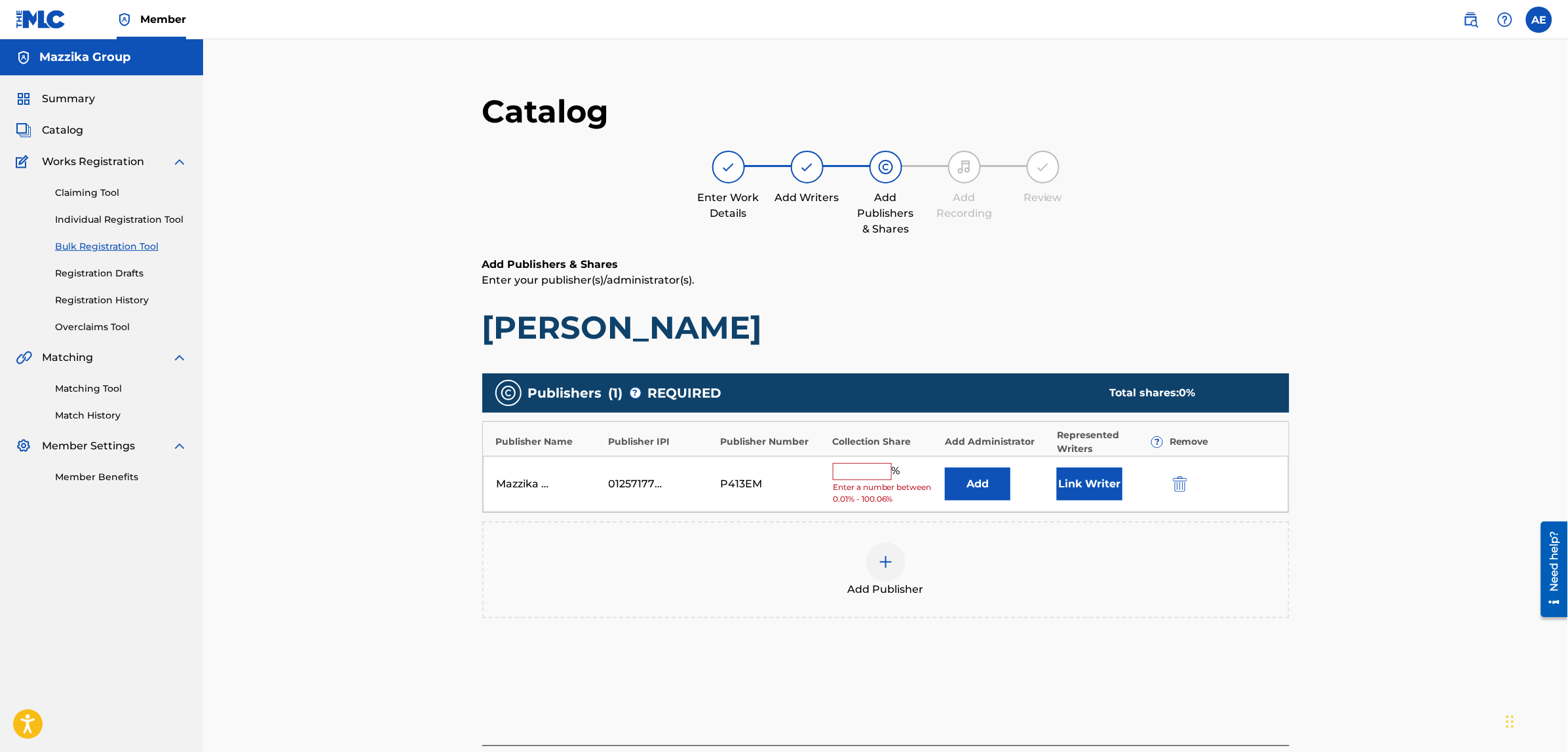
click at [850, 469] on input "text" at bounding box center [862, 472] width 59 height 17
type input "50"
click at [1101, 486] on button "Link Writer" at bounding box center [1090, 479] width 65 height 33
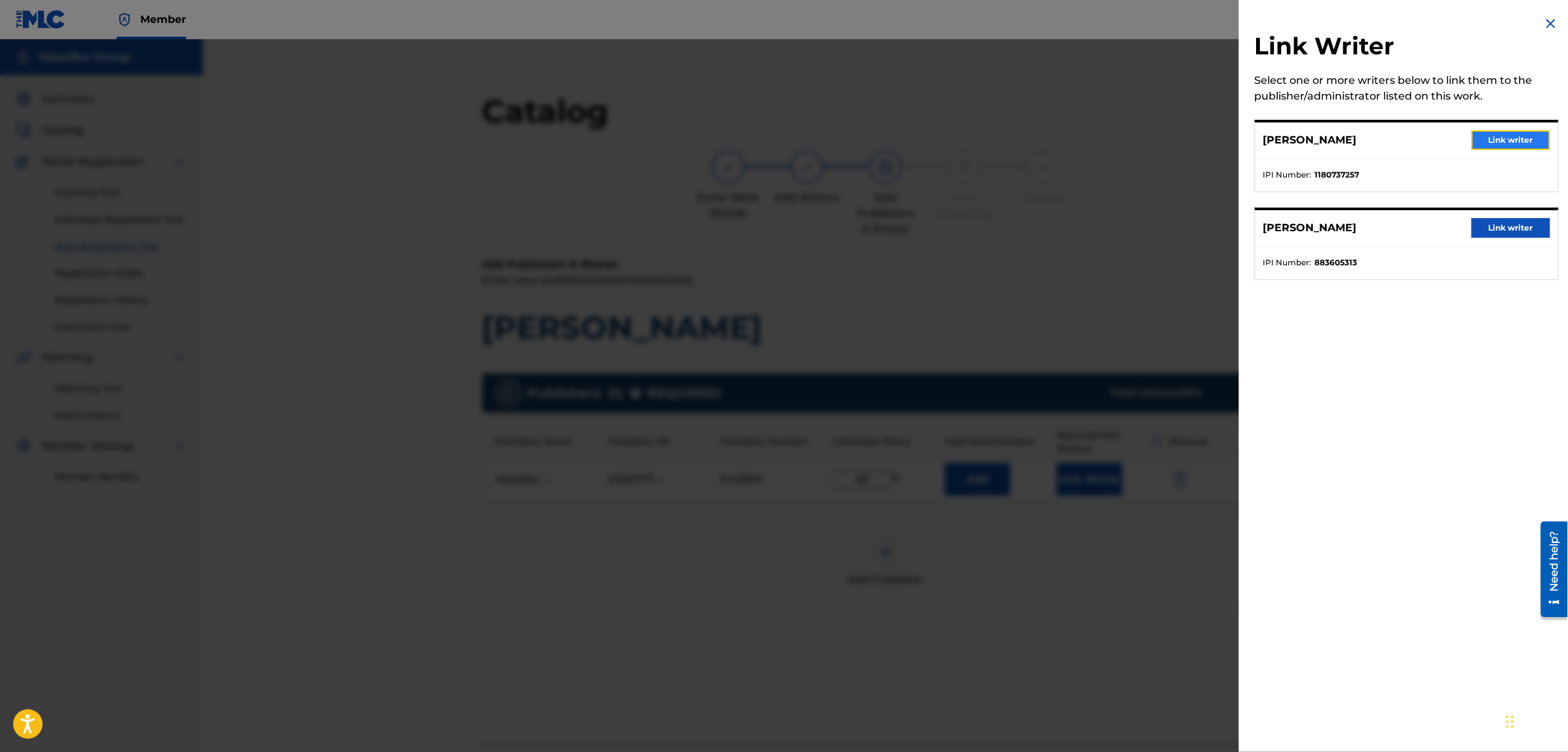
click at [1494, 135] on button "Link writer" at bounding box center [1511, 140] width 79 height 20
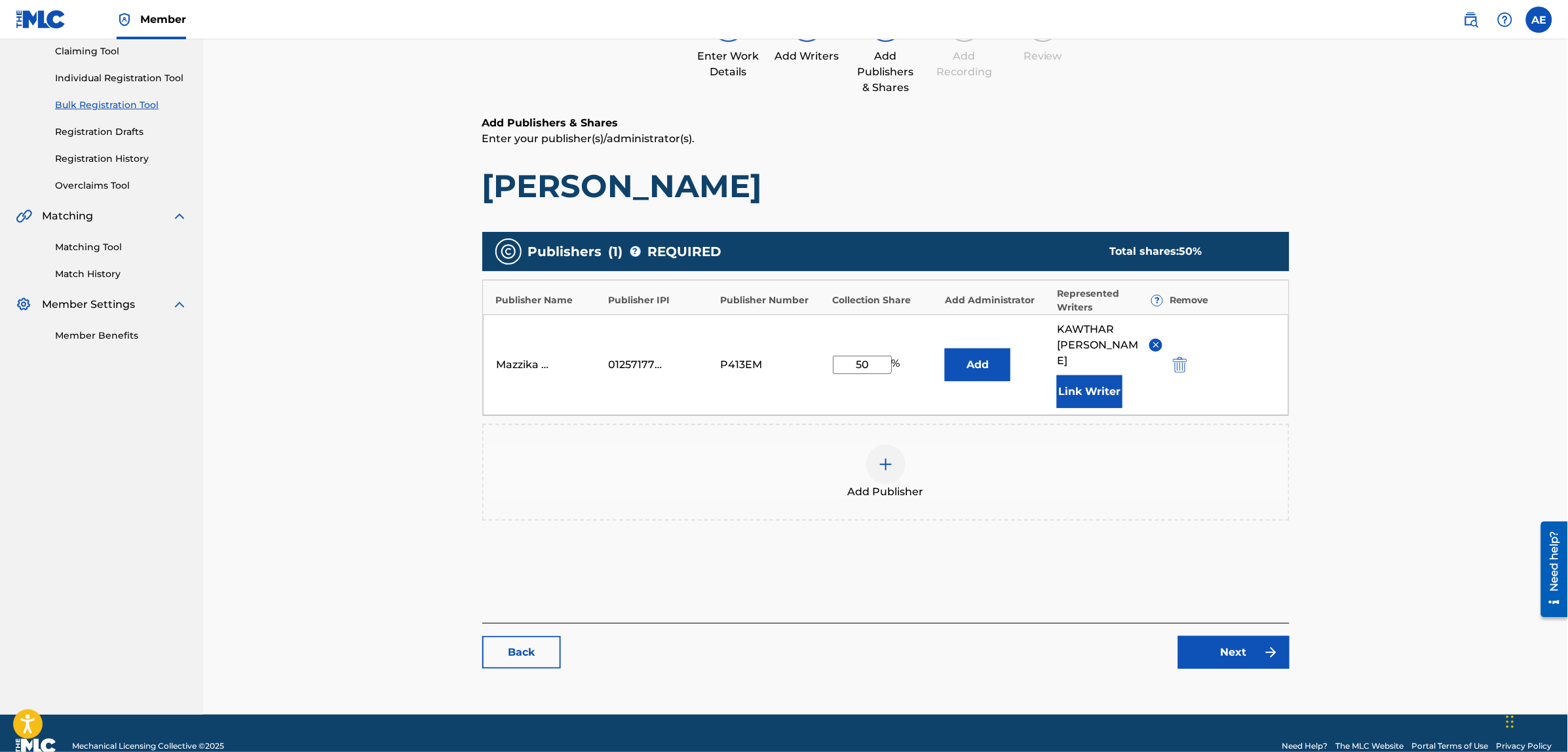
scroll to position [151, 0]
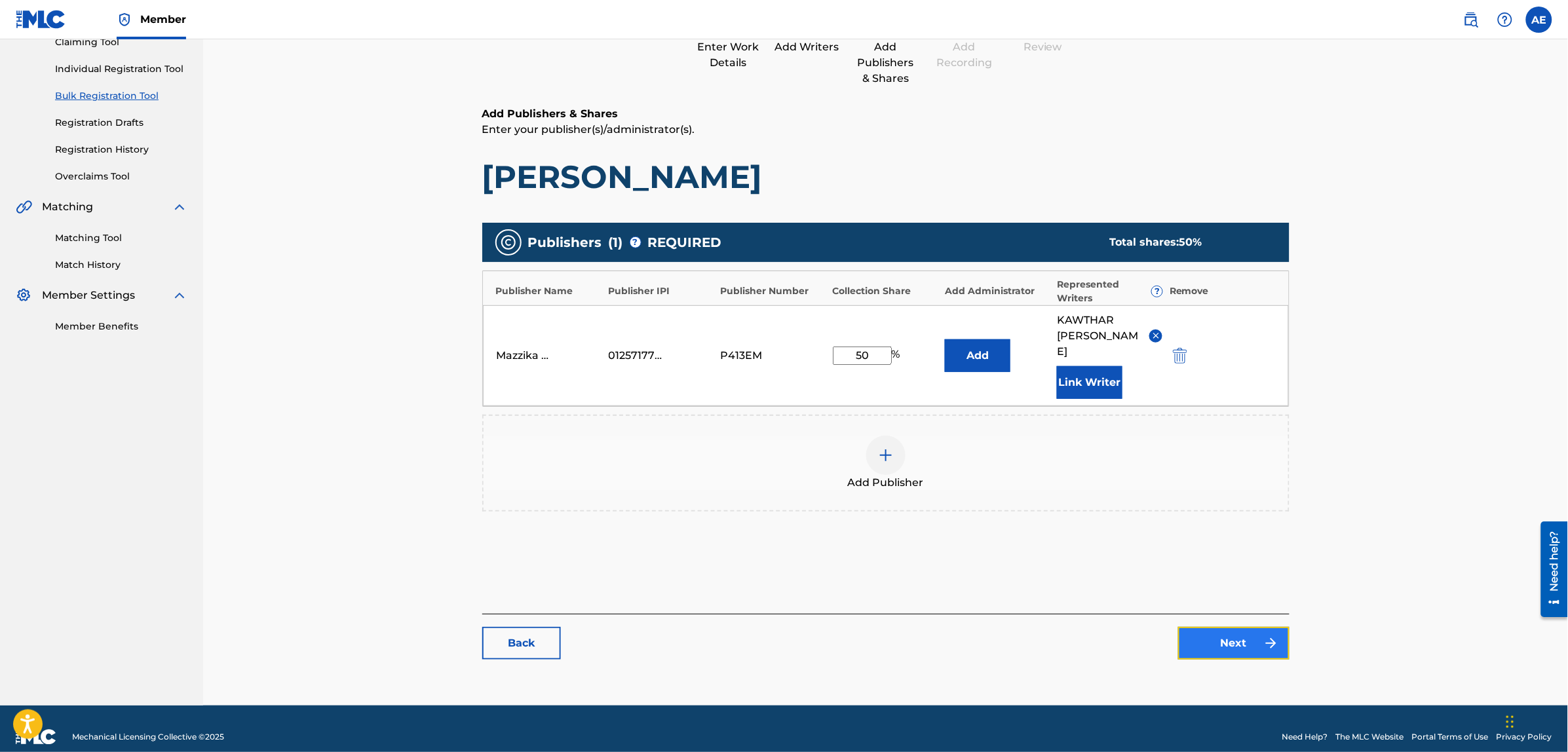
click at [1230, 627] on link "Next" at bounding box center [1234, 643] width 111 height 33
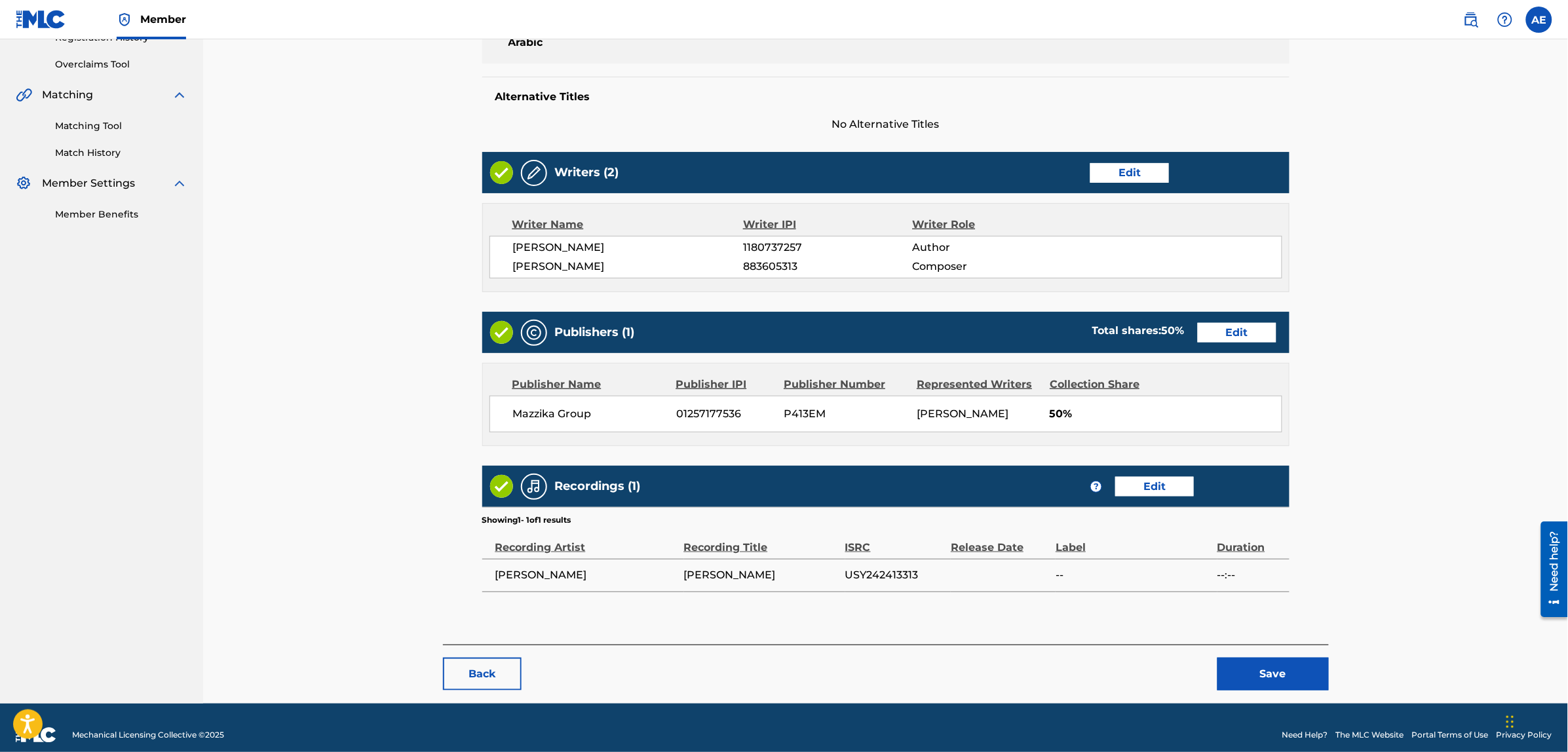
scroll to position [277, 0]
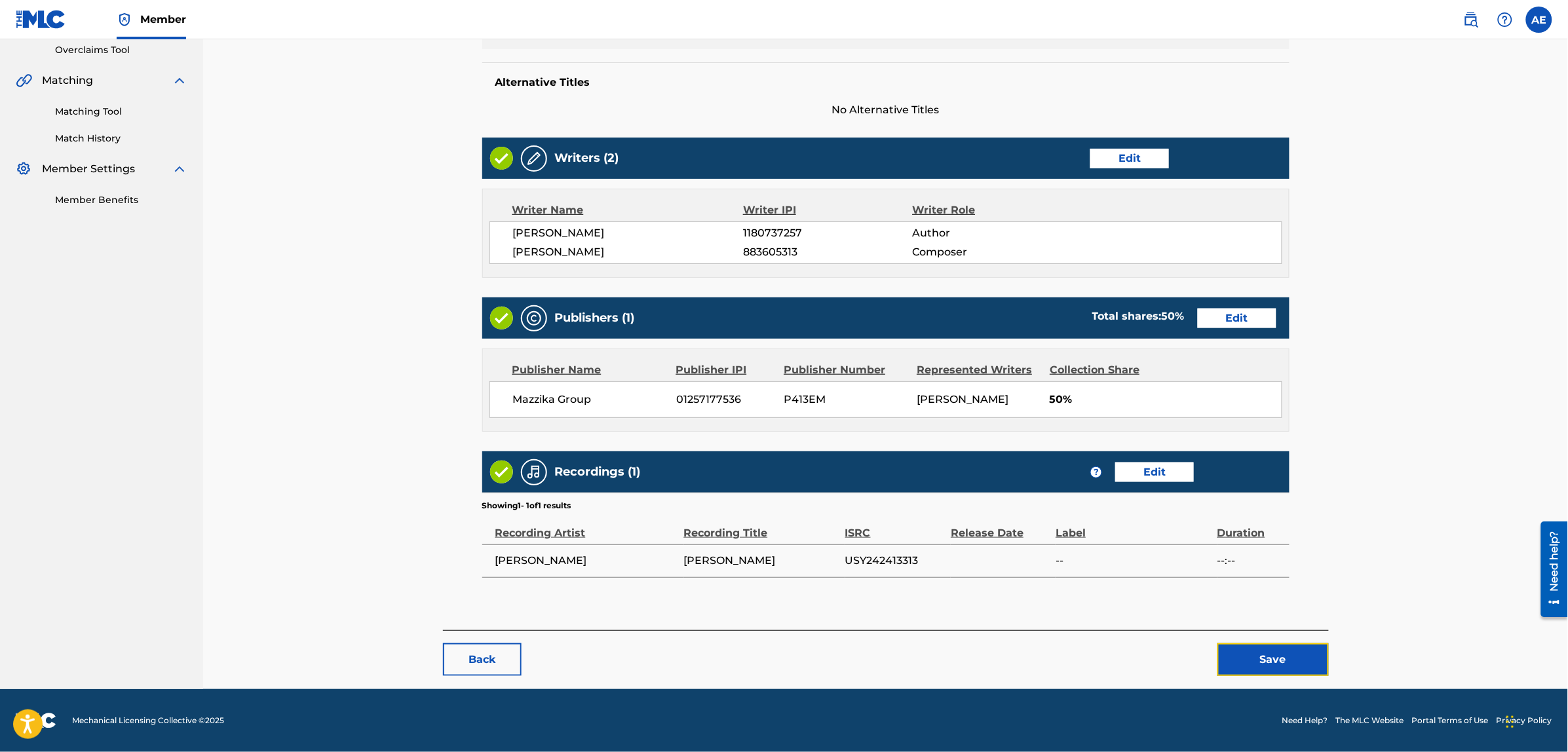
click at [1232, 655] on button "Save" at bounding box center [1273, 659] width 111 height 33
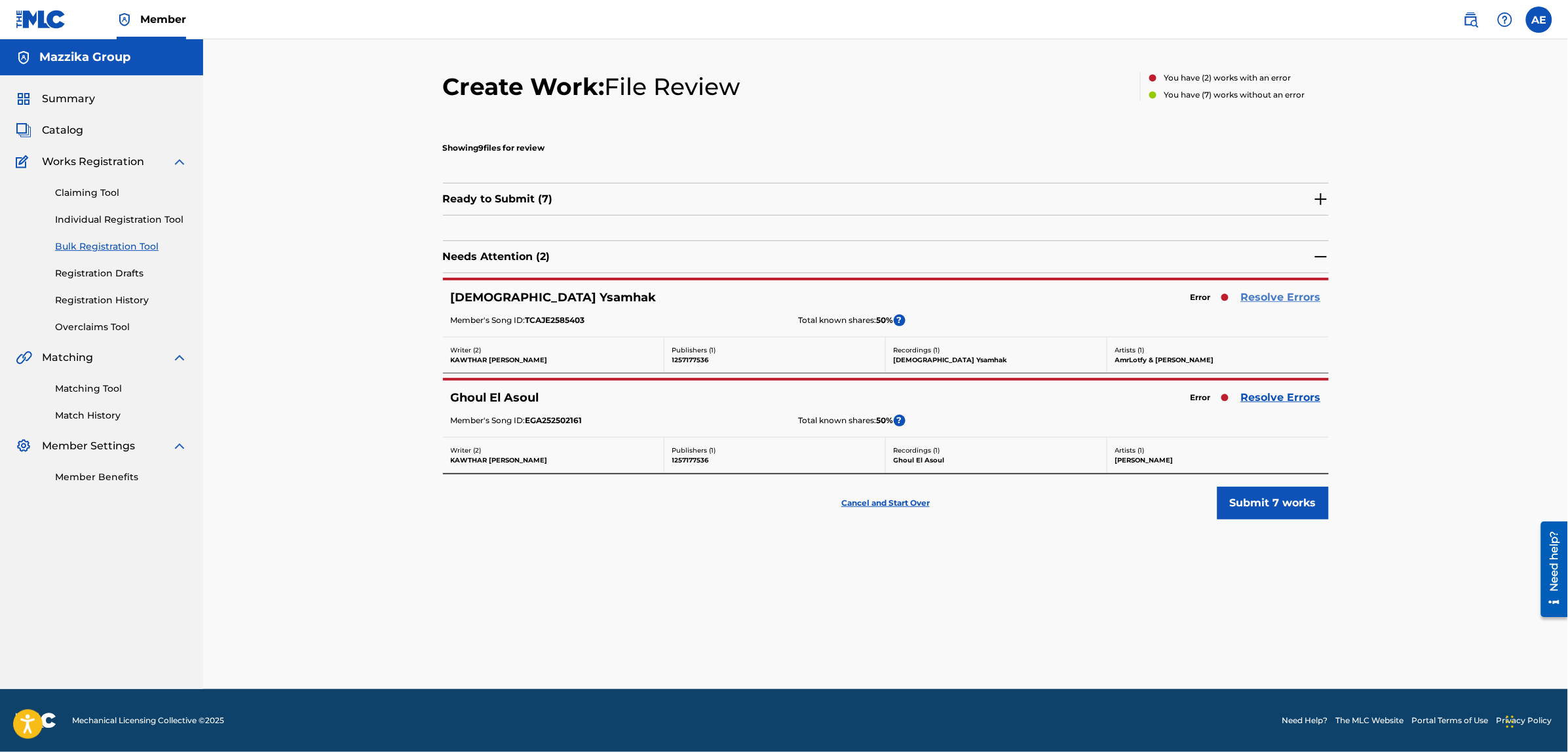
click at [1275, 298] on link "Resolve Errors" at bounding box center [1280, 298] width 80 height 15
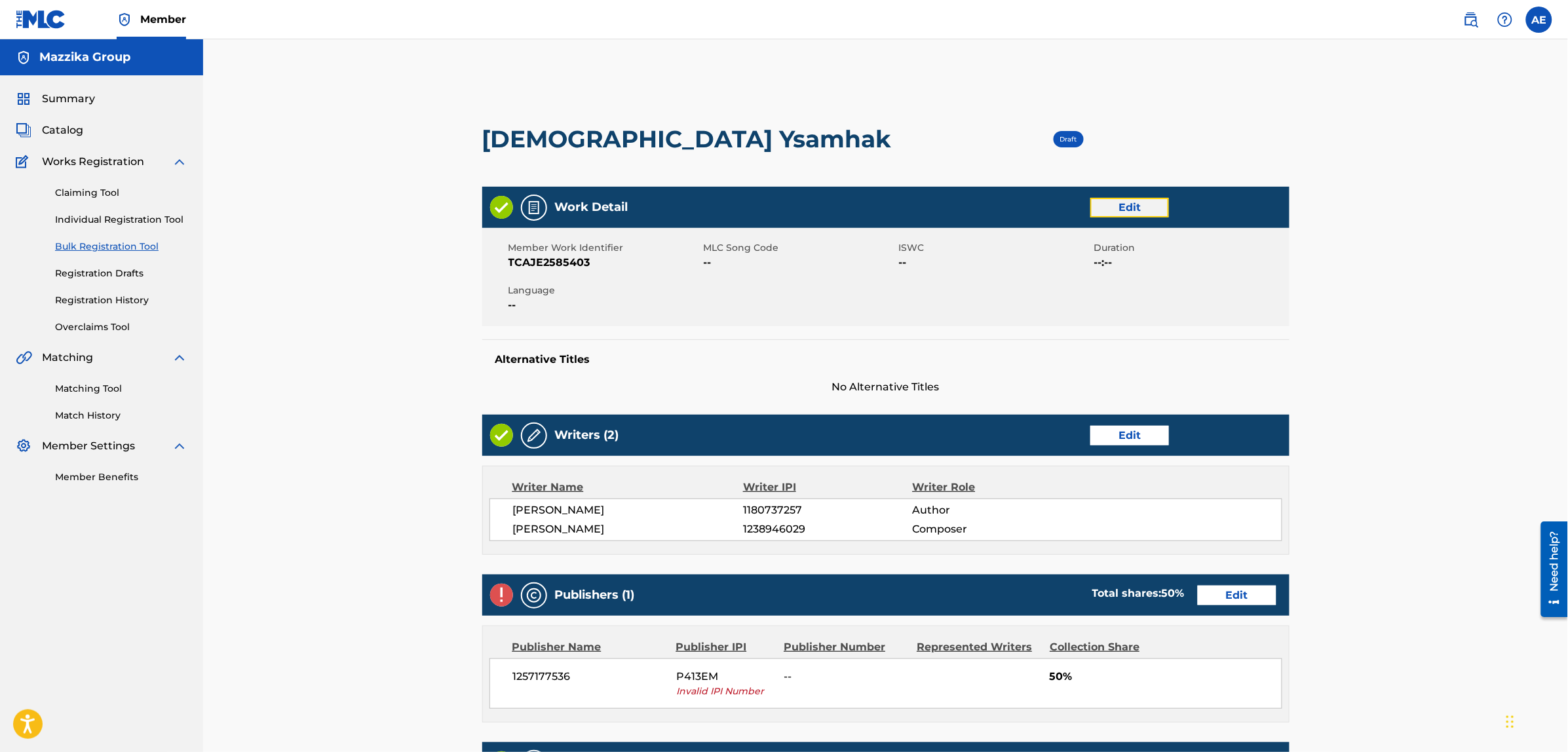
click at [1119, 208] on link "Edit" at bounding box center [1129, 208] width 79 height 20
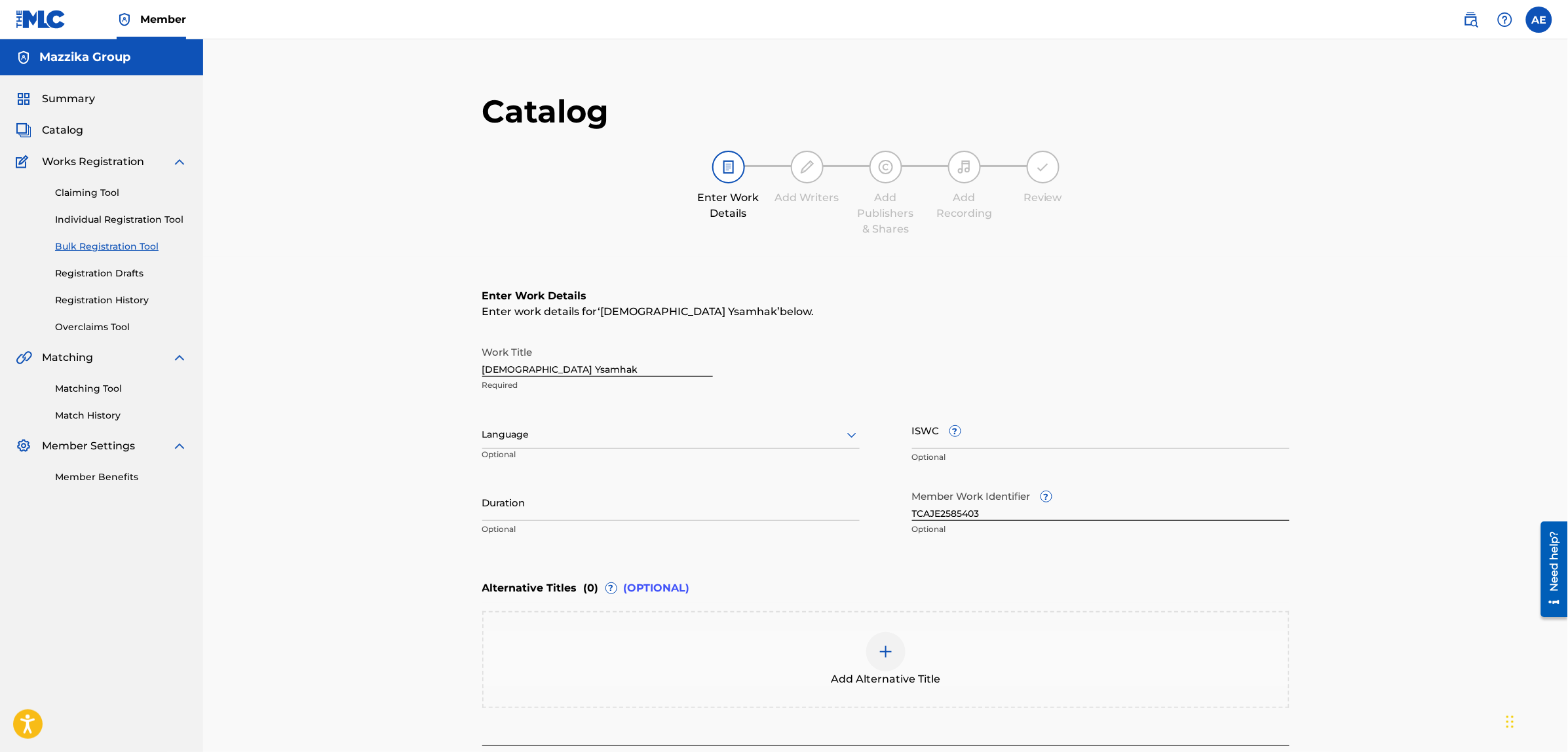
click at [621, 448] on div "Language Optional" at bounding box center [670, 441] width 377 height 59
click at [617, 441] on div at bounding box center [670, 434] width 377 height 16
click at [551, 460] on div "Arabic" at bounding box center [670, 454] width 376 height 29
click at [538, 511] on input "Duration" at bounding box center [670, 502] width 377 height 38
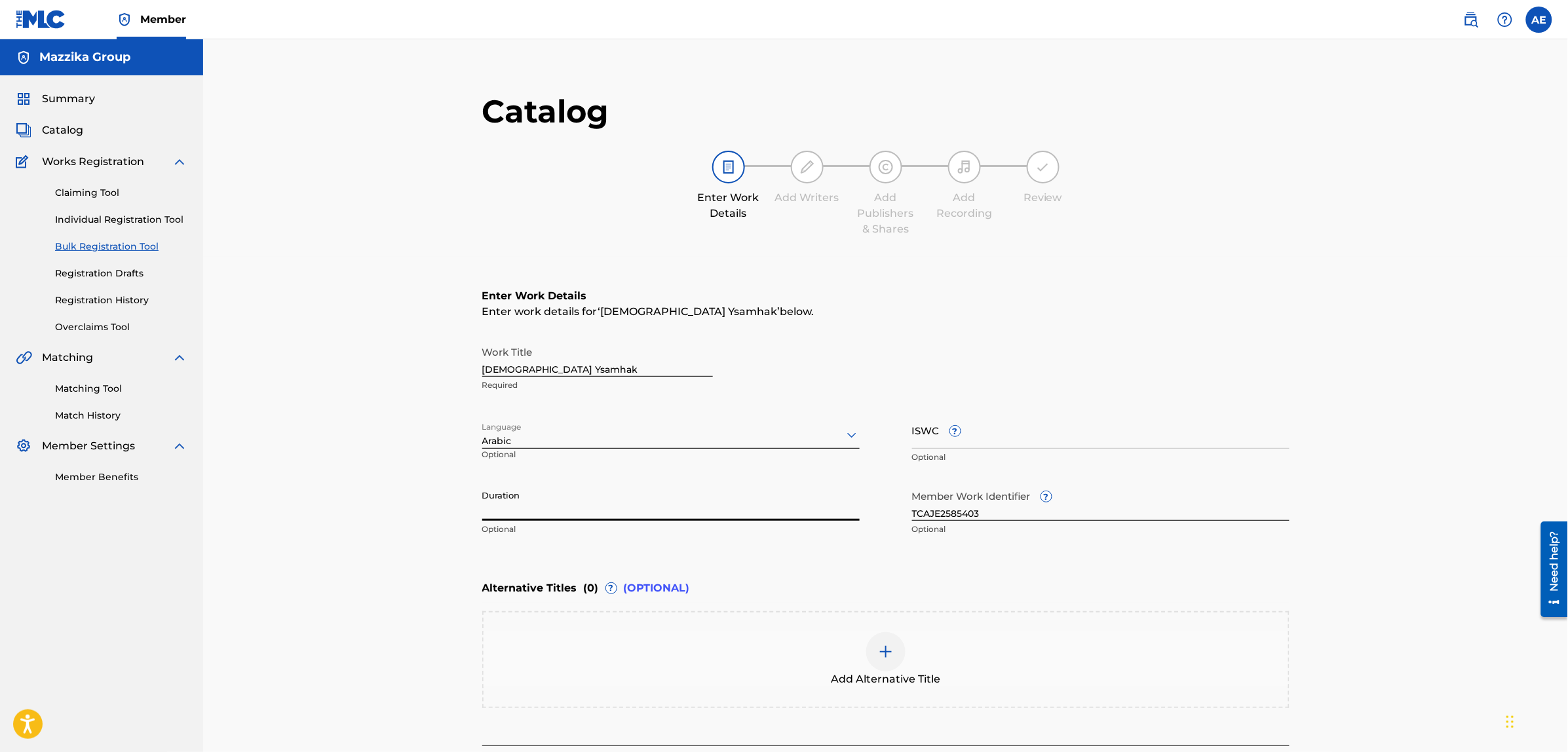
paste input "5:37"
click at [482, 513] on input "5:37" at bounding box center [670, 502] width 377 height 38
type input "05:37"
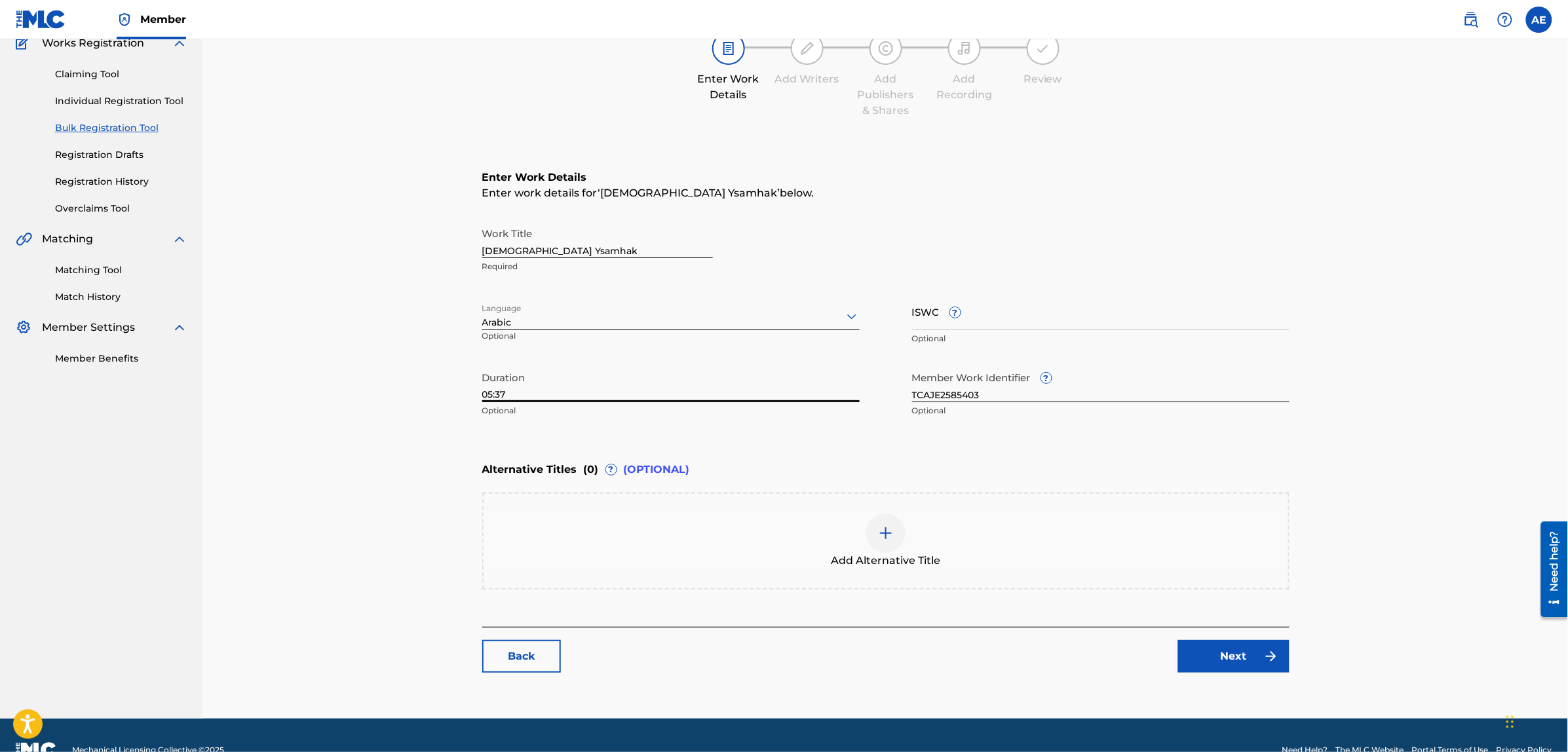
scroll to position [148, 0]
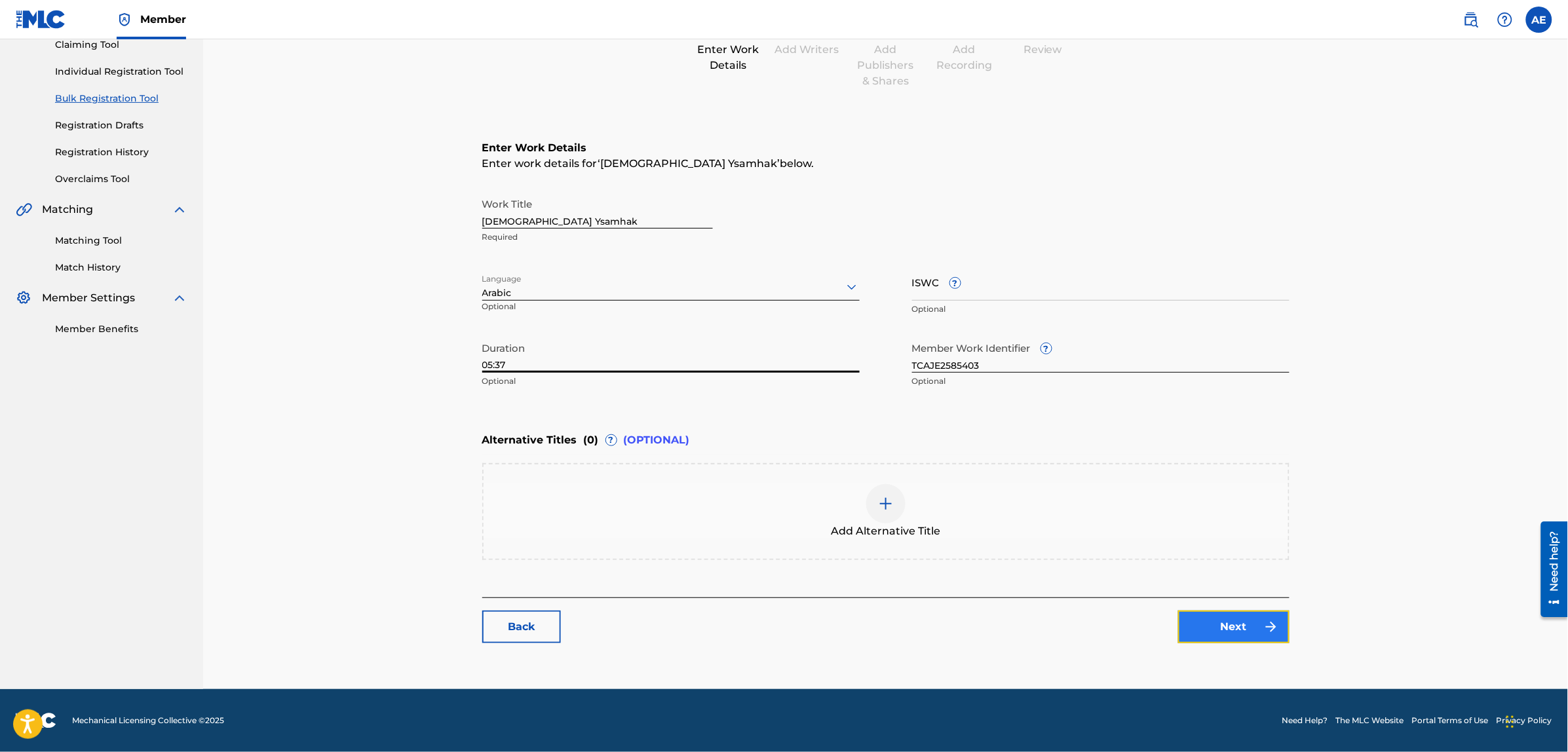
click at [1227, 631] on link "Next" at bounding box center [1234, 627] width 111 height 33
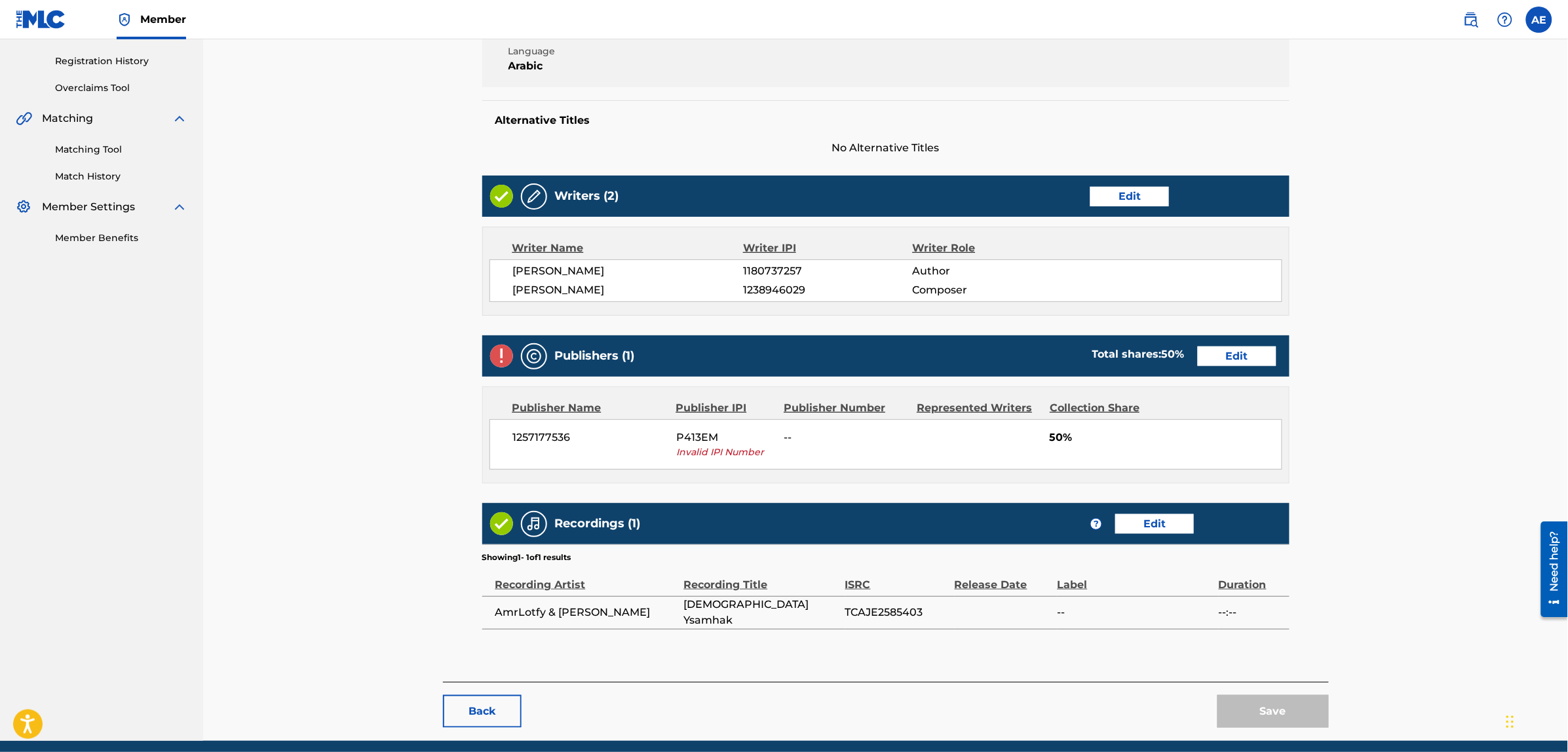
scroll to position [292, 0]
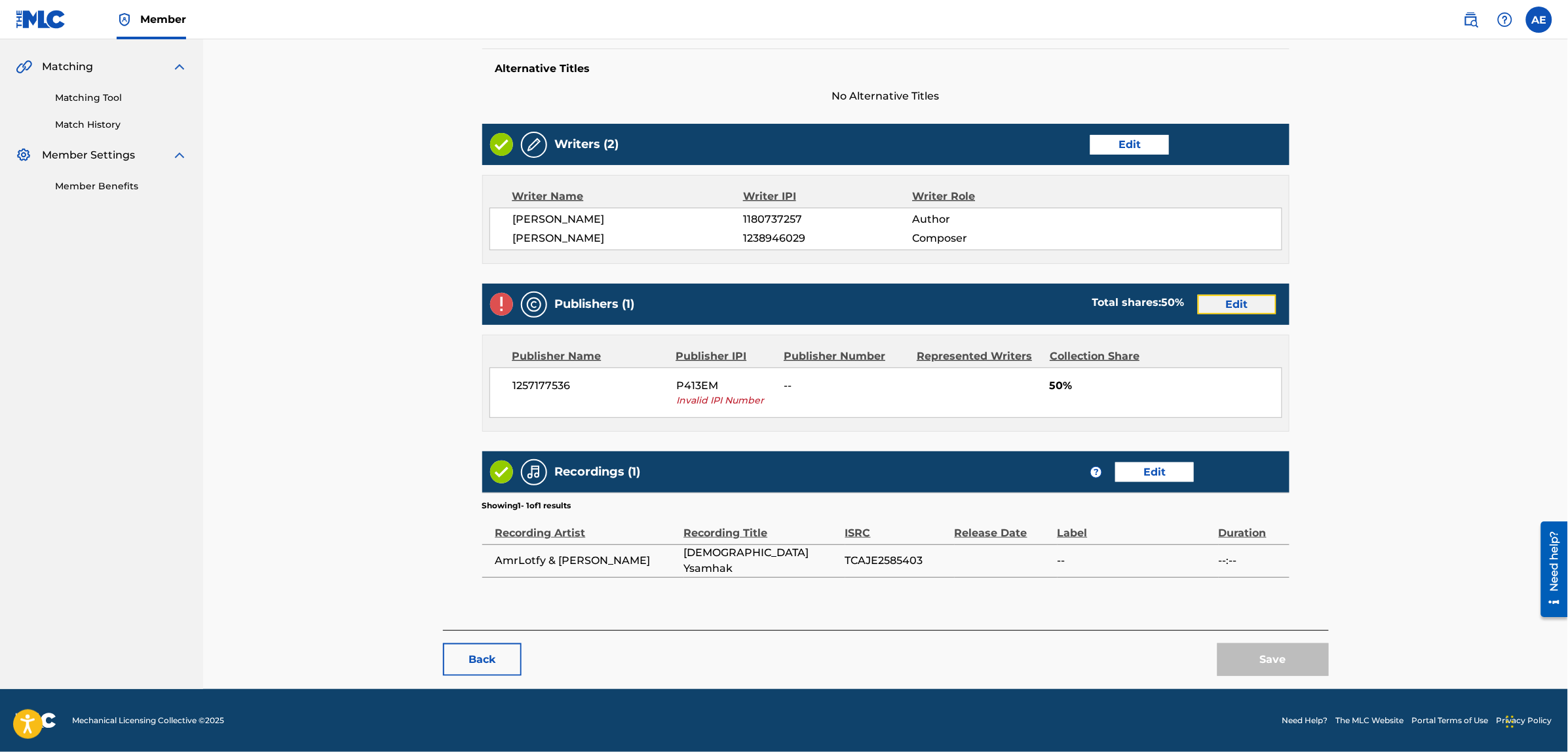
click at [1229, 312] on link "Edit" at bounding box center [1237, 304] width 79 height 20
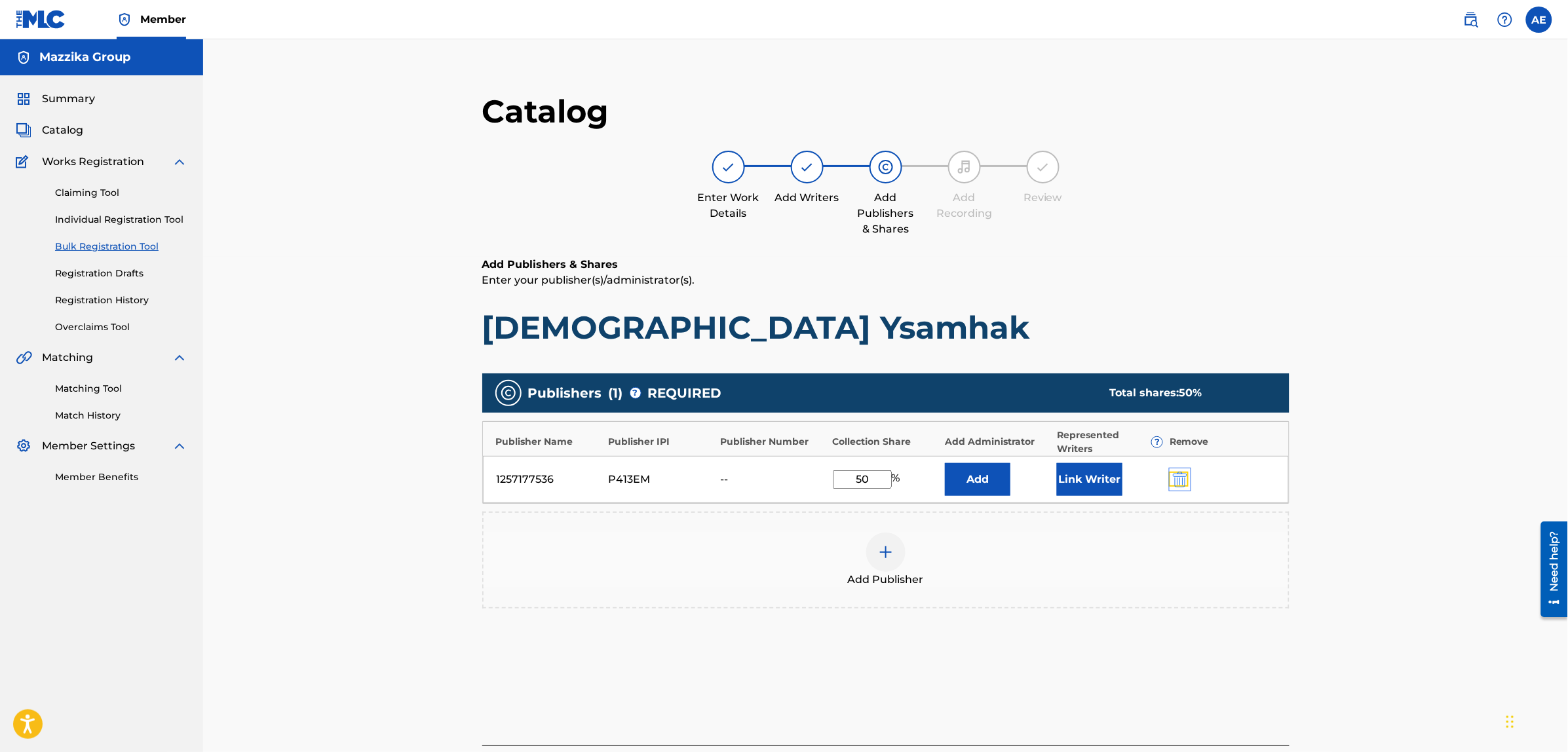
click at [1181, 475] on img "submit" at bounding box center [1180, 479] width 15 height 15
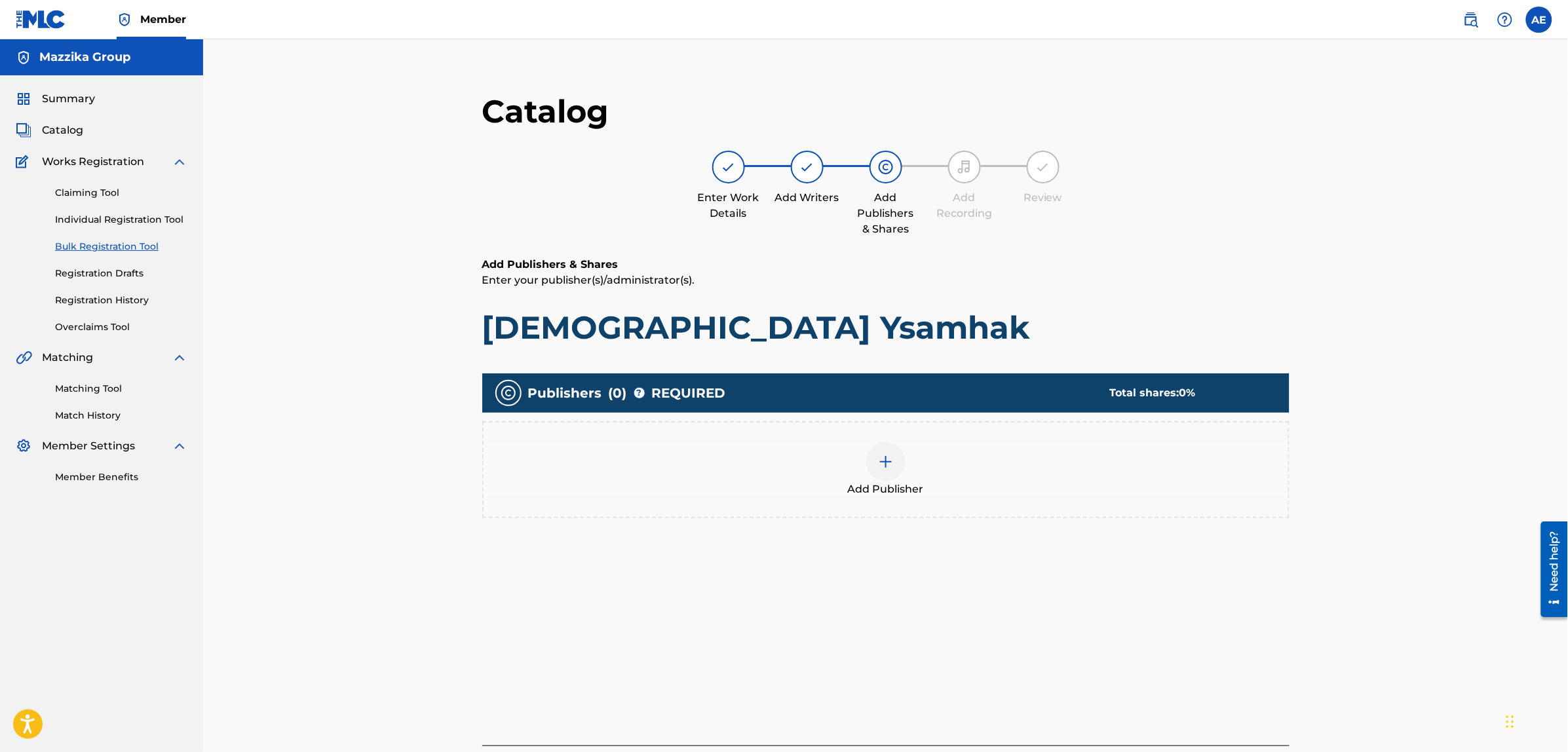
click at [940, 462] on div "Add Publisher" at bounding box center [886, 470] width 804 height 55
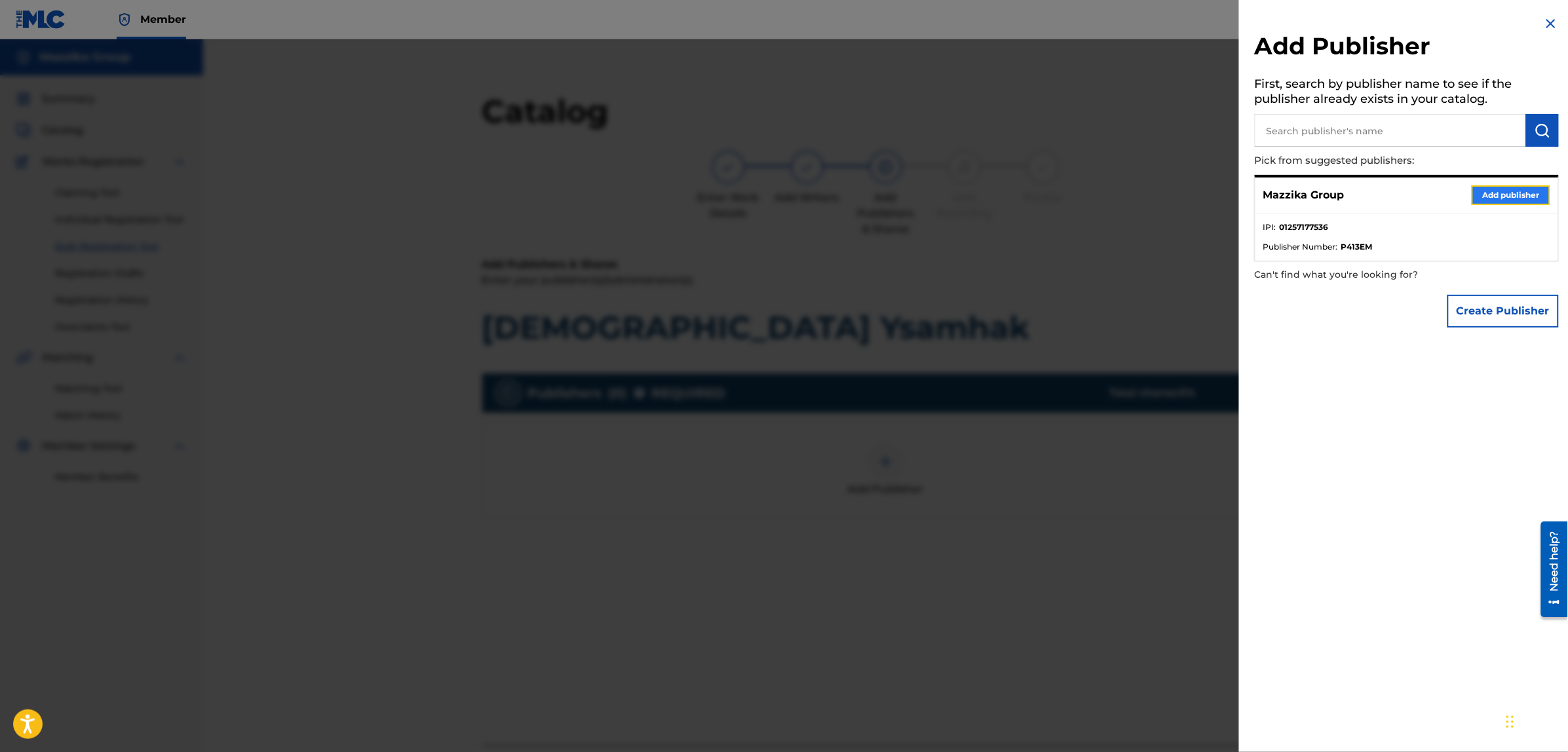
click at [1500, 190] on button "Add publisher" at bounding box center [1511, 195] width 79 height 20
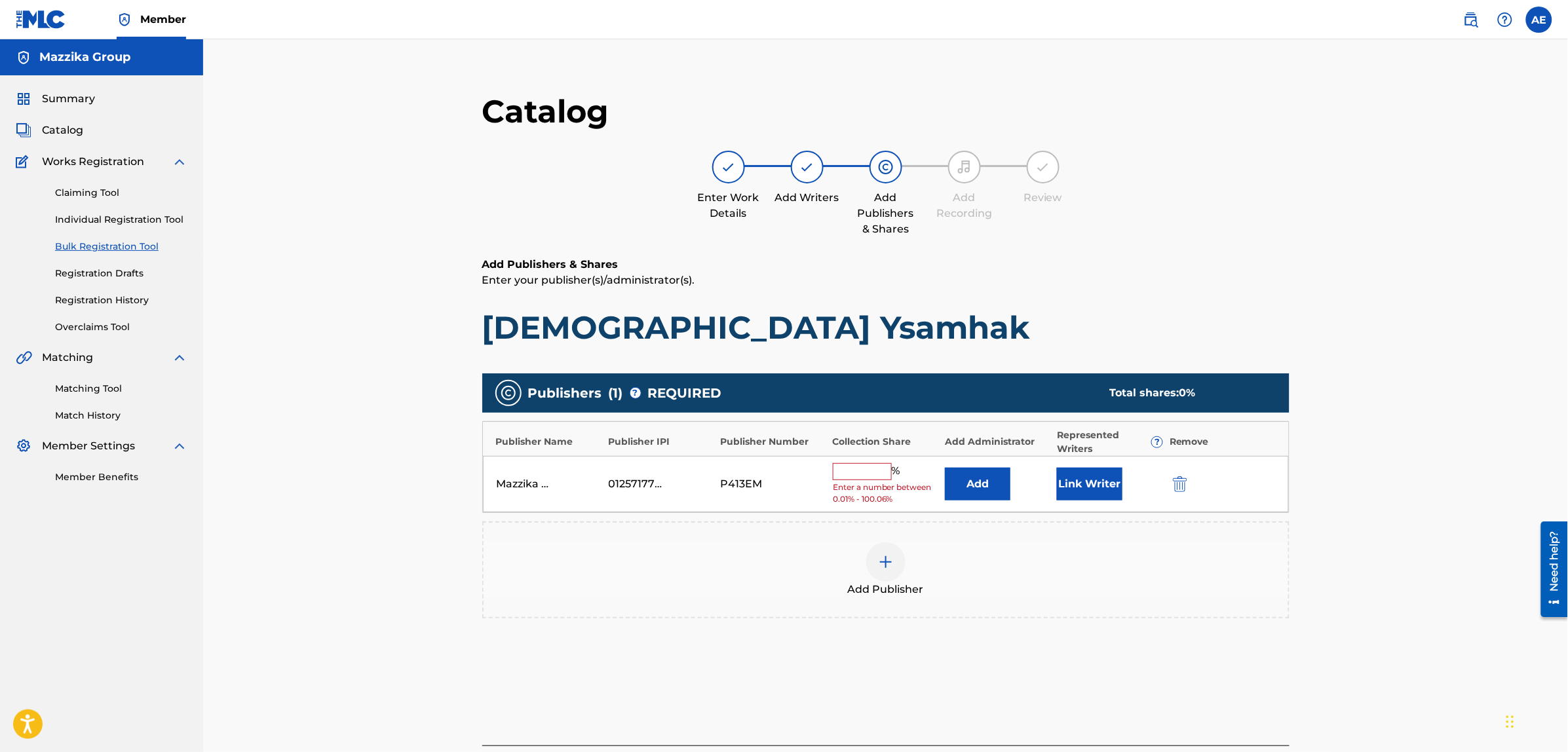
click at [868, 466] on input "text" at bounding box center [862, 472] width 59 height 17
type input "50"
click at [1076, 479] on button "Link Writer" at bounding box center [1090, 479] width 65 height 33
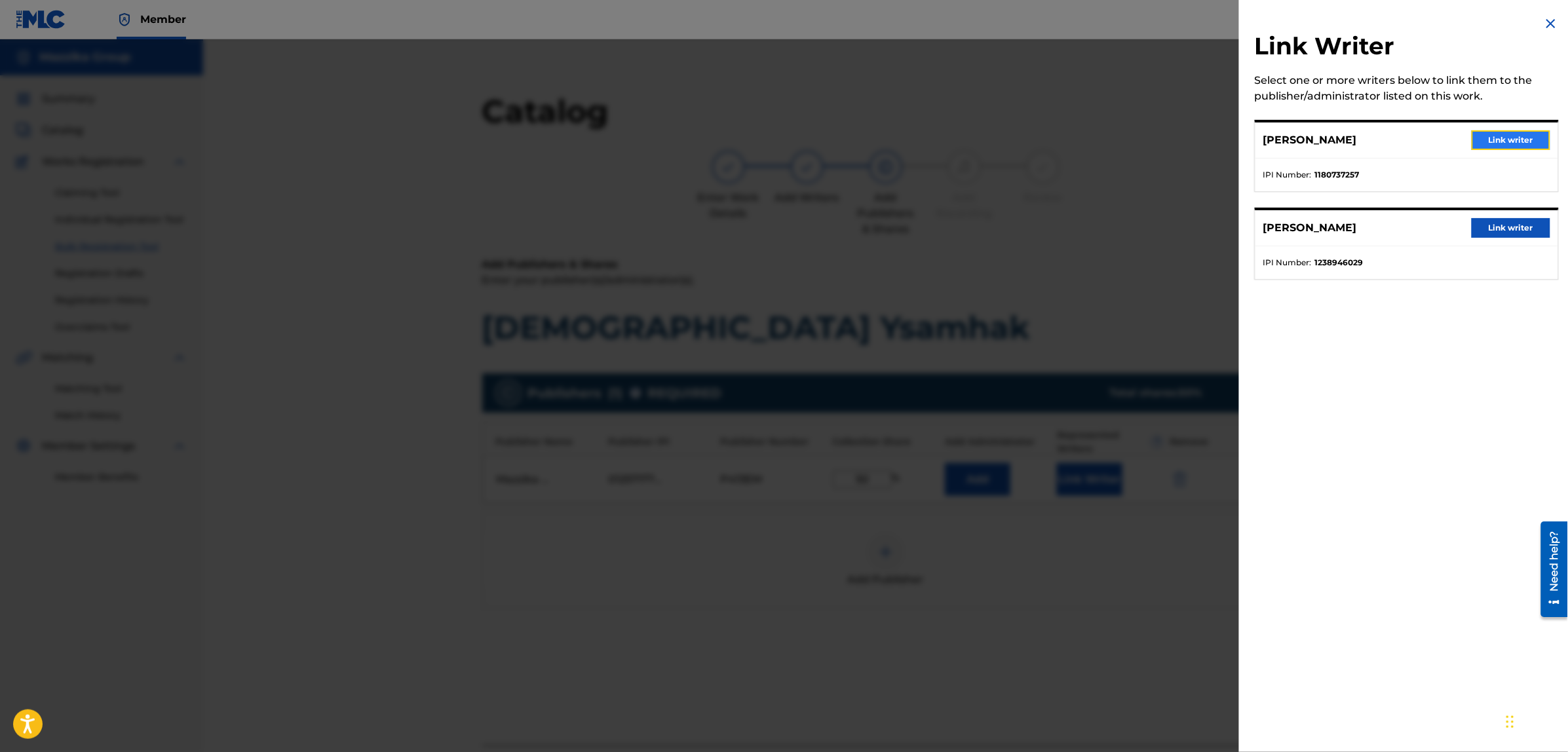
click at [1481, 142] on button "Link writer" at bounding box center [1511, 140] width 79 height 20
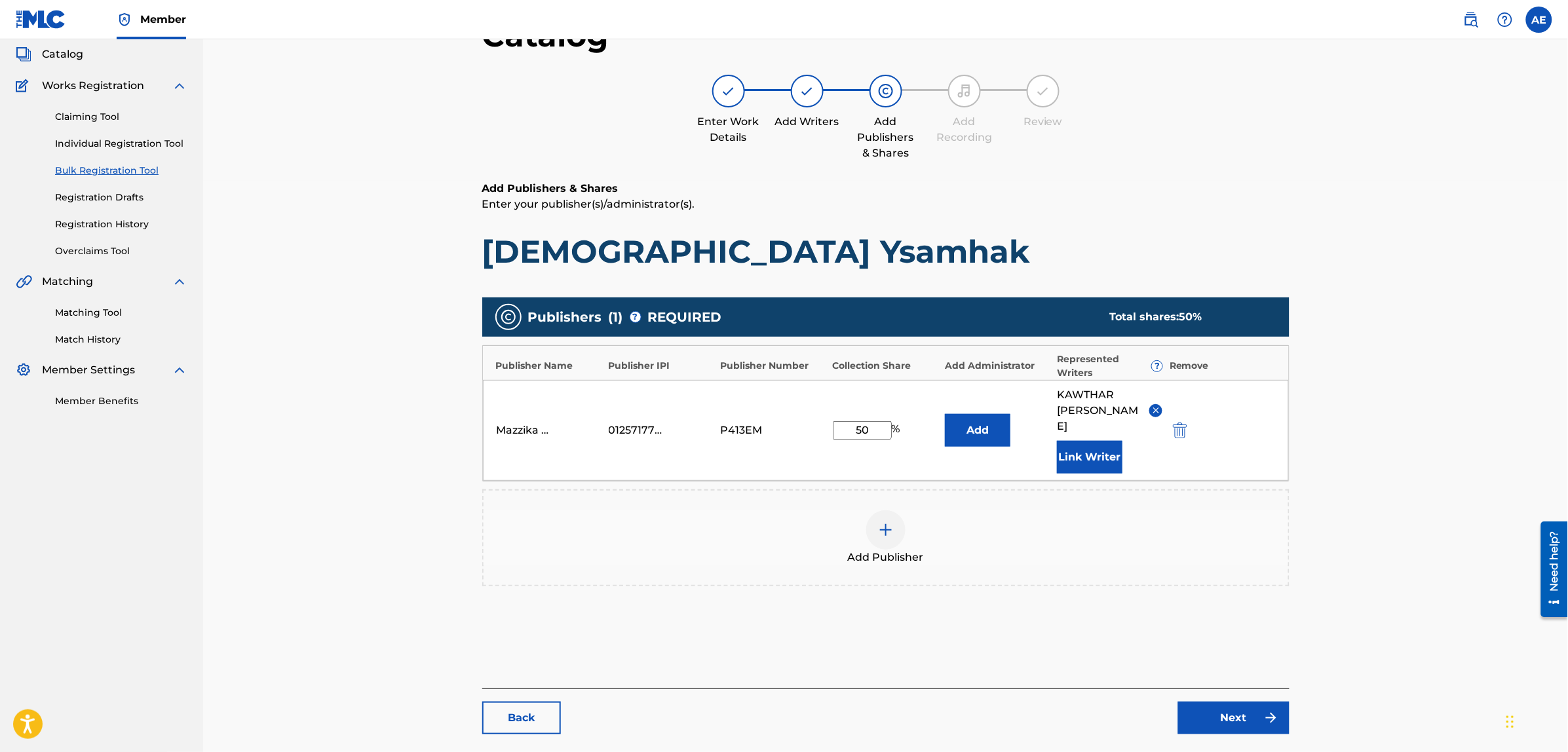
scroll to position [151, 0]
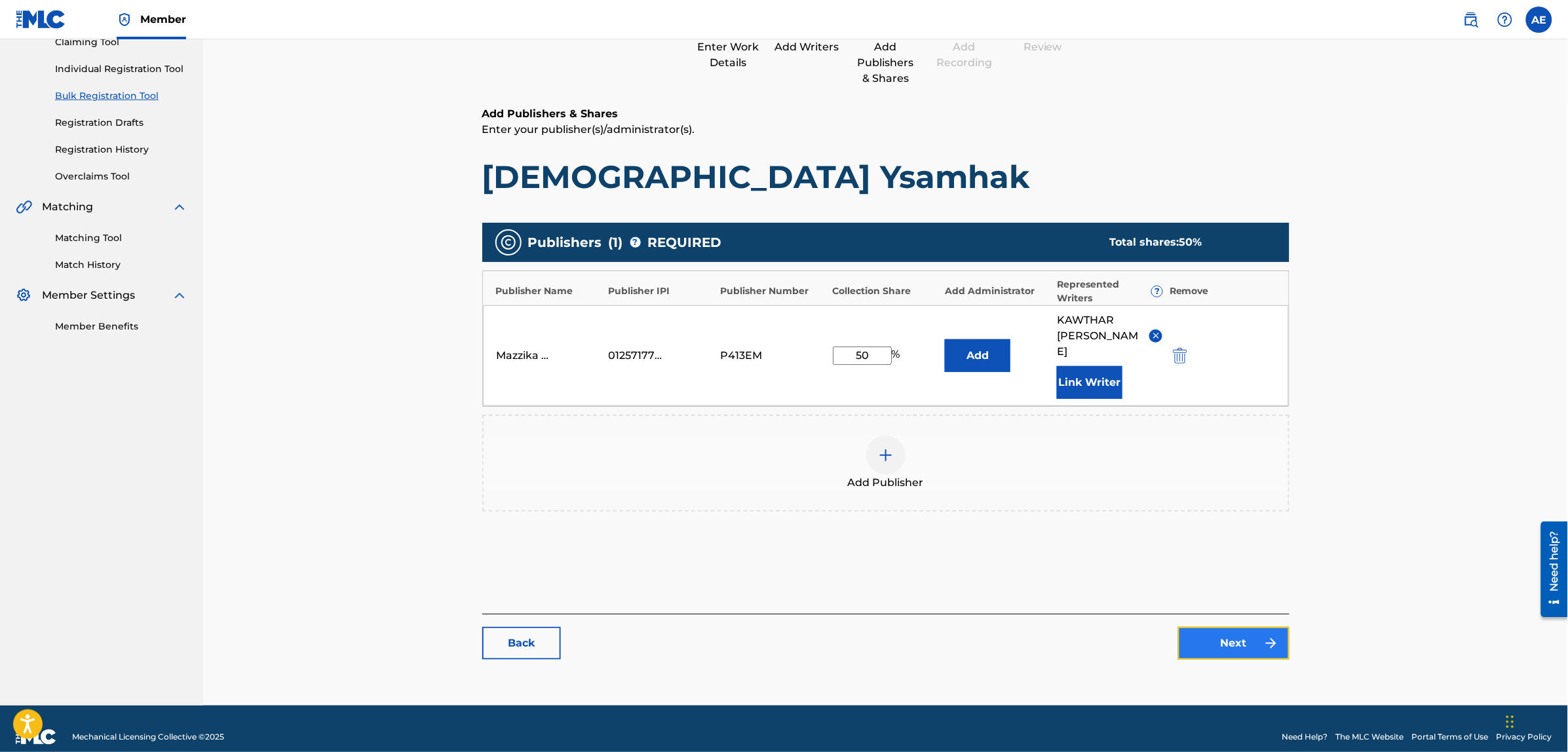
click at [1235, 627] on link "Next" at bounding box center [1234, 643] width 111 height 33
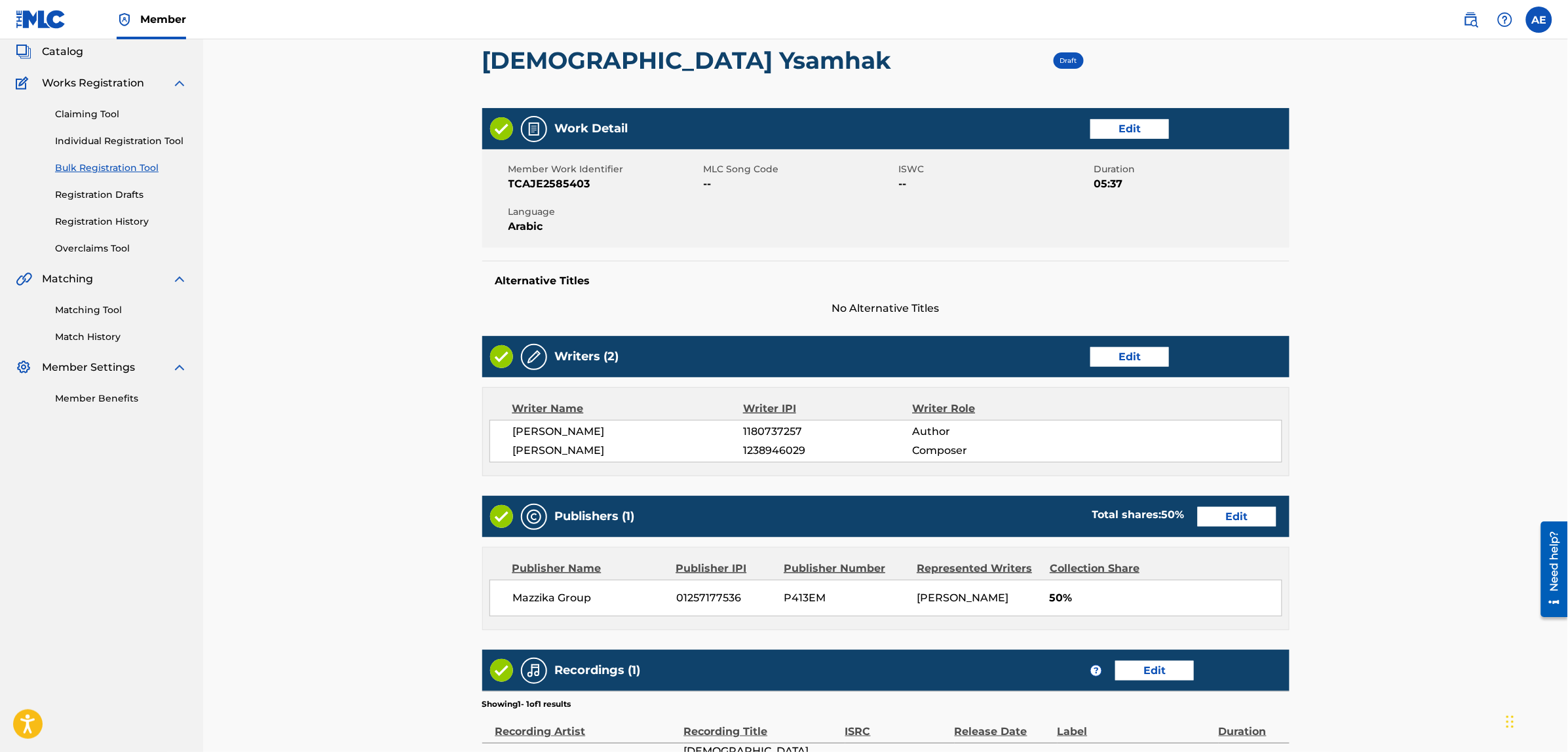
scroll to position [277, 0]
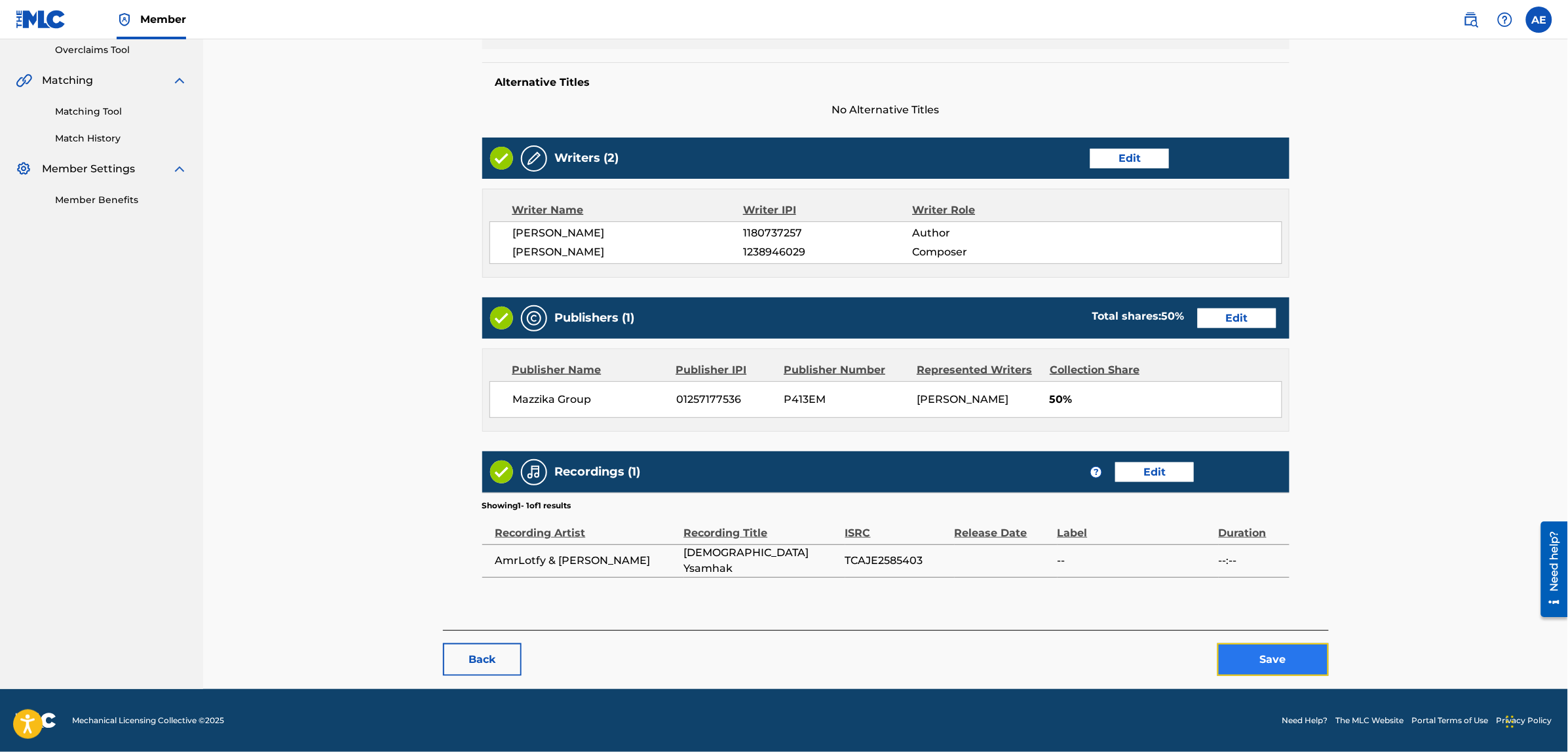
click at [1269, 659] on button "Save" at bounding box center [1273, 659] width 111 height 33
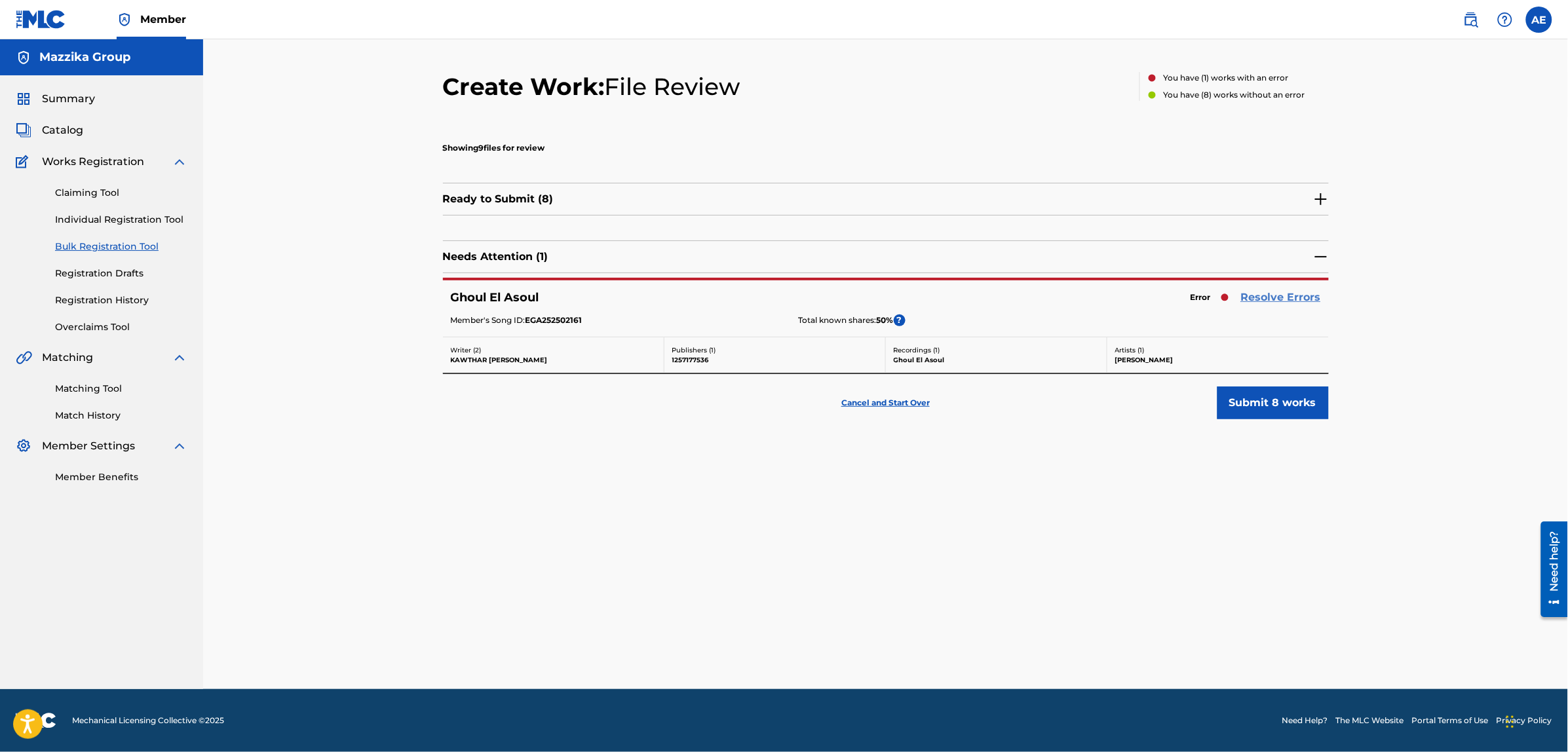
click at [1259, 295] on link "Resolve Errors" at bounding box center [1280, 298] width 80 height 15
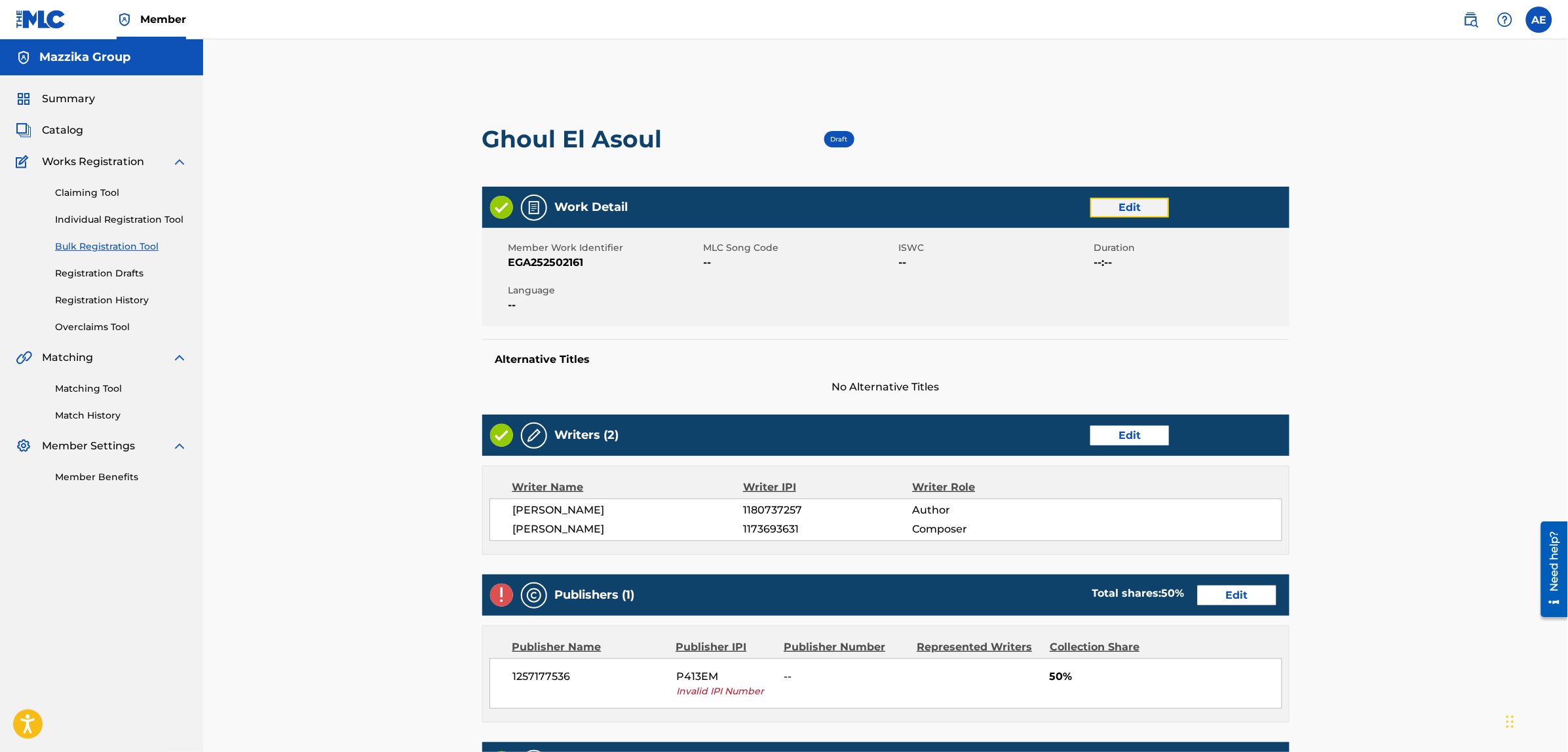
click at [1121, 204] on link "Edit" at bounding box center [1129, 208] width 79 height 20
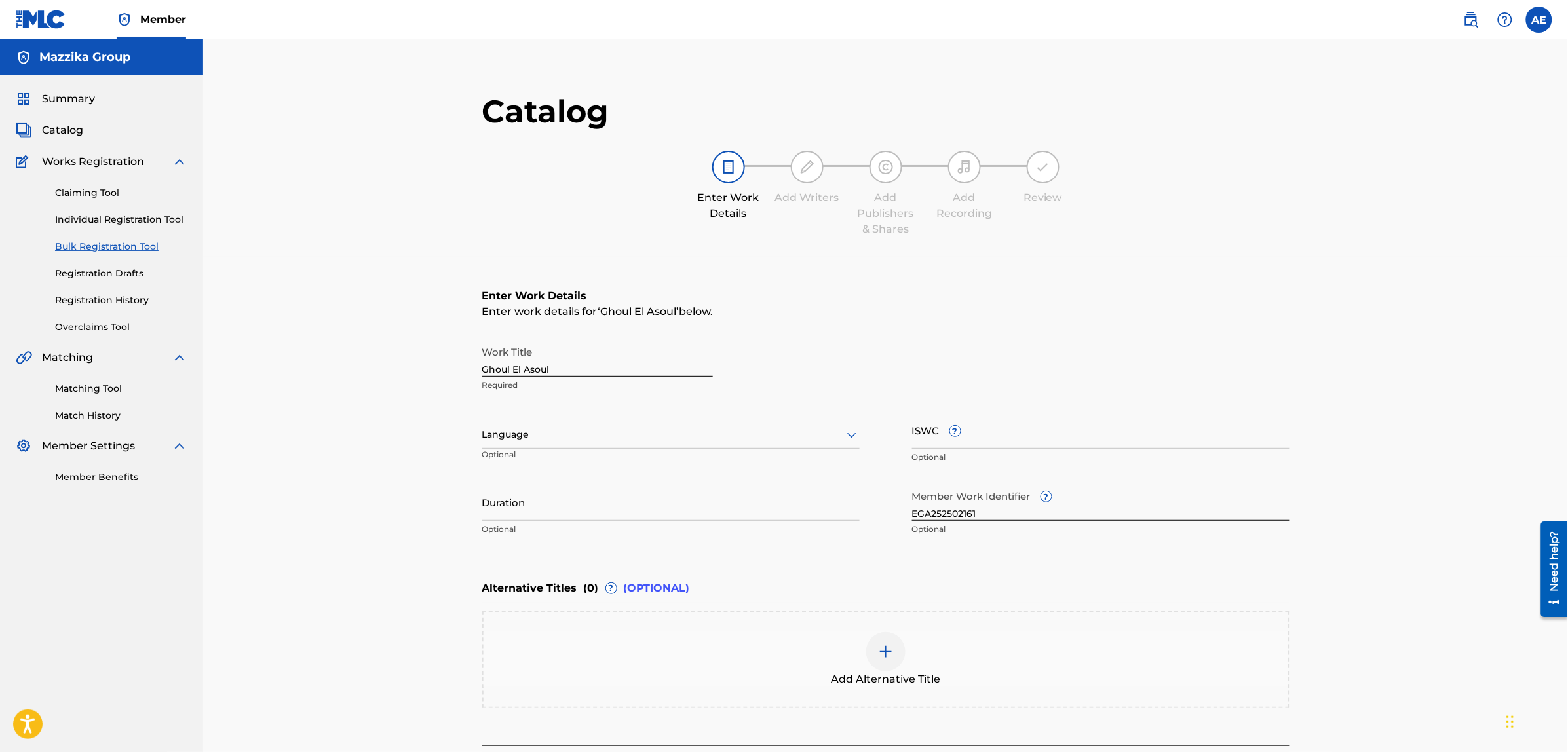
click at [599, 446] on div "Language" at bounding box center [670, 435] width 377 height 27
click at [543, 532] on div "Arabic" at bounding box center [670, 535] width 376 height 29
click at [585, 506] on input "Duration" at bounding box center [670, 502] width 377 height 38
paste input "4:16"
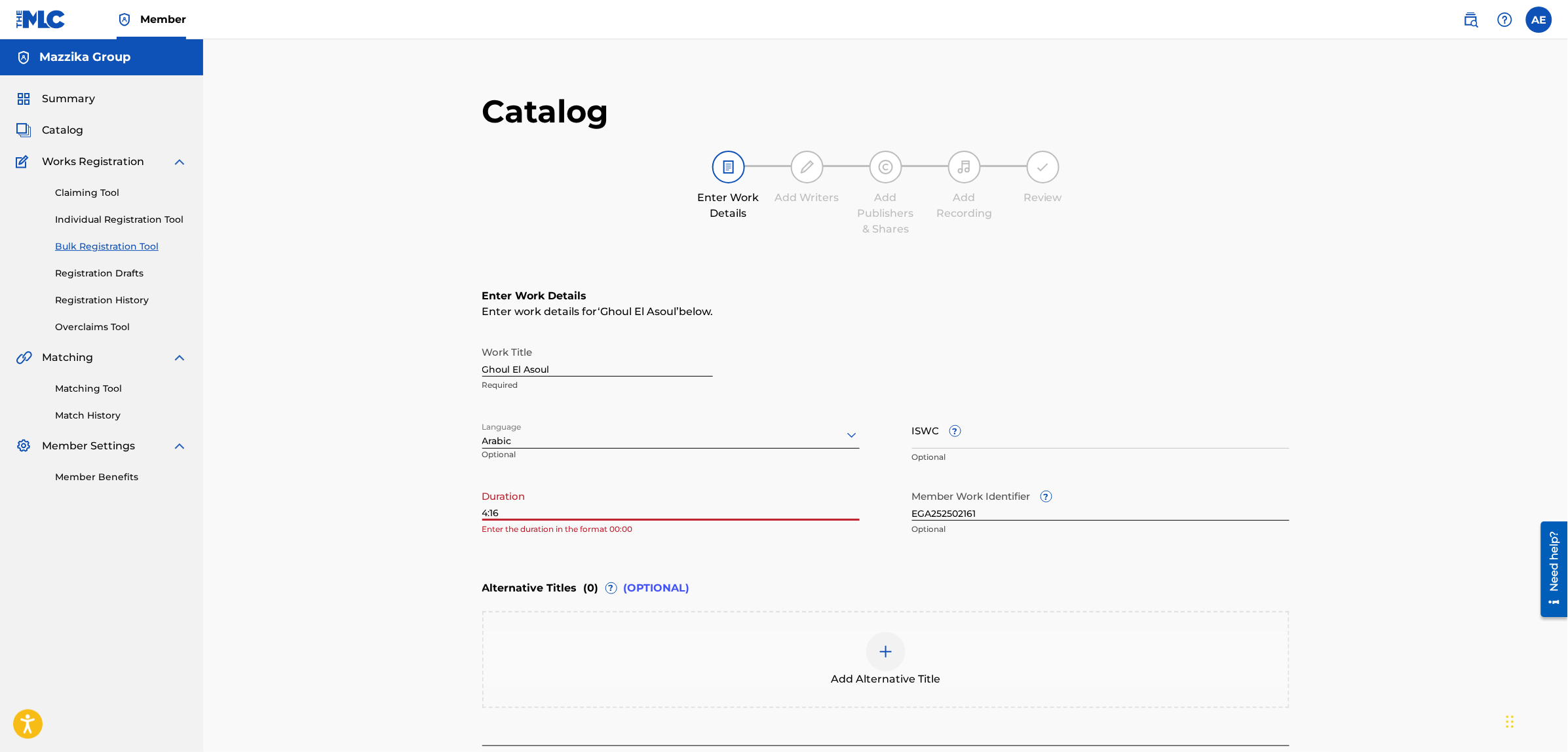
click at [484, 509] on input "4:16" at bounding box center [670, 502] width 377 height 38
type input "04:16"
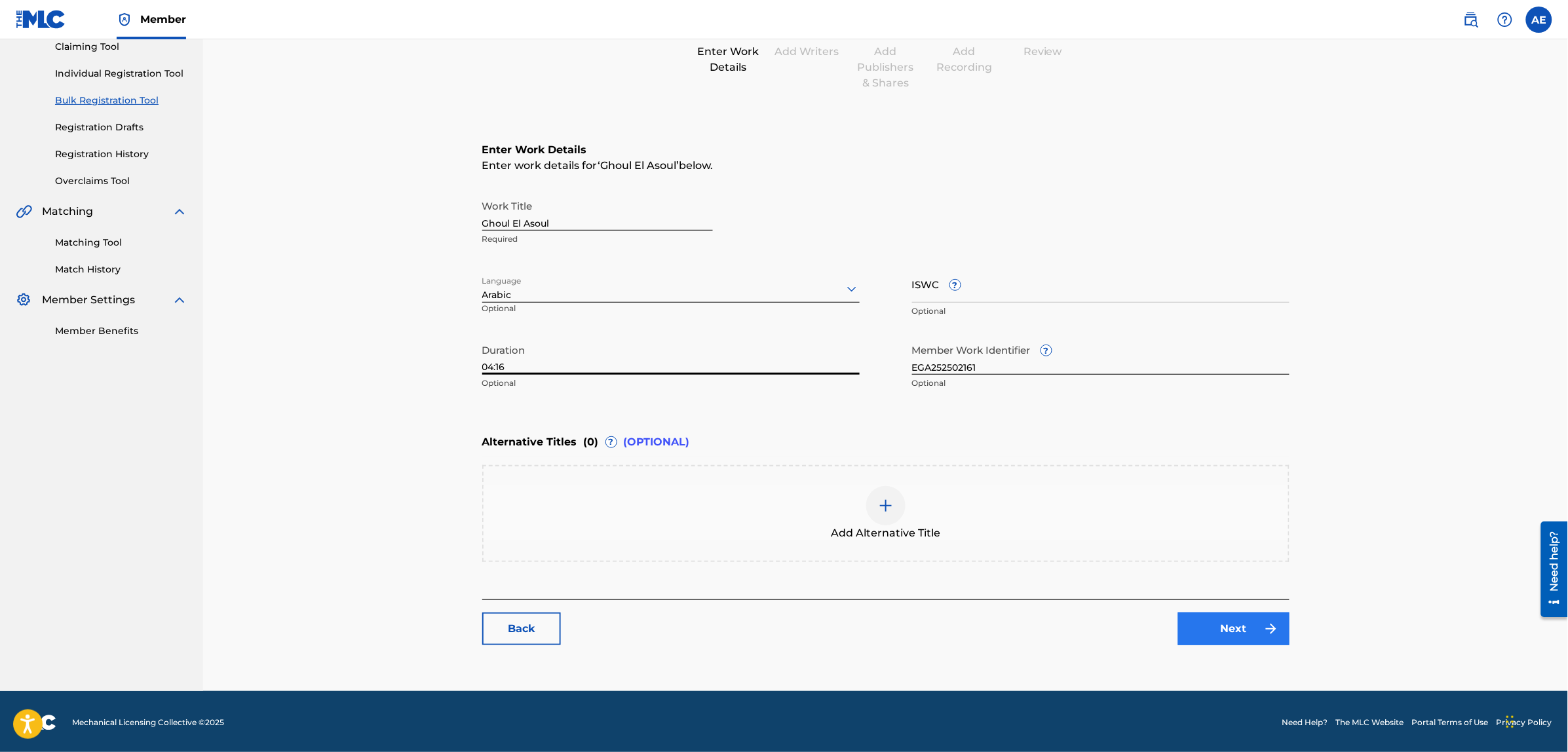
scroll to position [148, 0]
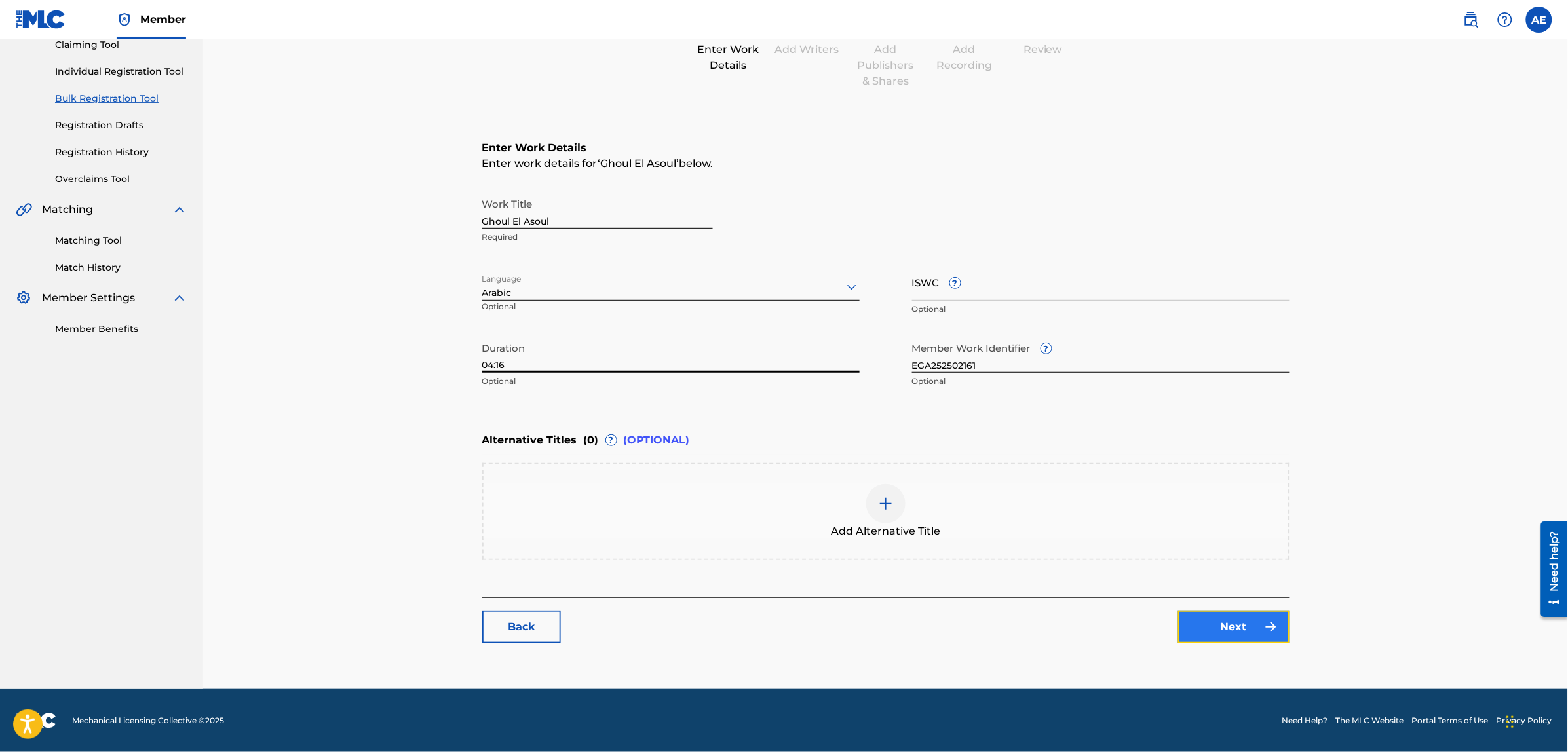
click at [1229, 640] on link "Next" at bounding box center [1234, 627] width 111 height 33
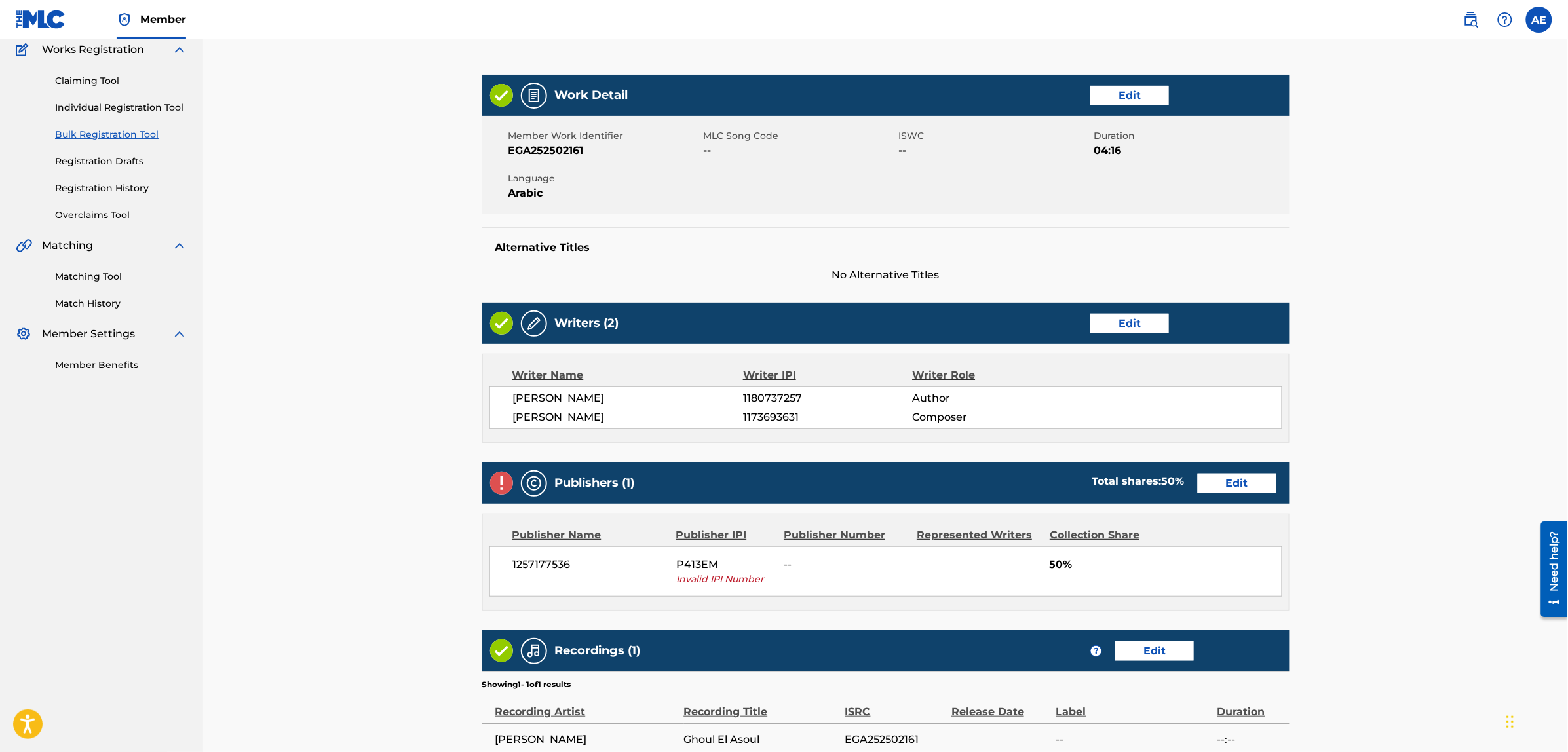
scroll to position [292, 0]
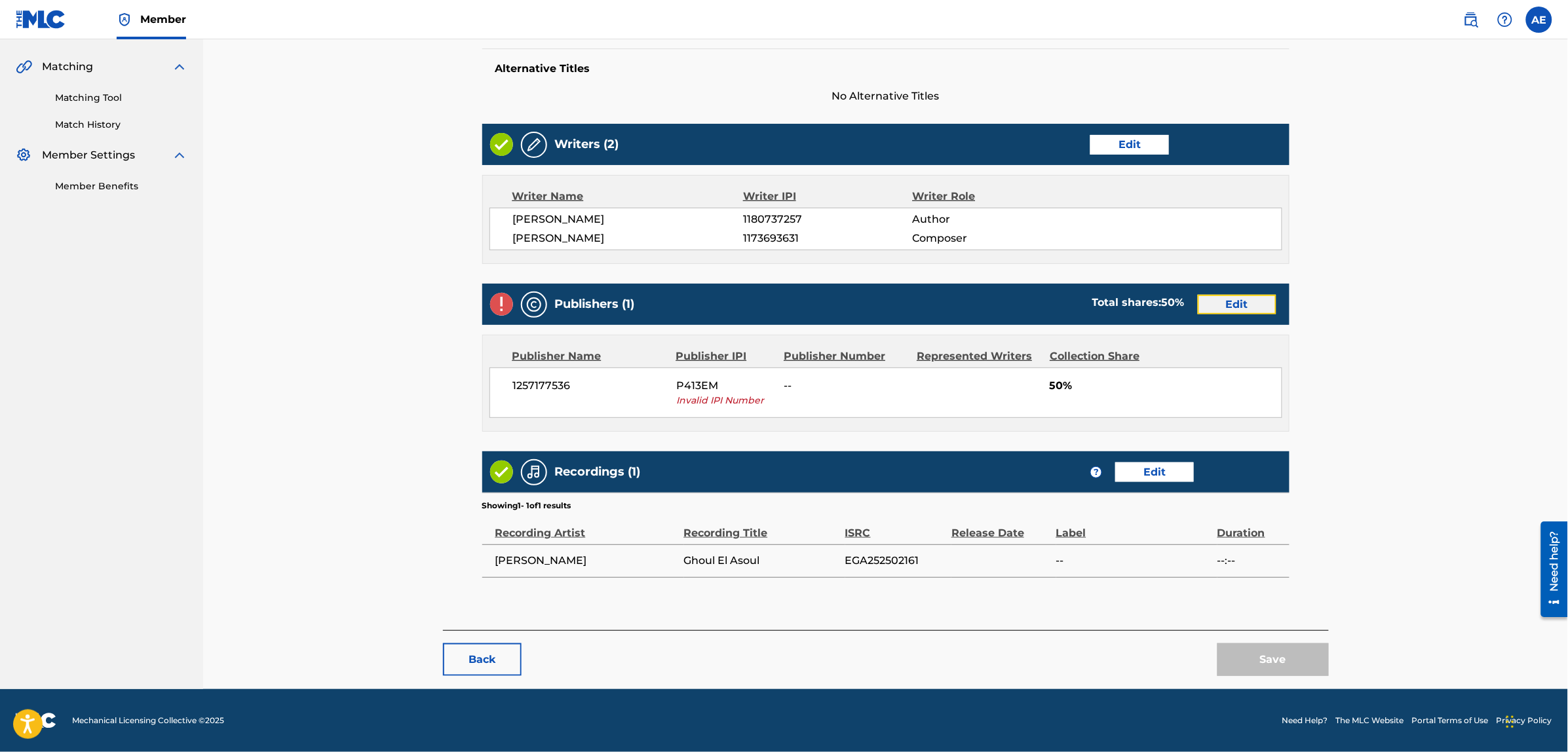
click at [1229, 303] on link "Edit" at bounding box center [1237, 304] width 79 height 20
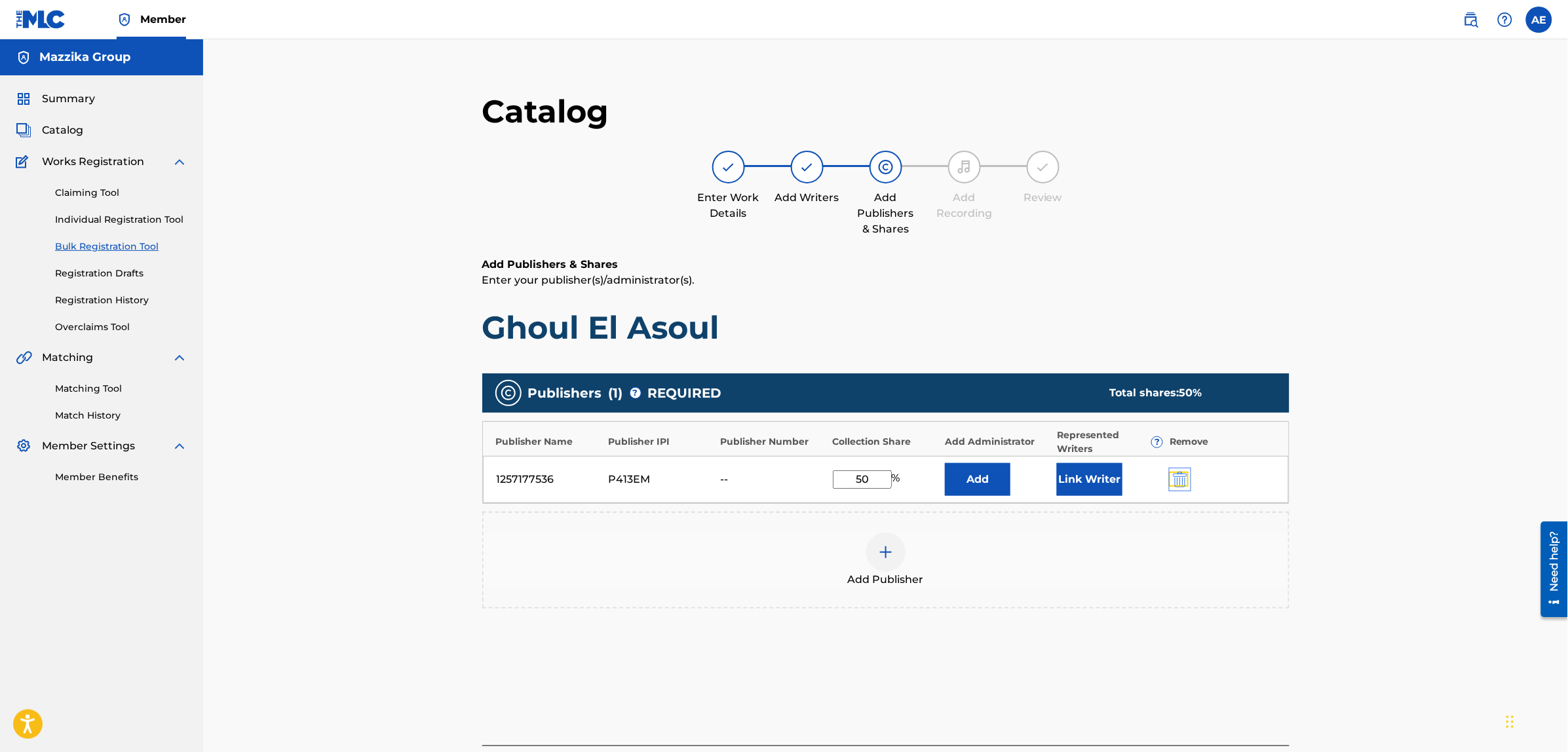
click at [1187, 485] on img "submit" at bounding box center [1180, 479] width 15 height 15
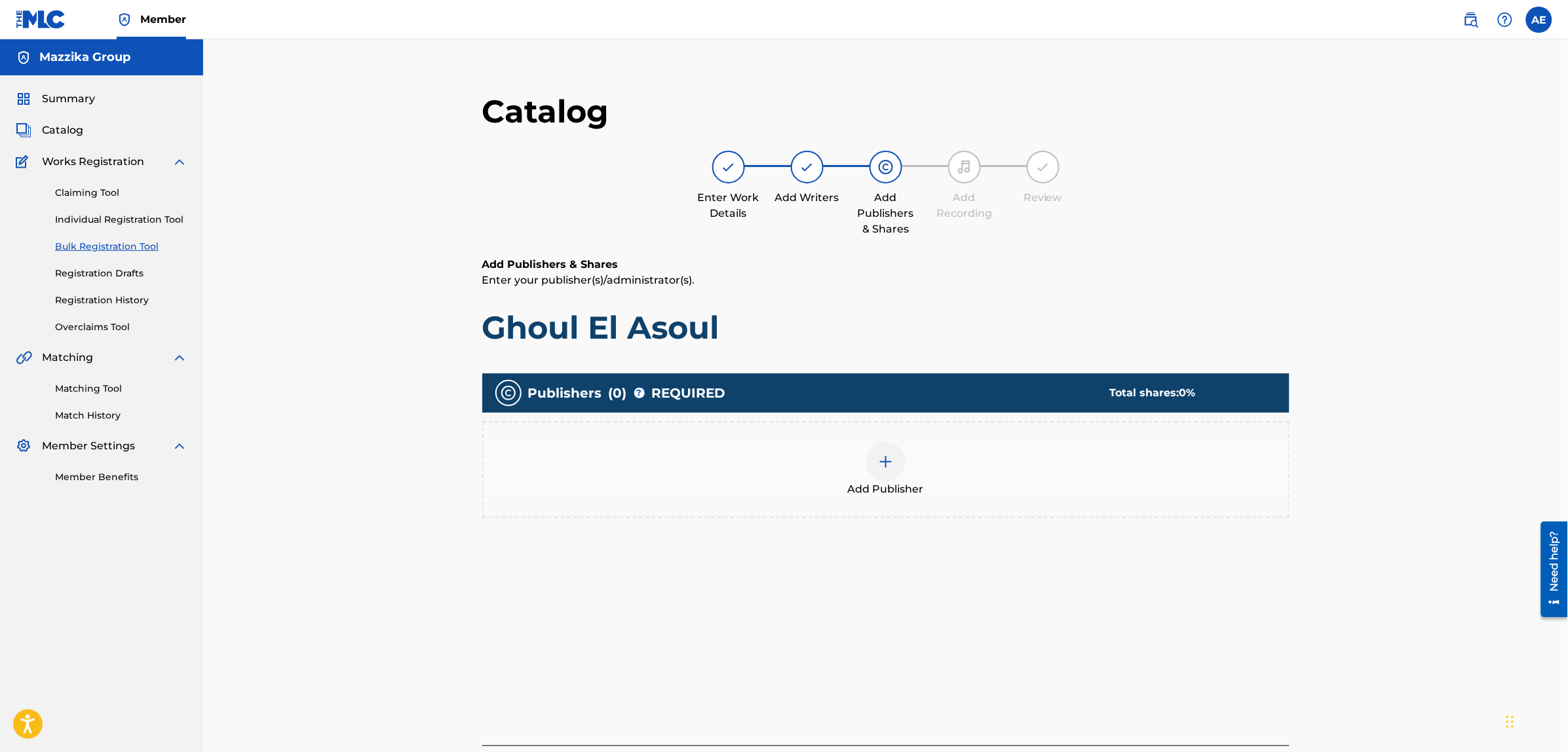
click at [1141, 484] on div "Add Publisher" at bounding box center [886, 470] width 804 height 55
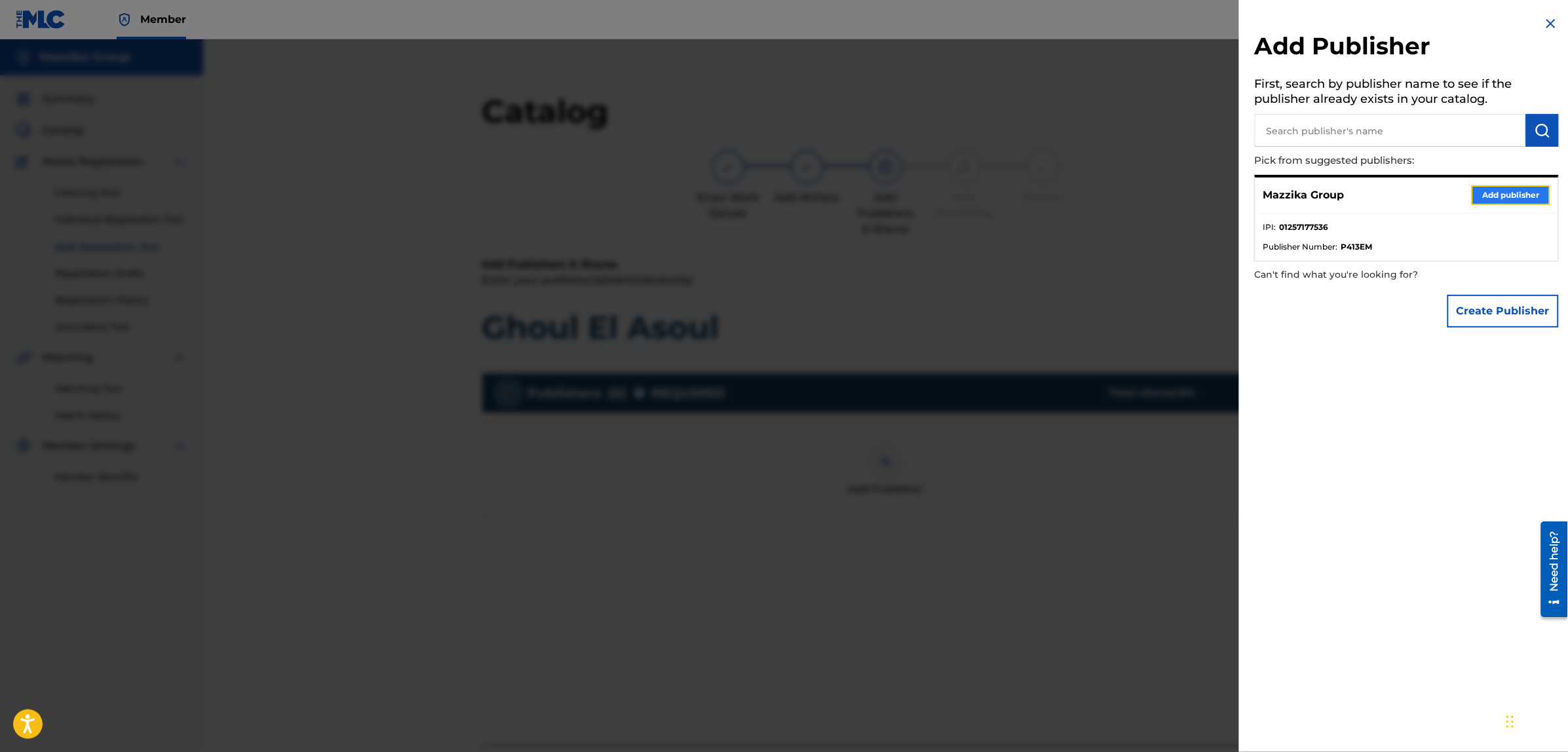
click at [1509, 188] on button "Add publisher" at bounding box center [1511, 195] width 79 height 20
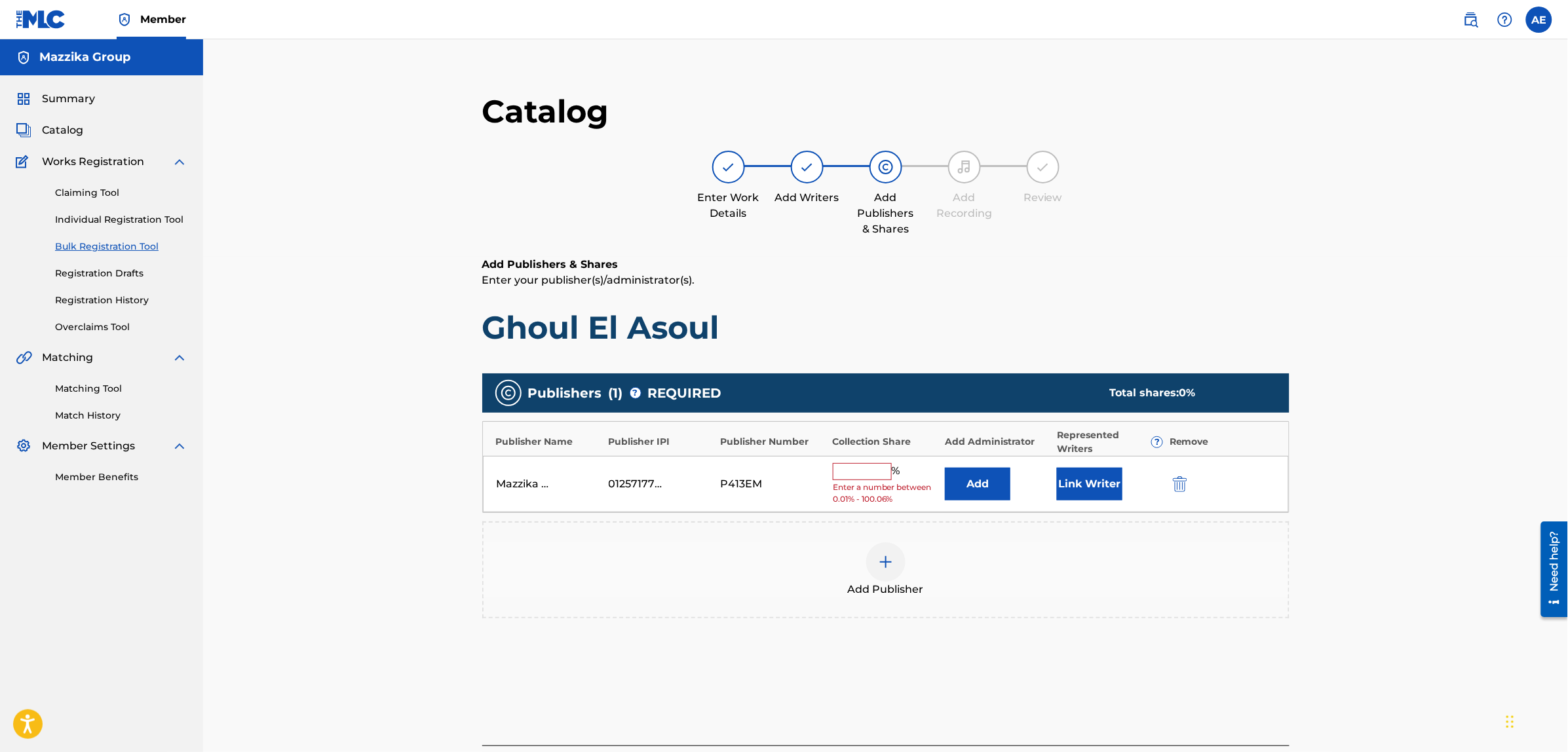
click at [856, 477] on input "text" at bounding box center [862, 472] width 59 height 17
type input "50"
click at [1098, 480] on button "Link Writer" at bounding box center [1090, 479] width 65 height 33
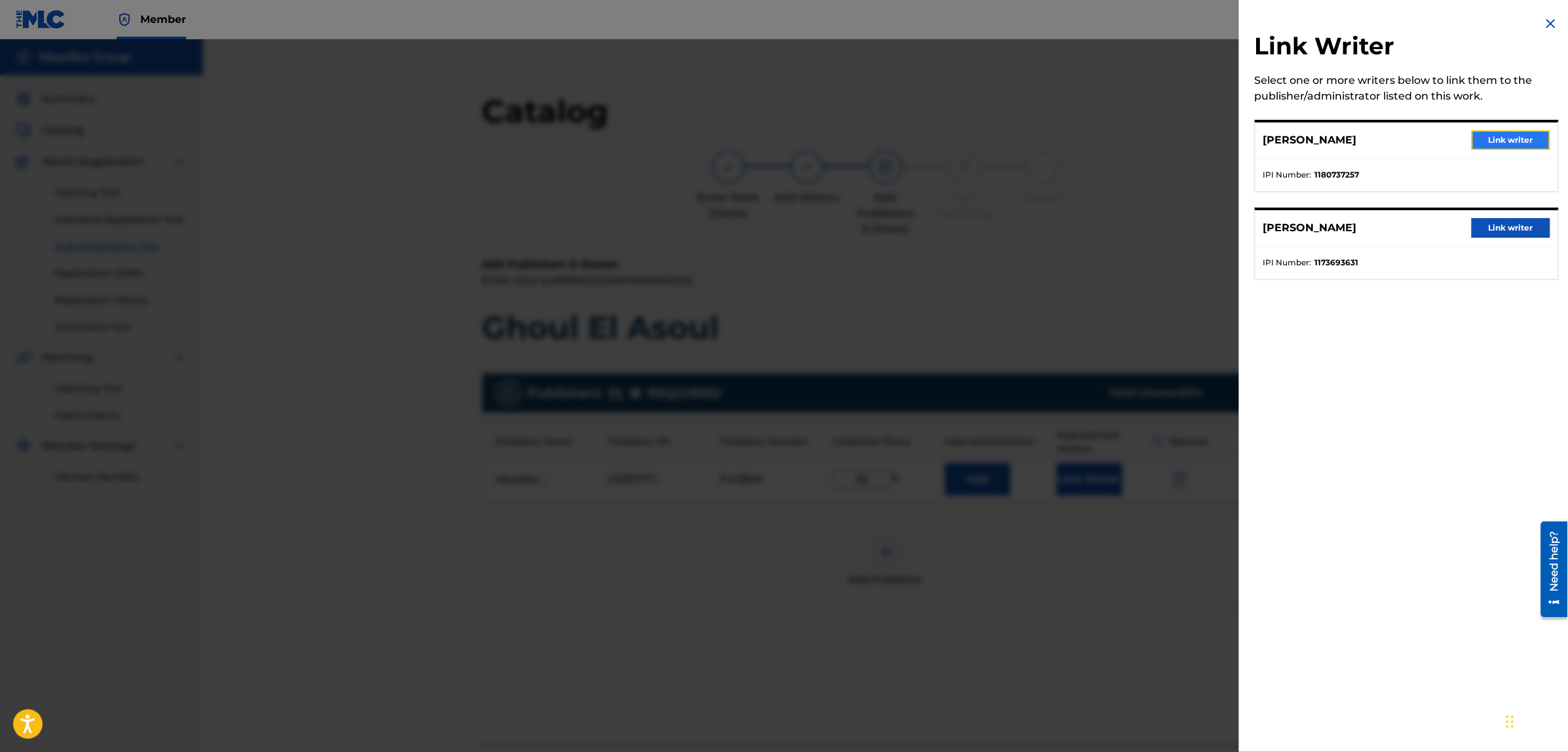
click at [1484, 137] on button "Link writer" at bounding box center [1511, 140] width 79 height 20
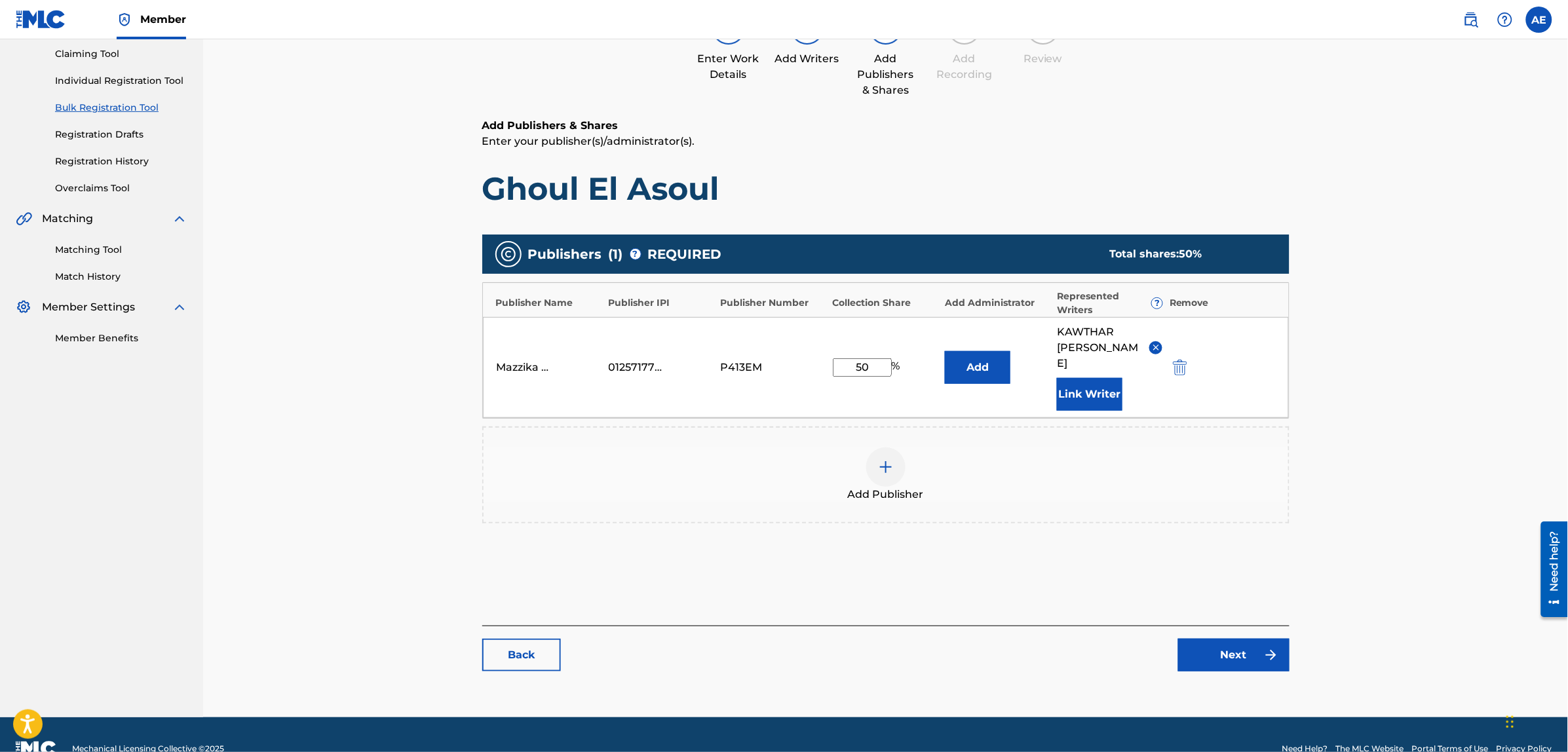
scroll to position [151, 0]
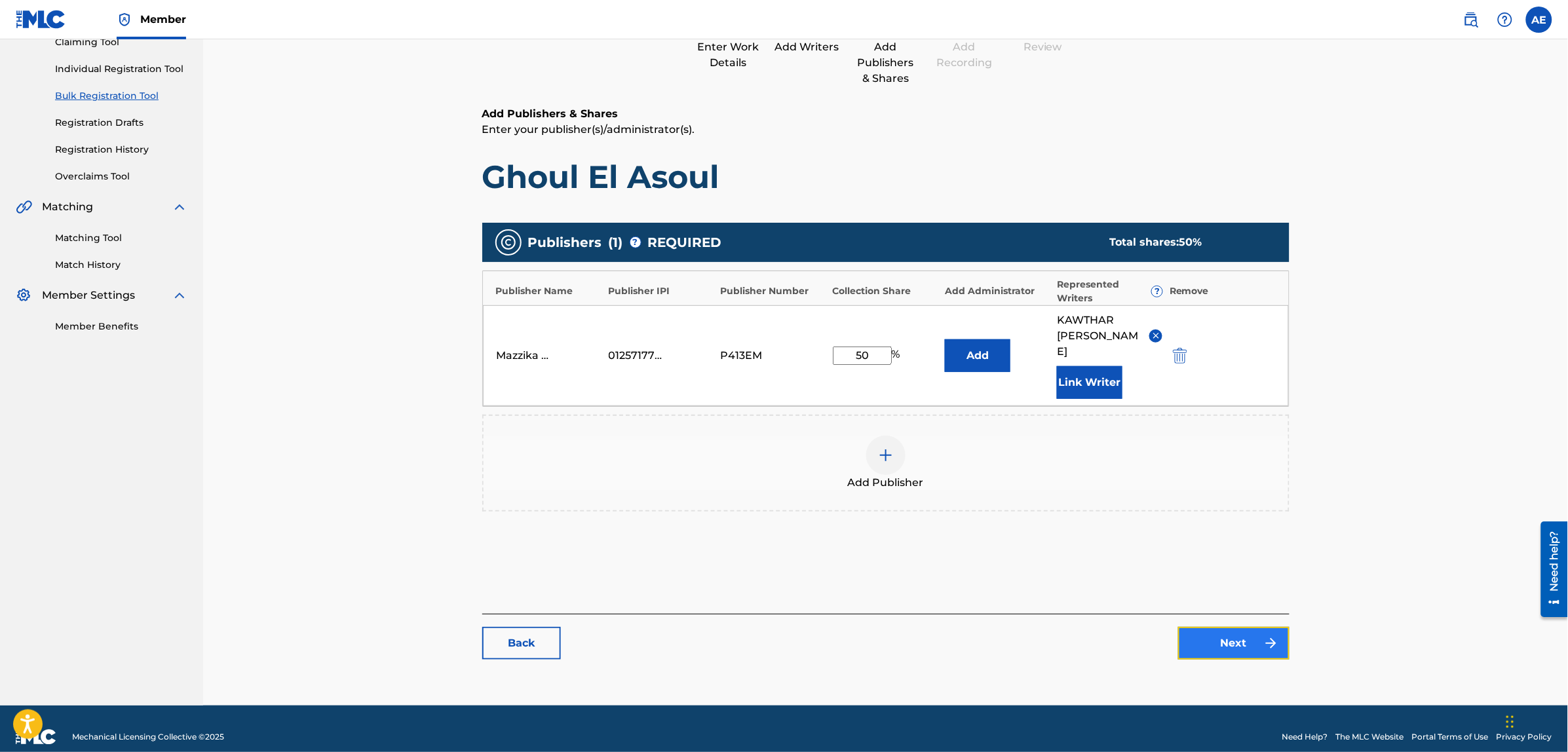
click at [1222, 627] on link "Next" at bounding box center [1234, 643] width 111 height 33
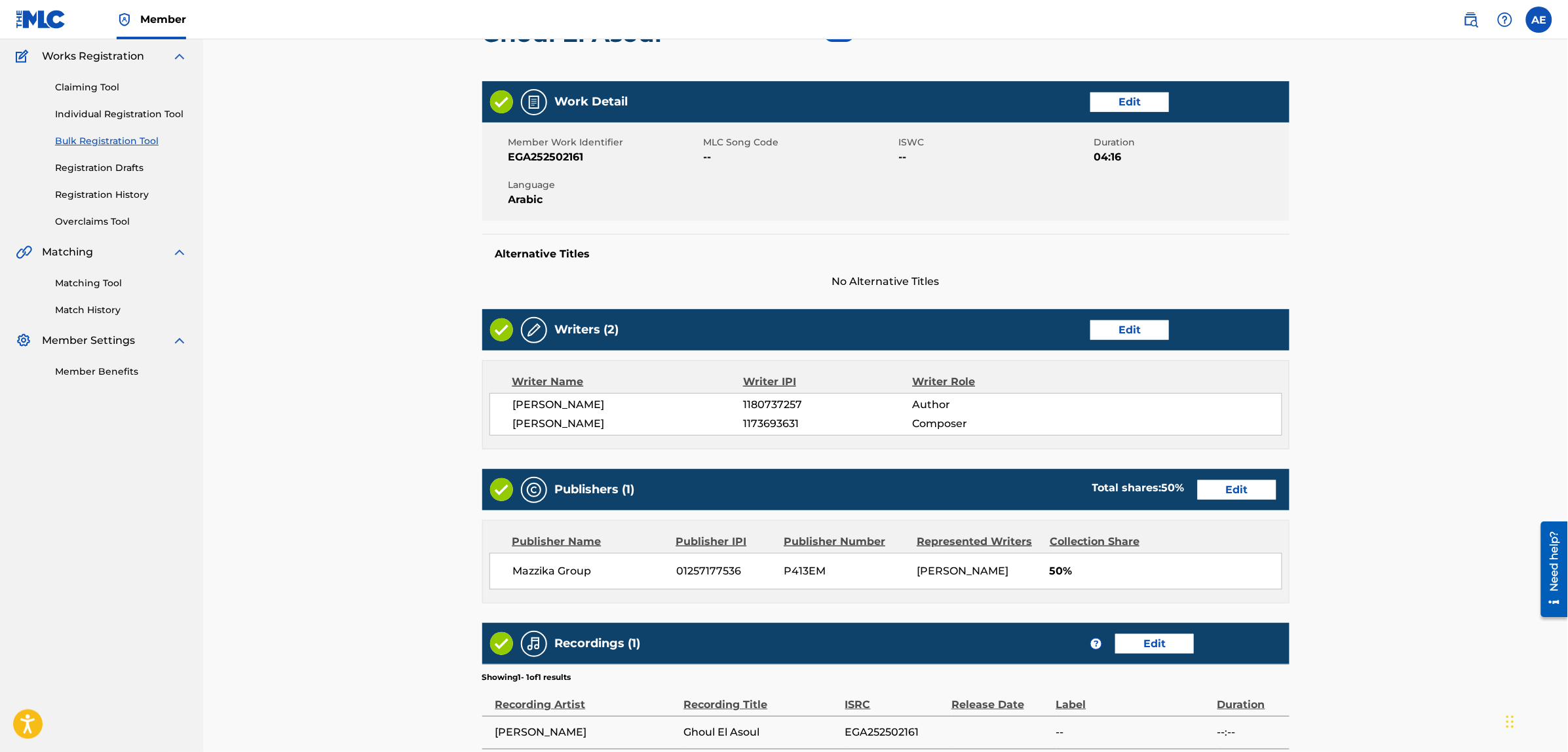
scroll to position [277, 0]
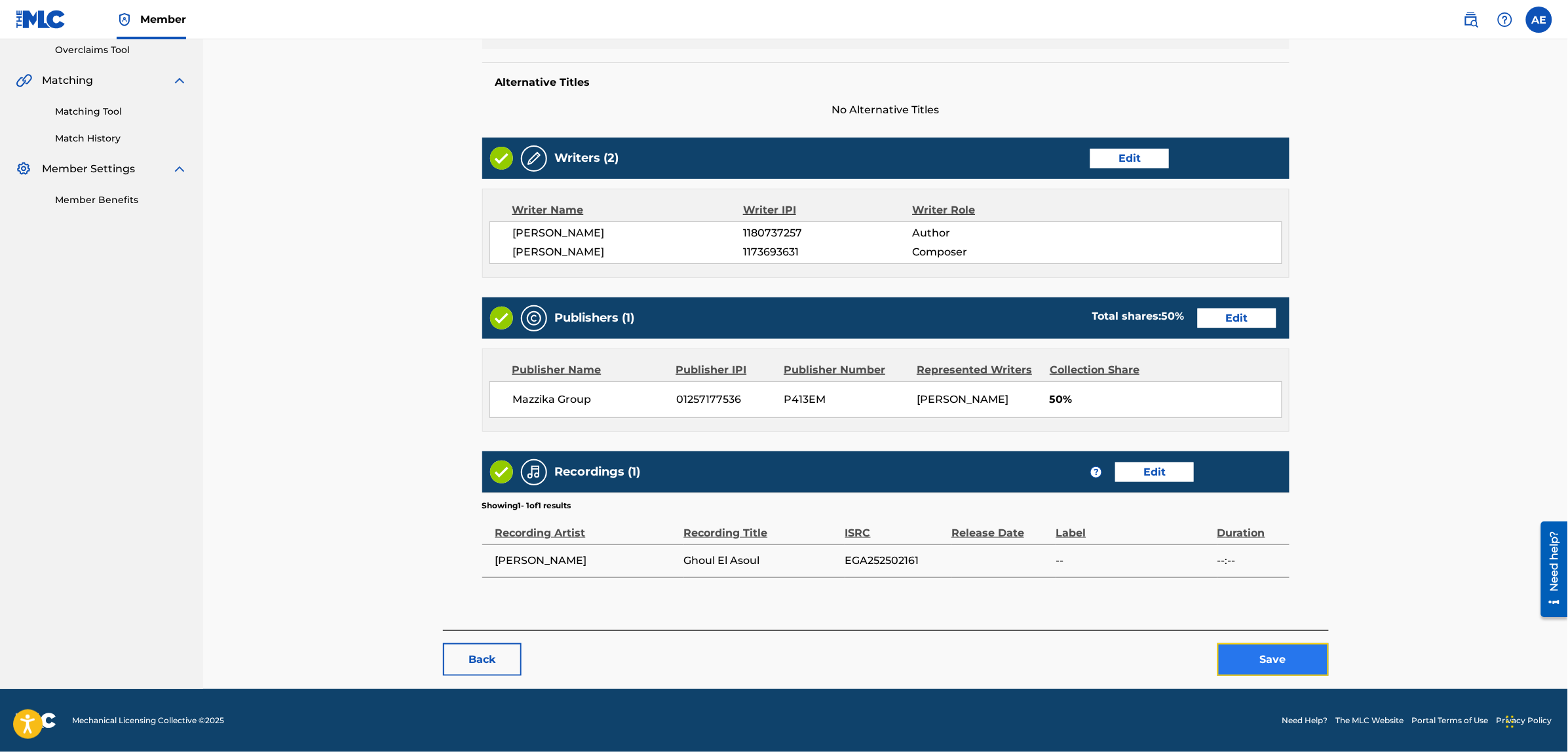
click at [1235, 654] on button "Save" at bounding box center [1273, 659] width 111 height 33
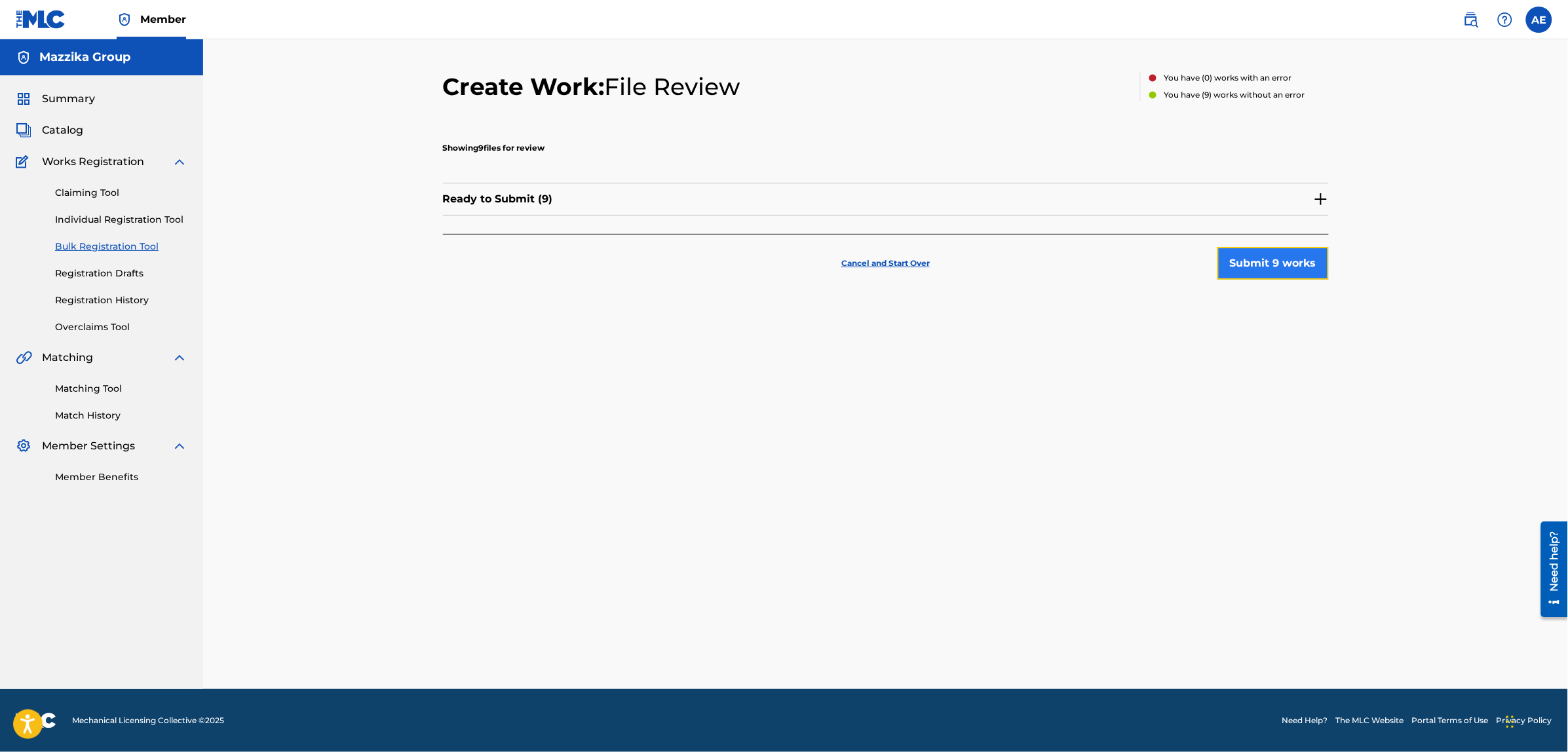
click at [1265, 263] on button "Submit 9 works" at bounding box center [1273, 263] width 111 height 33
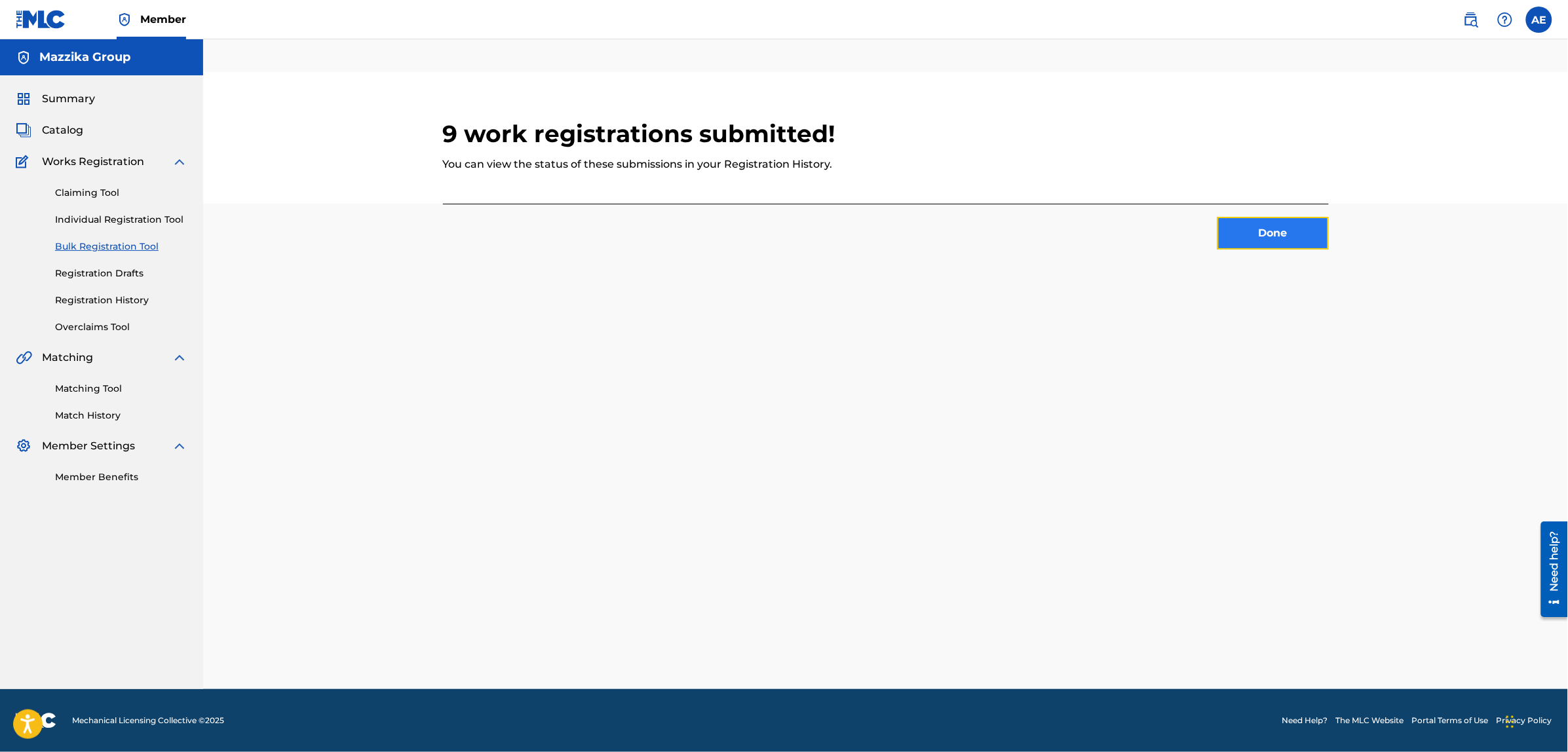
click at [1235, 239] on button "Done" at bounding box center [1273, 233] width 111 height 33
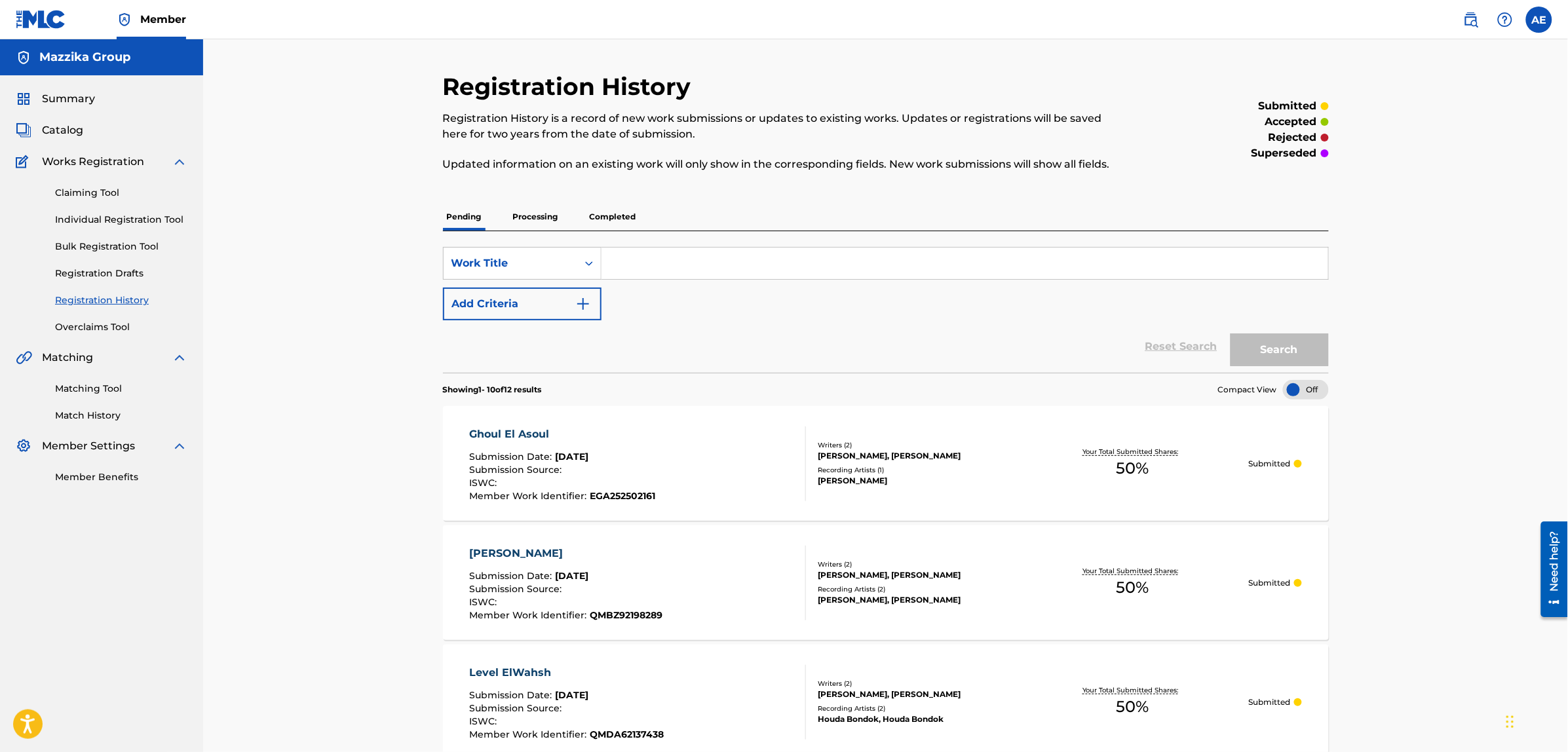
click at [663, 268] on input "Search Form" at bounding box center [964, 263] width 726 height 32
paste input "[PERSON_NAME]"
type input "[PERSON_NAME]"
click at [1230, 334] on button "Search" at bounding box center [1279, 350] width 99 height 33
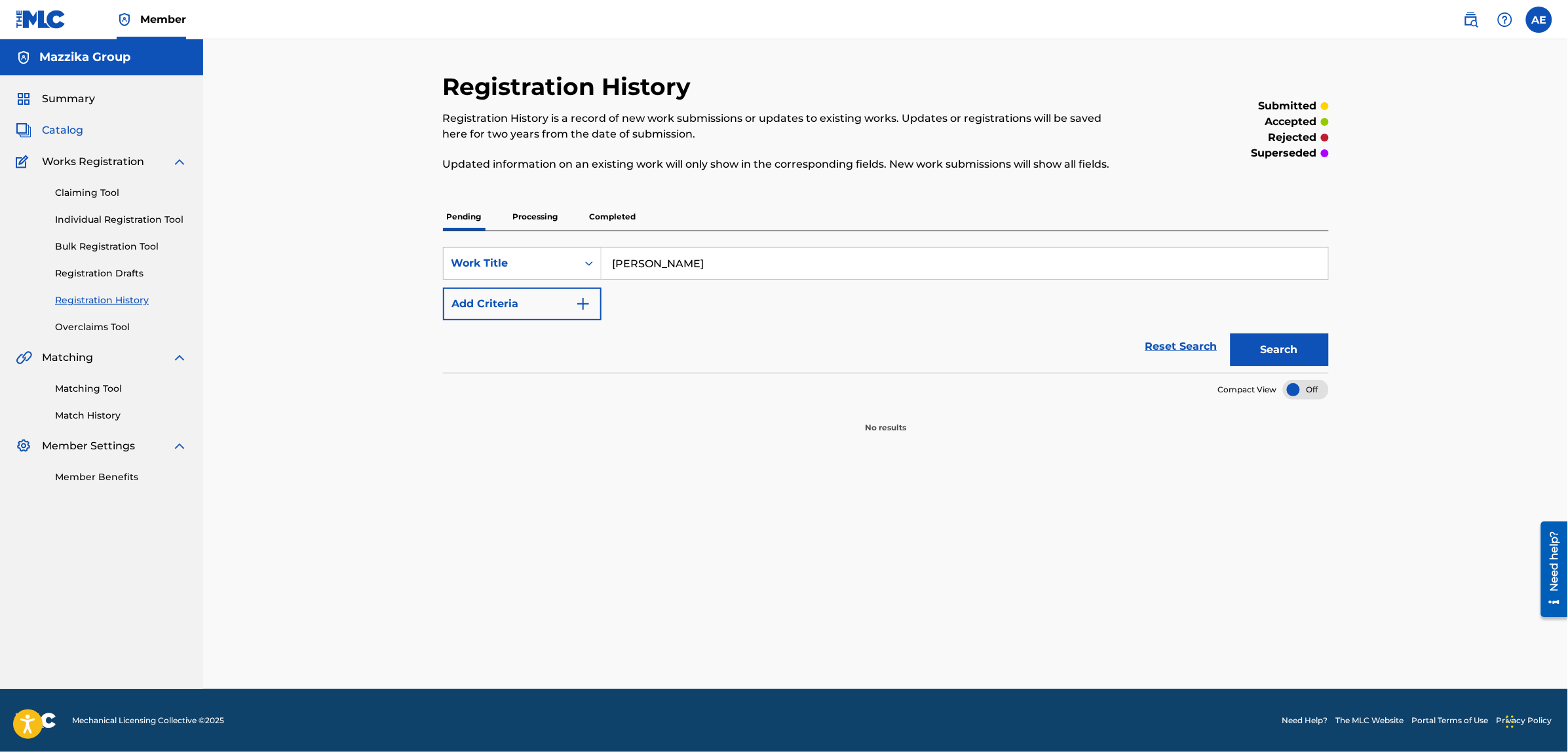
click at [60, 129] on span "Catalog" at bounding box center [63, 130] width 41 height 15
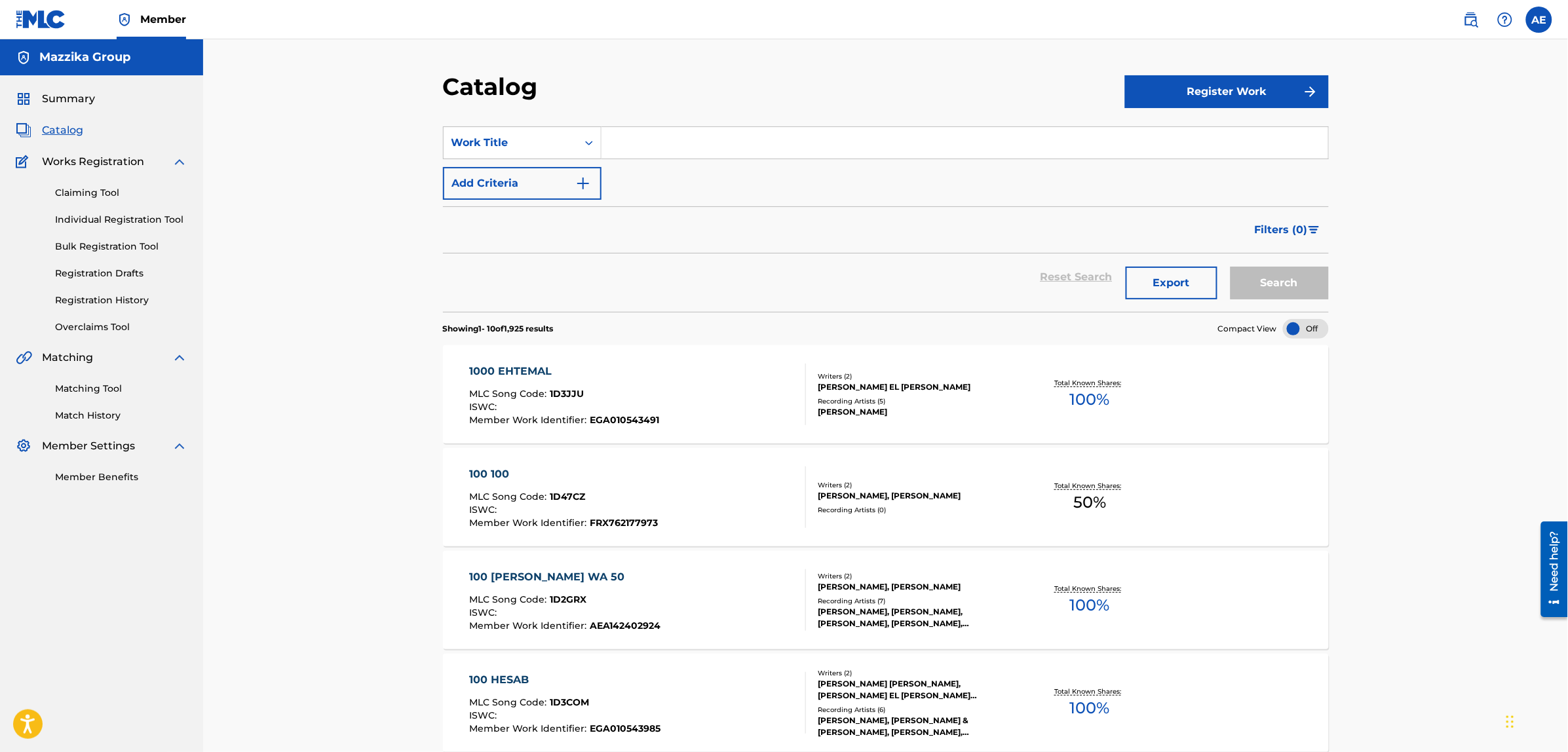
click at [653, 145] on input "Search Form" at bounding box center [964, 142] width 726 height 32
paste input "[PERSON_NAME]"
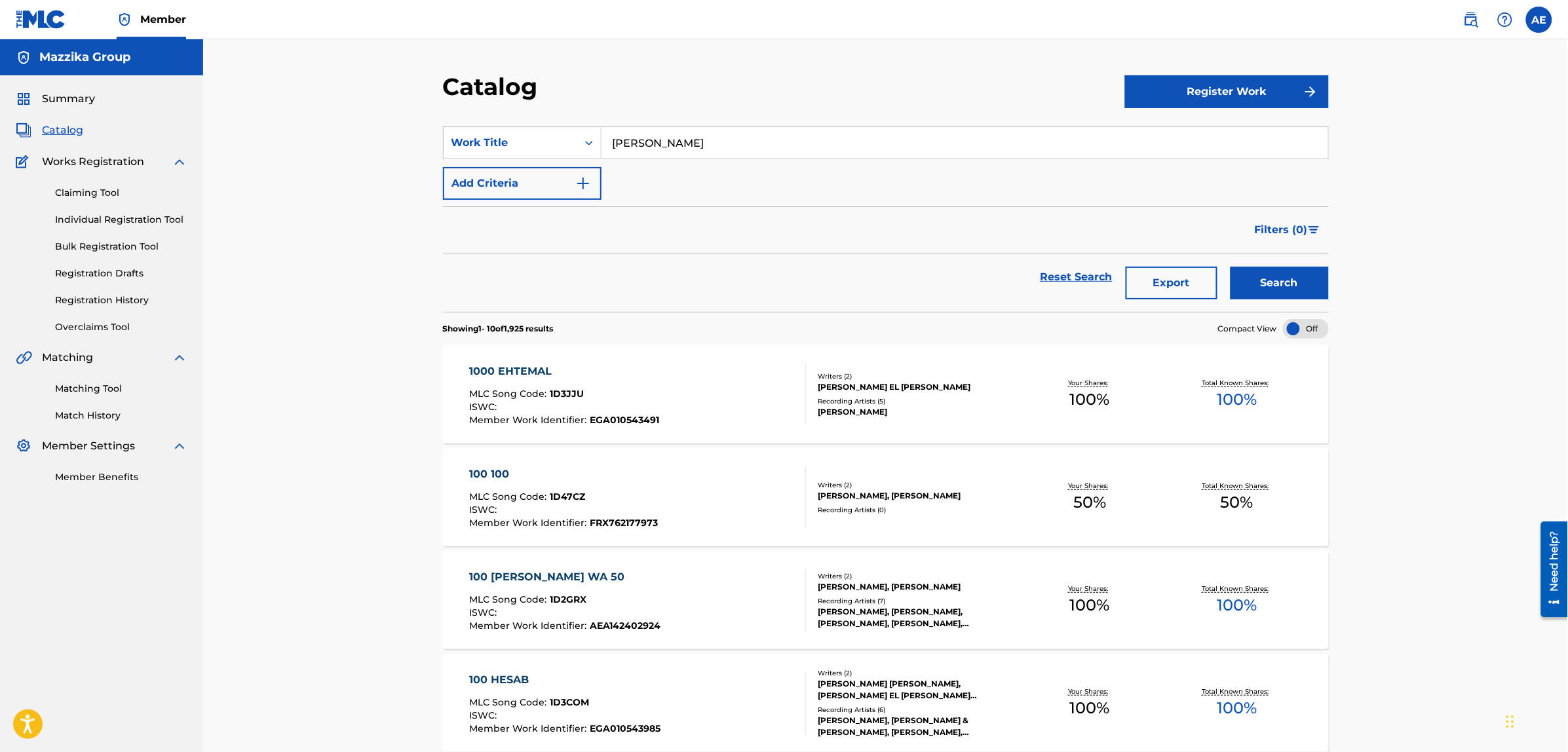
type input "[PERSON_NAME]"
click at [1230, 267] on button "Search" at bounding box center [1279, 283] width 99 height 33
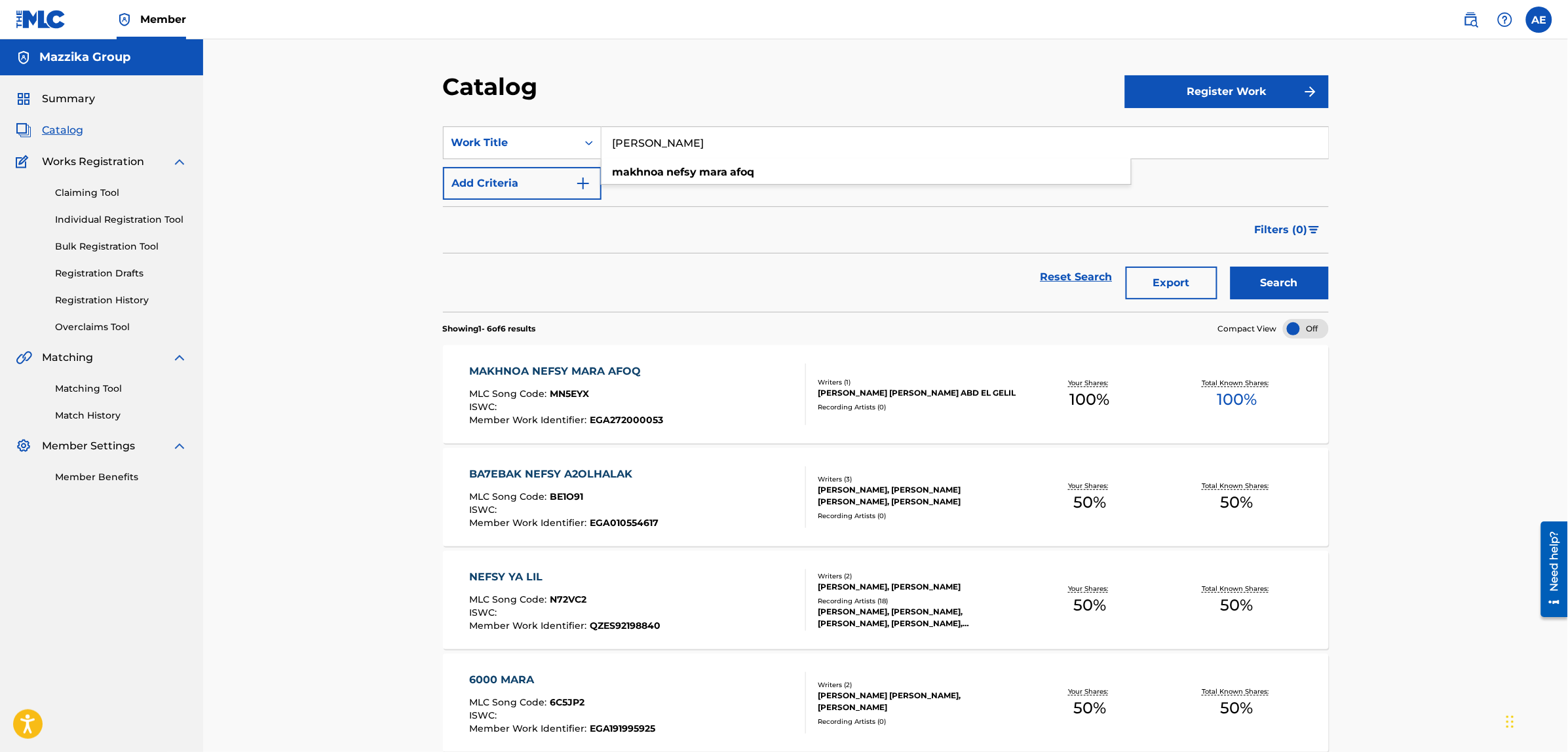
click at [604, 365] on div "MAKHNOA NEFSY MARA AFOQ" at bounding box center [566, 371] width 194 height 15
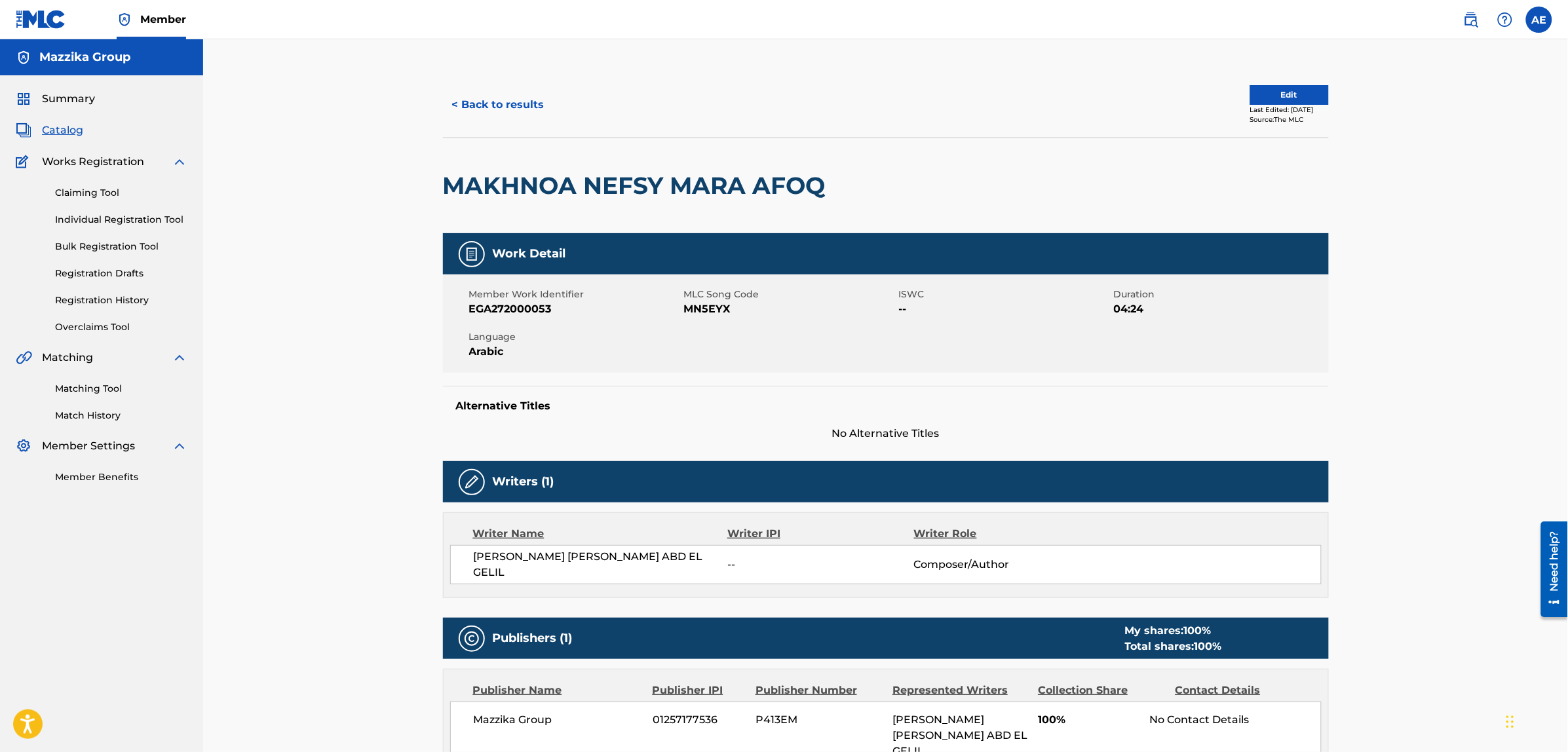
click at [513, 307] on span "EGA272000053" at bounding box center [574, 309] width 212 height 15
copy span "EGA272000053"
click at [85, 387] on link "Matching Tool" at bounding box center [121, 388] width 132 height 14
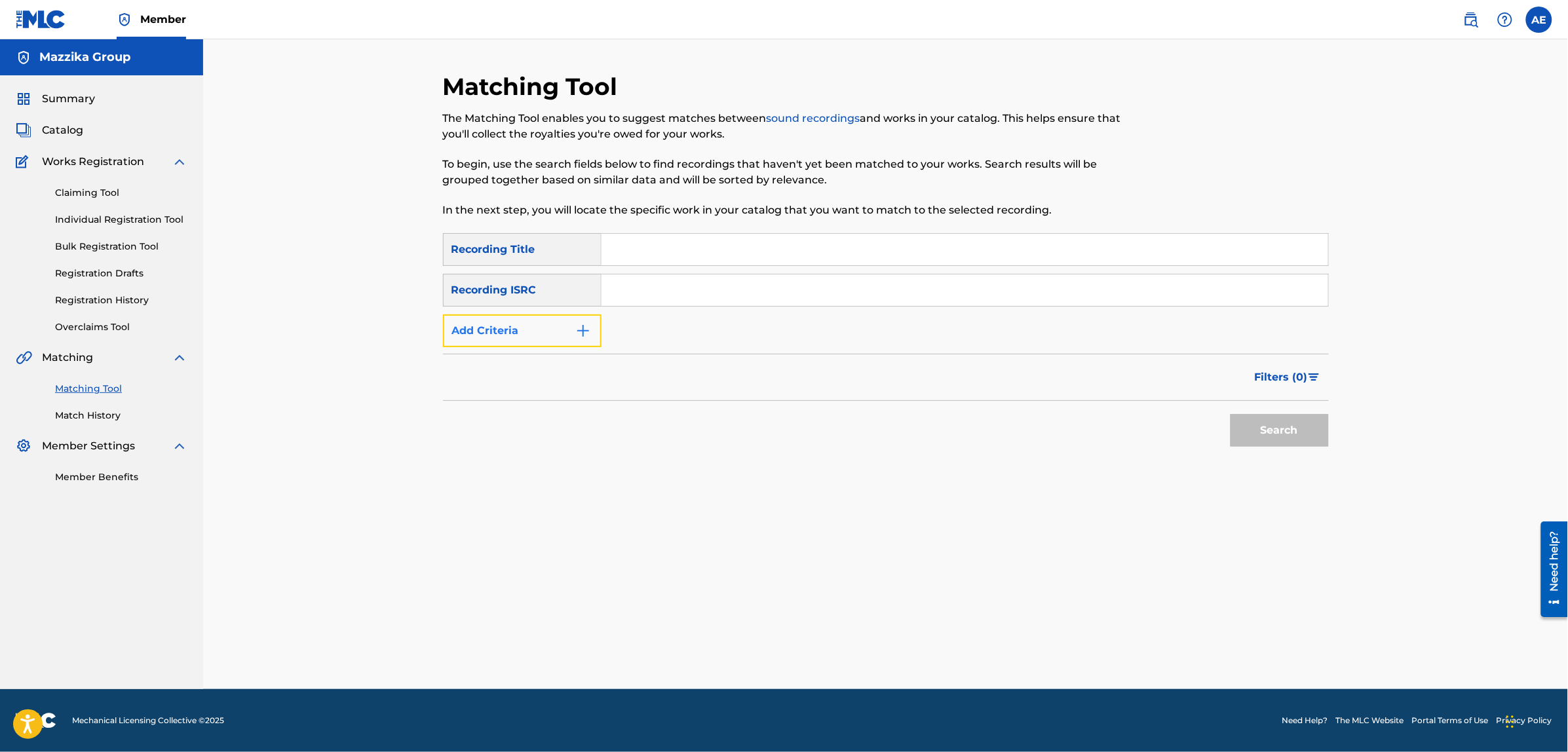
click at [508, 332] on button "Add Criteria" at bounding box center [522, 331] width 159 height 33
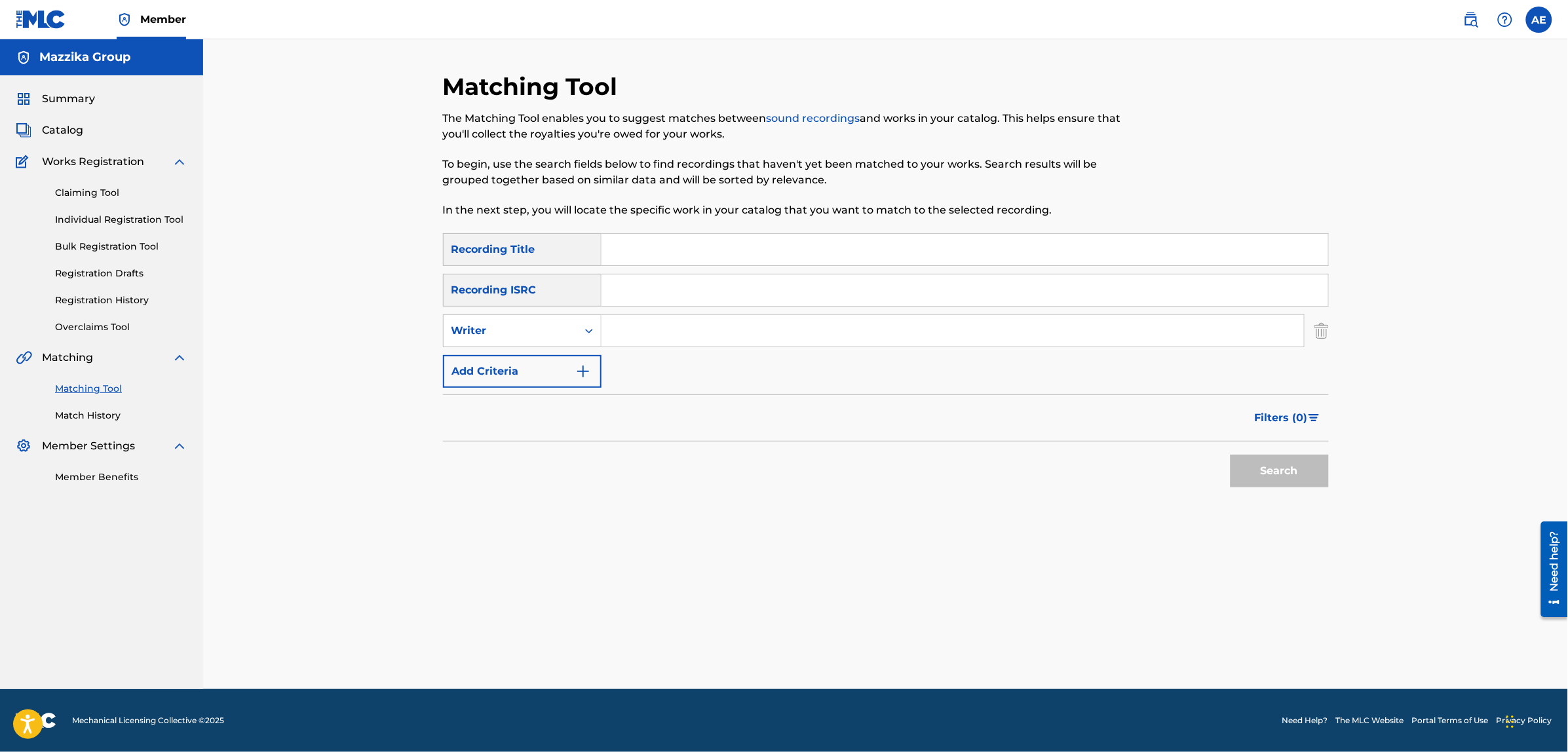
click at [698, 286] on input "Search Form" at bounding box center [964, 290] width 726 height 32
paste input "EGA272000053"
type input "EGA272000053"
click at [1230, 454] on button "Search" at bounding box center [1279, 471] width 99 height 33
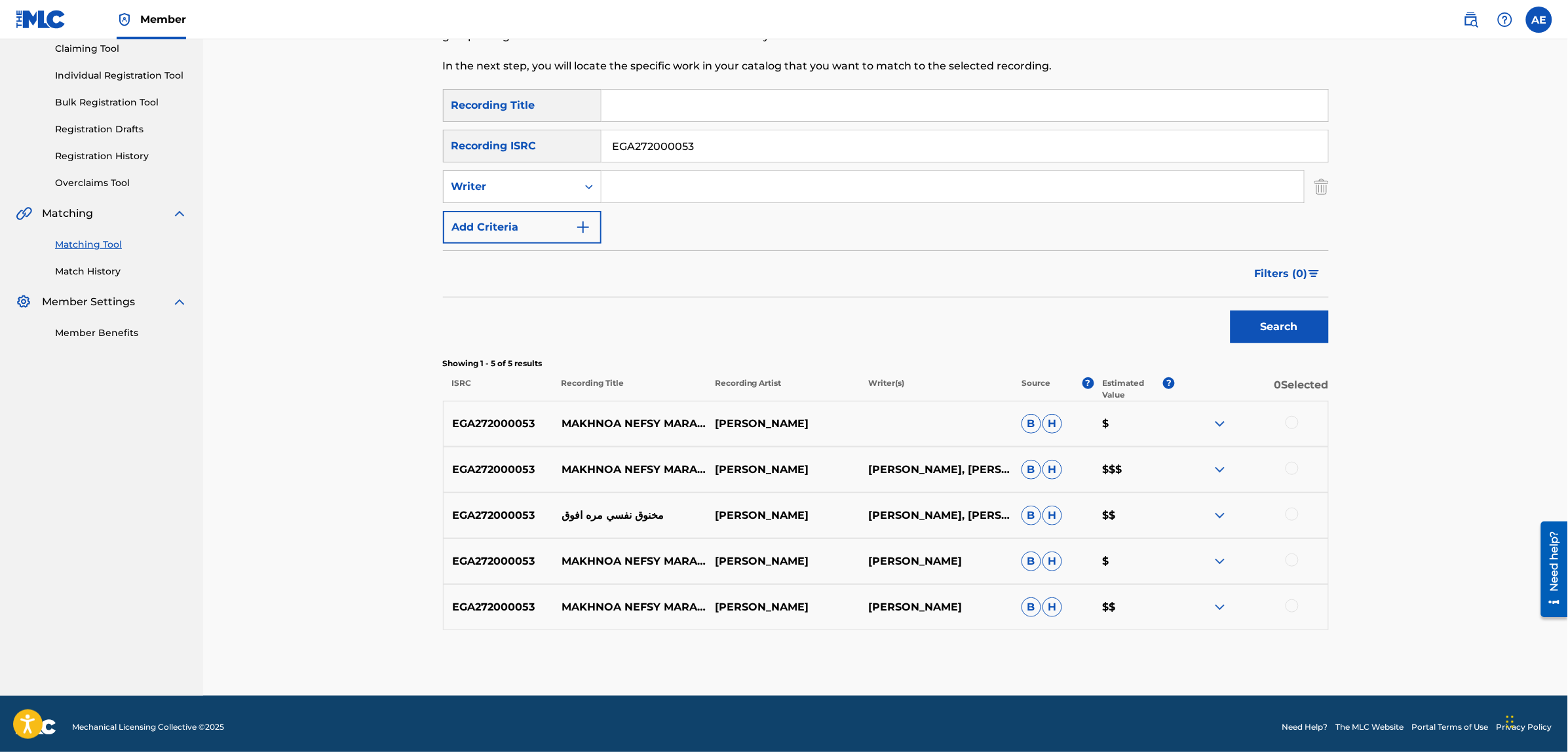
scroll to position [151, 0]
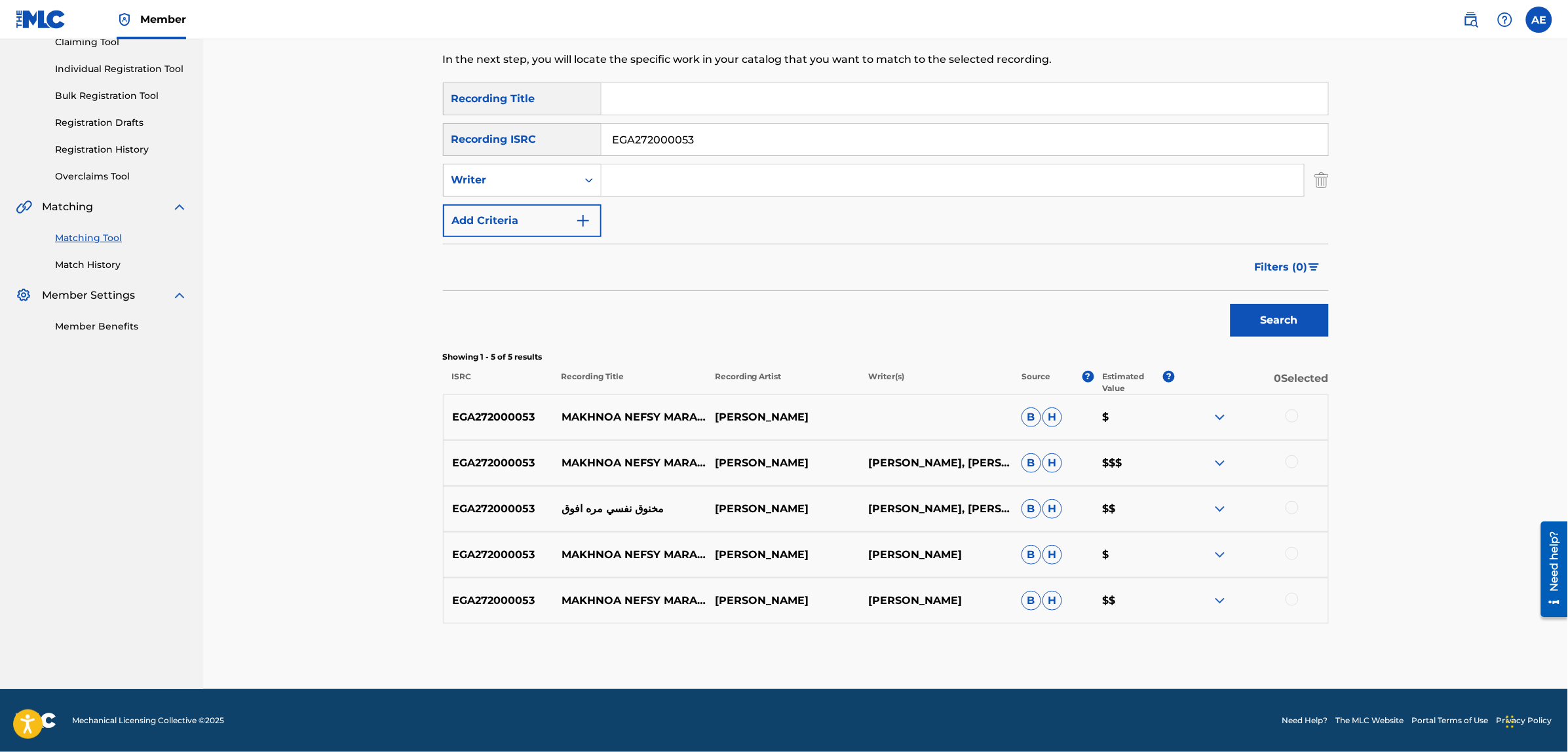
click at [1295, 412] on div at bounding box center [1291, 416] width 13 height 13
click at [1291, 459] on div at bounding box center [1291, 461] width 13 height 13
click at [1295, 503] on div at bounding box center [1291, 508] width 13 height 13
click at [1289, 550] on div at bounding box center [1291, 553] width 13 height 13
click at [1292, 597] on div at bounding box center [1291, 599] width 13 height 13
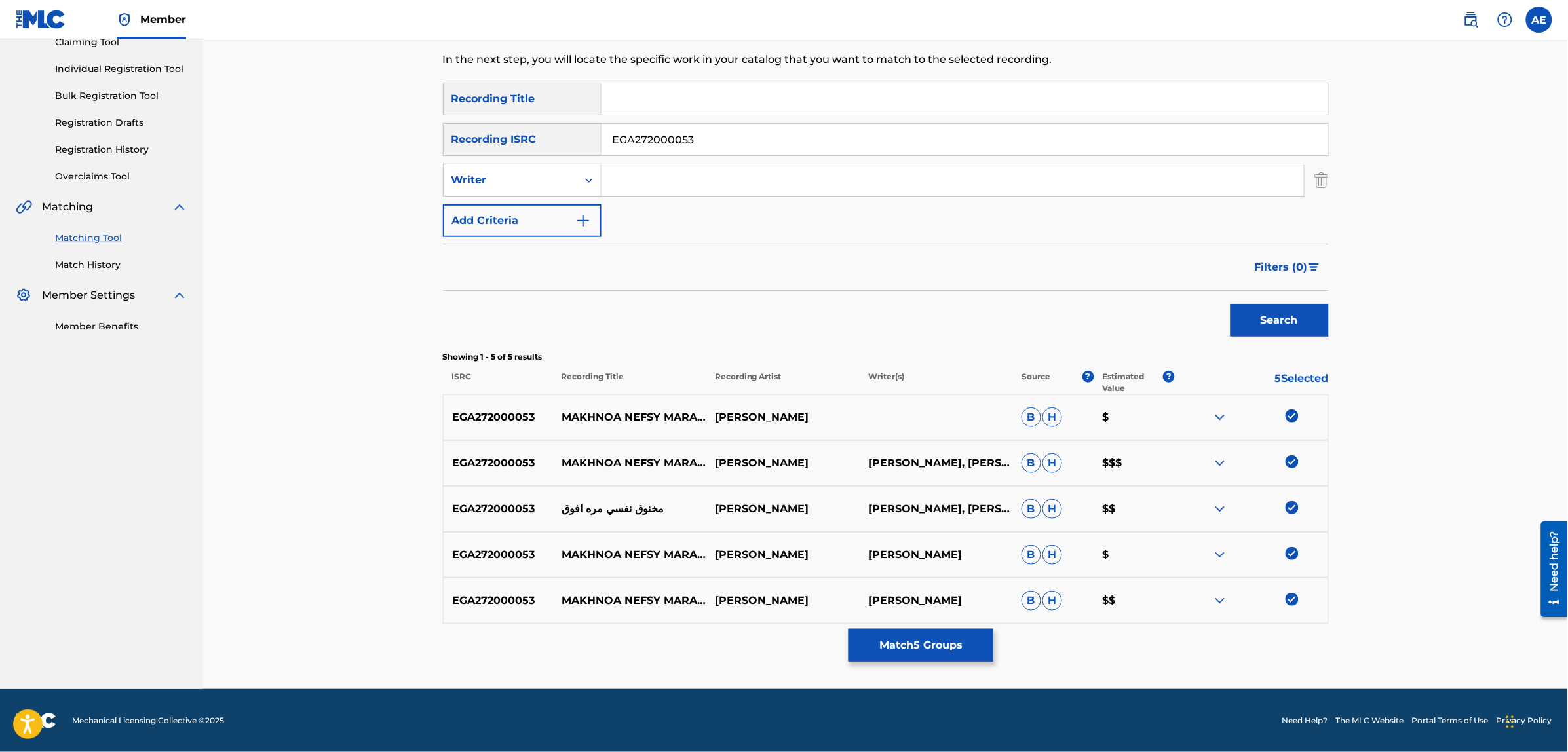
drag, startPoint x: 689, startPoint y: 144, endPoint x: 414, endPoint y: 141, distance: 275.0
click at [414, 141] on div "Matching Tool The Matching Tool enables you to suggest matches between sound re…" at bounding box center [886, 289] width 1365 height 801
click at [655, 190] on input "Search Form" at bounding box center [952, 180] width 702 height 32
paste input "[PERSON_NAME] [PERSON_NAME] Abd El Gelil"
type input "[PERSON_NAME] [PERSON_NAME] Abd El Gelil"
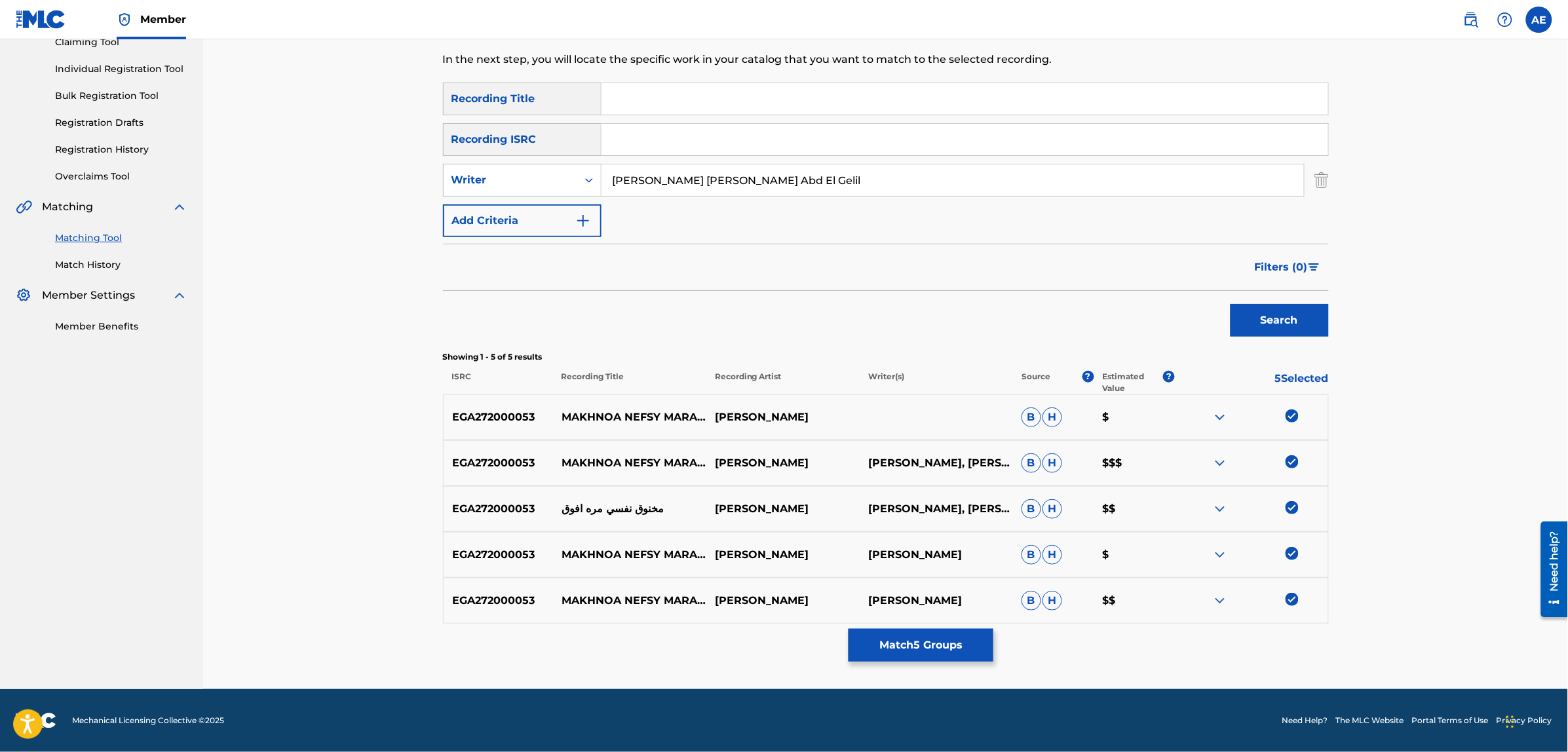
click at [678, 96] on input "Search Form" at bounding box center [964, 99] width 726 height 32
paste input "[PERSON_NAME]"
type input "[PERSON_NAME]"
click at [1230, 304] on button "Search" at bounding box center [1279, 321] width 99 height 33
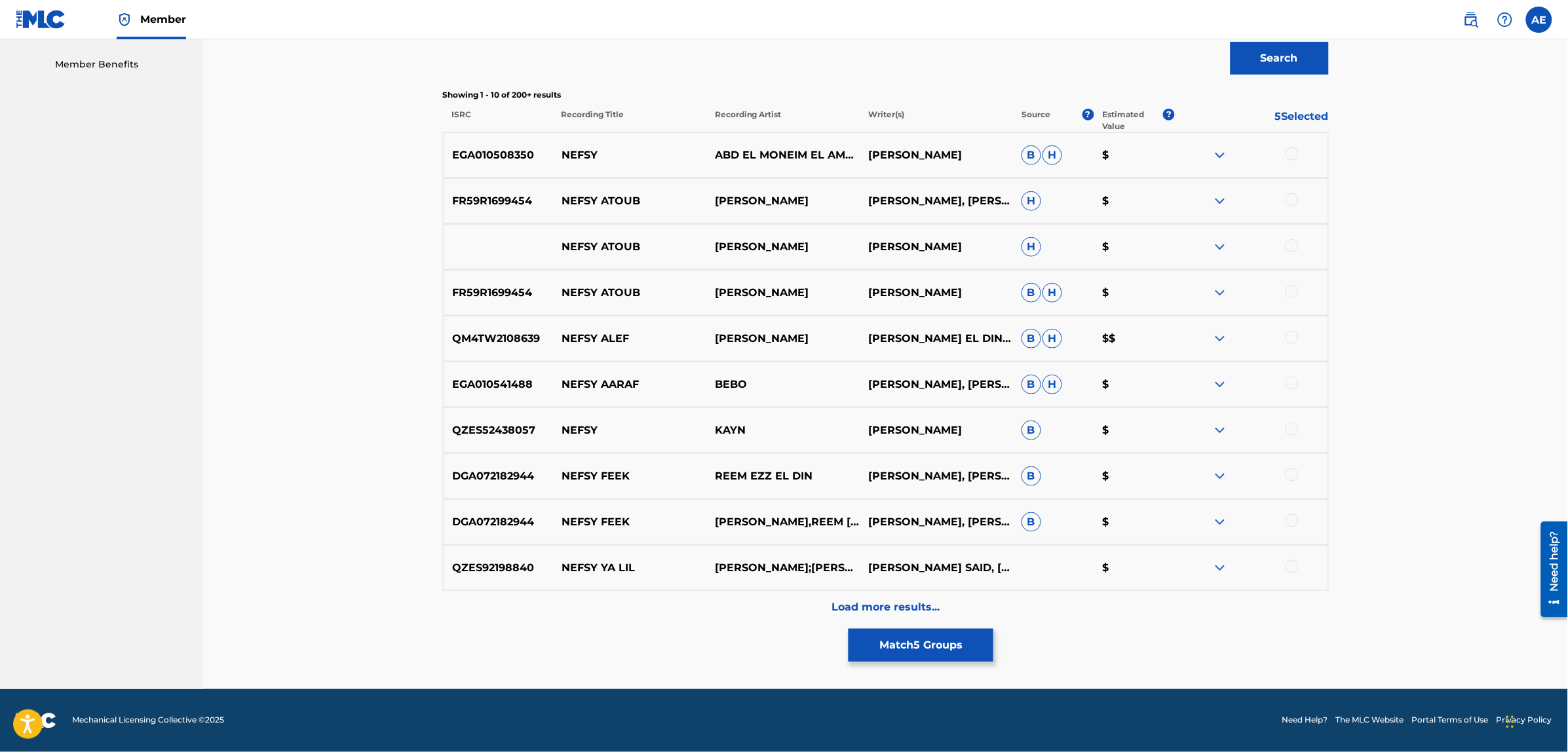
scroll to position [0, 0]
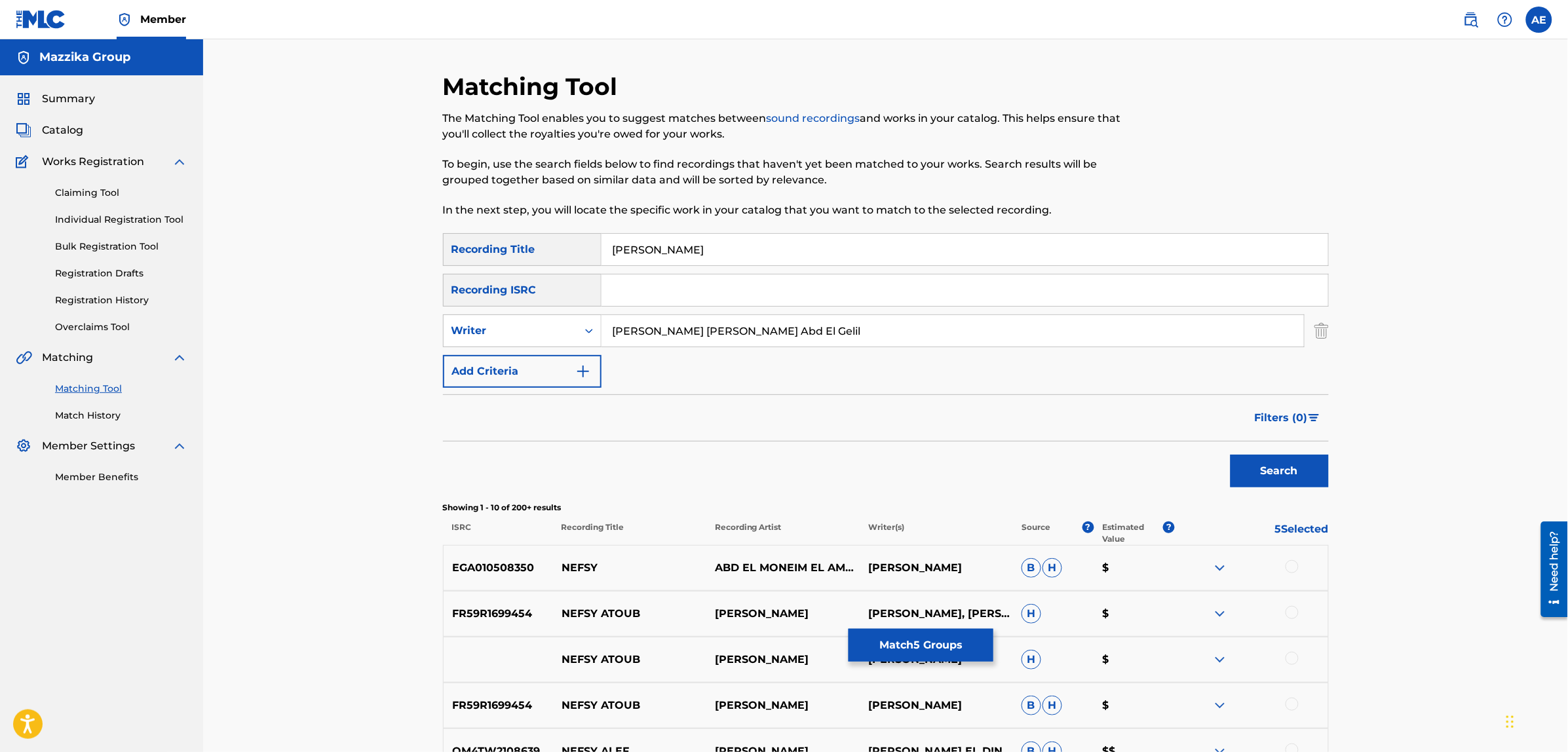
drag, startPoint x: 865, startPoint y: 320, endPoint x: 308, endPoint y: 328, distance: 557.1
click at [311, 328] on div "Matching Tool The Matching Tool enables you to suggest matches between sound re…" at bounding box center [886, 570] width 1365 height 1062
click at [1230, 454] on button "Search" at bounding box center [1279, 471] width 99 height 33
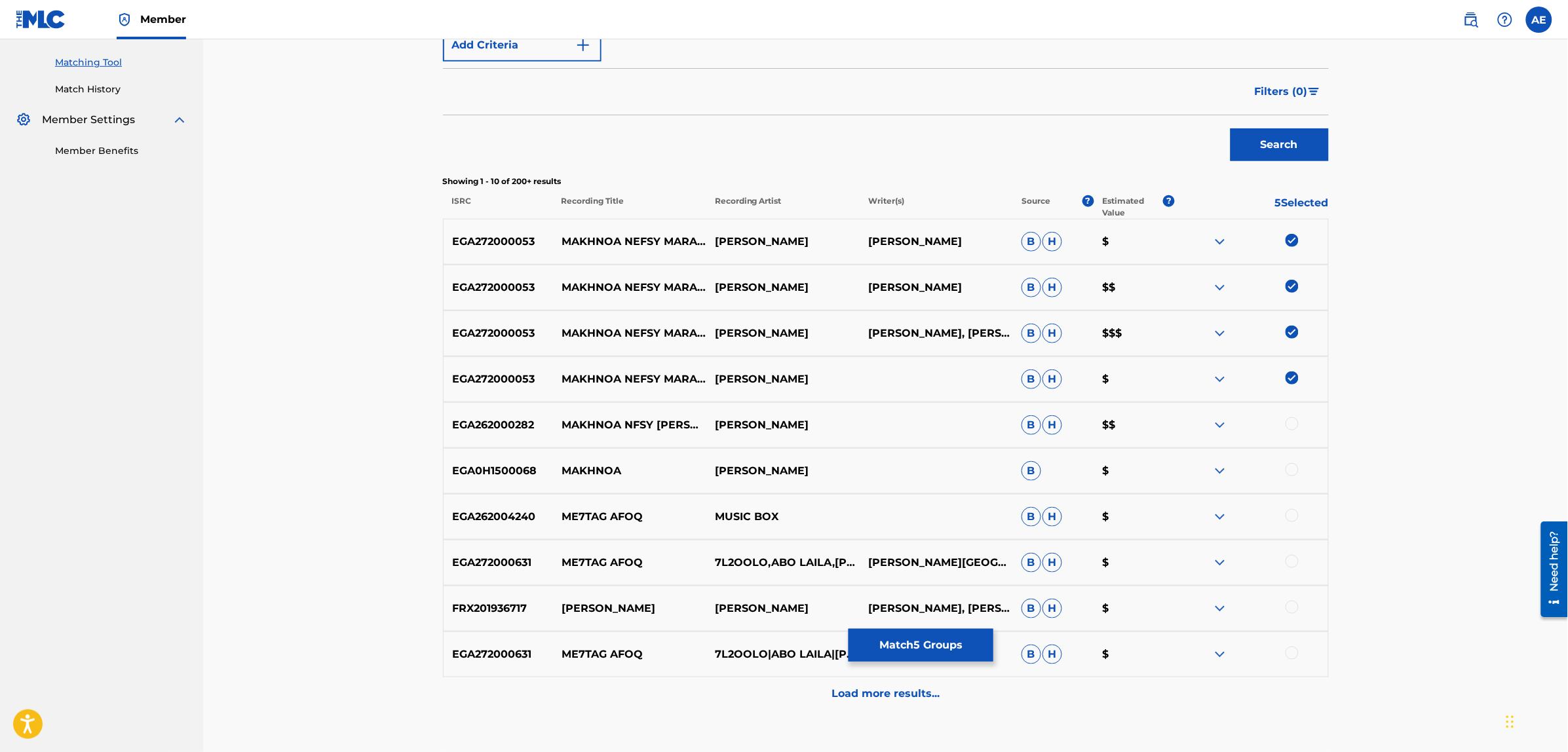
scroll to position [328, 0]
click at [1290, 423] on div at bounding box center [1291, 422] width 13 height 13
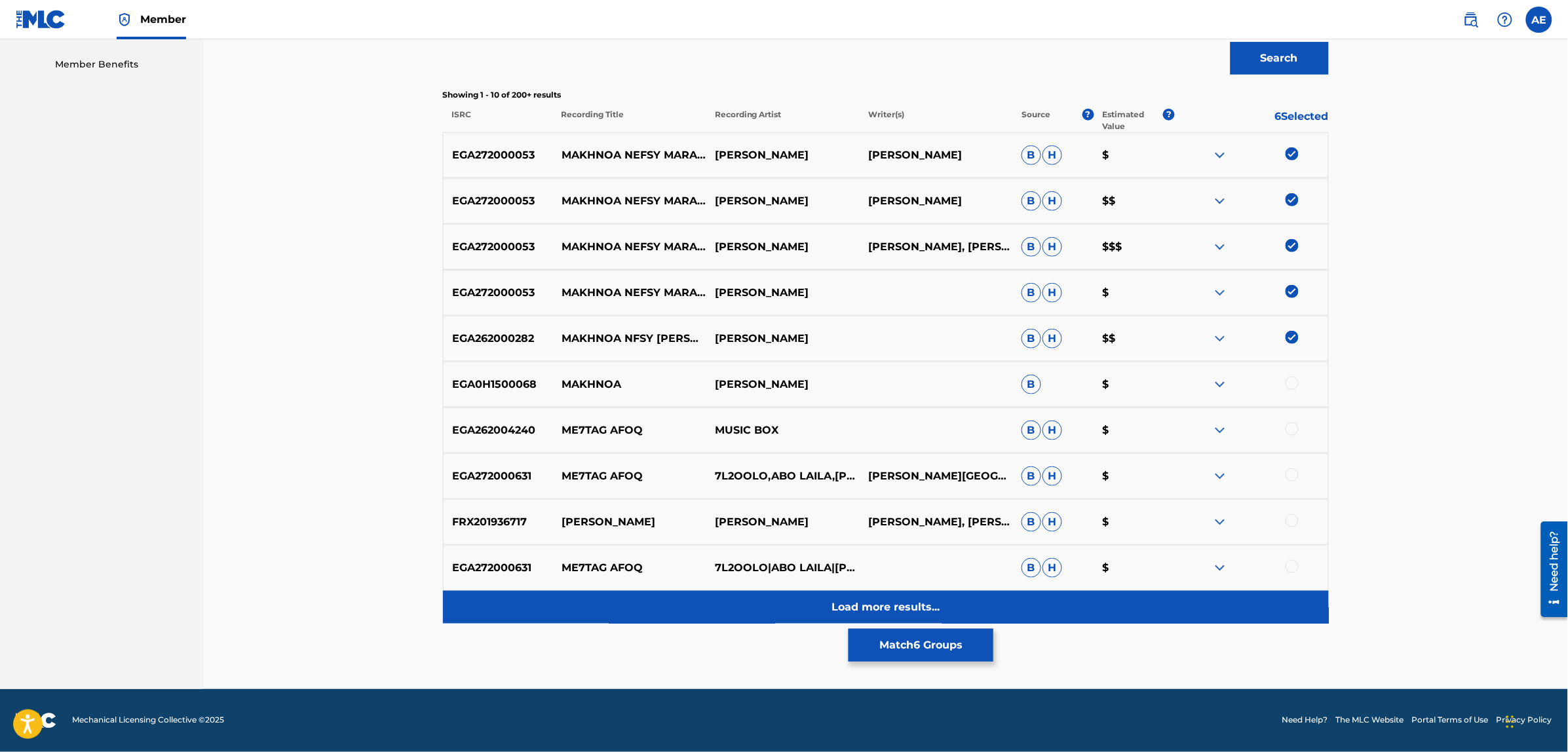
click at [692, 600] on div "Load more results..." at bounding box center [886, 607] width 886 height 33
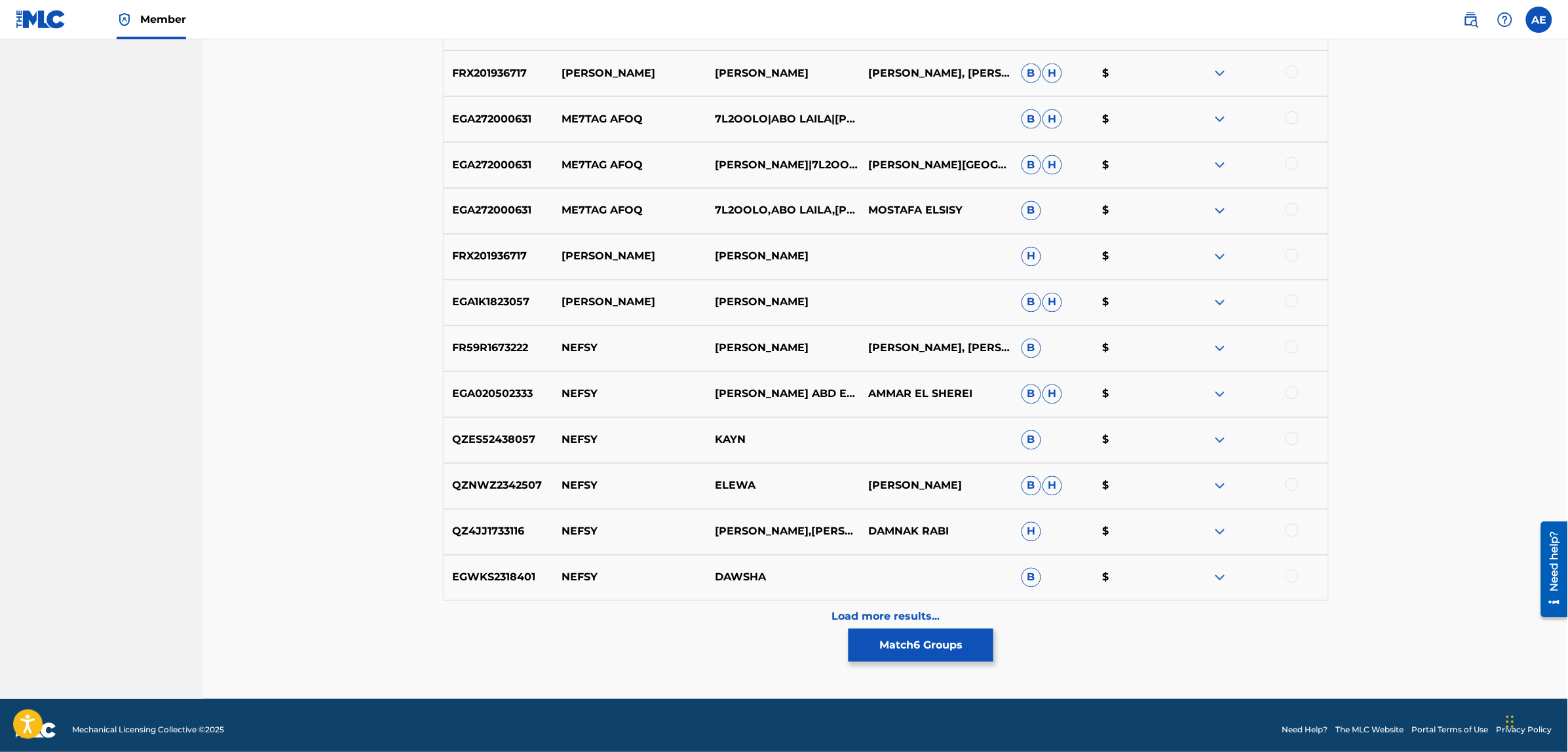
scroll to position [871, 0]
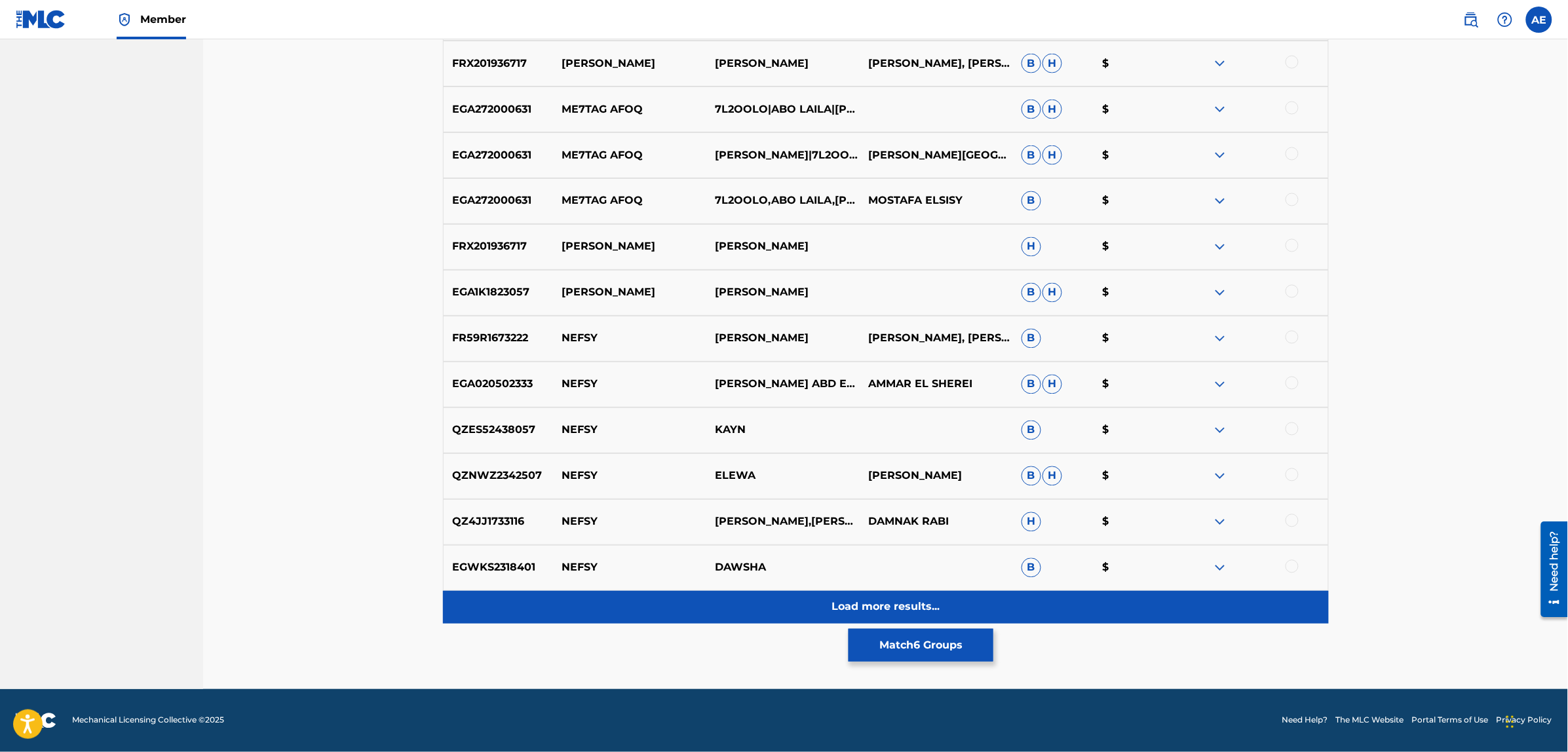
click at [738, 612] on div "Load more results..." at bounding box center [886, 607] width 886 height 33
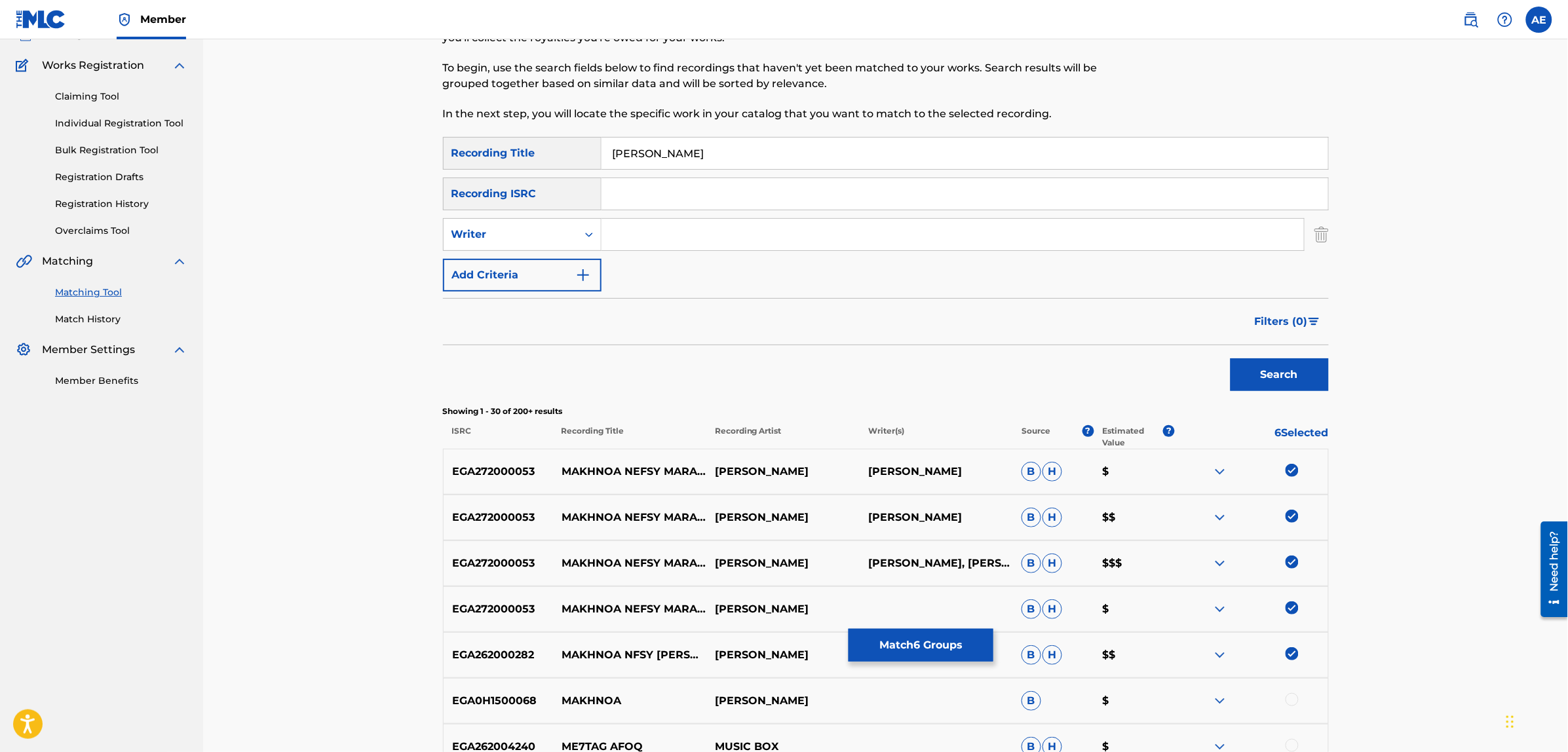
scroll to position [0, 0]
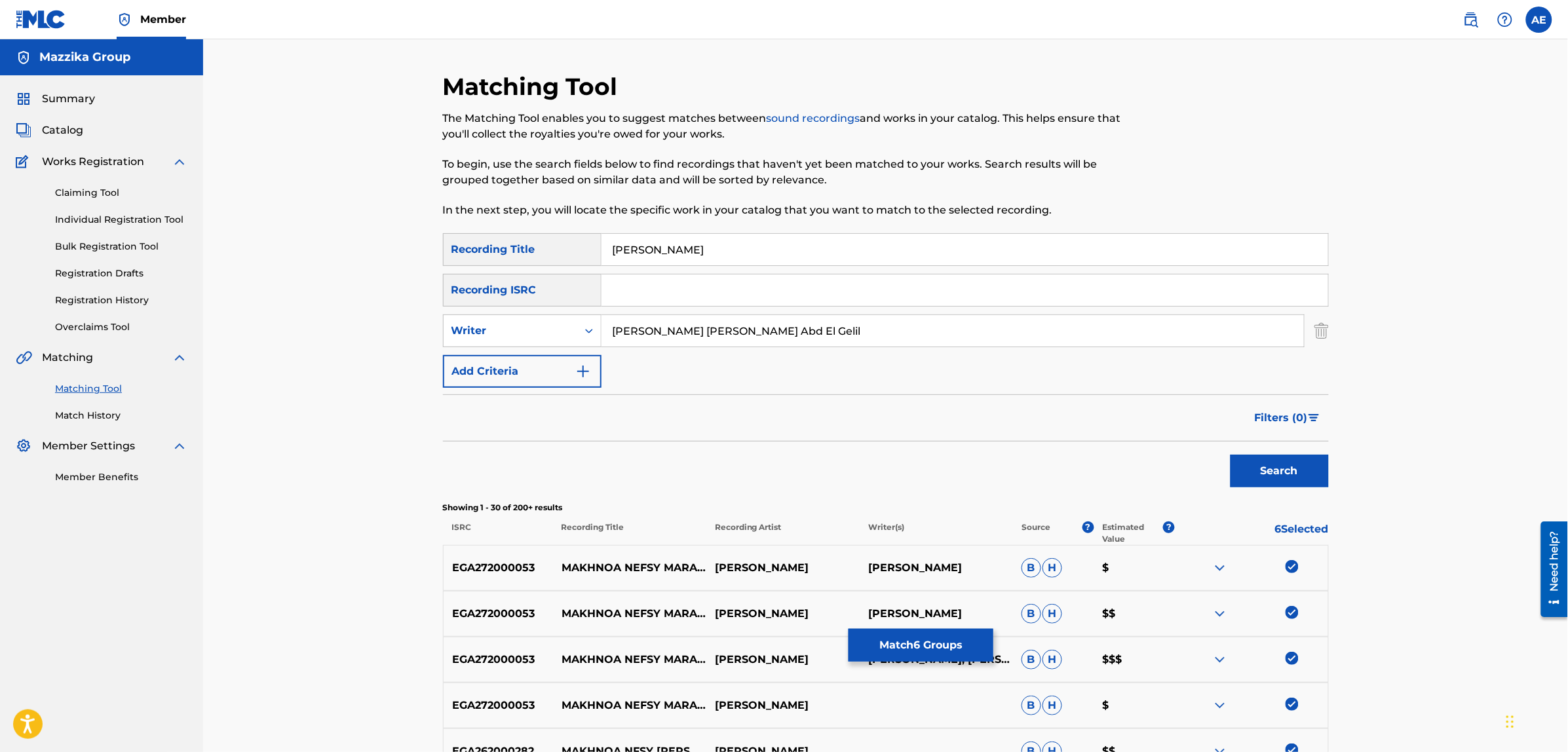
type input "[PERSON_NAME] [PERSON_NAME] Abd El Gelil"
drag, startPoint x: 780, startPoint y: 248, endPoint x: 339, endPoint y: 214, distance: 442.3
type input "مخنوق نفسي مره افوق"
click at [1230, 454] on button "Search" at bounding box center [1279, 471] width 99 height 33
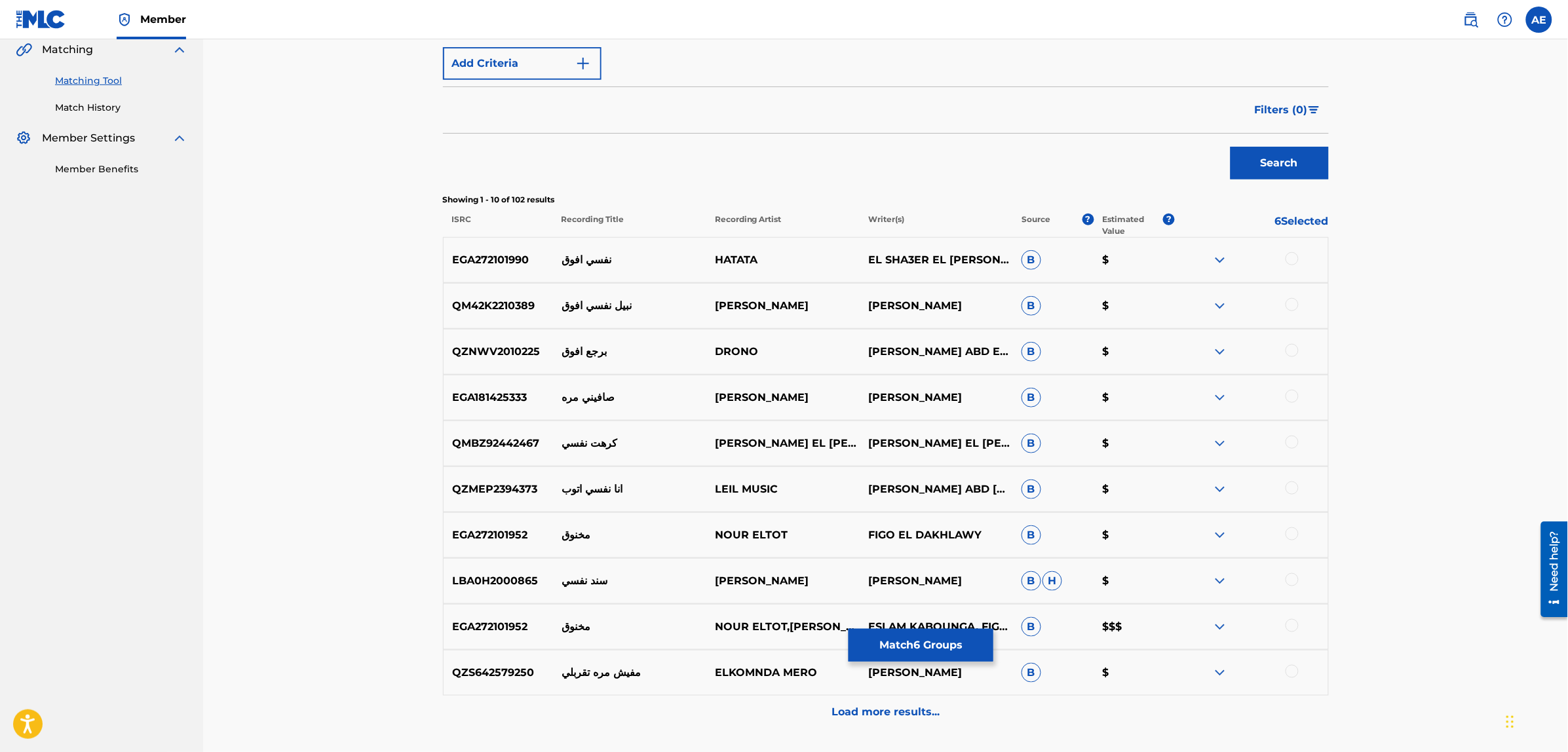
scroll to position [412, 0]
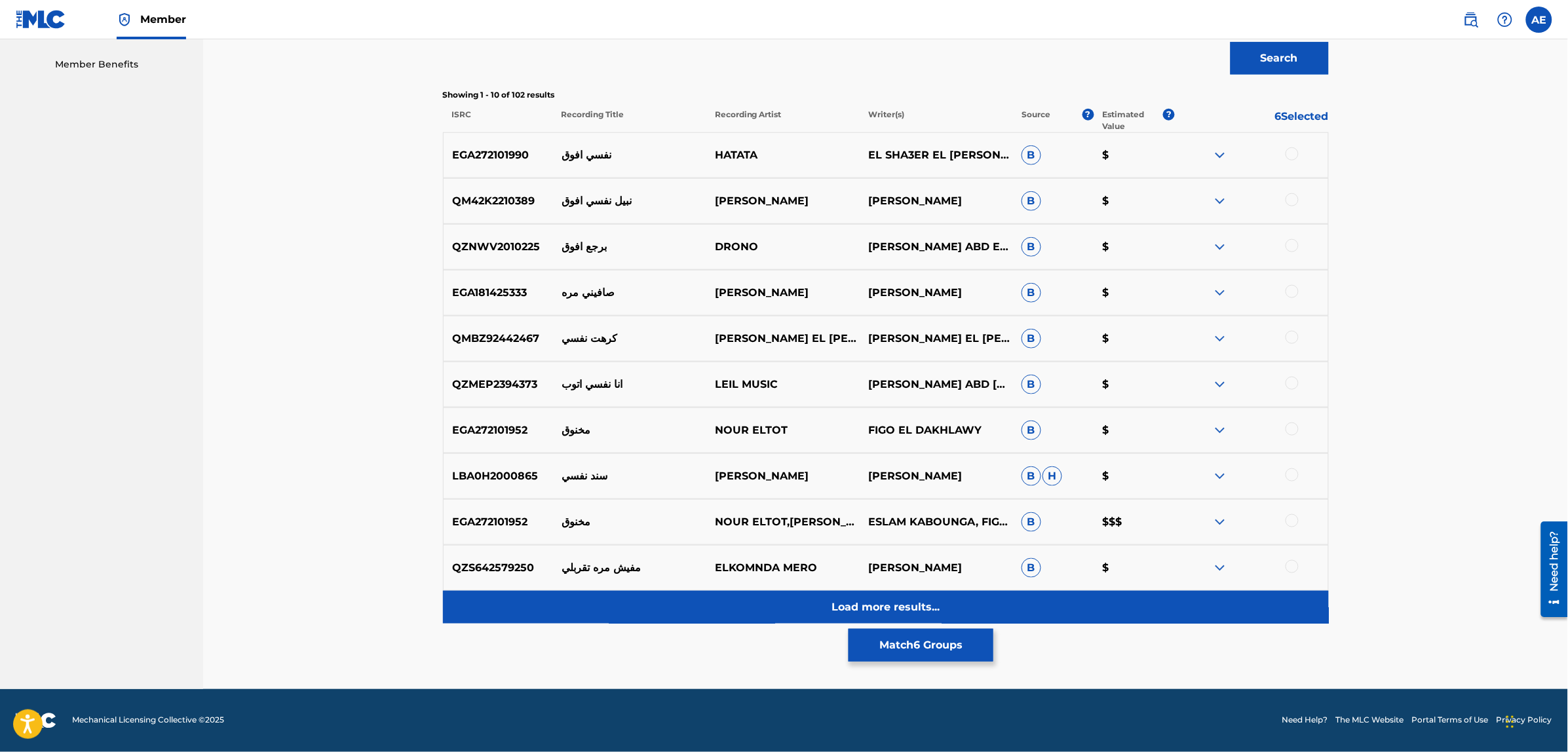
click at [722, 614] on div "Load more results..." at bounding box center [886, 607] width 886 height 33
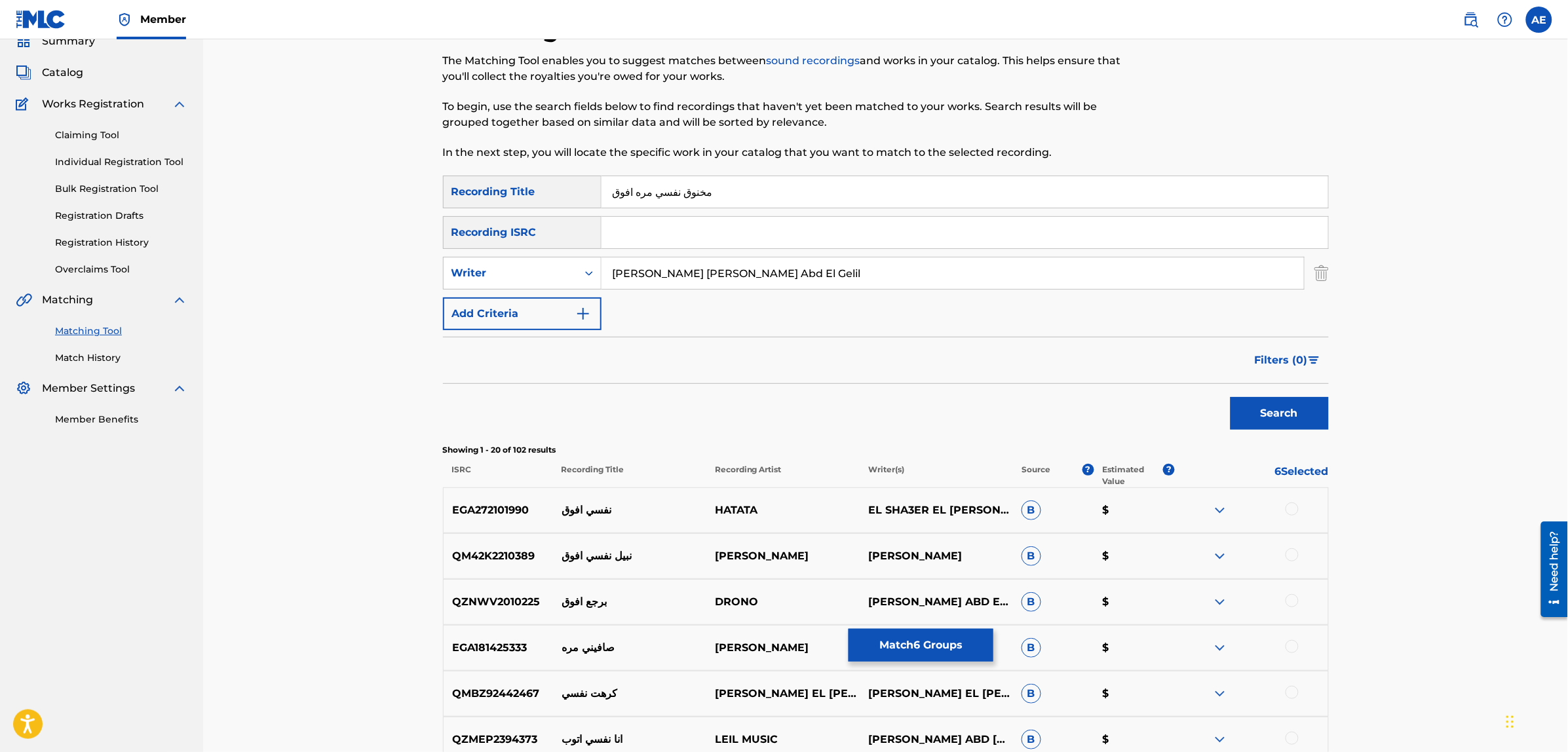
scroll to position [0, 0]
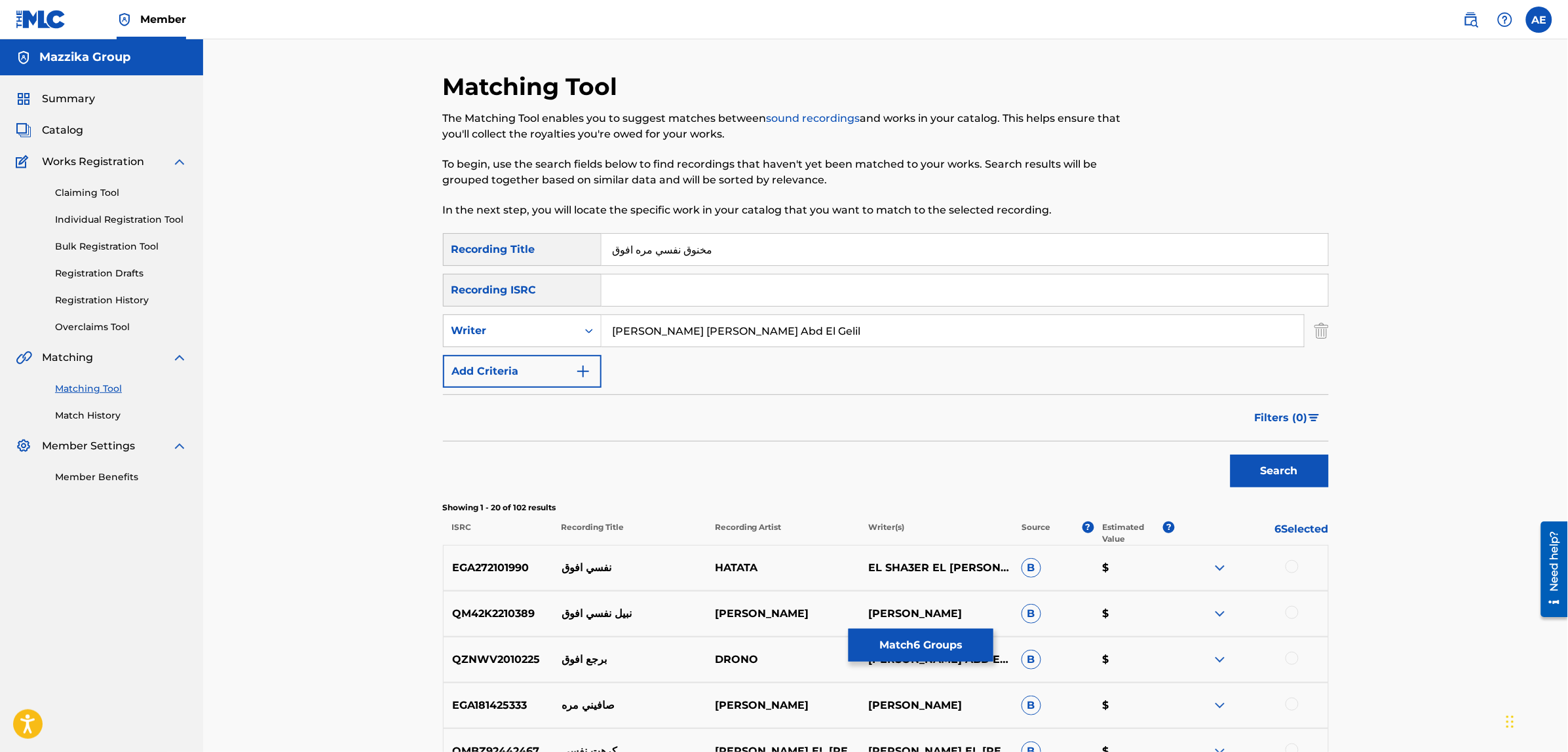
drag, startPoint x: 891, startPoint y: 327, endPoint x: 288, endPoint y: 345, distance: 603.3
click at [1230, 454] on button "Search" at bounding box center [1279, 471] width 99 height 33
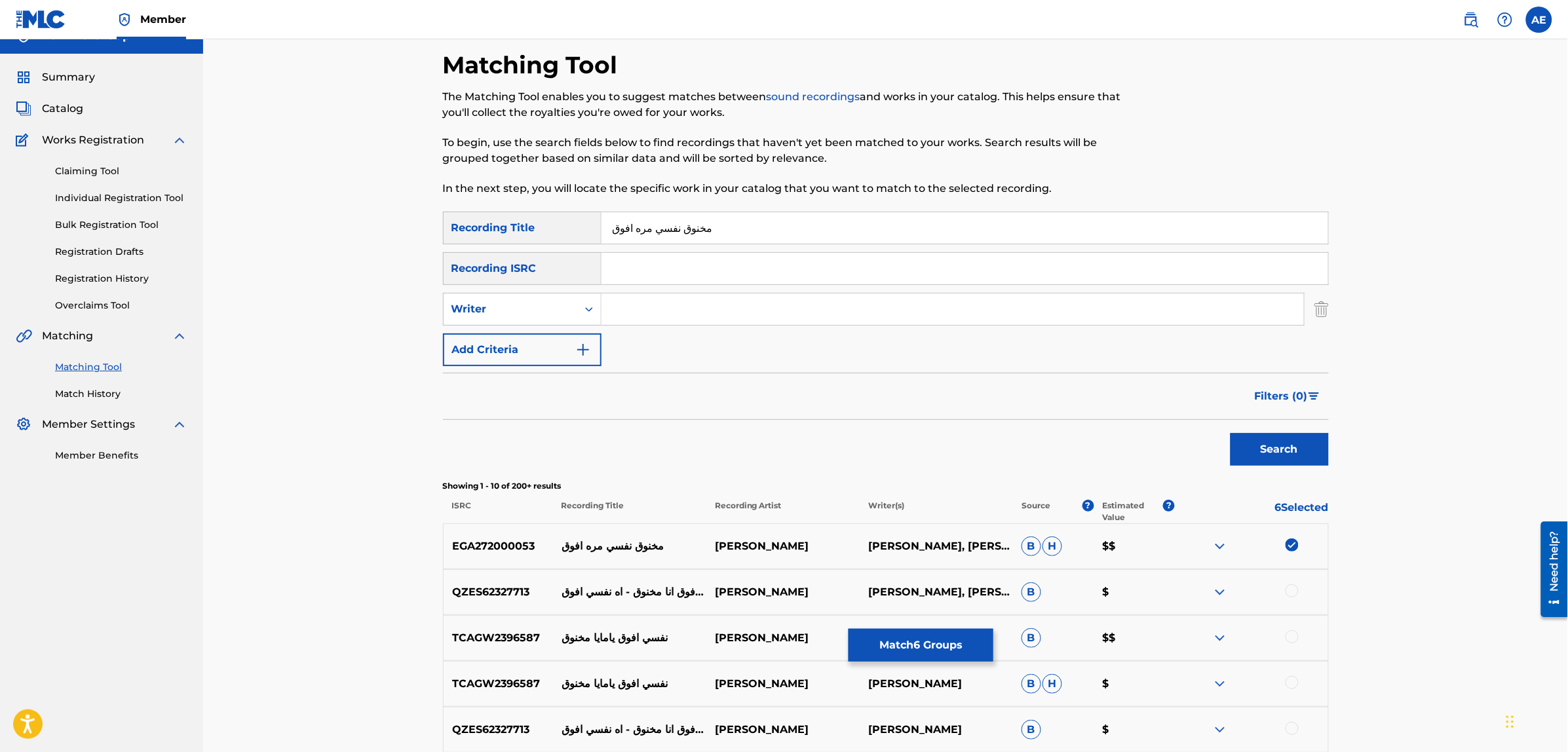
scroll to position [3, 0]
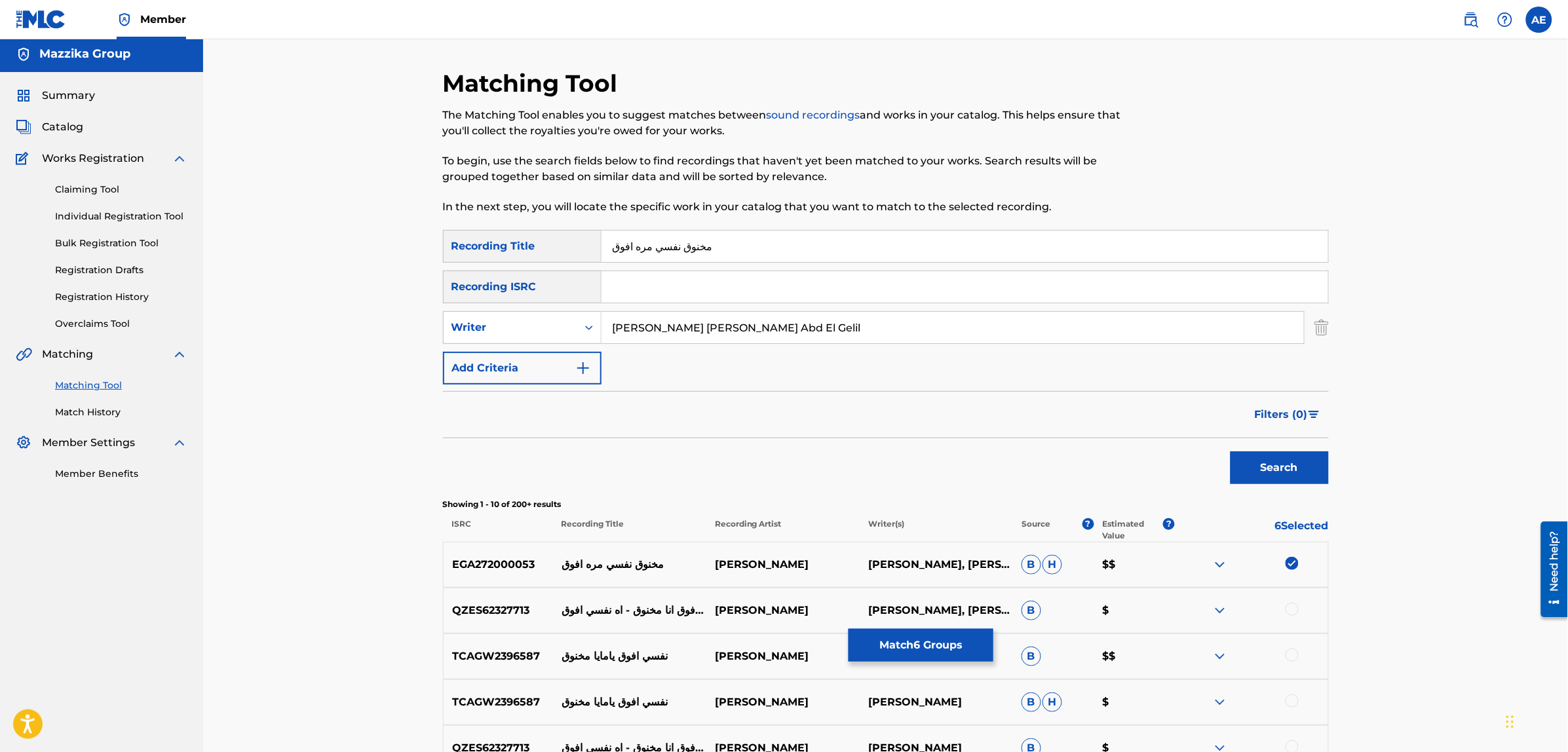
type input "[PERSON_NAME] [PERSON_NAME] Abd El Gelil"
click at [1230, 451] on button "Search" at bounding box center [1279, 467] width 99 height 33
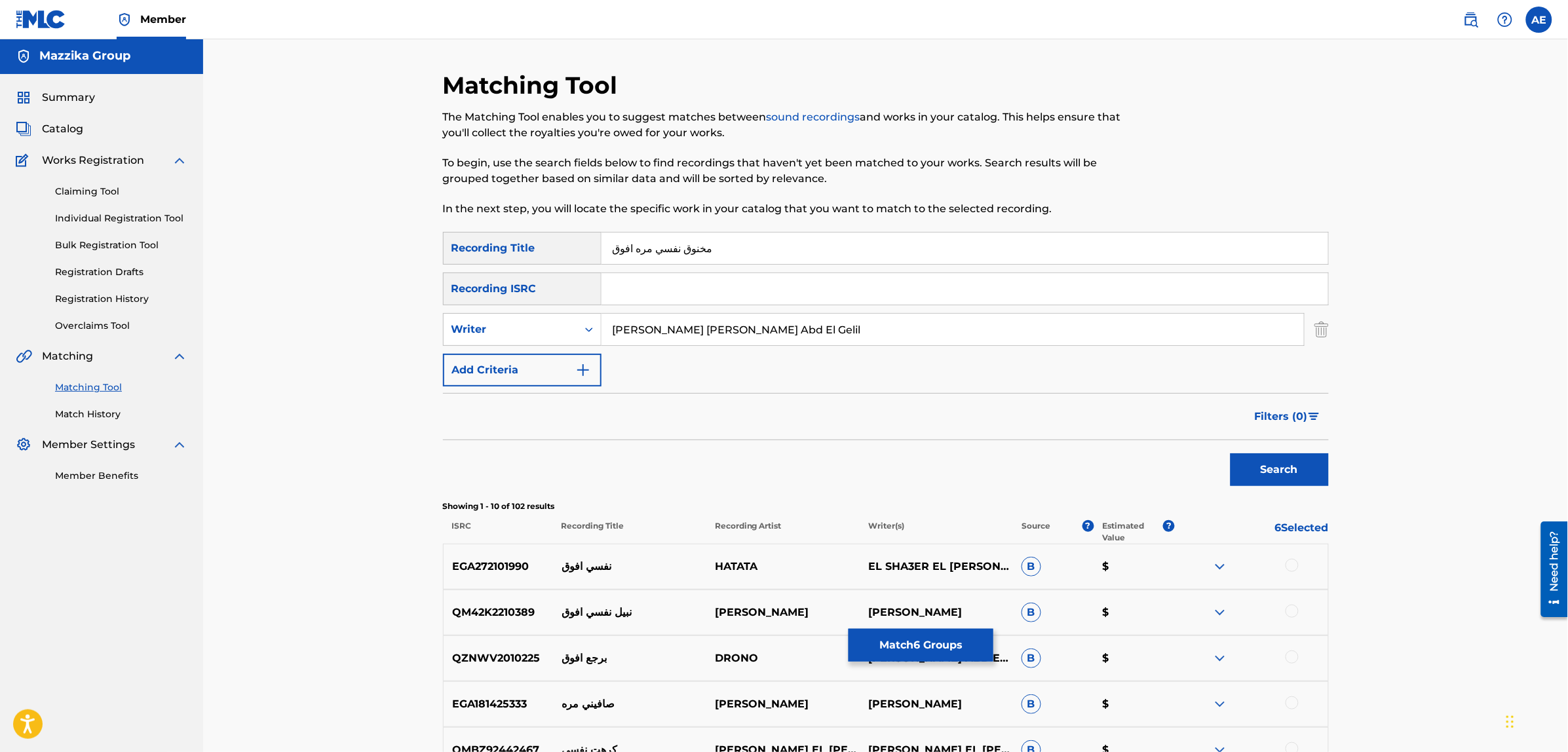
scroll to position [0, 0]
click at [1230, 454] on button "Search" at bounding box center [1279, 471] width 99 height 33
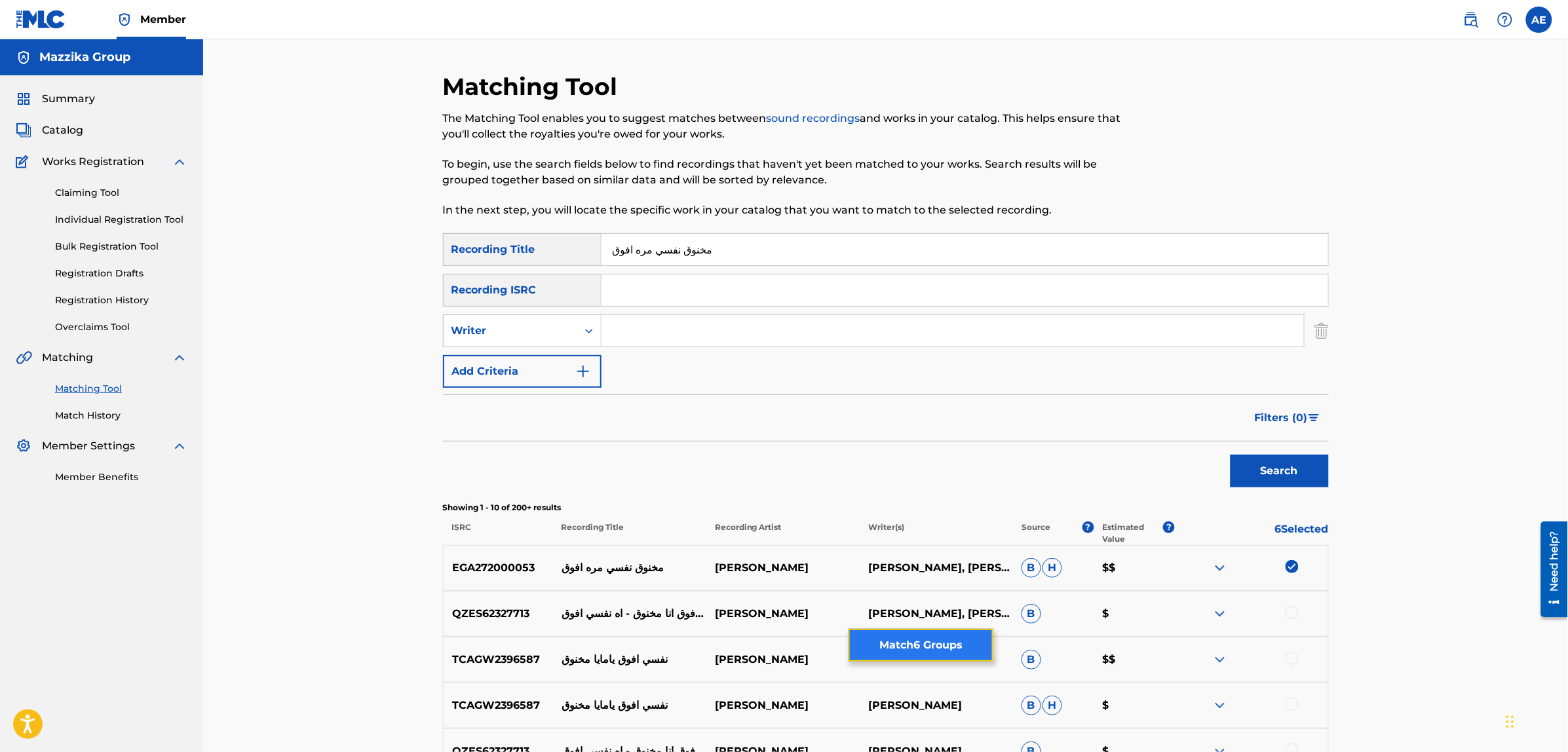
click at [914, 647] on button "Match 6 Groups" at bounding box center [921, 646] width 145 height 33
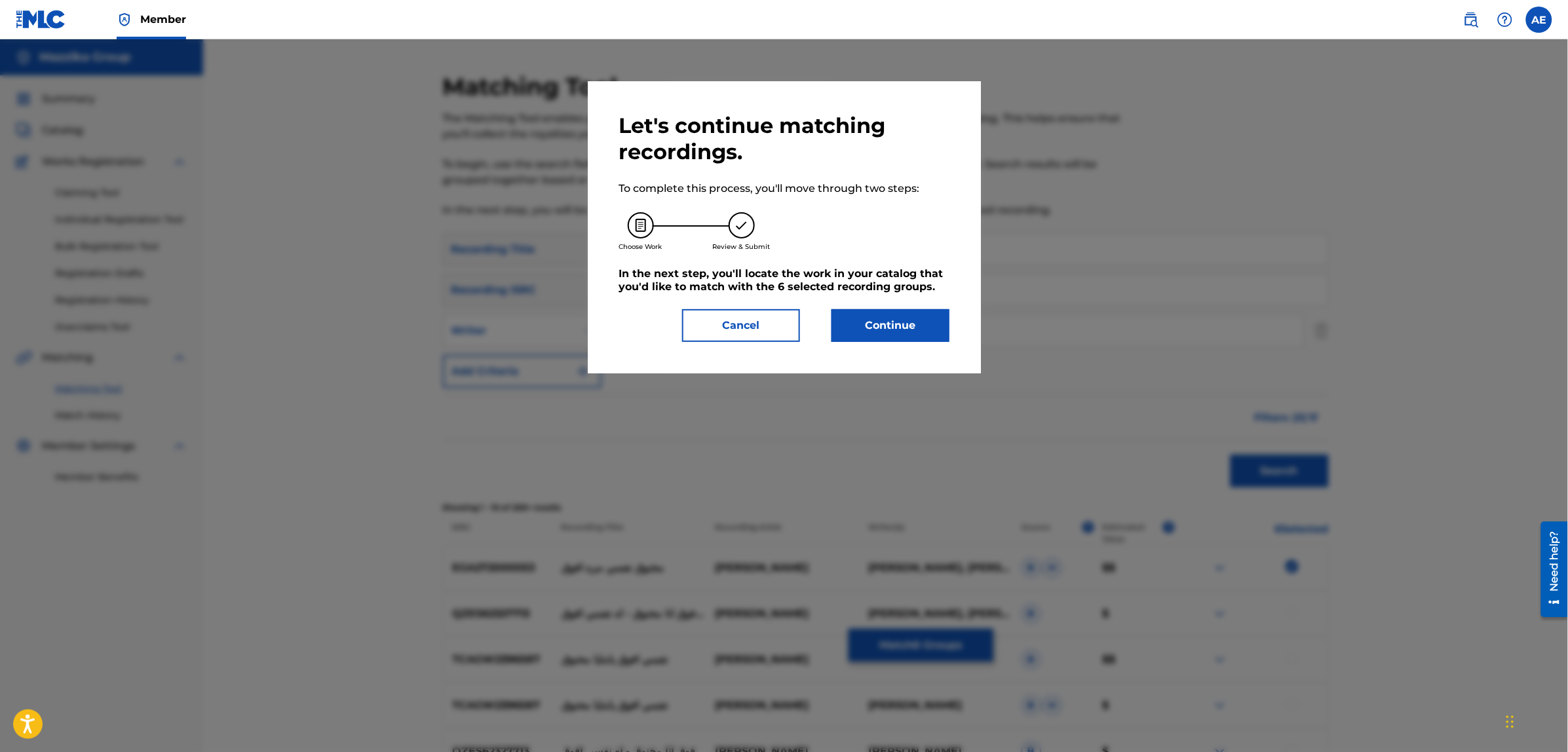
click at [871, 302] on div "Let's continue matching recordings. To complete this process, you'll move throu…" at bounding box center [784, 226] width 330 height 229
click at [870, 327] on button "Continue" at bounding box center [891, 326] width 118 height 33
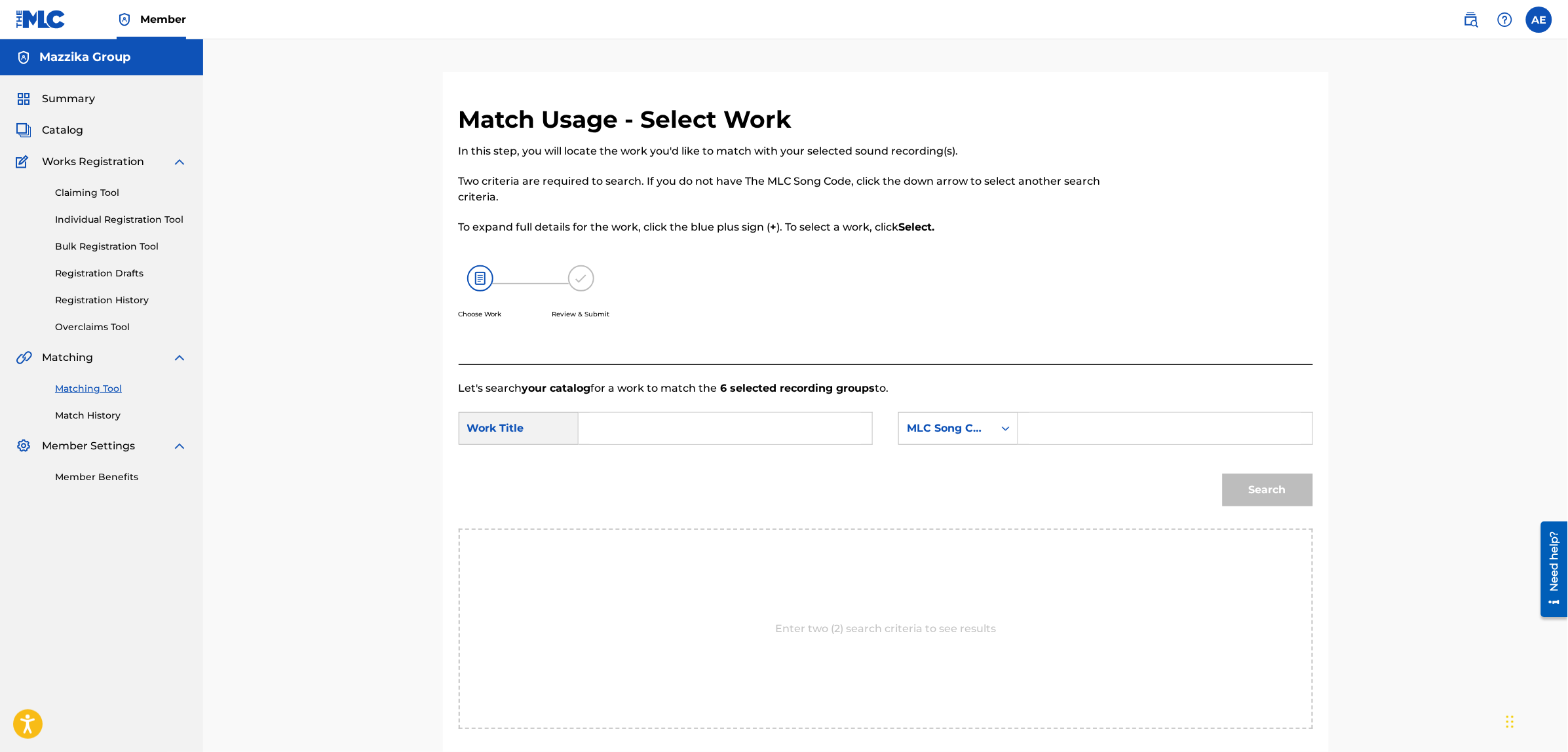
click at [714, 430] on input "Search Form" at bounding box center [725, 428] width 271 height 32
paste input "MN5EYX"
type input "MN5EYX"
click at [1123, 427] on input "Search Form" at bounding box center [1164, 428] width 271 height 32
paste input "MN5EYX"
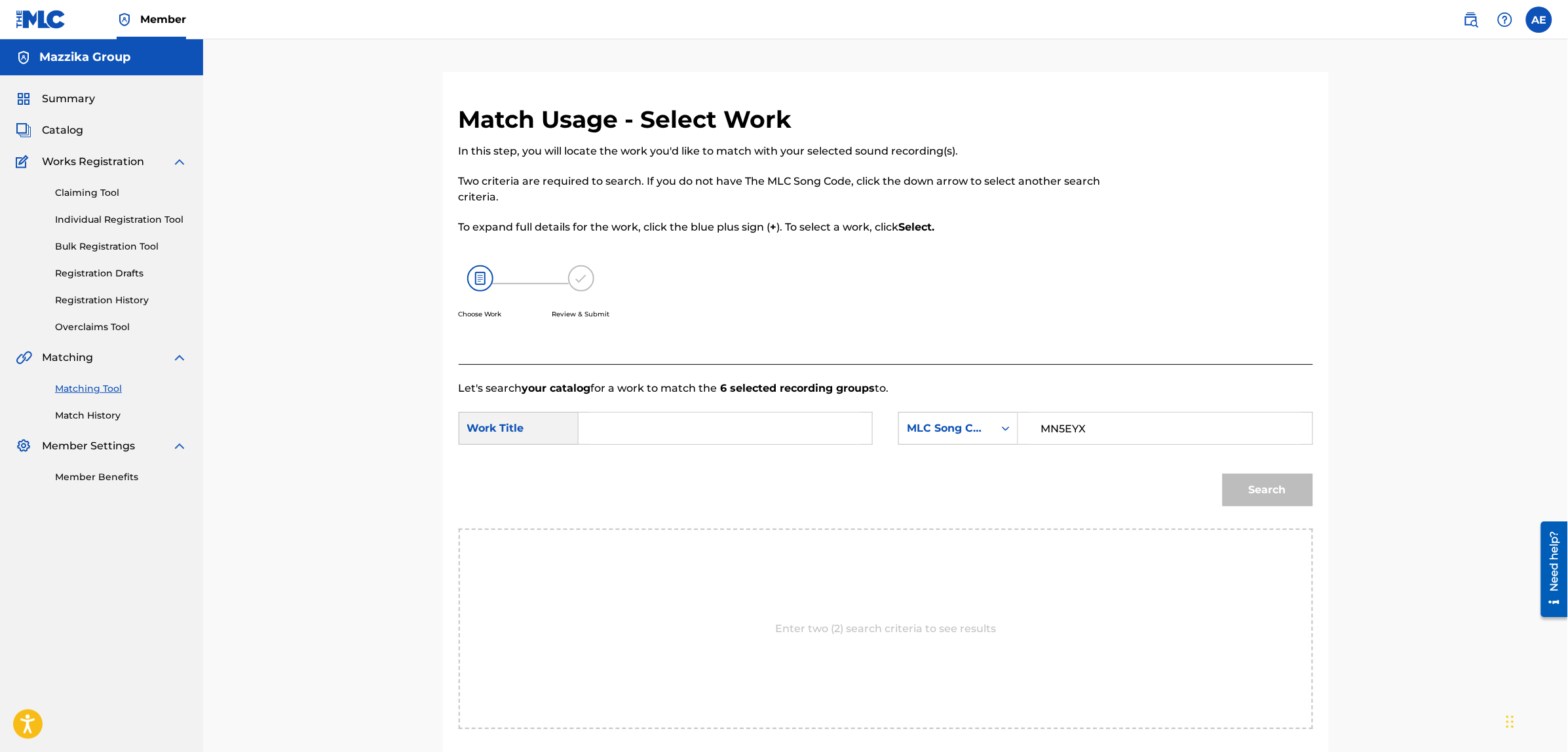
type input "MN5EYX"
click at [758, 418] on input "Search Form" at bounding box center [725, 428] width 271 height 32
paste input "[PERSON_NAME]"
type input "[PERSON_NAME]"
click at [1252, 495] on button "Search" at bounding box center [1267, 490] width 90 height 33
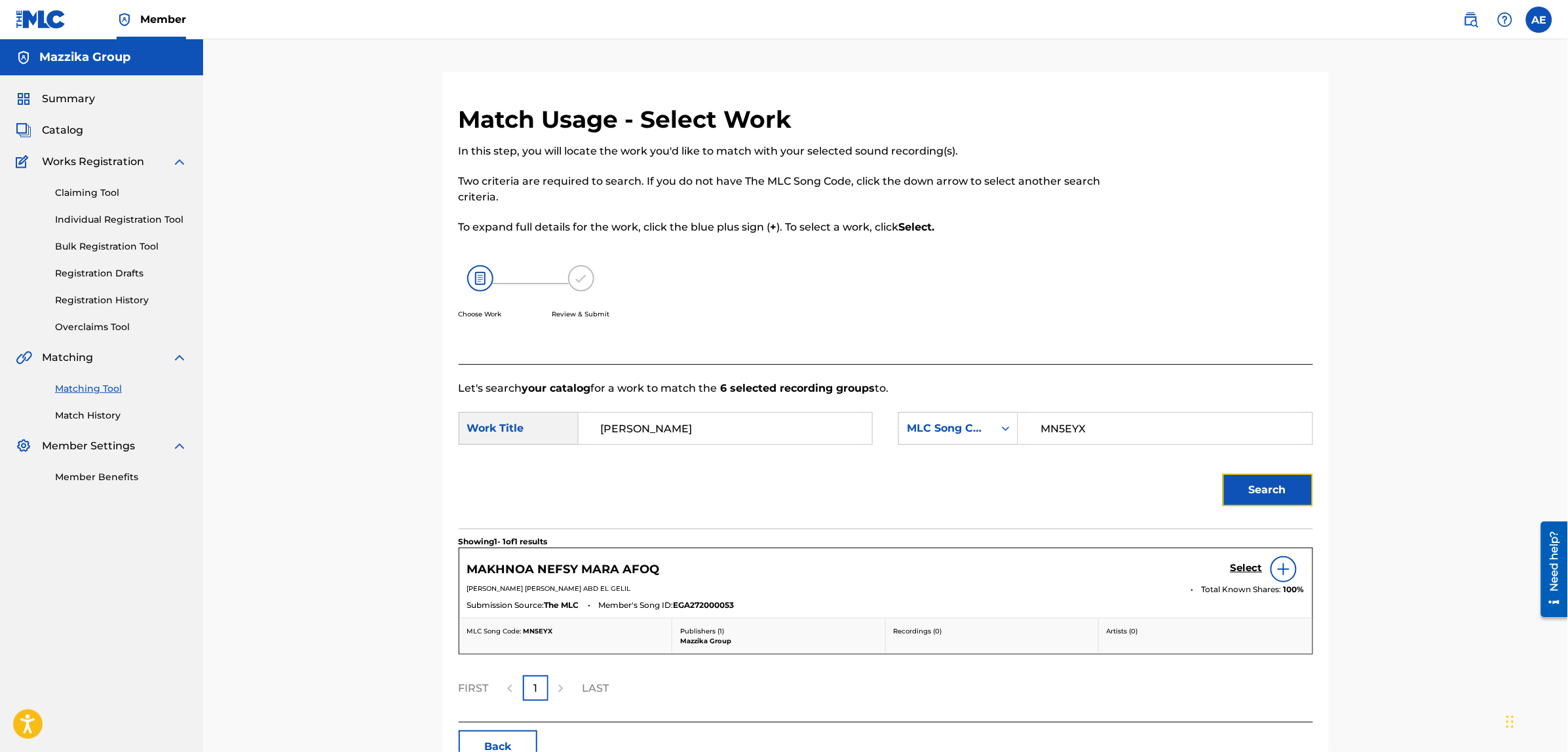
scroll to position [82, 0]
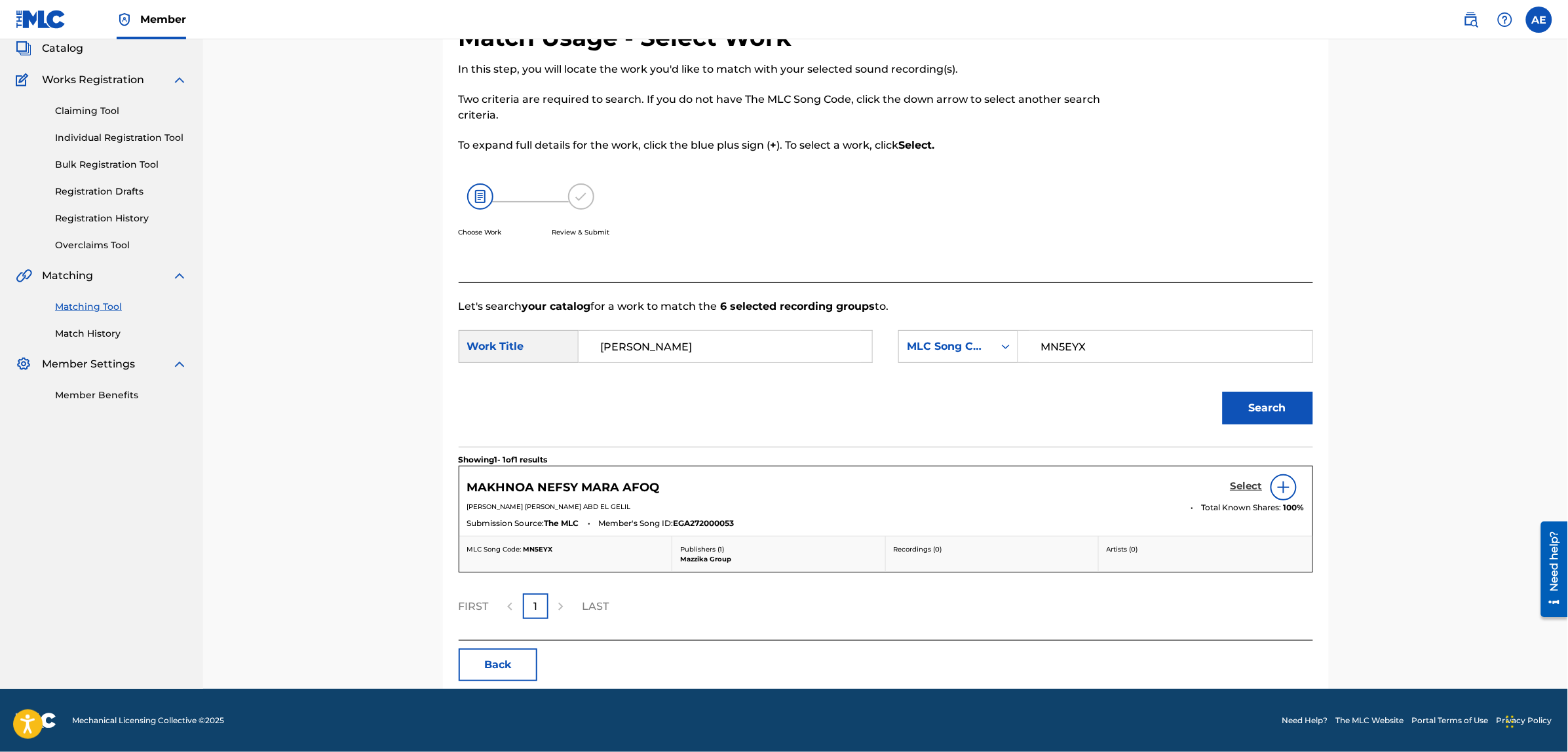
click at [1240, 486] on h5 "Select" at bounding box center [1246, 486] width 32 height 13
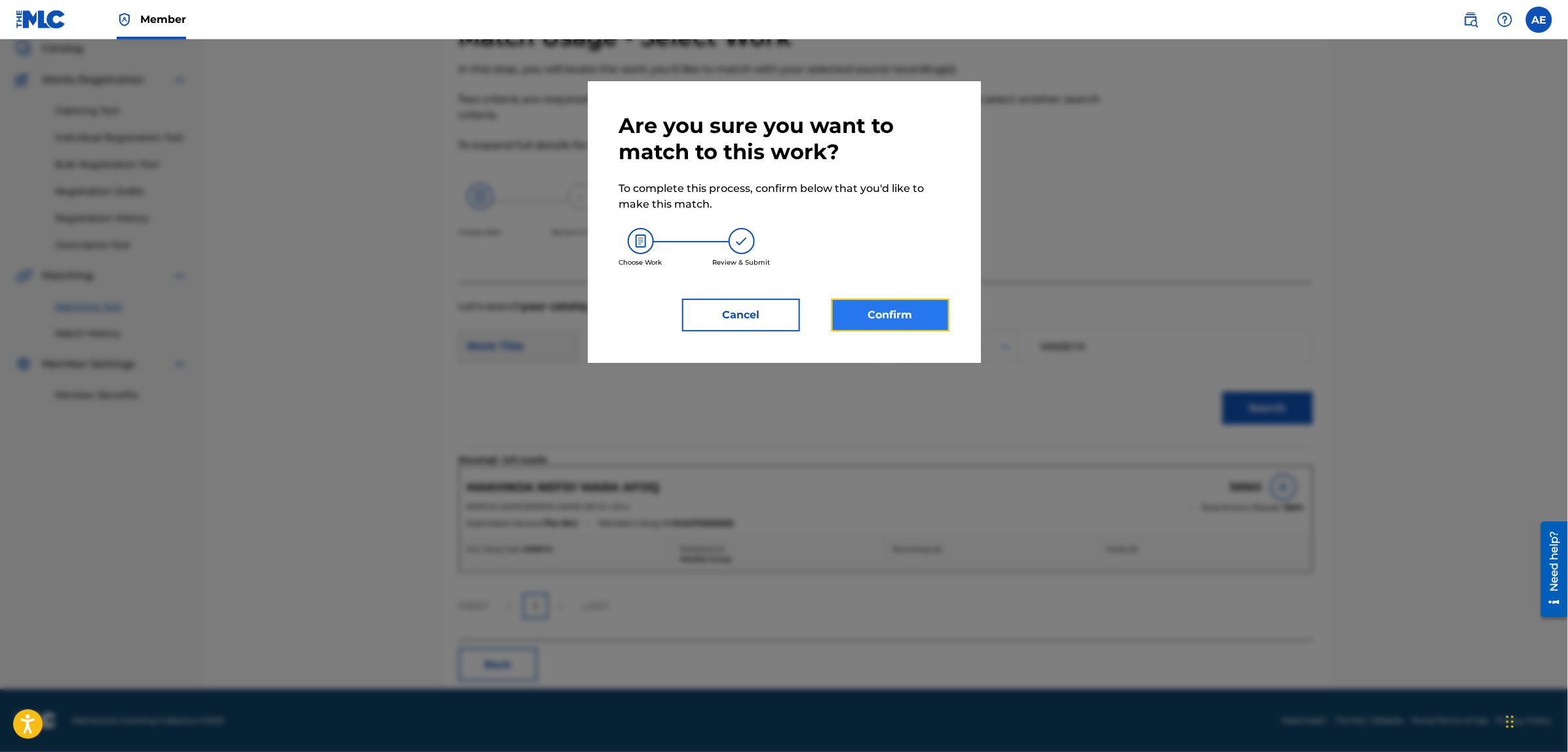
click at [886, 310] on button "Confirm" at bounding box center [891, 315] width 118 height 33
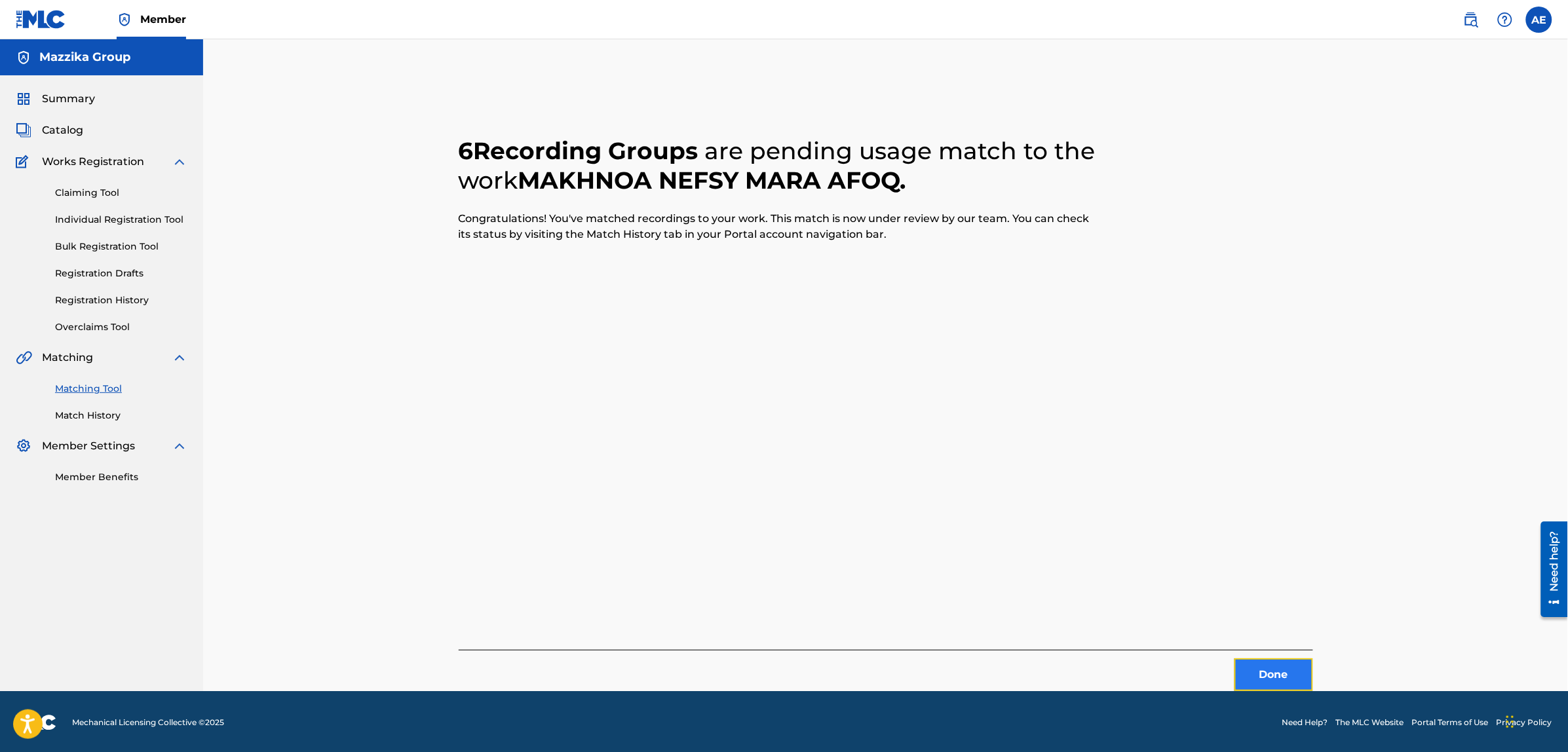
click at [1283, 673] on button "Done" at bounding box center [1274, 675] width 79 height 33
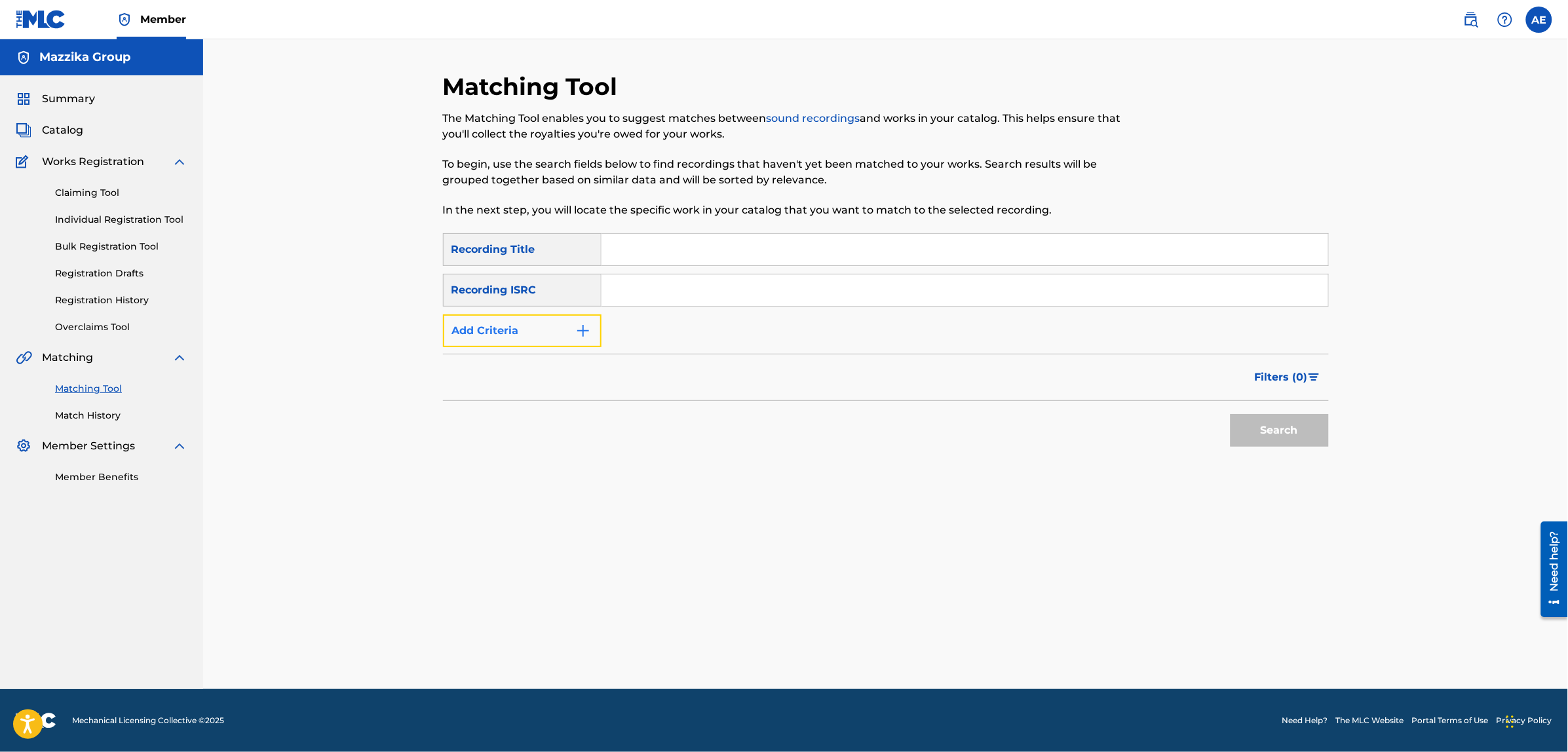
click at [570, 331] on button "Add Criteria" at bounding box center [522, 331] width 159 height 33
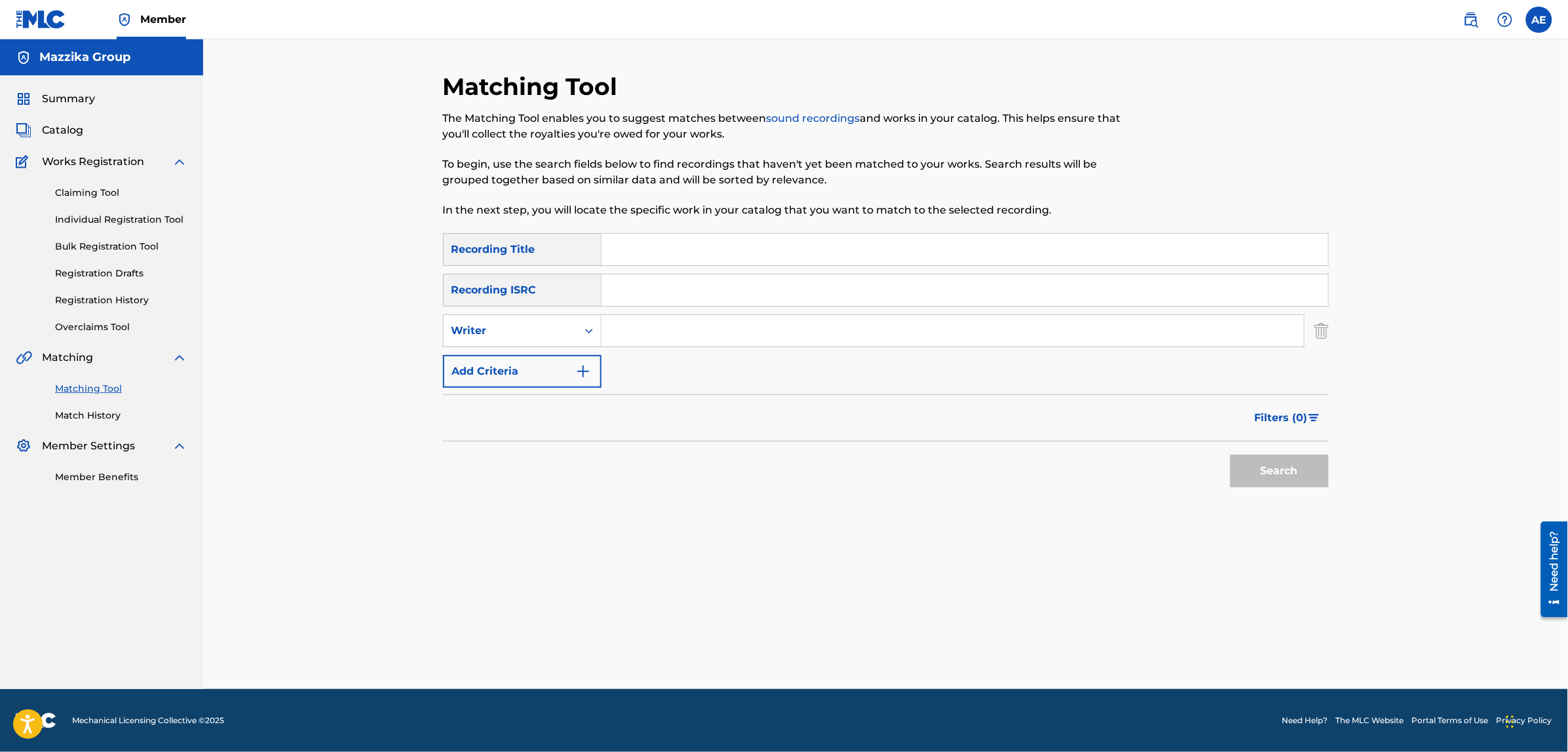
click at [703, 286] on input "Search Form" at bounding box center [964, 290] width 726 height 32
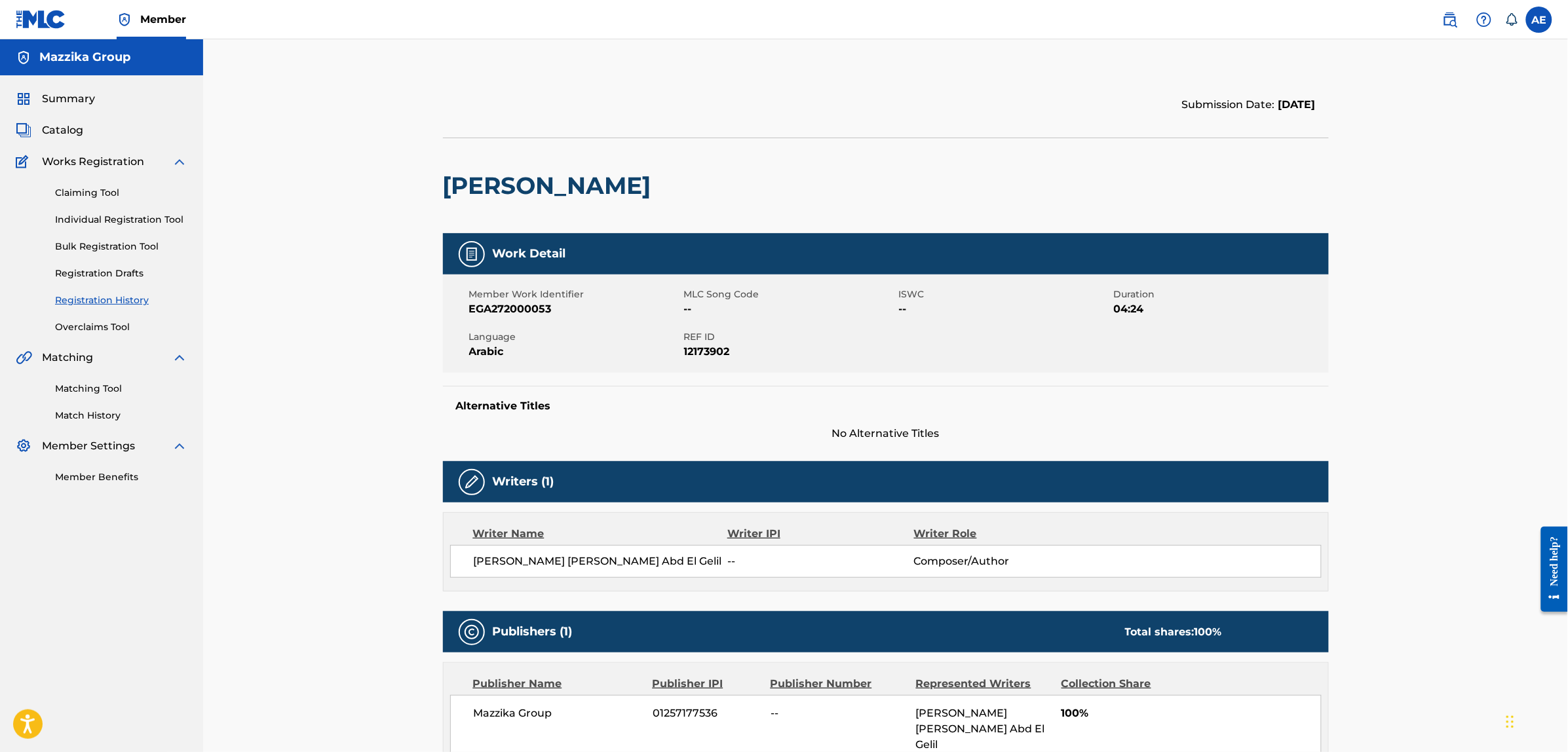
drag, startPoint x: 765, startPoint y: 184, endPoint x: 443, endPoint y: 199, distance: 322.3
click at [443, 199] on h2 "[PERSON_NAME]" at bounding box center [550, 185] width 215 height 29
copy h2 "[PERSON_NAME]"
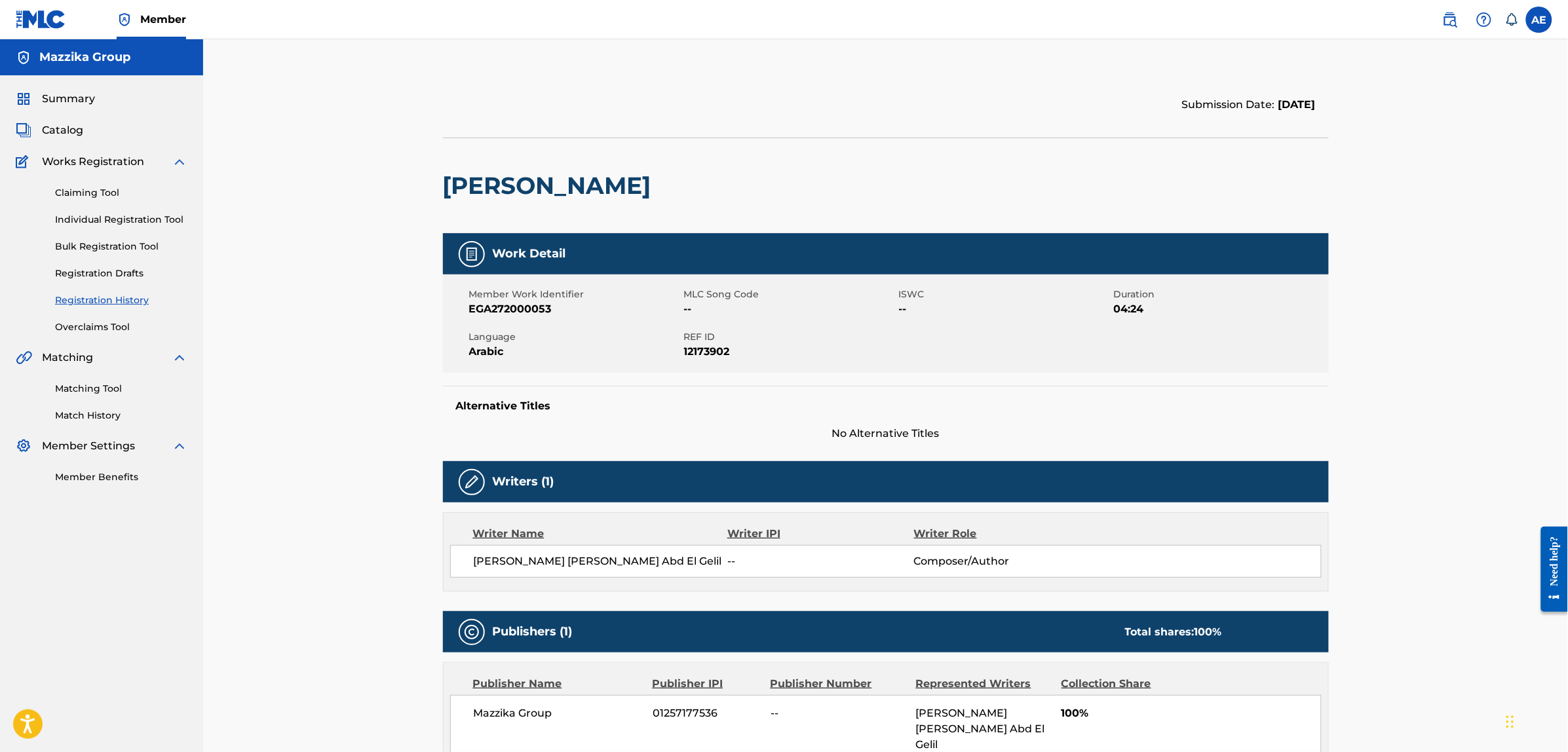
click at [65, 131] on span "Catalog" at bounding box center [63, 130] width 41 height 15
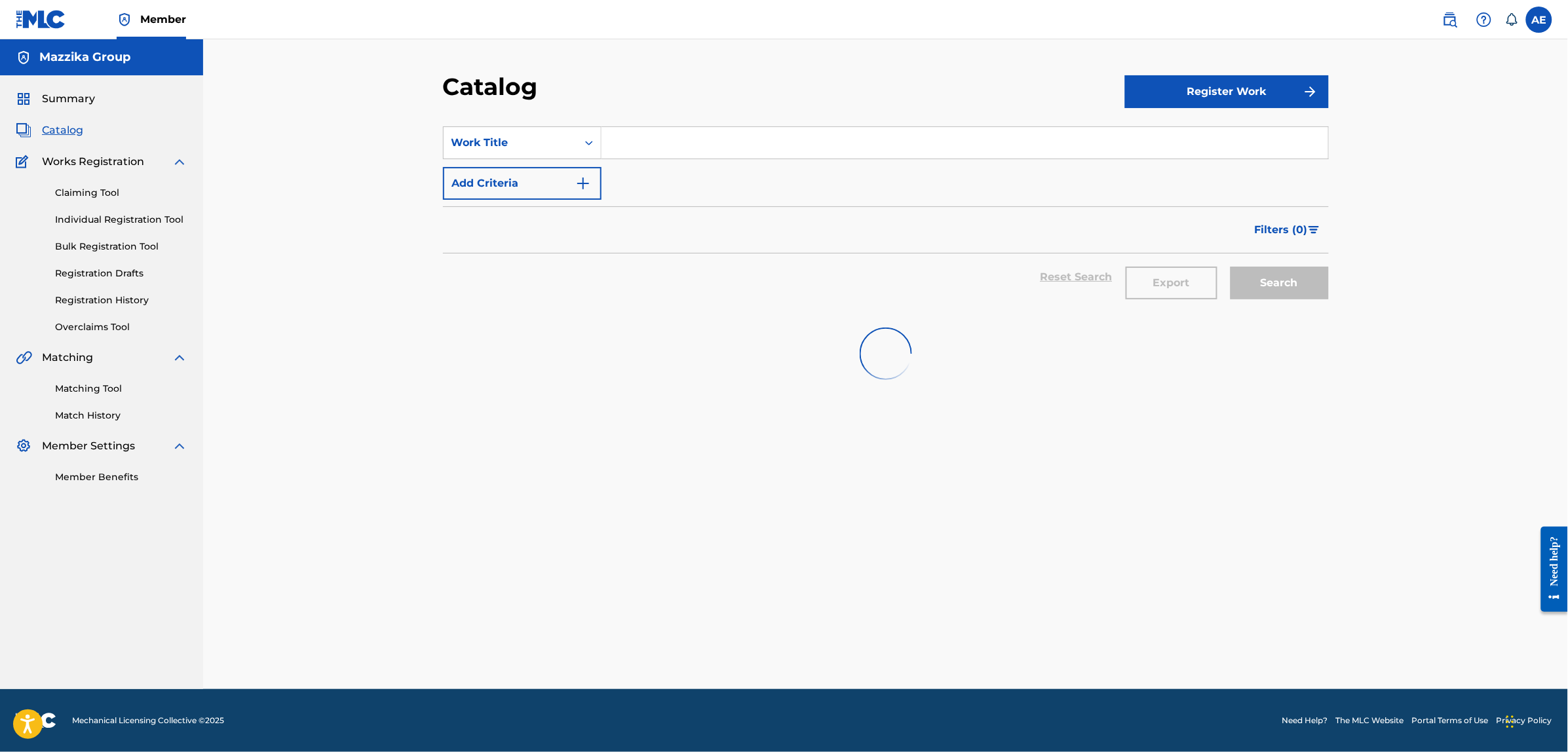
click at [659, 141] on input "Search Form" at bounding box center [964, 142] width 726 height 32
paste input "[PERSON_NAME]"
type input "[PERSON_NAME]"
click at [1230, 267] on button "Search" at bounding box center [1279, 283] width 99 height 33
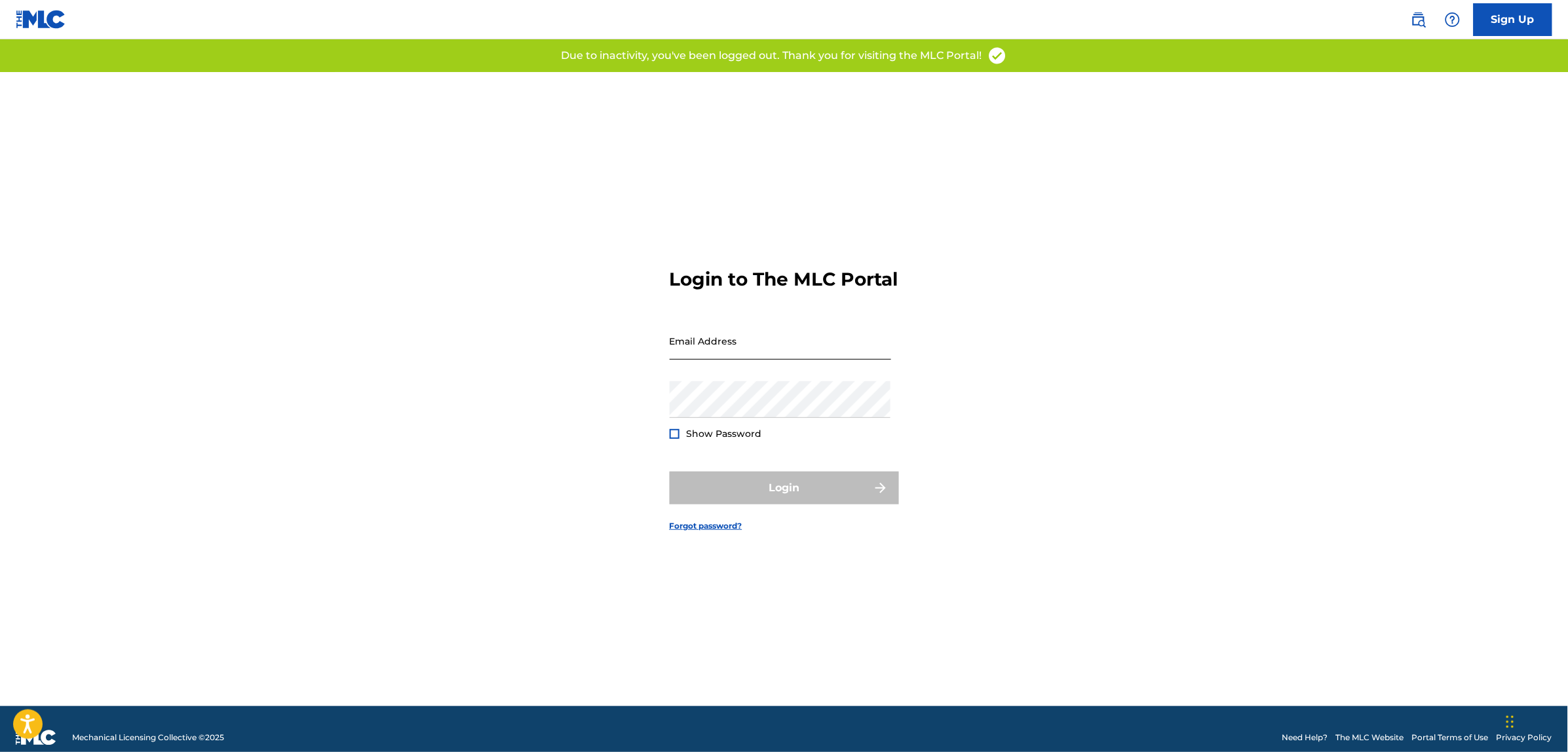
click at [718, 349] on input "Email Address" at bounding box center [780, 341] width 221 height 38
type input "[PERSON_NAME][EMAIL_ADDRESS][PERSON_NAME][DOMAIN_NAME]"
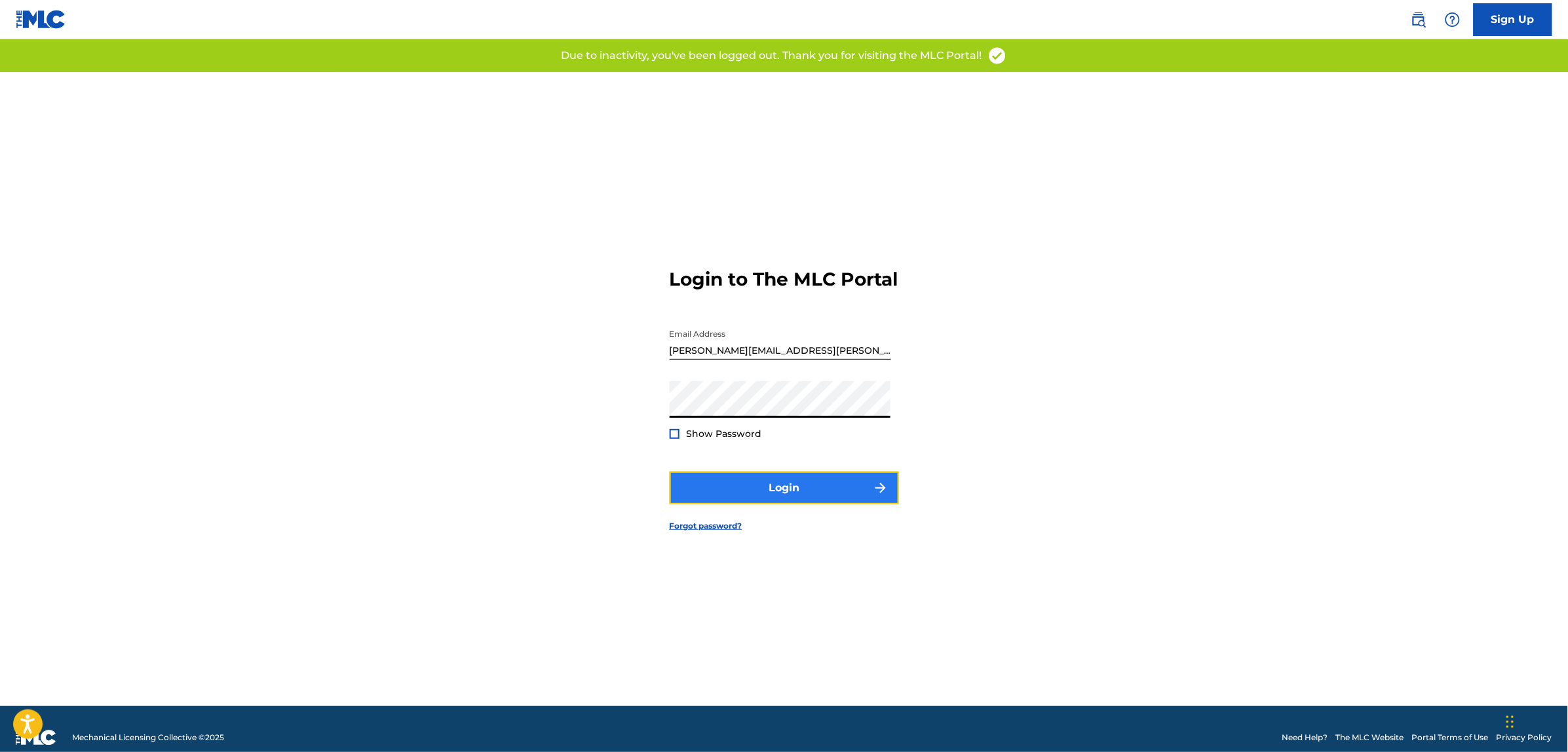
click at [760, 504] on button "Login" at bounding box center [784, 488] width 229 height 33
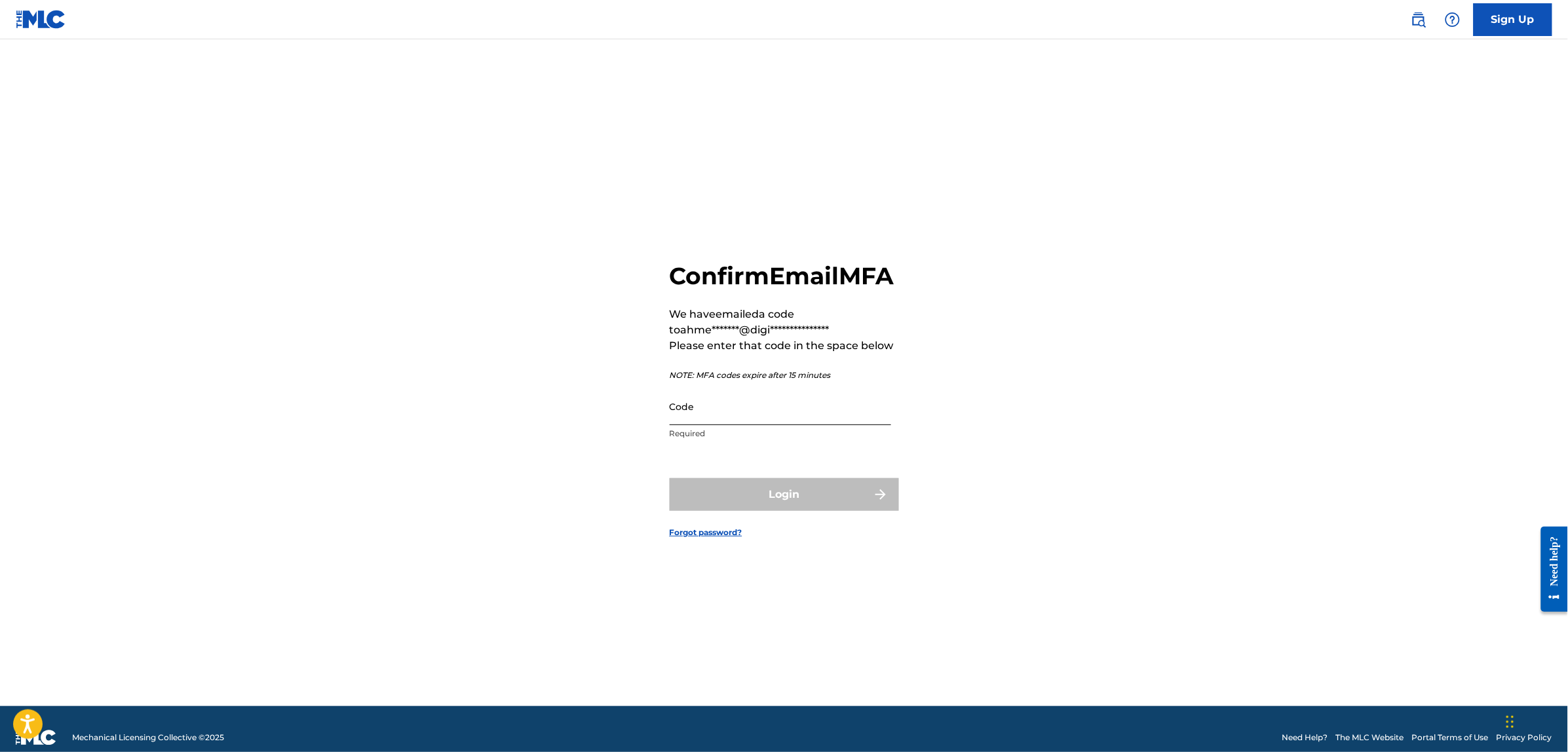
click at [768, 420] on input "Code" at bounding box center [780, 406] width 221 height 38
paste input "820477"
type input "820477"
click at [670, 478] on button "Login" at bounding box center [784, 495] width 229 height 33
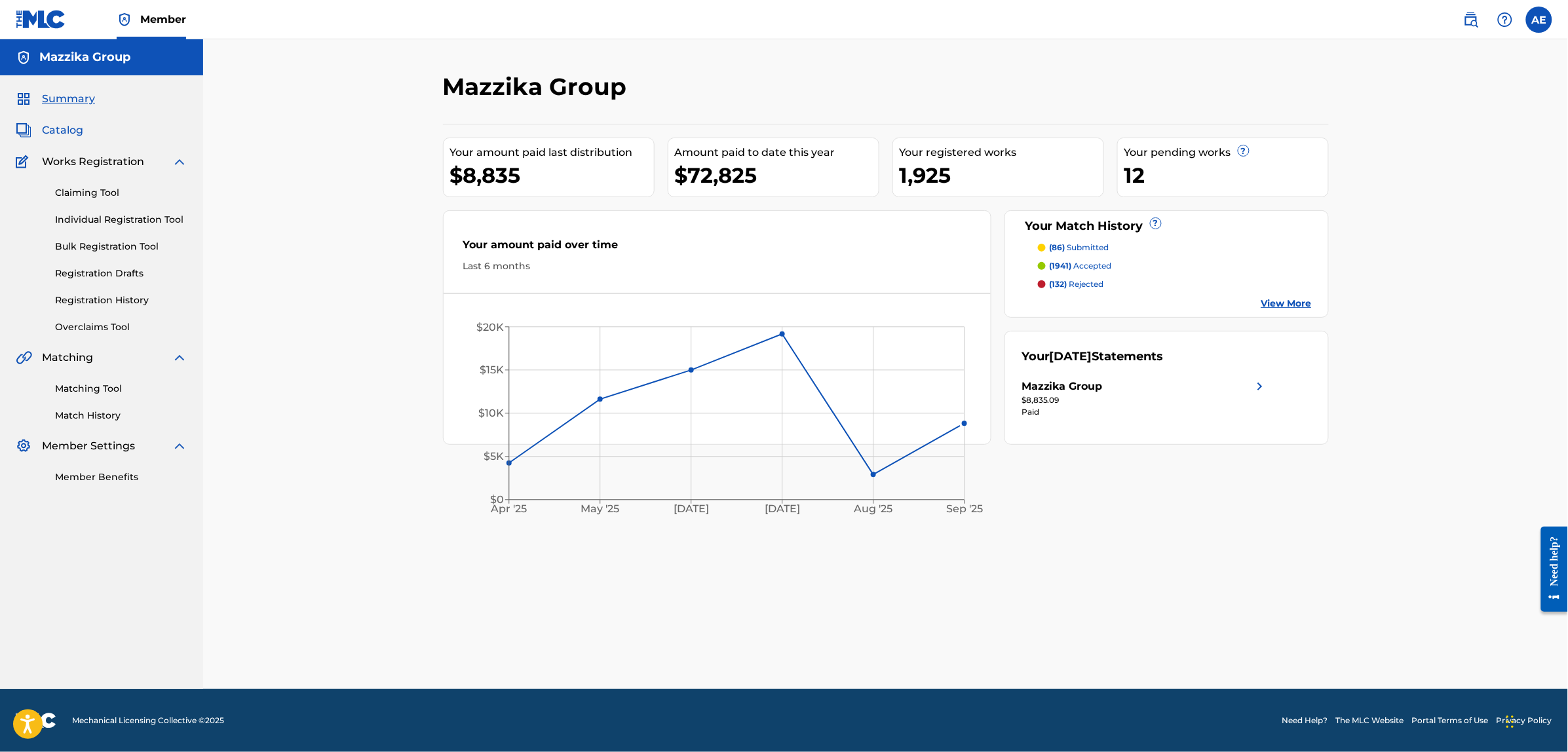
click at [64, 131] on span "Catalog" at bounding box center [63, 130] width 41 height 15
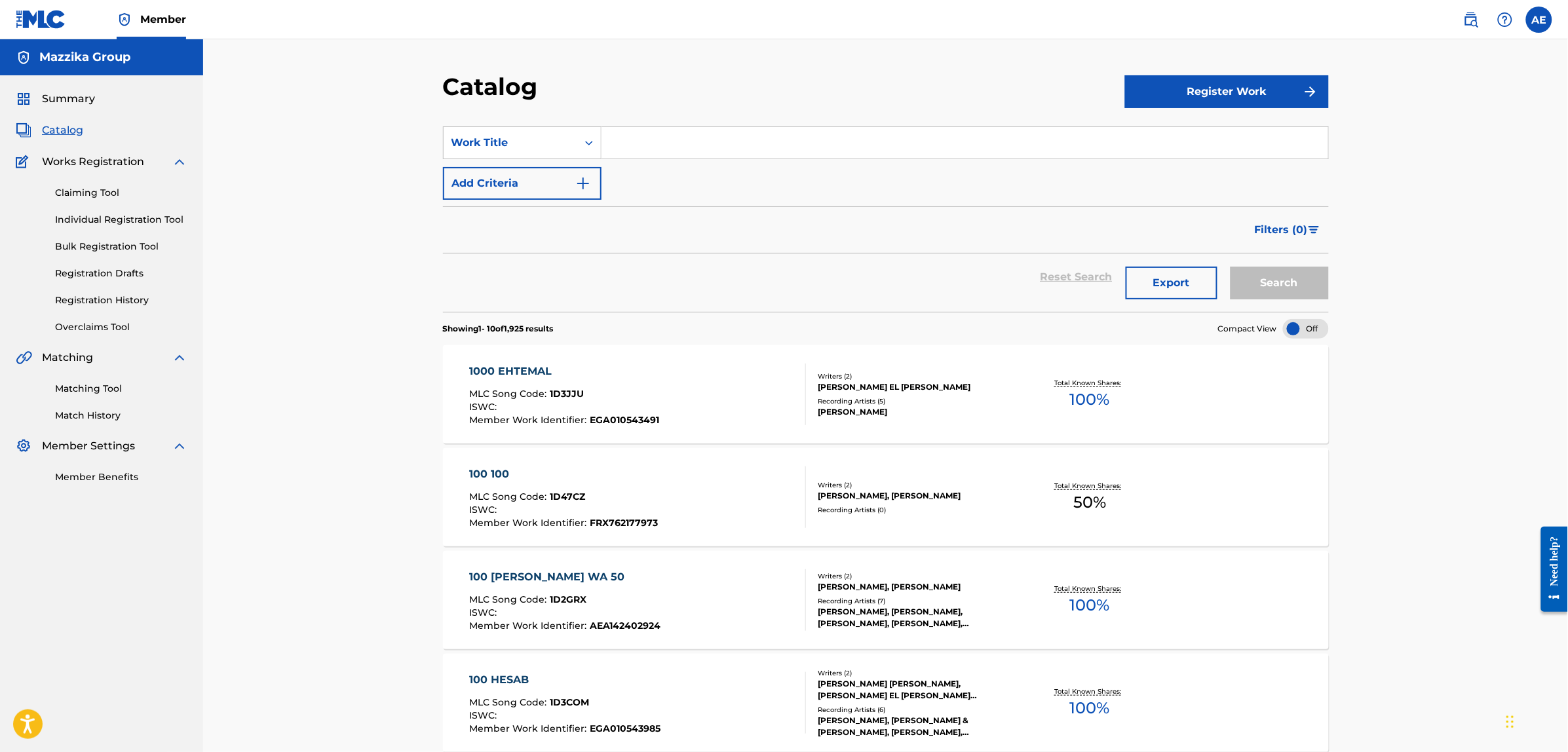
click at [652, 141] on input "Search Form" at bounding box center [964, 142] width 726 height 32
paste input "[PERSON_NAME]"
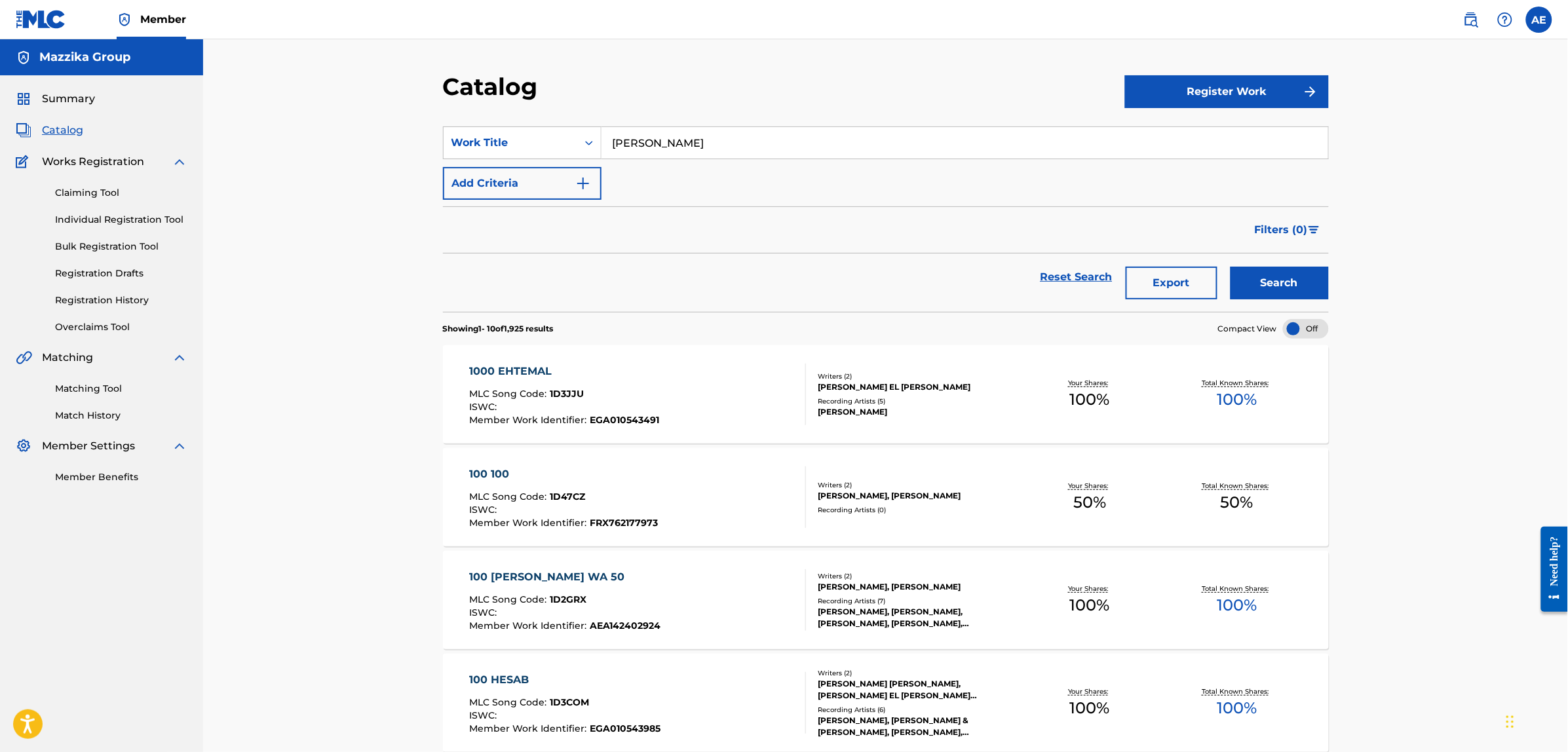
type input "[PERSON_NAME]"
click at [1230, 267] on button "Search" at bounding box center [1279, 283] width 99 height 33
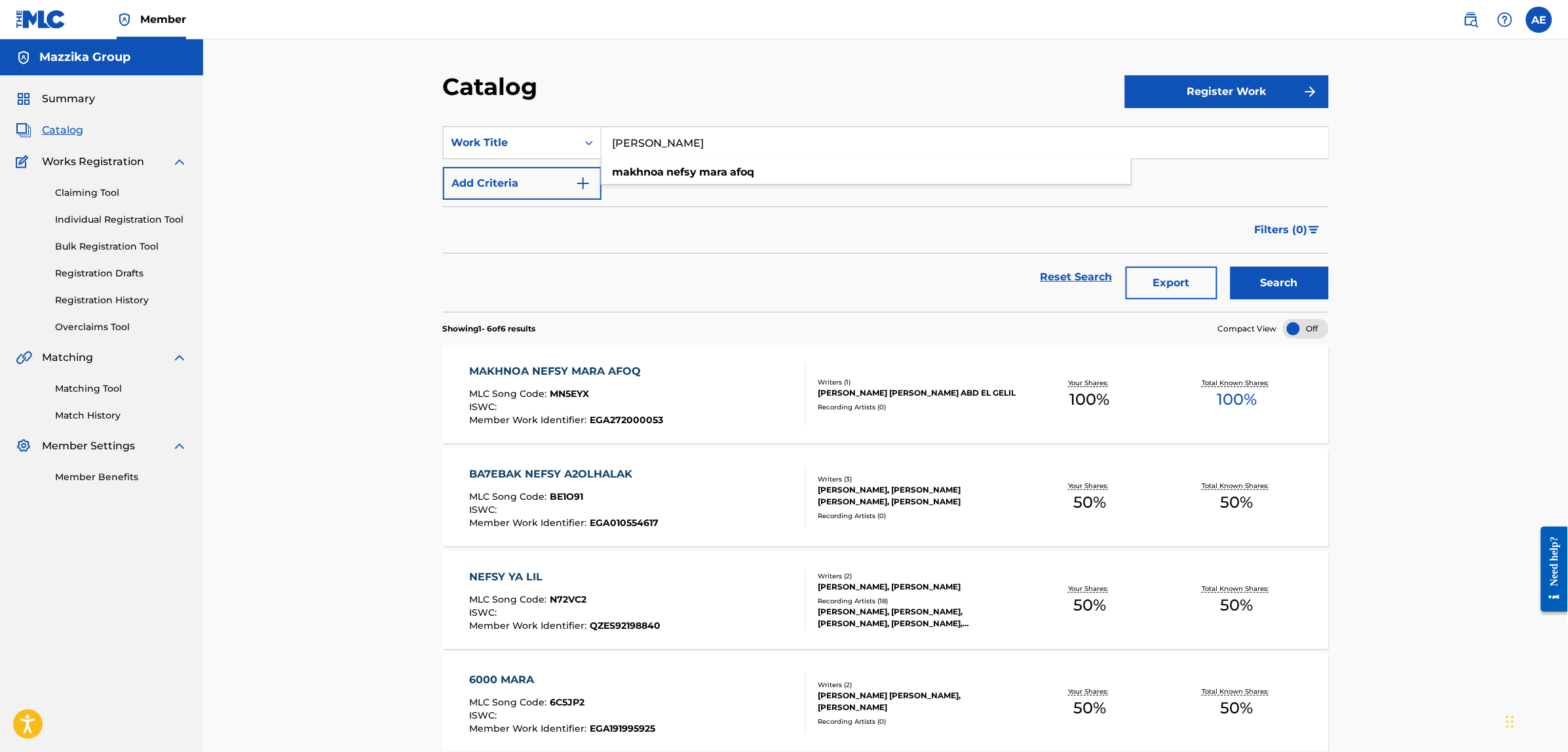
click at [604, 369] on div "MAKHNOA NEFSY MARA AFOQ" at bounding box center [566, 371] width 194 height 15
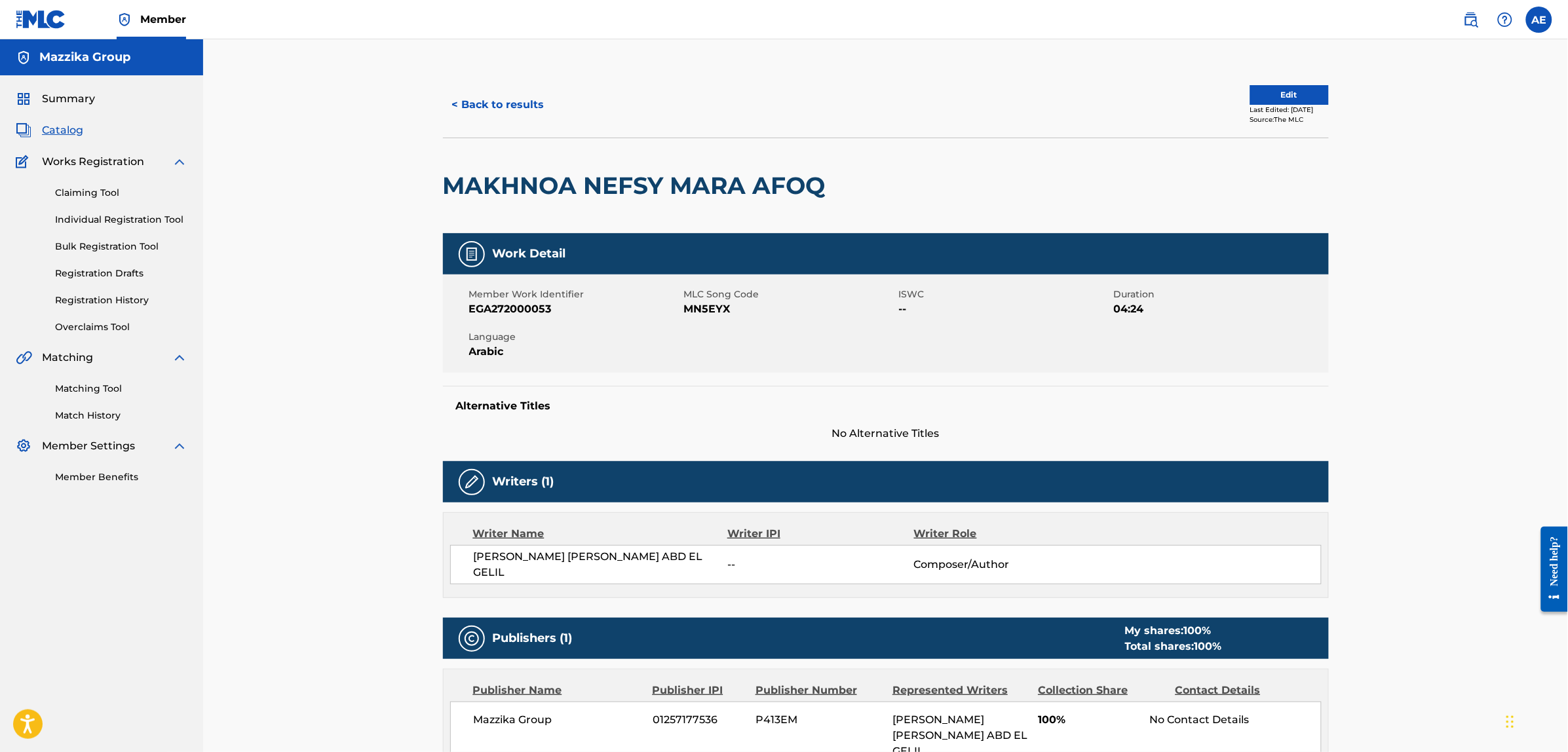
click at [699, 312] on span "MN5EYX" at bounding box center [790, 309] width 212 height 15
copy span "MN5EYX"
